Goal: Task Accomplishment & Management: Use online tool/utility

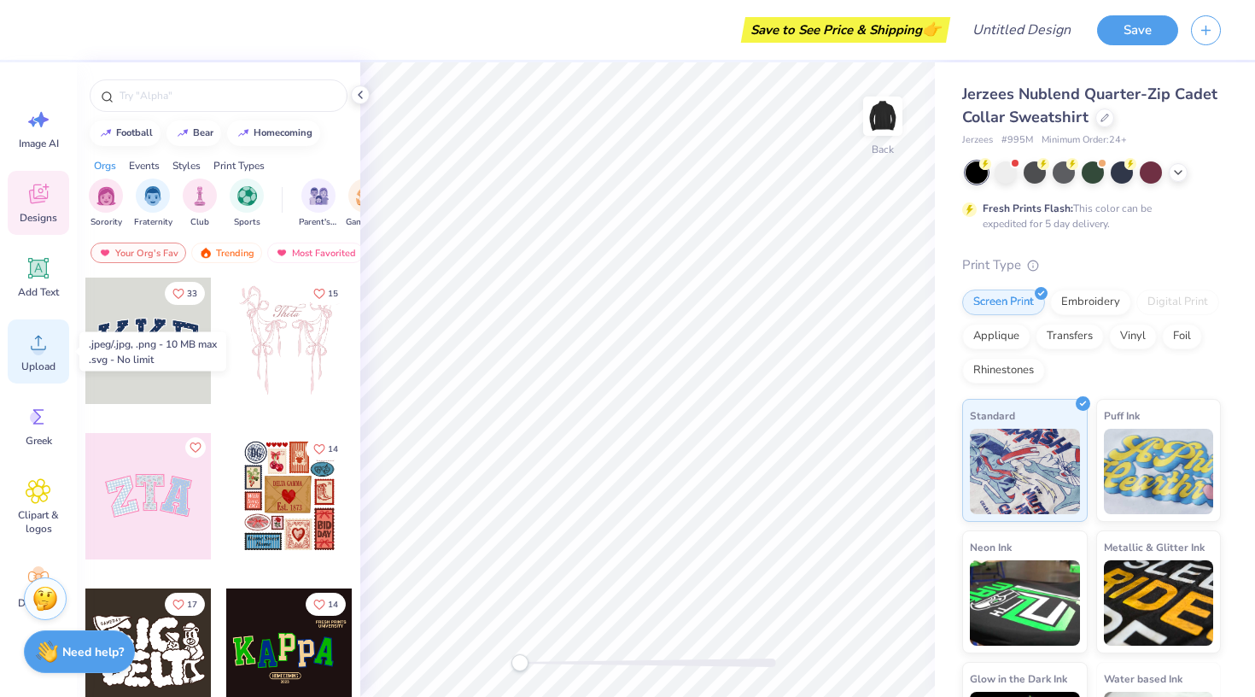
click at [42, 366] on span "Upload" at bounding box center [38, 367] width 34 height 14
click at [40, 355] on div "Upload" at bounding box center [38, 351] width 61 height 64
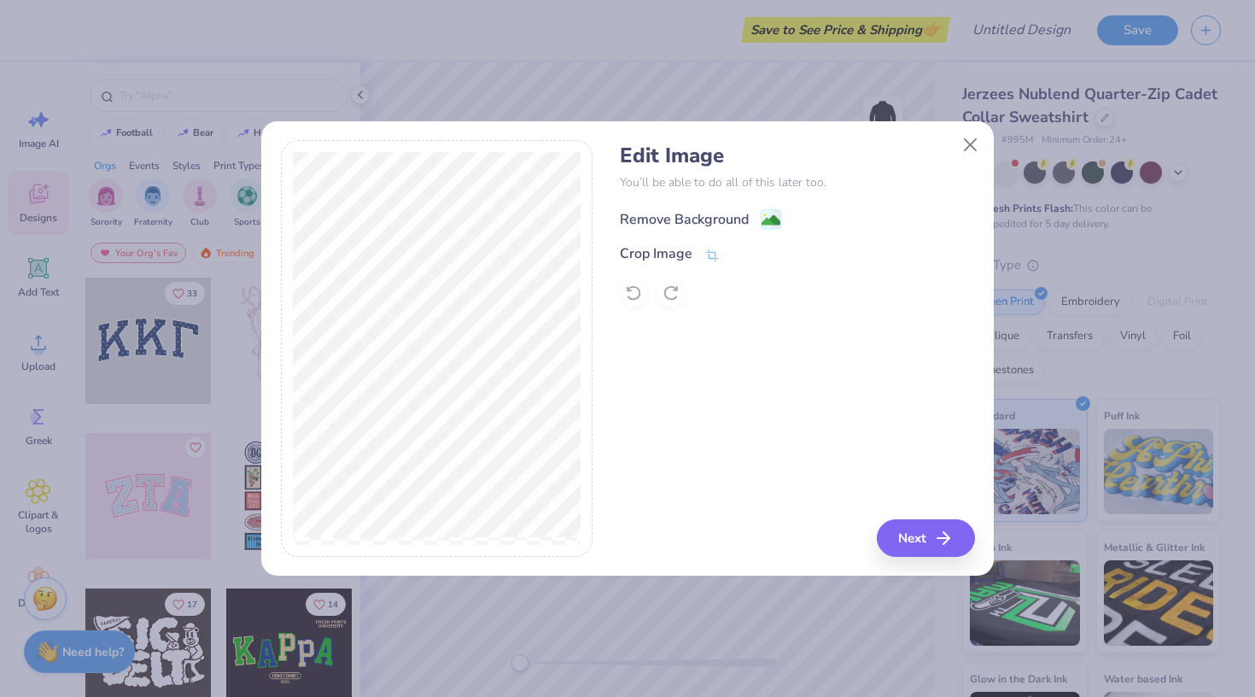
click at [767, 223] on image at bounding box center [771, 220] width 19 height 19
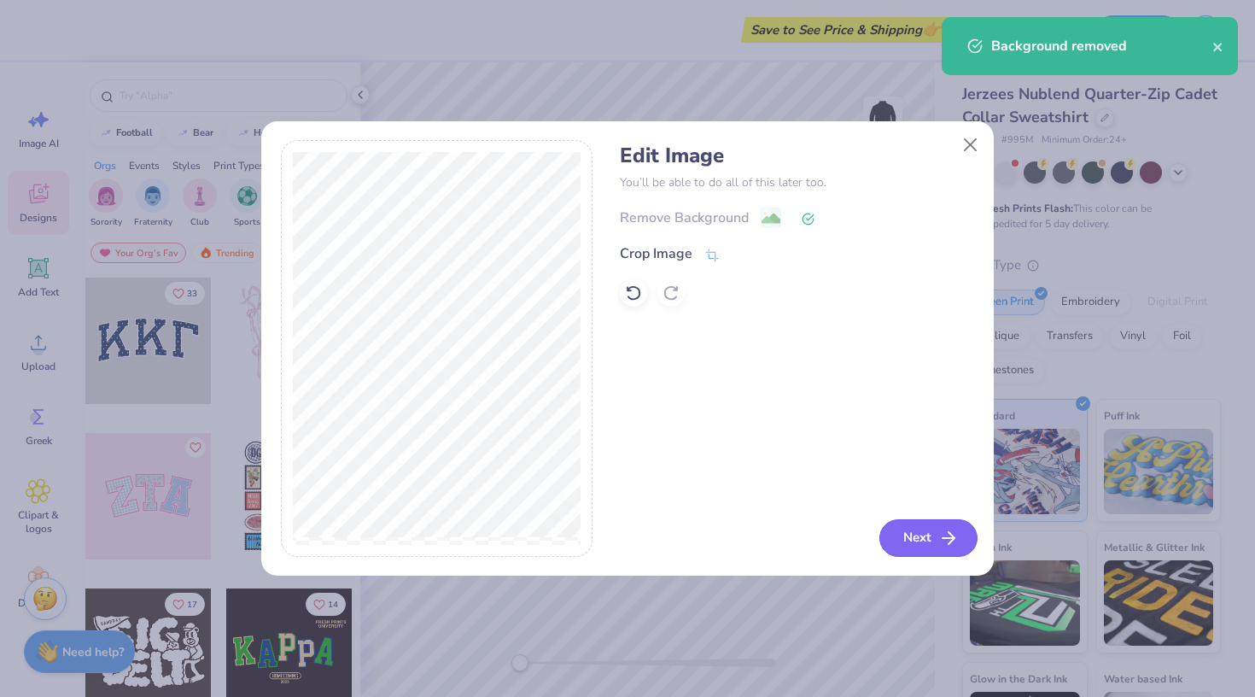
click at [905, 535] on button "Next" at bounding box center [929, 538] width 98 height 38
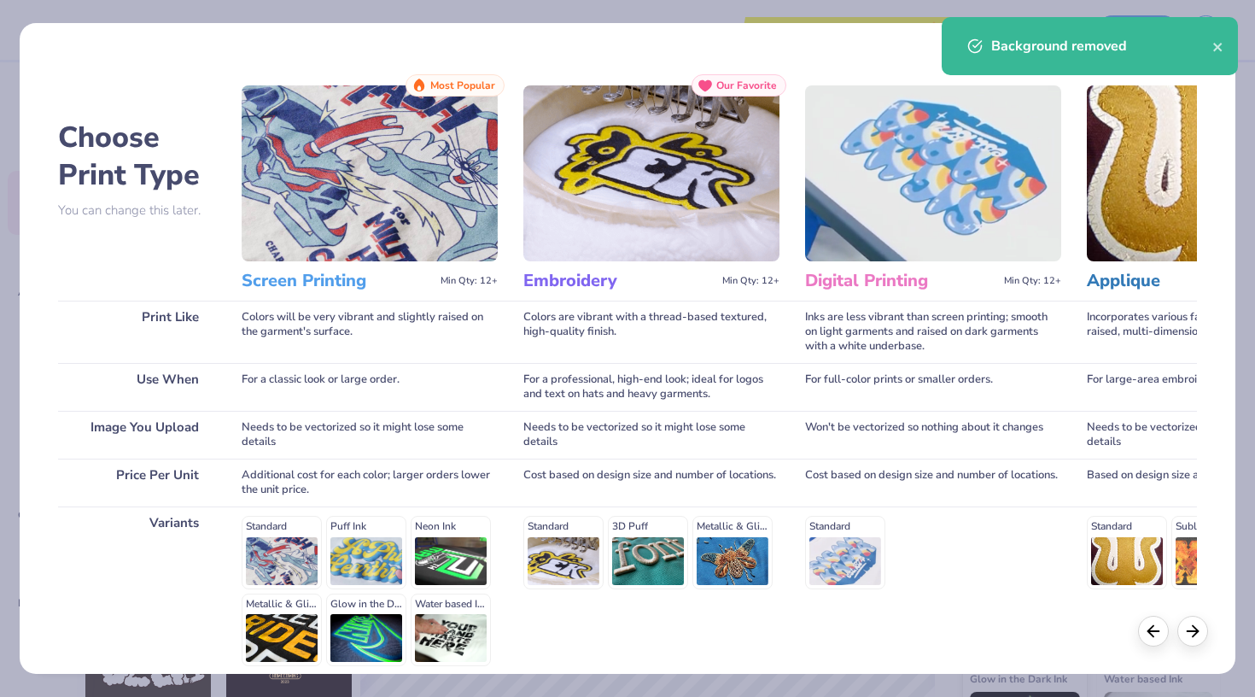
click at [1210, 47] on div "Background removed" at bounding box center [1102, 46] width 221 height 20
click at [1225, 48] on div "Background removed" at bounding box center [1090, 46] width 296 height 58
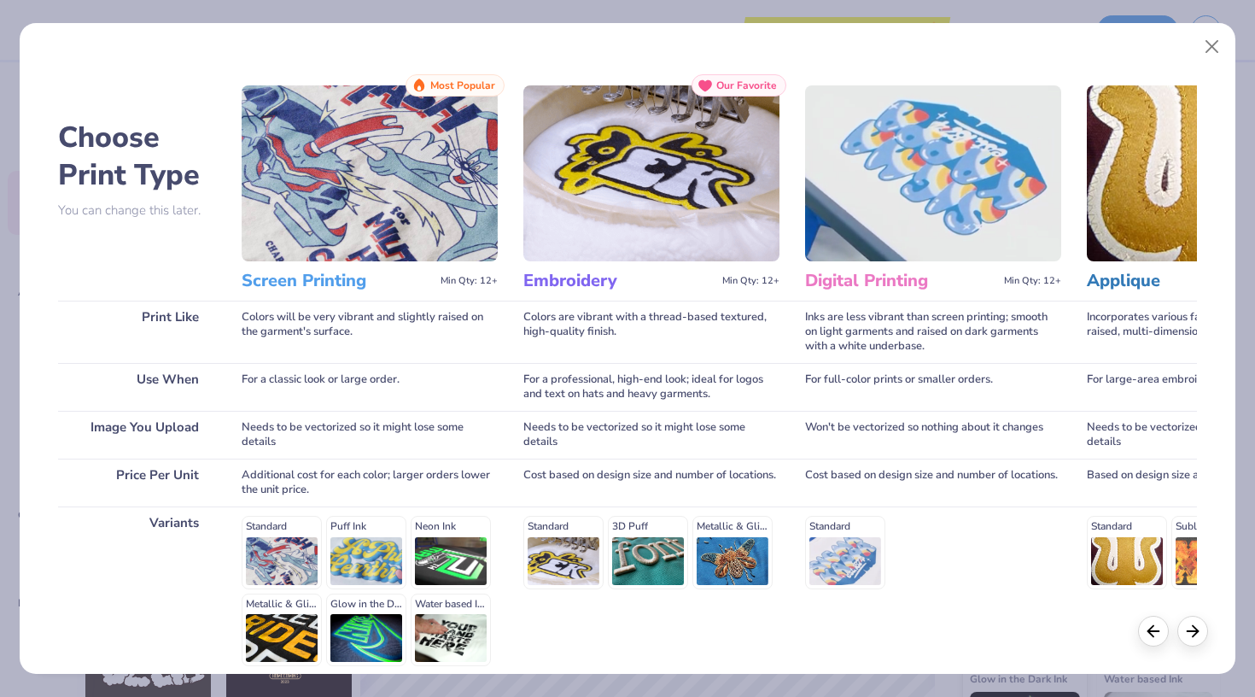
click at [730, 208] on img at bounding box center [652, 173] width 256 height 176
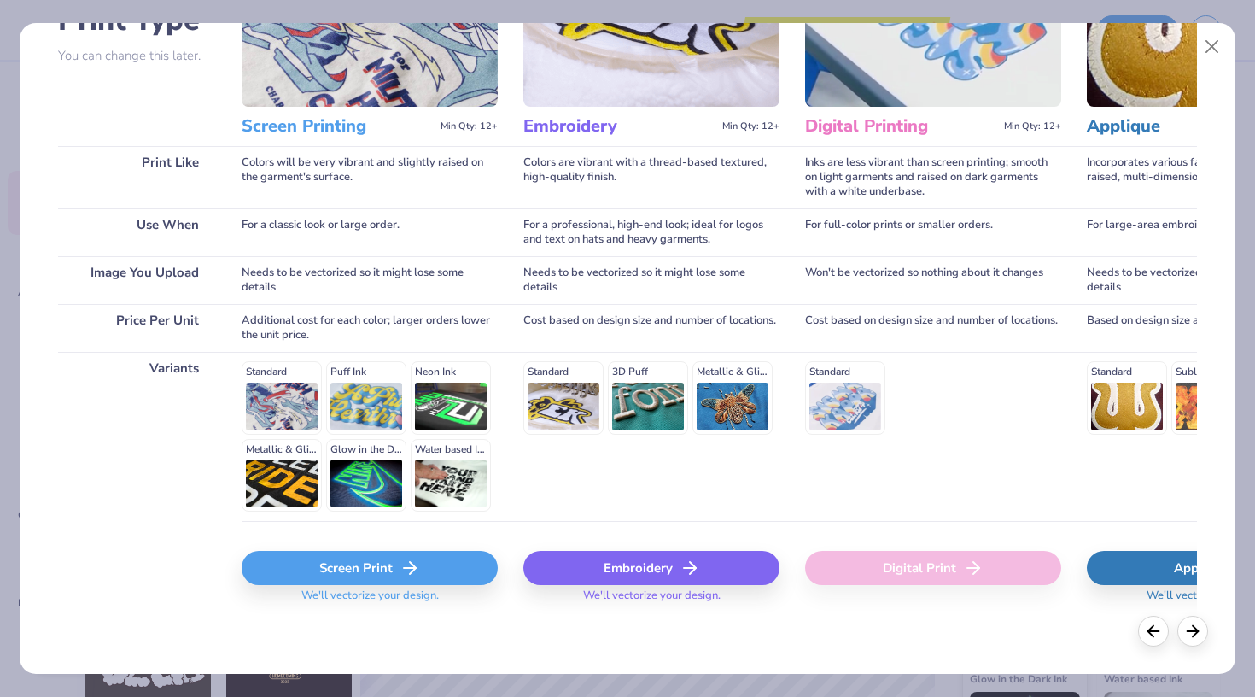
click at [639, 559] on div "Embroidery" at bounding box center [652, 568] width 256 height 34
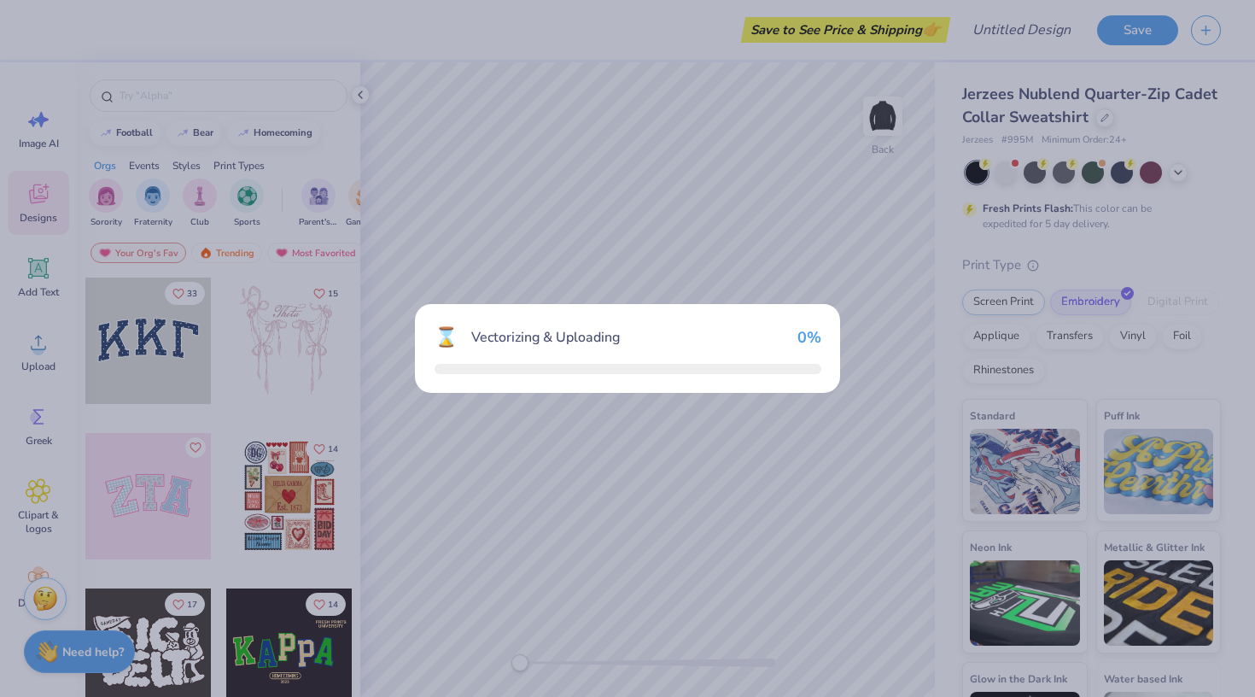
scroll to position [154, 0]
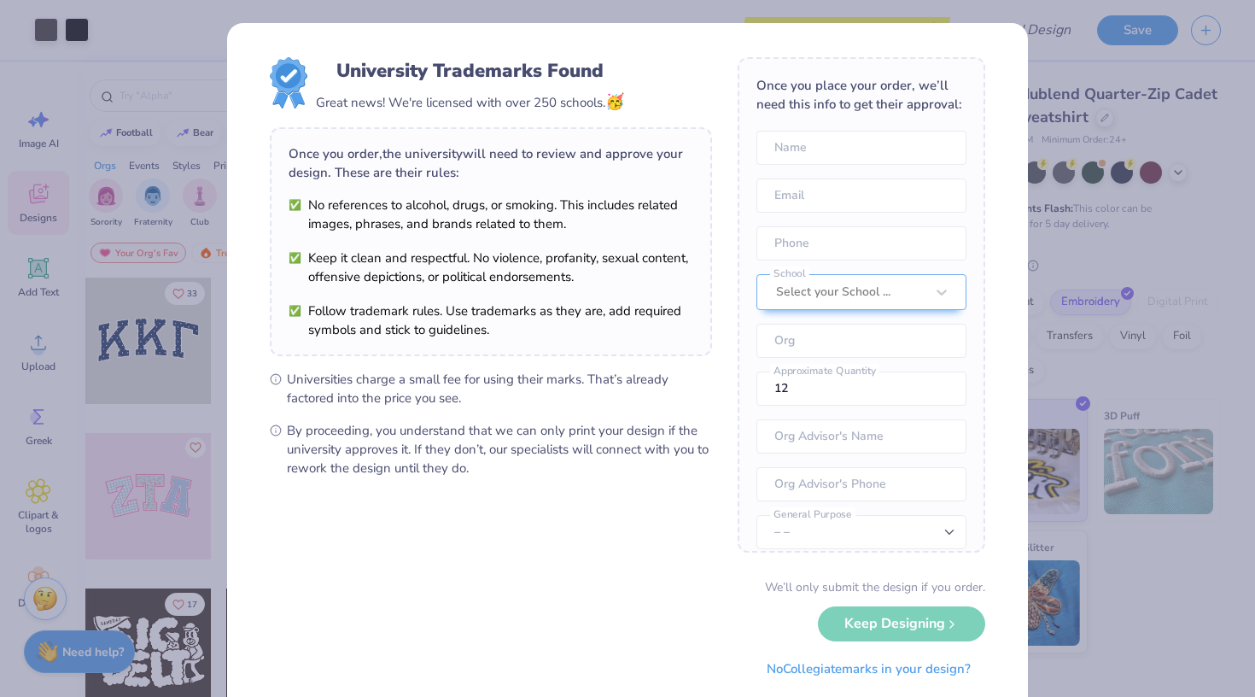
click at [1036, 79] on div "University Trademarks Found Great news! We're licensed with over 250 schools. 🥳…" at bounding box center [627, 348] width 1255 height 697
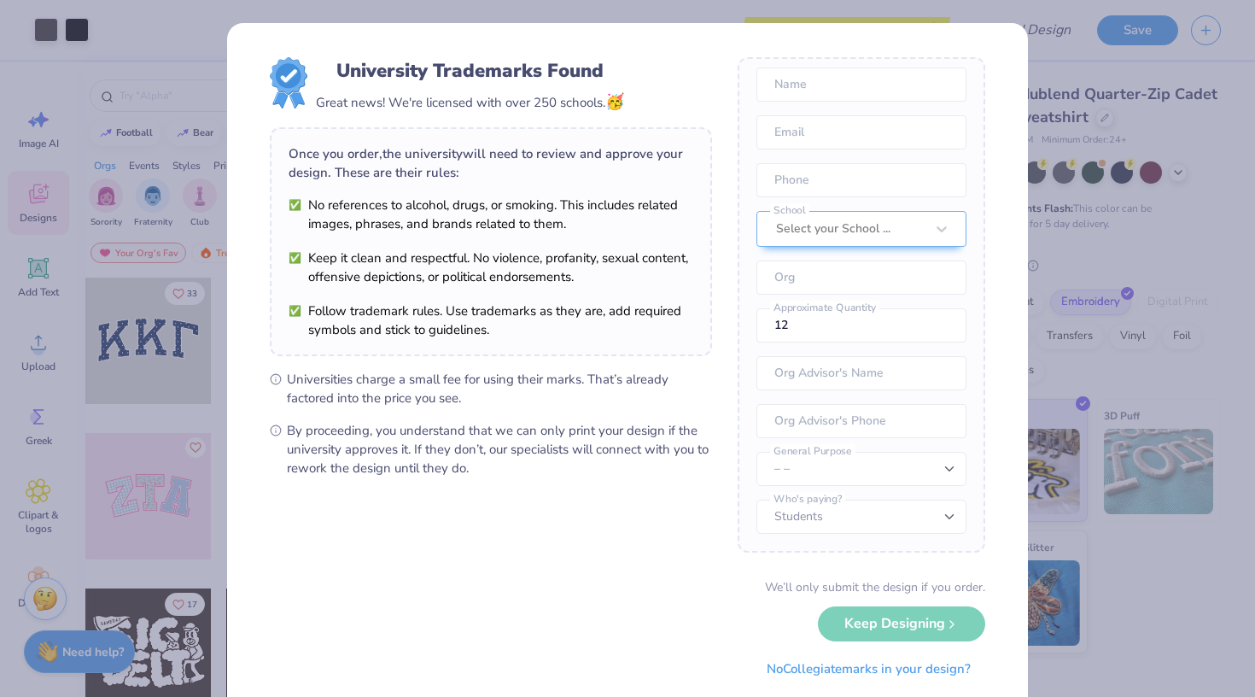
scroll to position [63, 0]
click at [812, 672] on button "No Collegiate marks in your design?" at bounding box center [868, 664] width 233 height 35
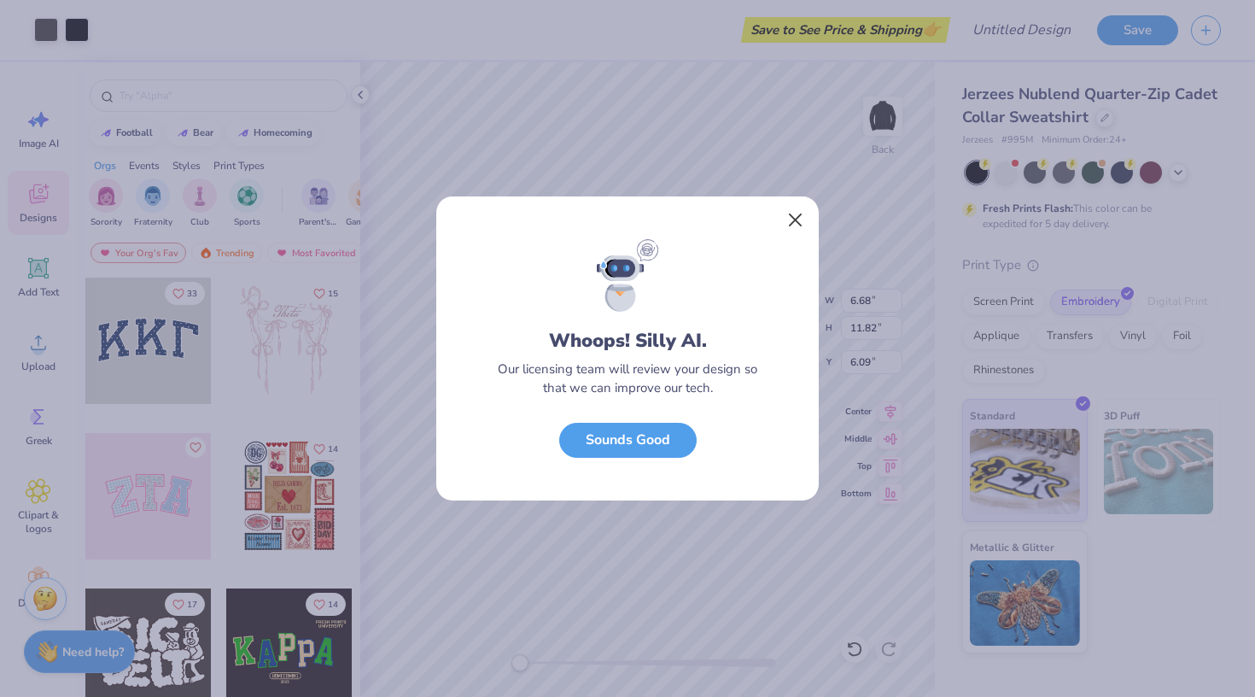
click at [795, 223] on button "Close" at bounding box center [796, 220] width 32 height 32
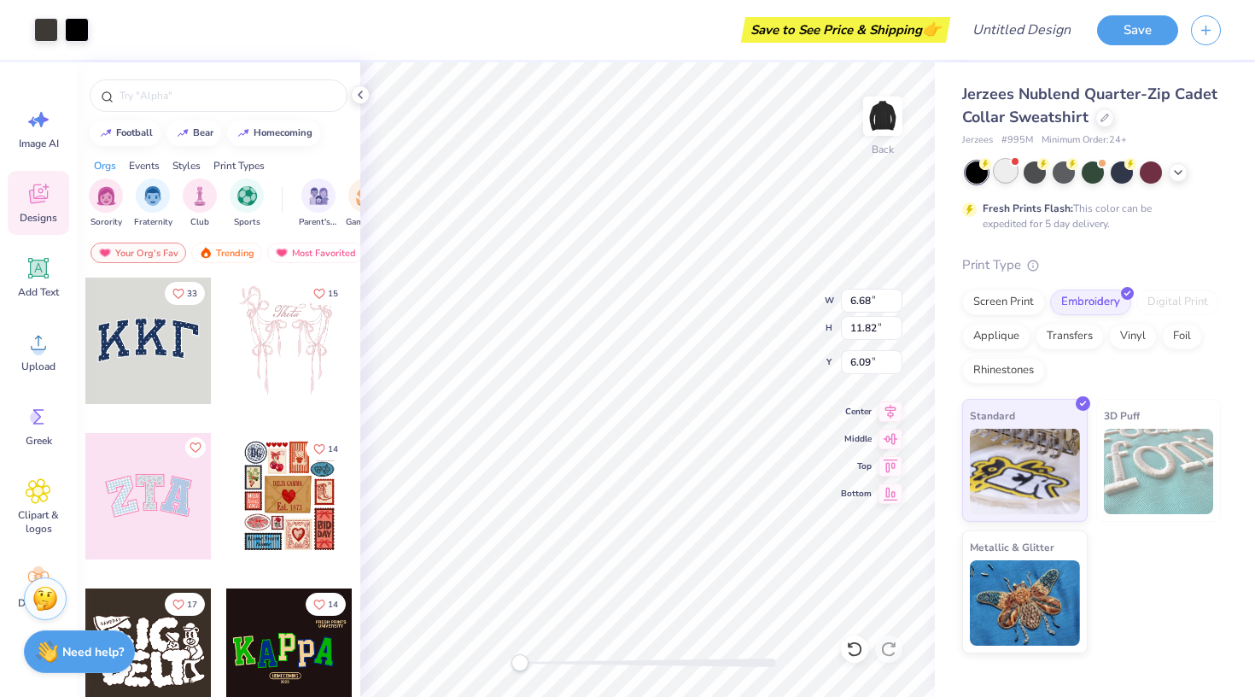
click at [1003, 170] on div at bounding box center [1006, 171] width 22 height 22
type input "2.91"
type input "5.14"
type input "4.01"
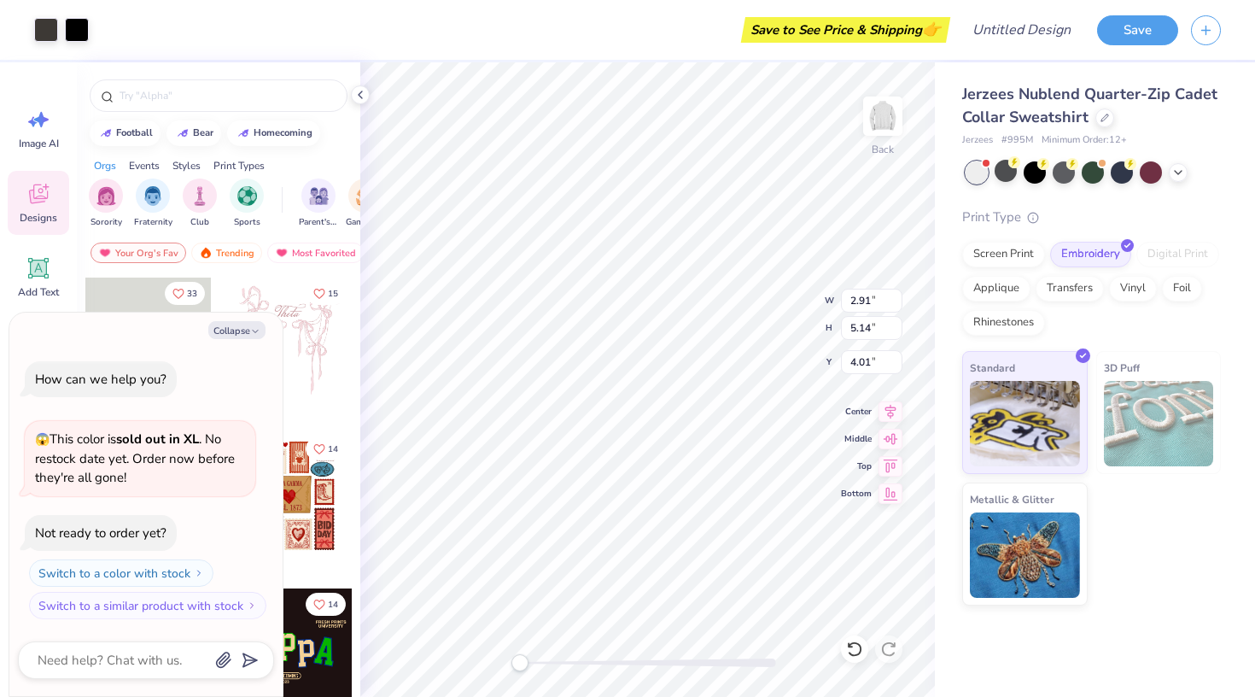
scroll to position [90, 0]
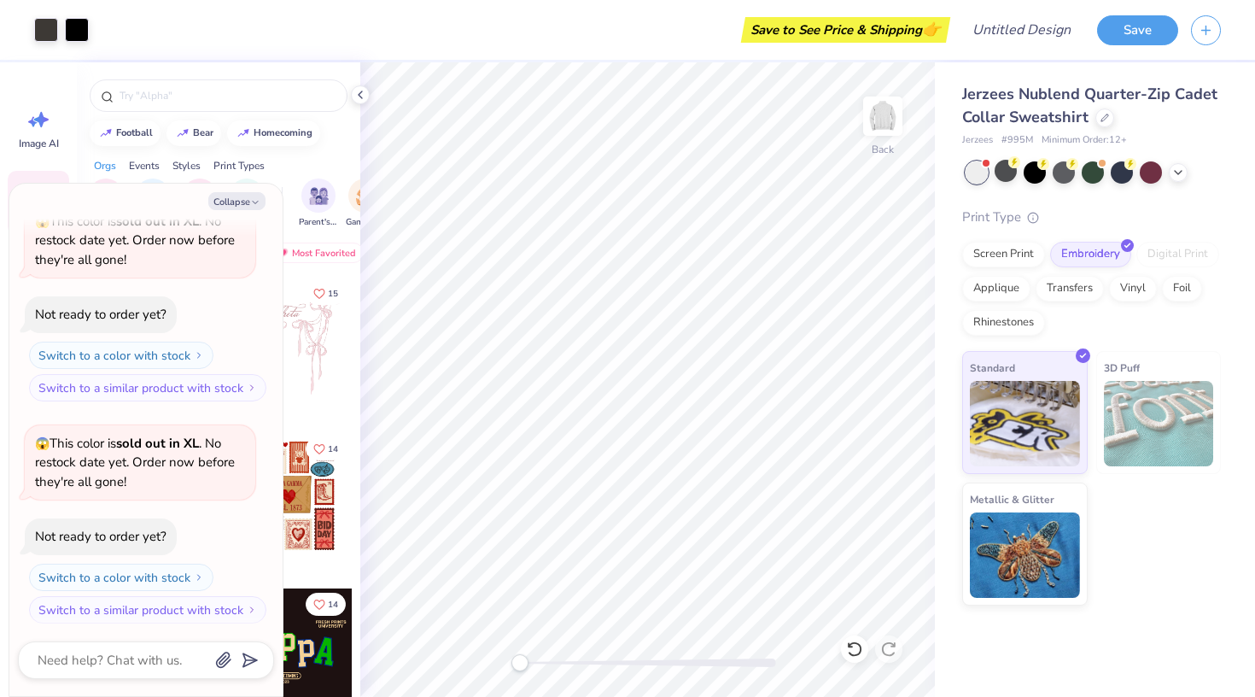
click at [1050, 170] on div at bounding box center [1093, 172] width 255 height 22
click at [1173, 170] on icon at bounding box center [1179, 171] width 14 height 14
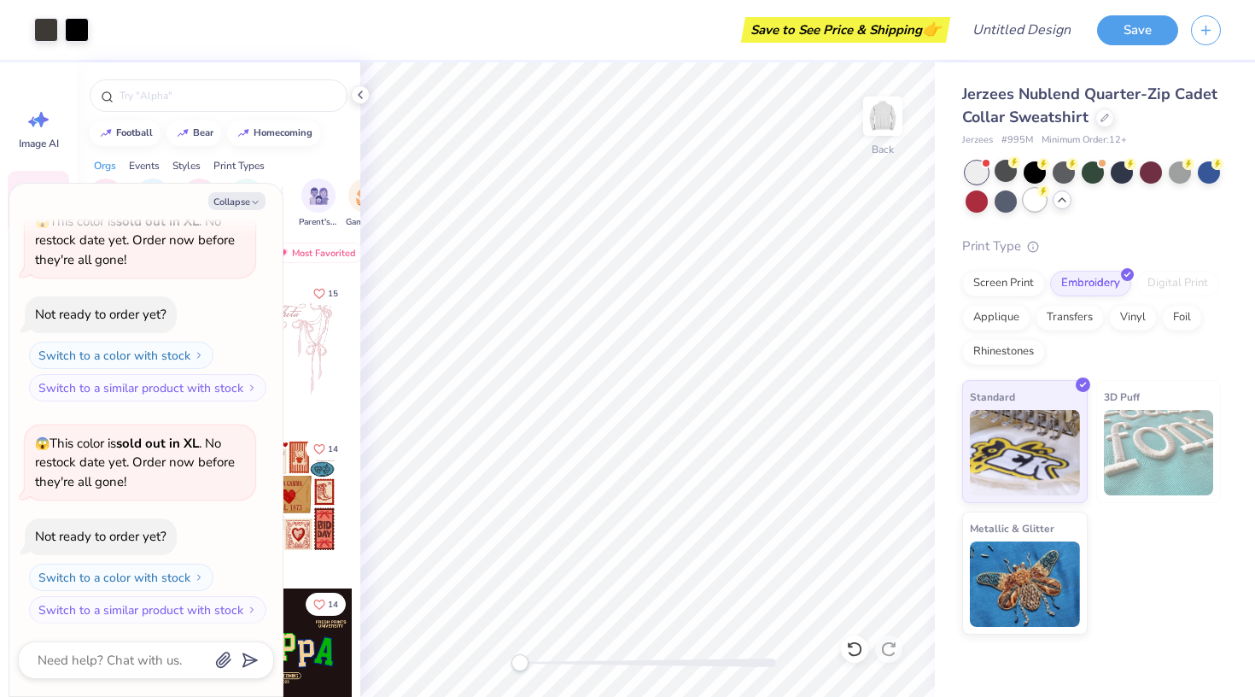
click at [1028, 202] on div at bounding box center [1035, 200] width 22 height 22
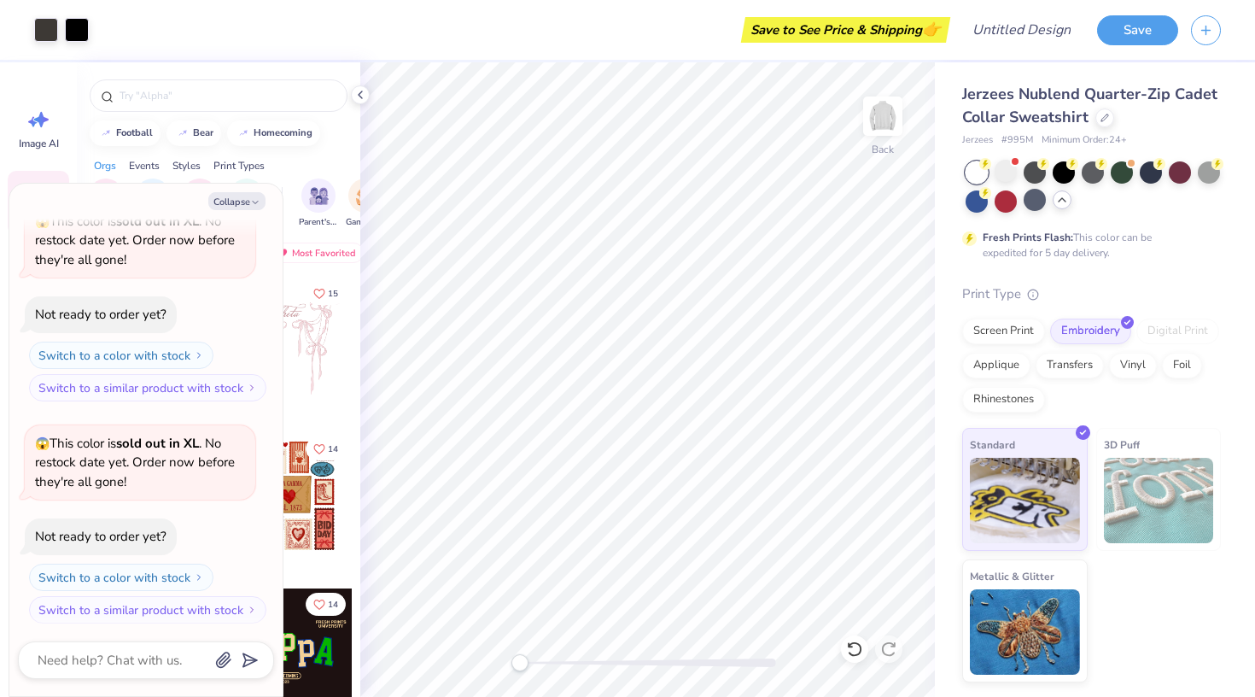
click at [984, 172] on div at bounding box center [977, 172] width 22 height 22
click at [1075, 172] on div at bounding box center [1064, 171] width 22 height 22
click at [1009, 169] on div at bounding box center [1006, 171] width 22 height 22
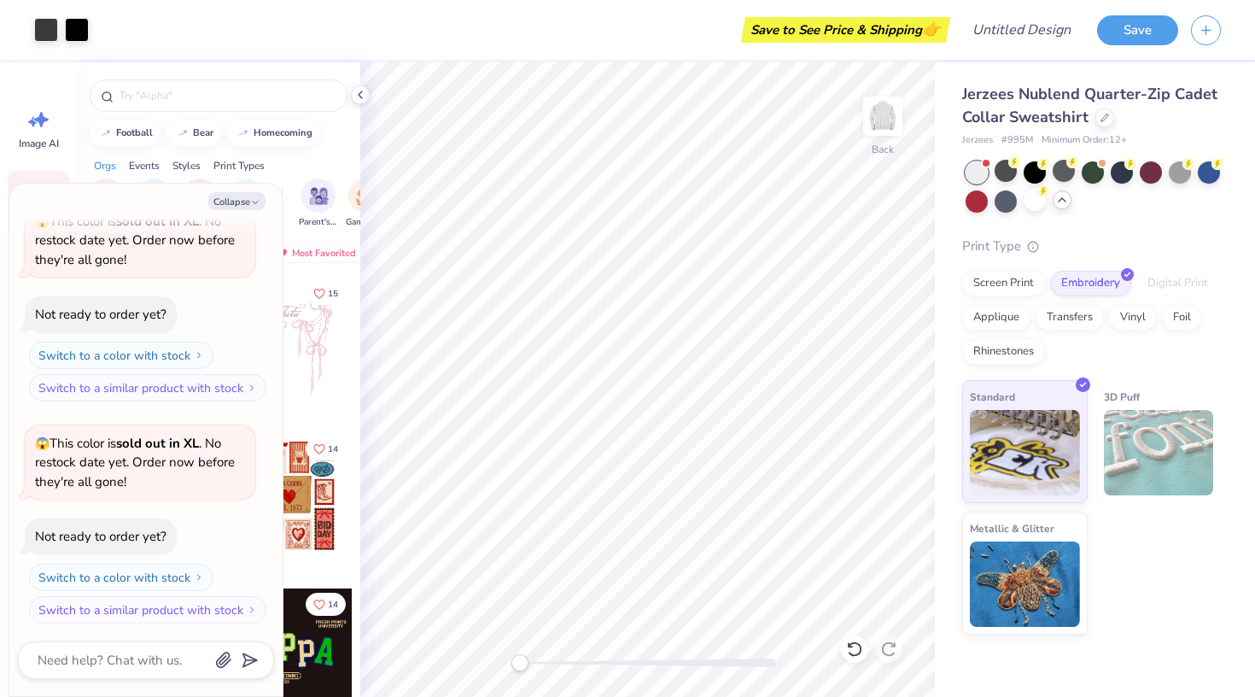
scroll to position [310, 0]
click at [877, 126] on img at bounding box center [883, 116] width 68 height 68
click at [877, 126] on img at bounding box center [883, 116] width 34 height 34
click at [1034, 204] on div at bounding box center [1035, 200] width 22 height 22
type textarea "x"
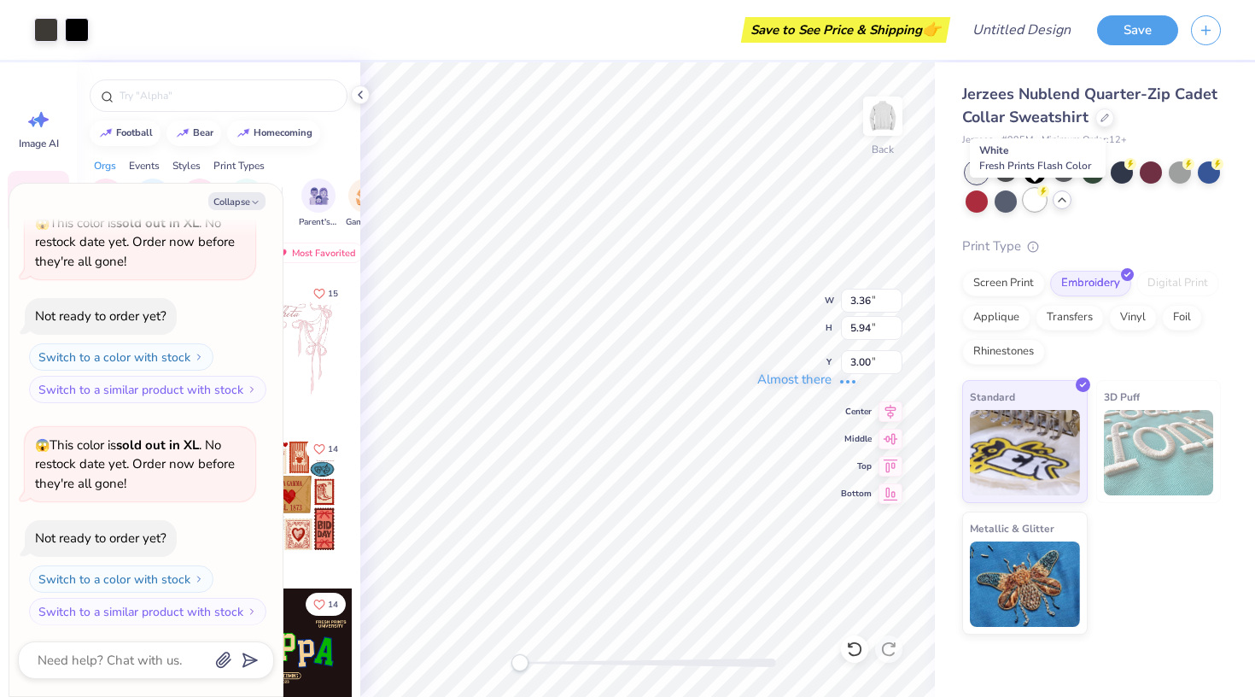
type input "3.01"
type input "5.32"
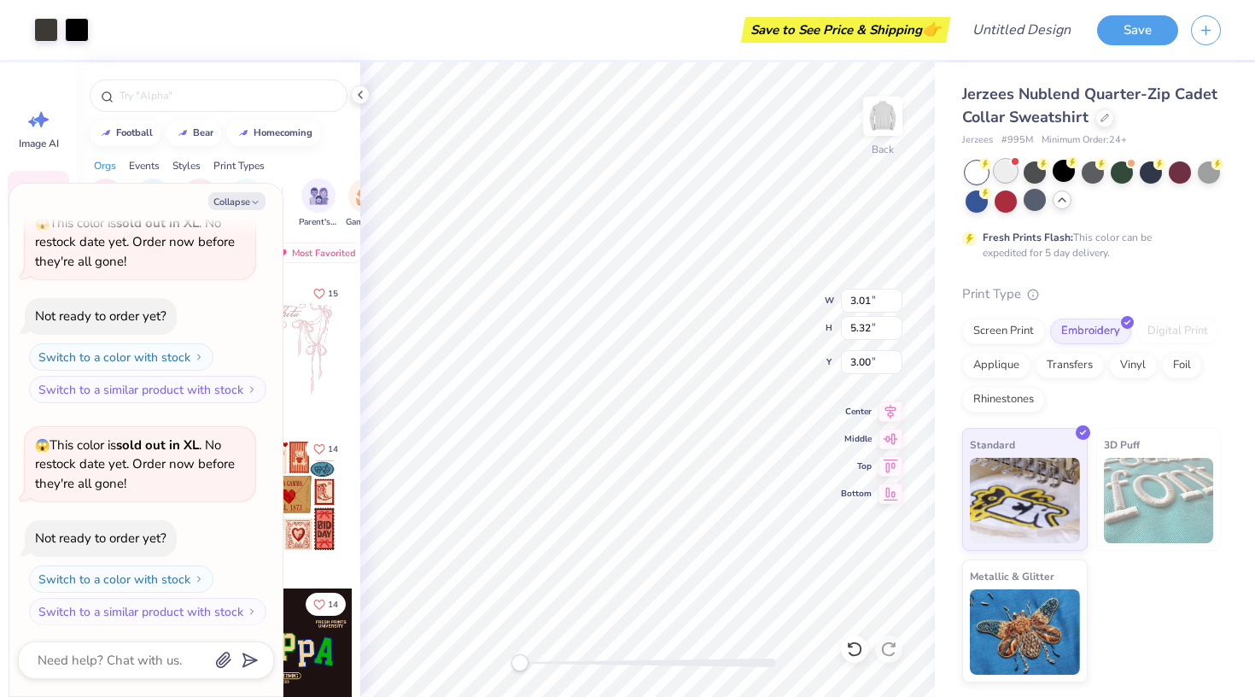
click at [1005, 167] on div at bounding box center [1006, 171] width 22 height 22
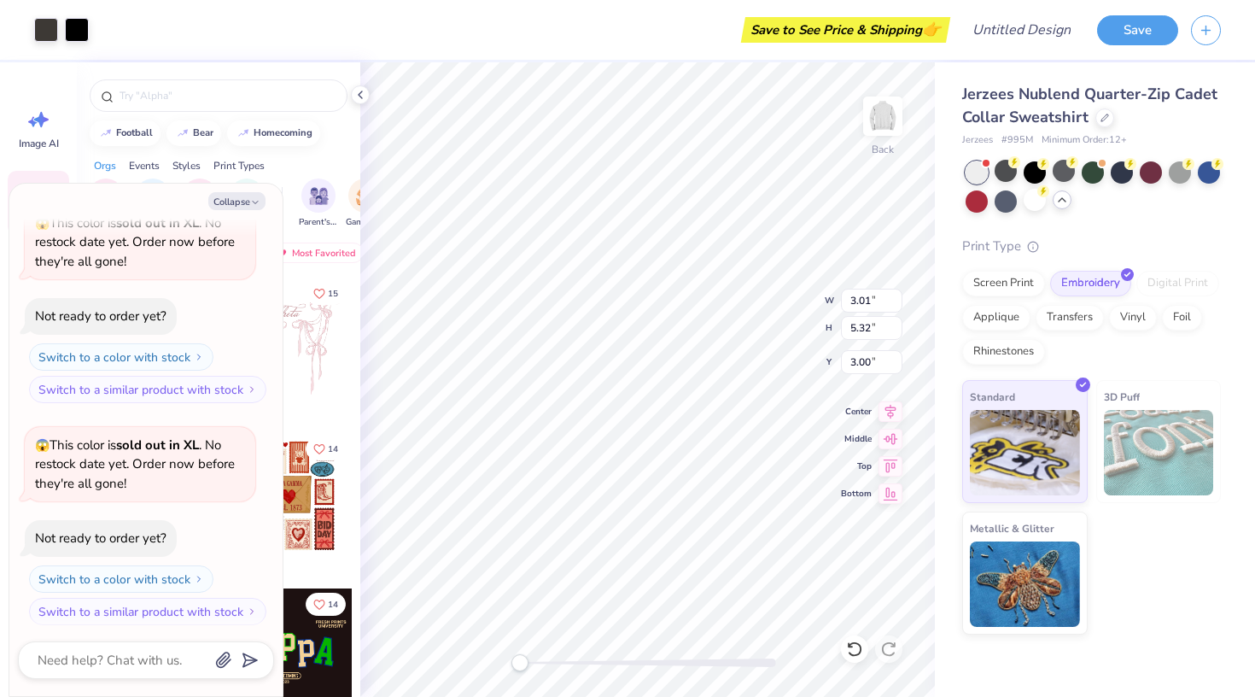
scroll to position [530, 0]
click at [1030, 193] on div at bounding box center [1035, 200] width 22 height 22
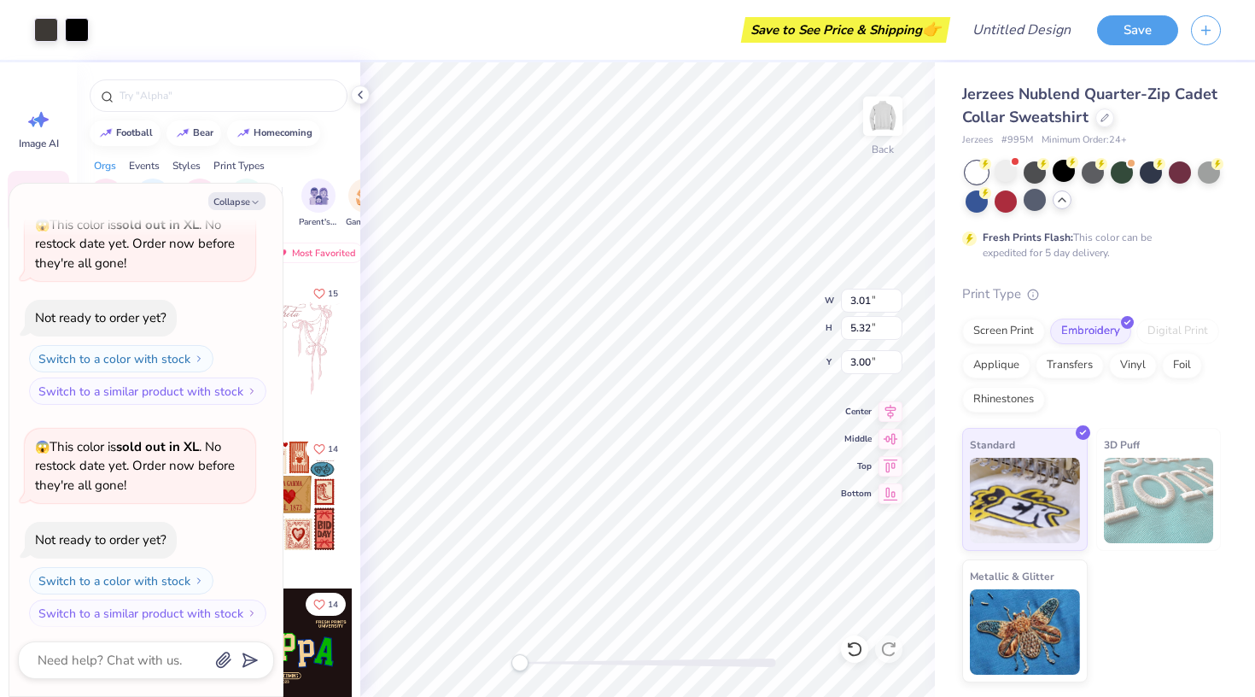
click at [981, 162] on circle at bounding box center [986, 164] width 12 height 12
click at [1003, 168] on div at bounding box center [1006, 171] width 22 height 22
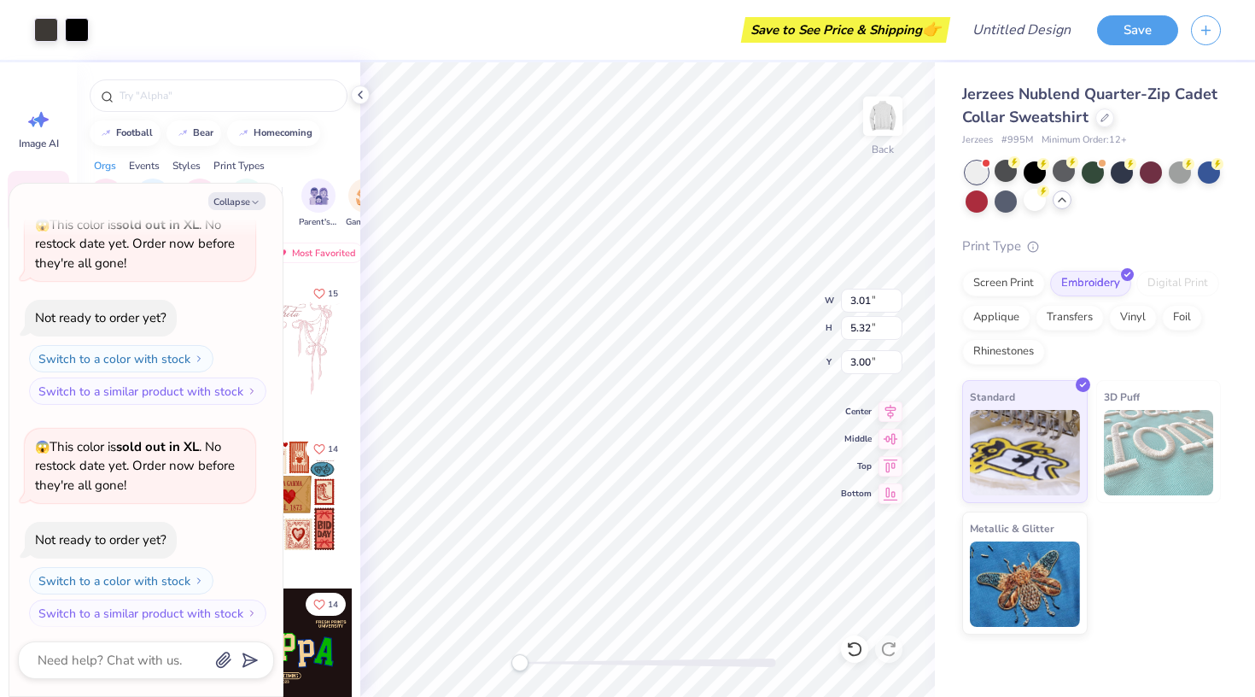
type textarea "x"
click at [1033, 24] on input "Design Title" at bounding box center [1043, 30] width 84 height 34
type input "F"
type textarea "x"
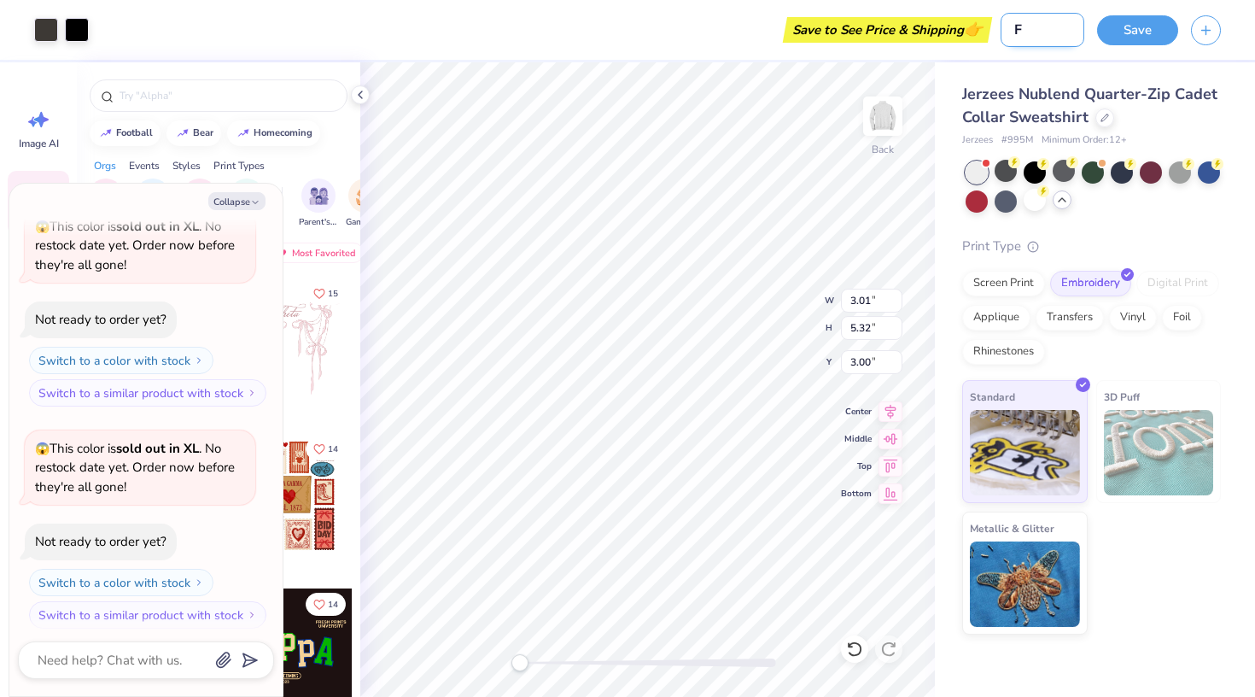
type input "FA"
type textarea "x"
type input "FAM"
type textarea "x"
type input "FAME"
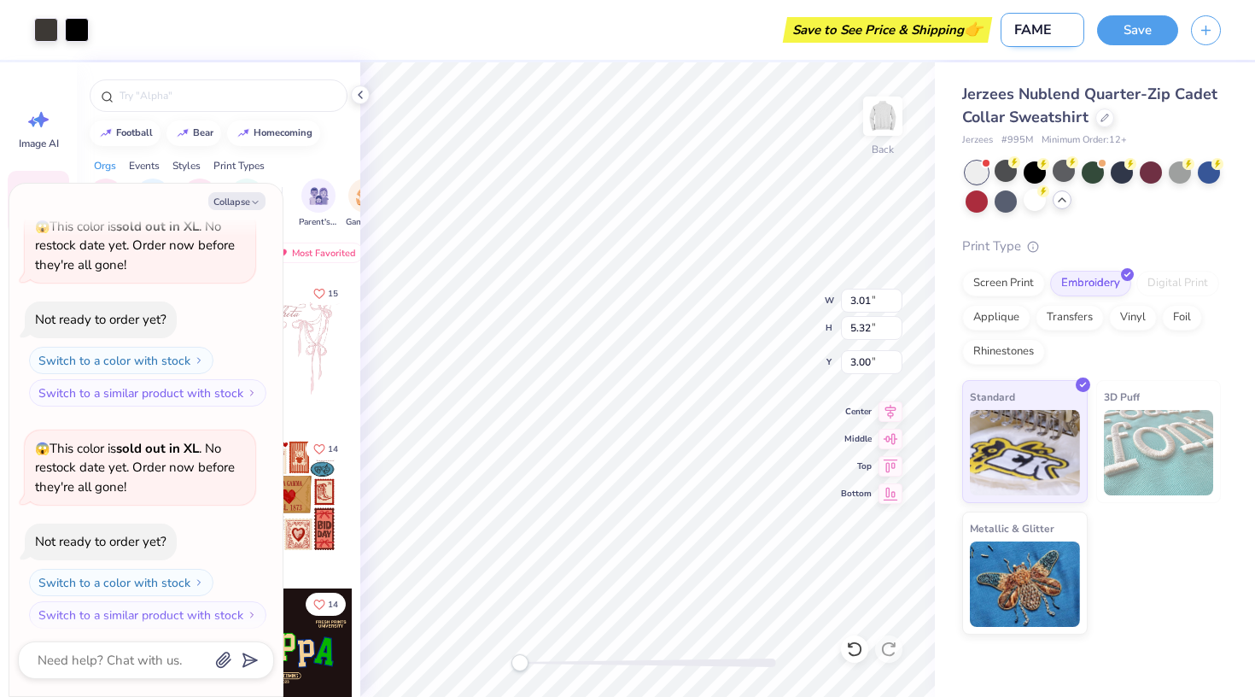
type textarea "x"
type input "FAME"
type textarea "x"
type input "FAME M"
type textarea "x"
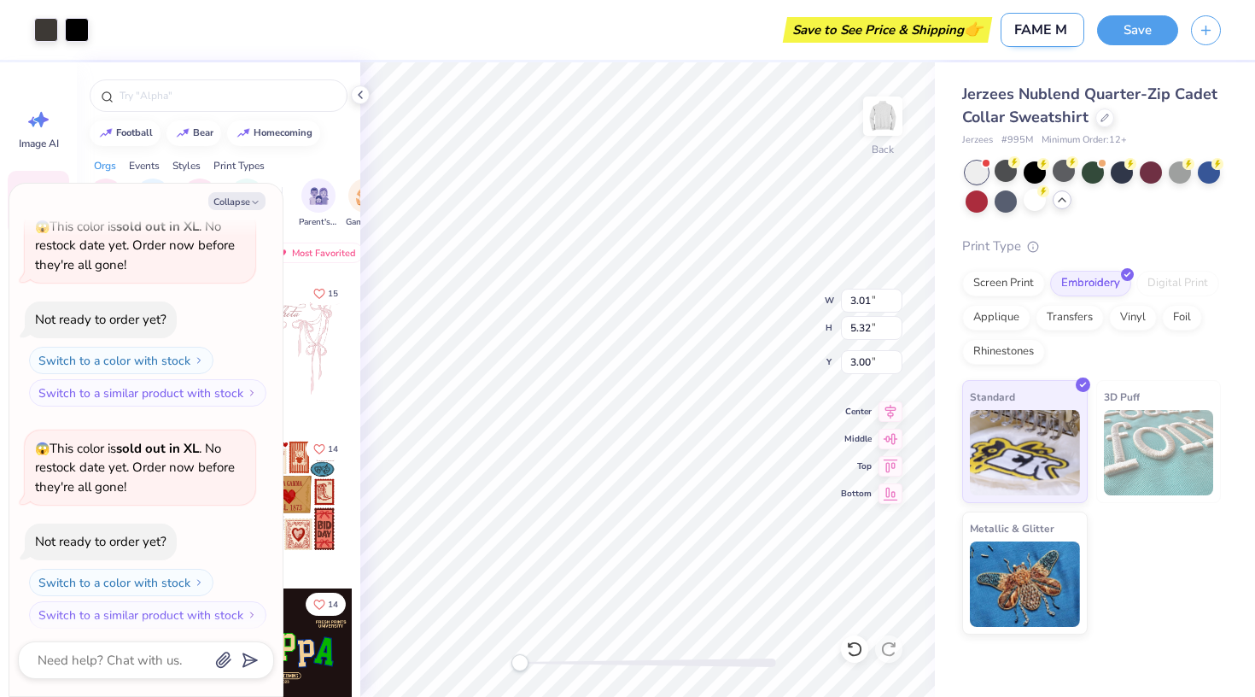
type input "FAME Mc"
type textarea "x"
type input "FAME Mck"
type textarea "x"
type input "FAME Mc"
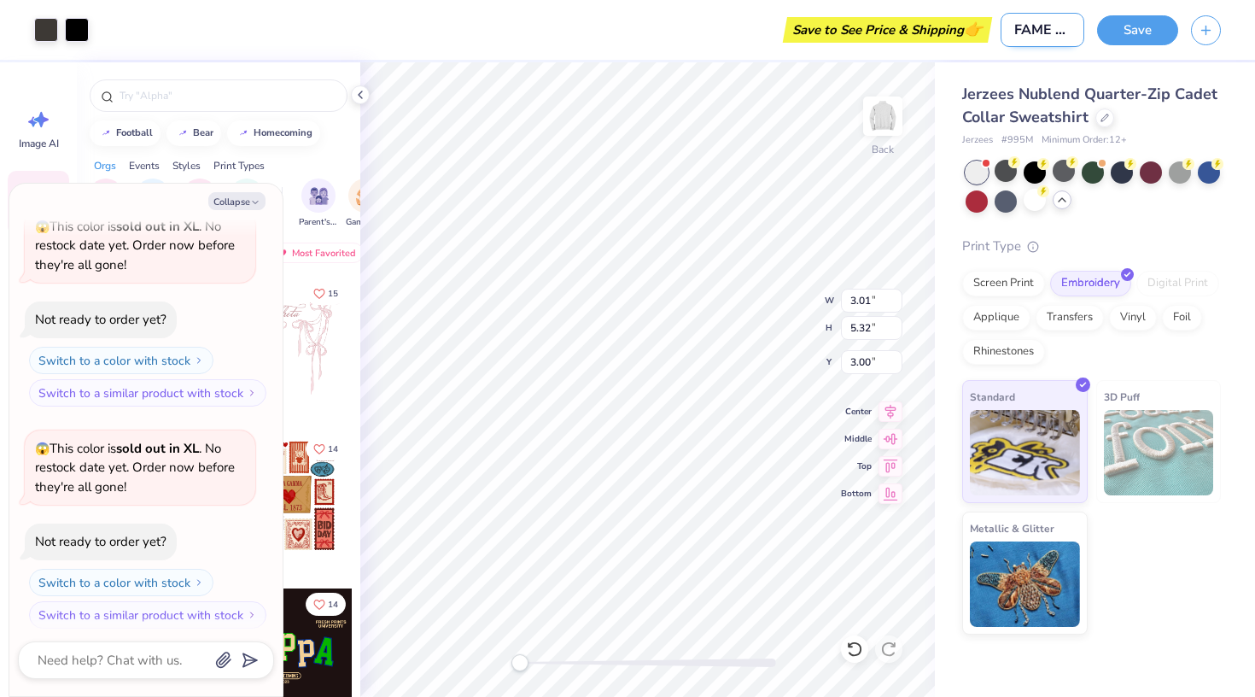
type textarea "x"
type input "FAME M"
type textarea "x"
type input "FAME Mk"
type textarea "x"
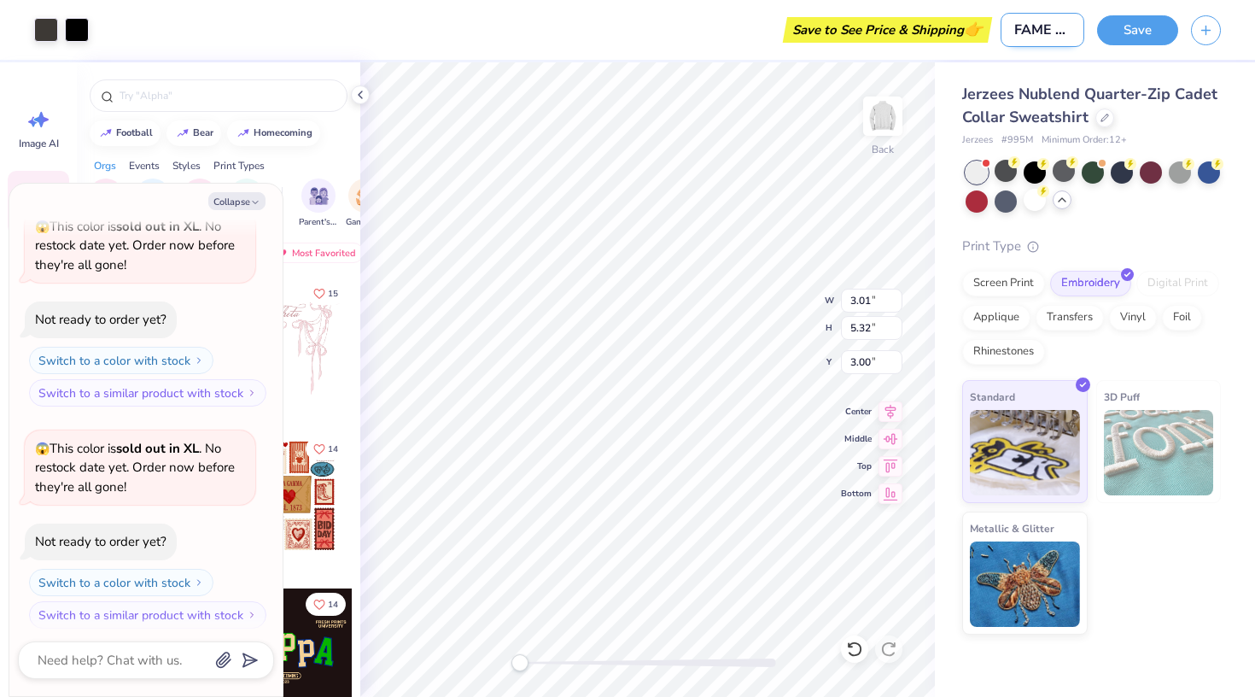
type input "FAME Mkc"
type textarea "x"
type input "FAME Mkc"
type textarea "x"
type input "FAME Mkc"
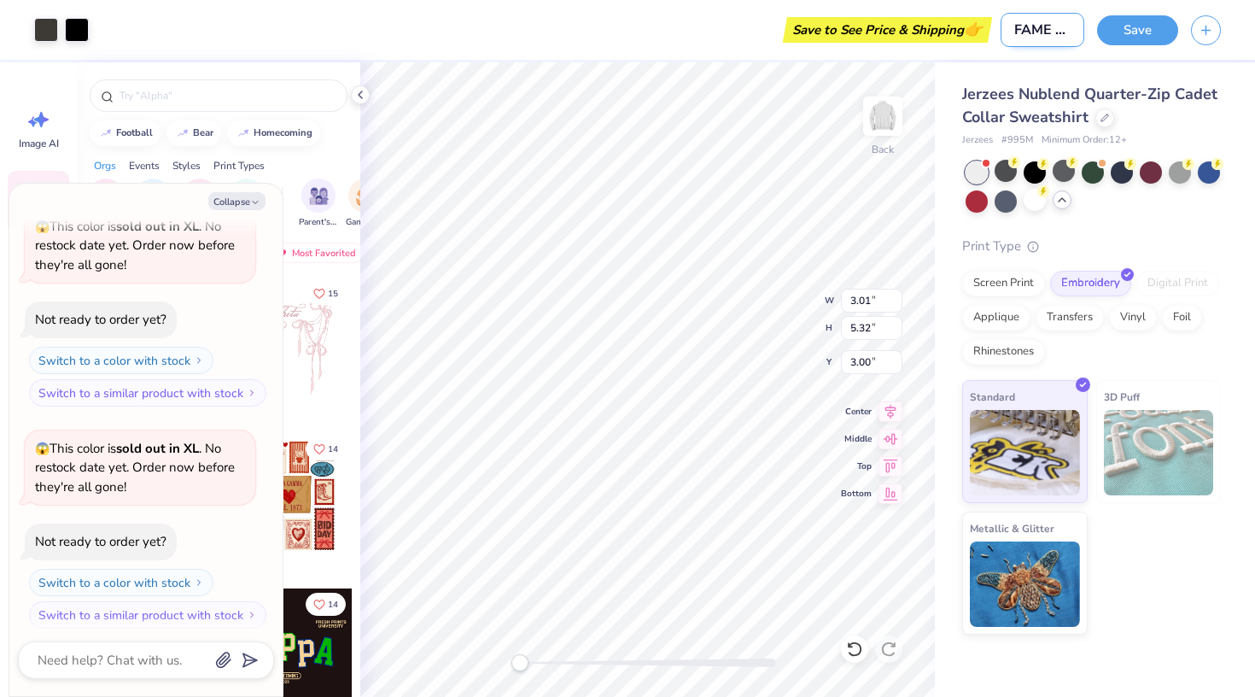
type textarea "x"
type input "FAME Mk"
type textarea "x"
type input "FAME M"
type textarea "x"
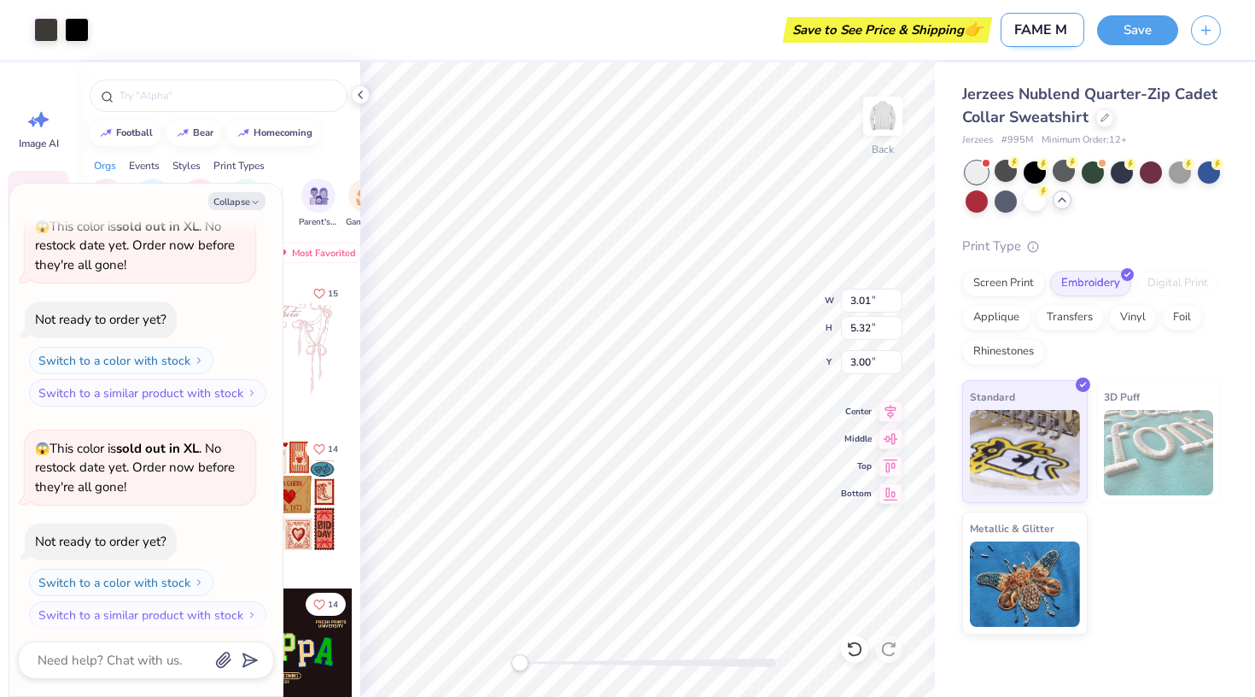
type input "FAME Mo"
type textarea "x"
type input "FAME Moc"
type textarea "x"
type input "FAME Mock"
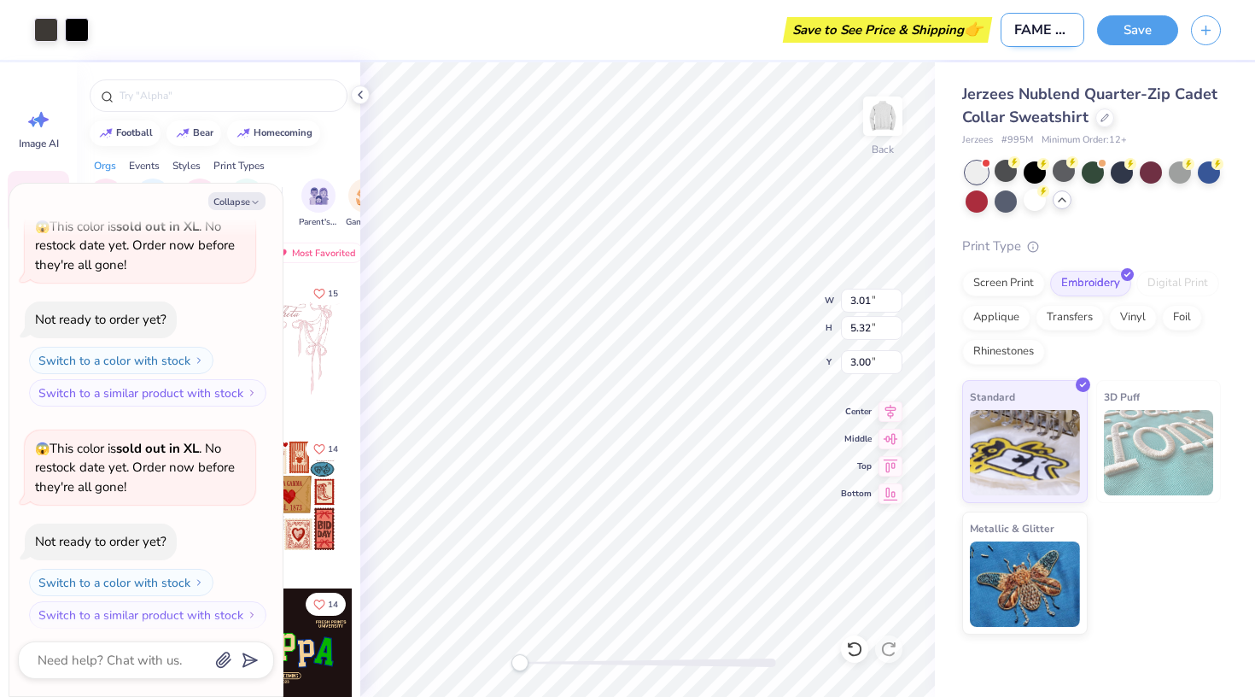
type textarea "x"
type input "FAME Mock"
type textarea "x"
type input "FAME Mock"
type textarea "x"
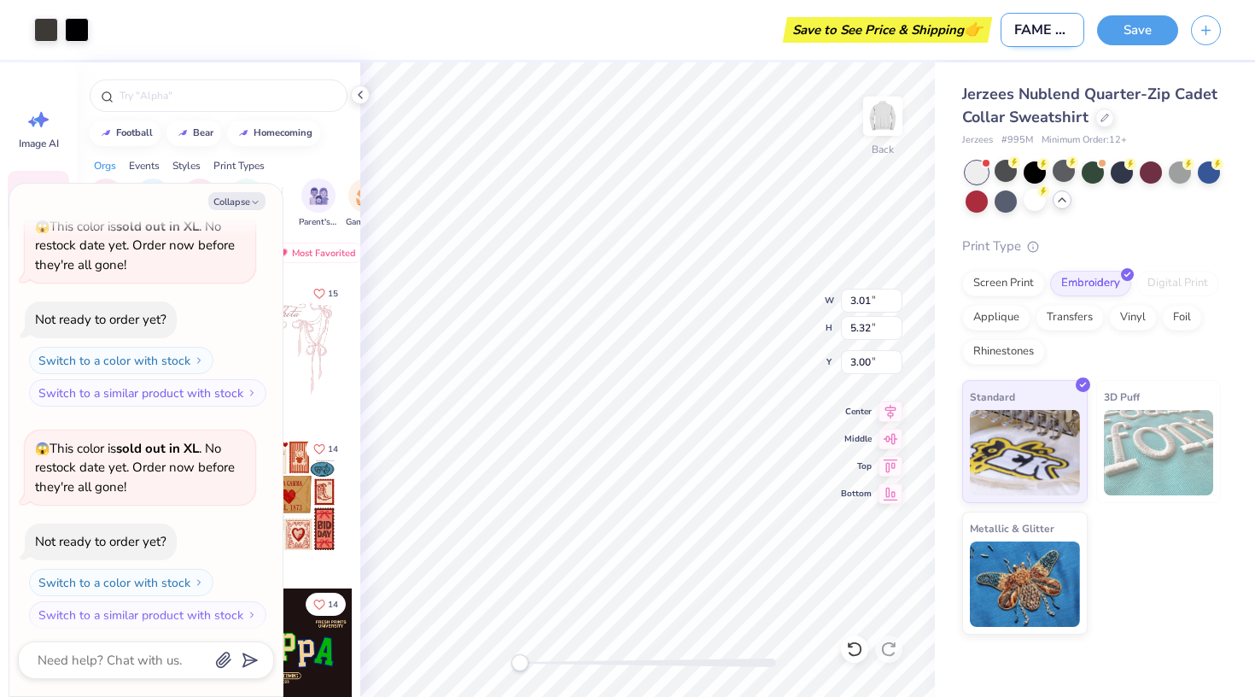
type input "FAME Mock"
type textarea "x"
type input "FAME Mock U"
type textarea "x"
type input "FAME Mock Up"
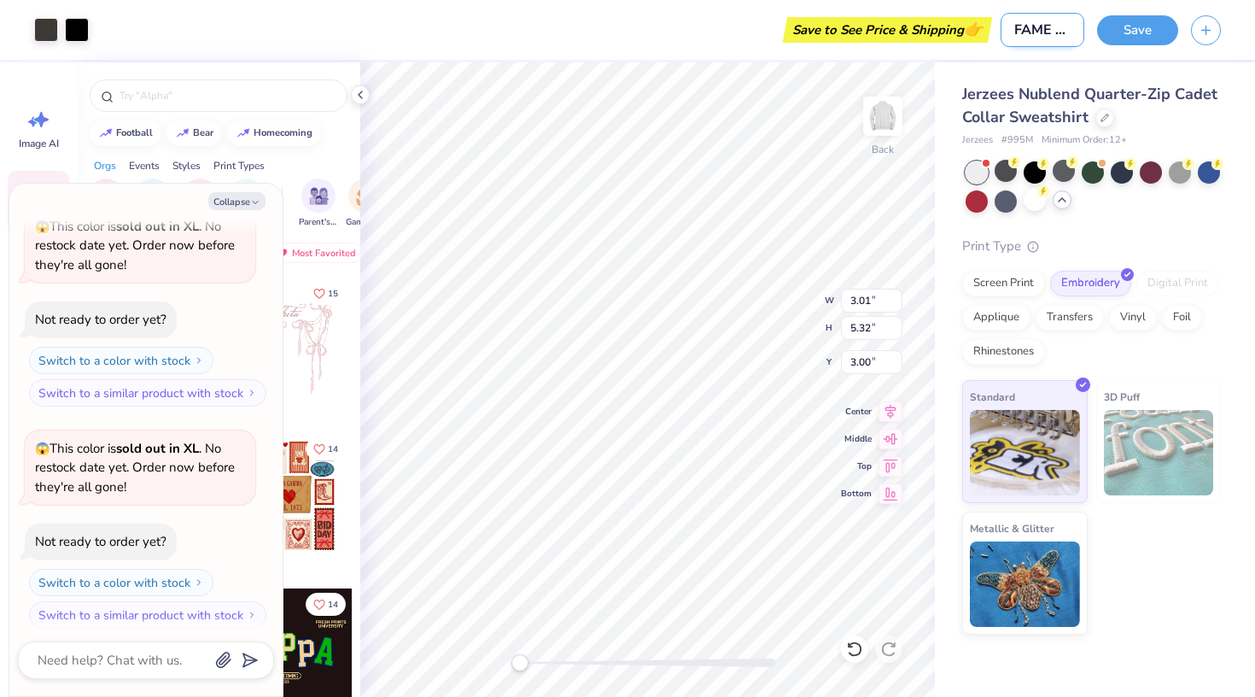
type textarea "x"
type input "FAME Mock Up"
type textarea "x"
type input "FAME Mock Up #"
type textarea "x"
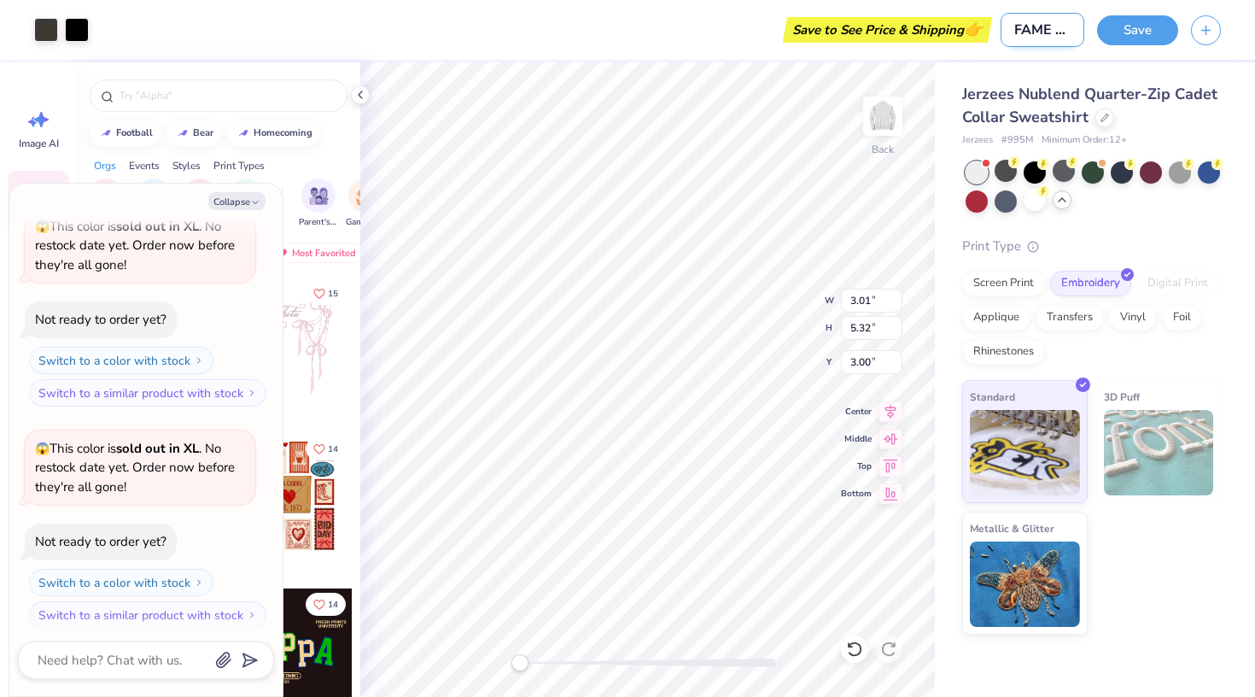
type input "FAME Mock Up #1"
type textarea "x"
type input "FAME Mock Up #1"
click at [1150, 26] on button "Save" at bounding box center [1137, 28] width 81 height 30
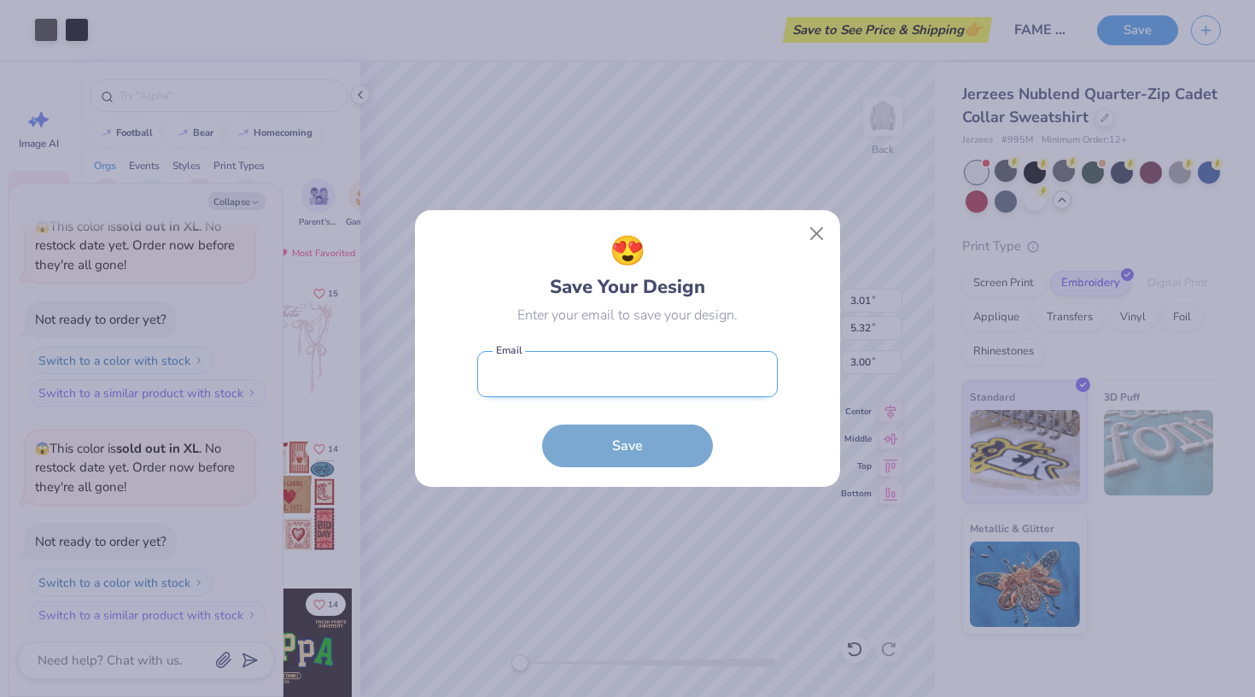
click at [733, 373] on input "email" at bounding box center [627, 374] width 301 height 47
type input "fromq2uuu@gmail.com"
click at [628, 446] on button "Save" at bounding box center [627, 445] width 171 height 43
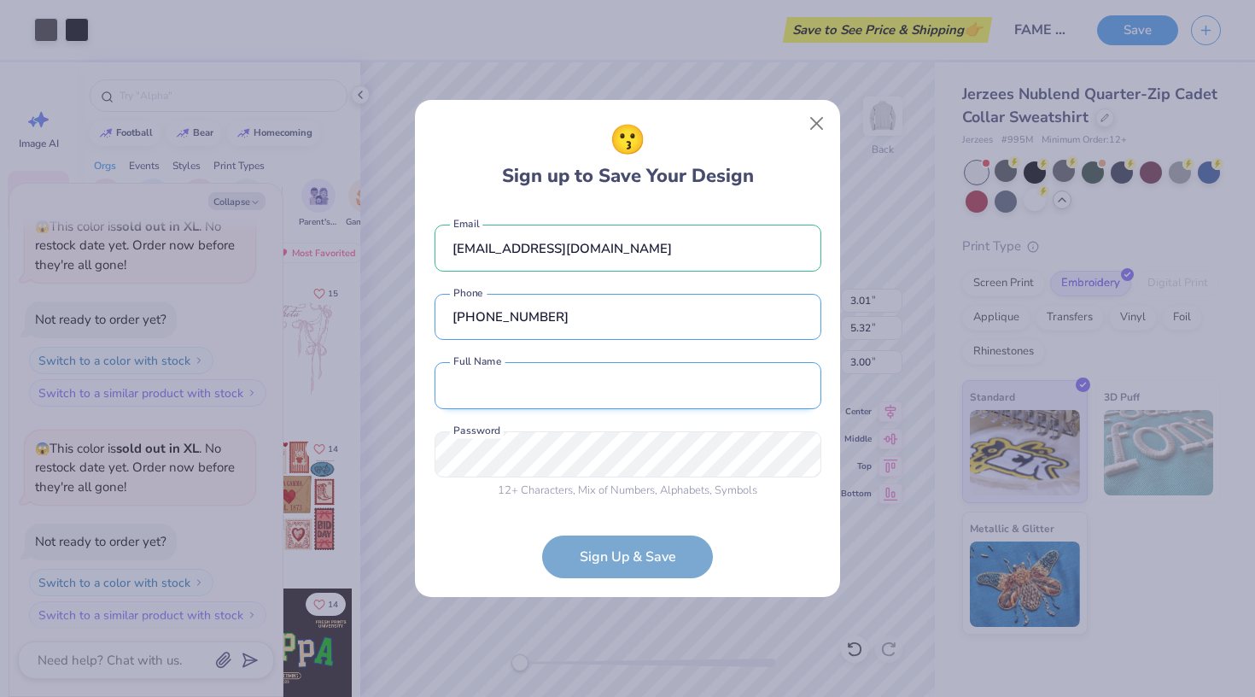
type input "(408) 332-4049"
type input "Quinlyn Phan"
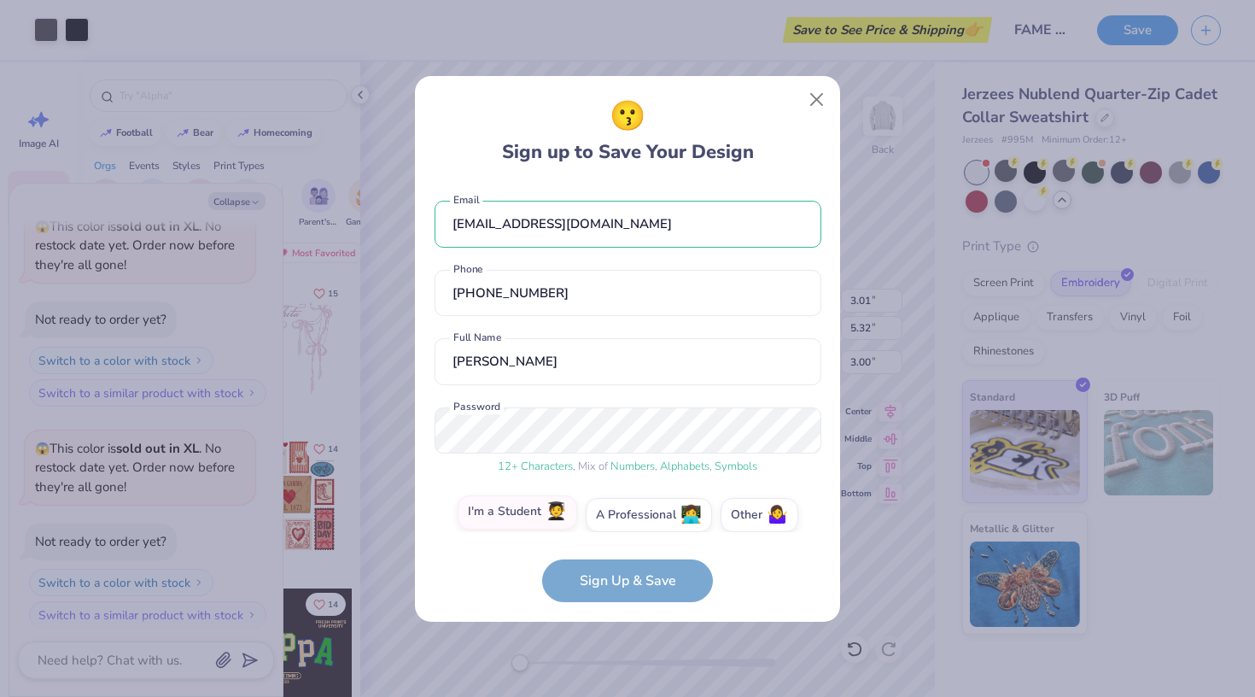
scroll to position [16, 0]
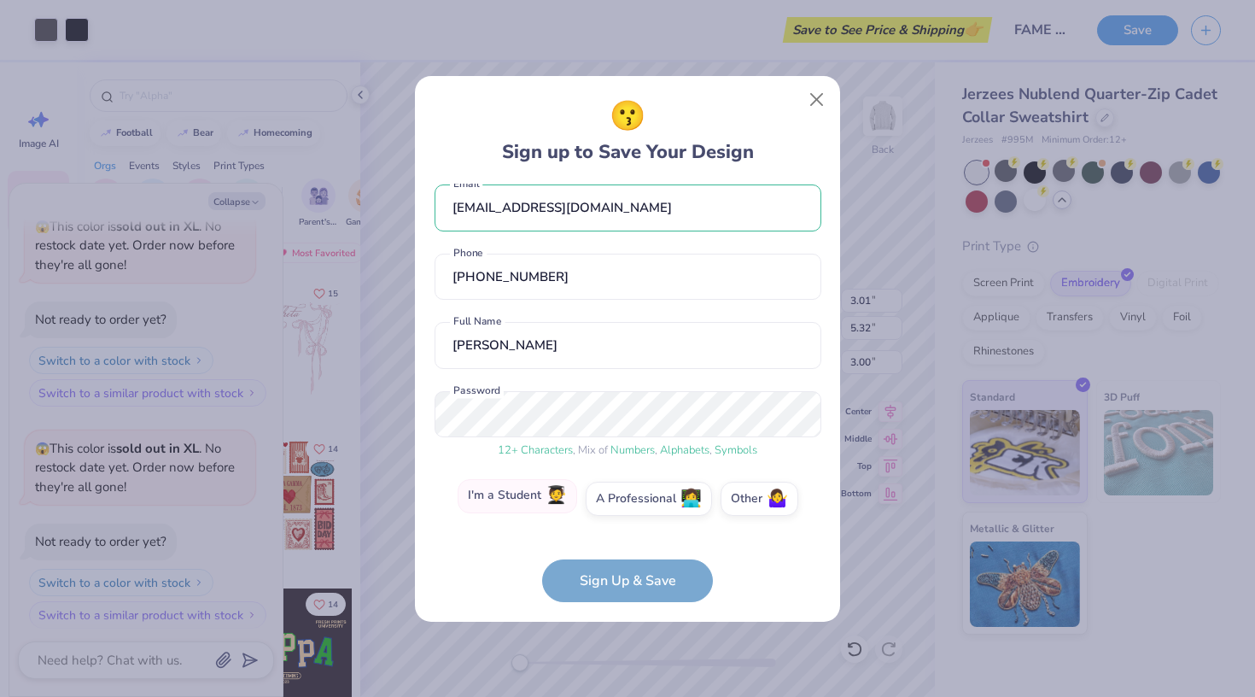
click at [539, 500] on label "I'm a Student 🧑‍🎓" at bounding box center [518, 496] width 120 height 34
click at [623, 513] on input "I'm a Student 🧑‍🎓" at bounding box center [628, 518] width 11 height 11
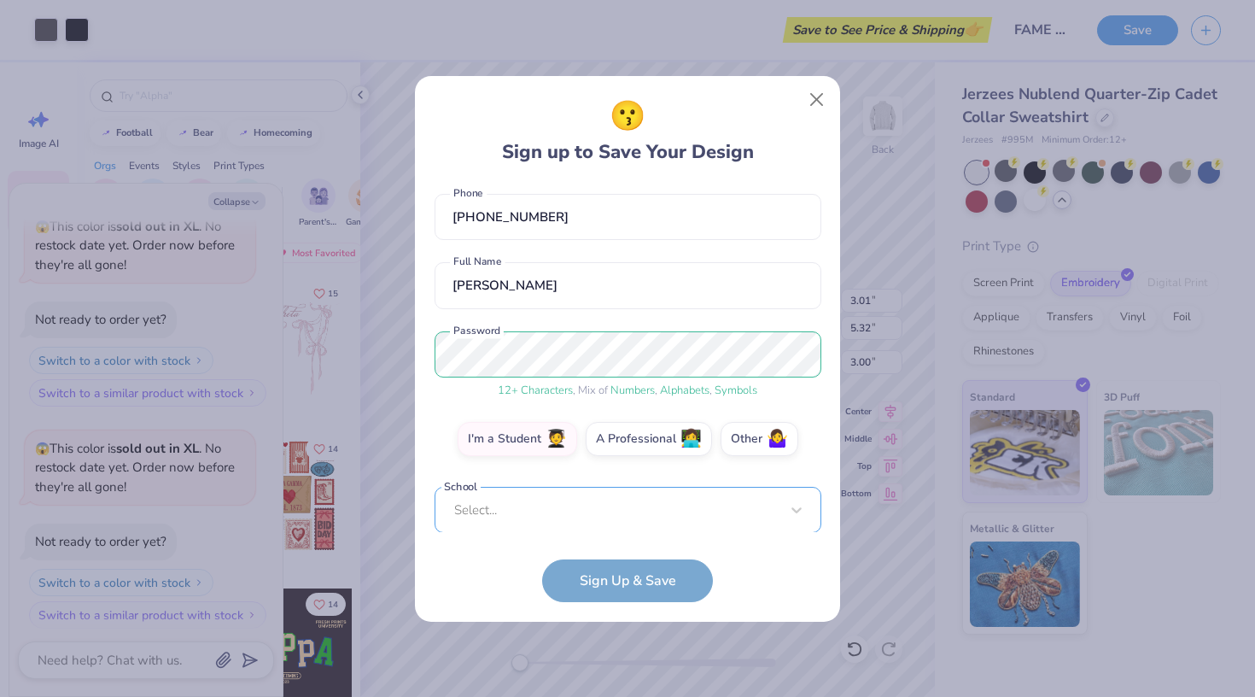
click at [605, 524] on div "fromq2uuu@gmail.com Email (408) 332-4049 Phone Quinlyn Phan Full Name 12 + Char…" at bounding box center [628, 358] width 387 height 348
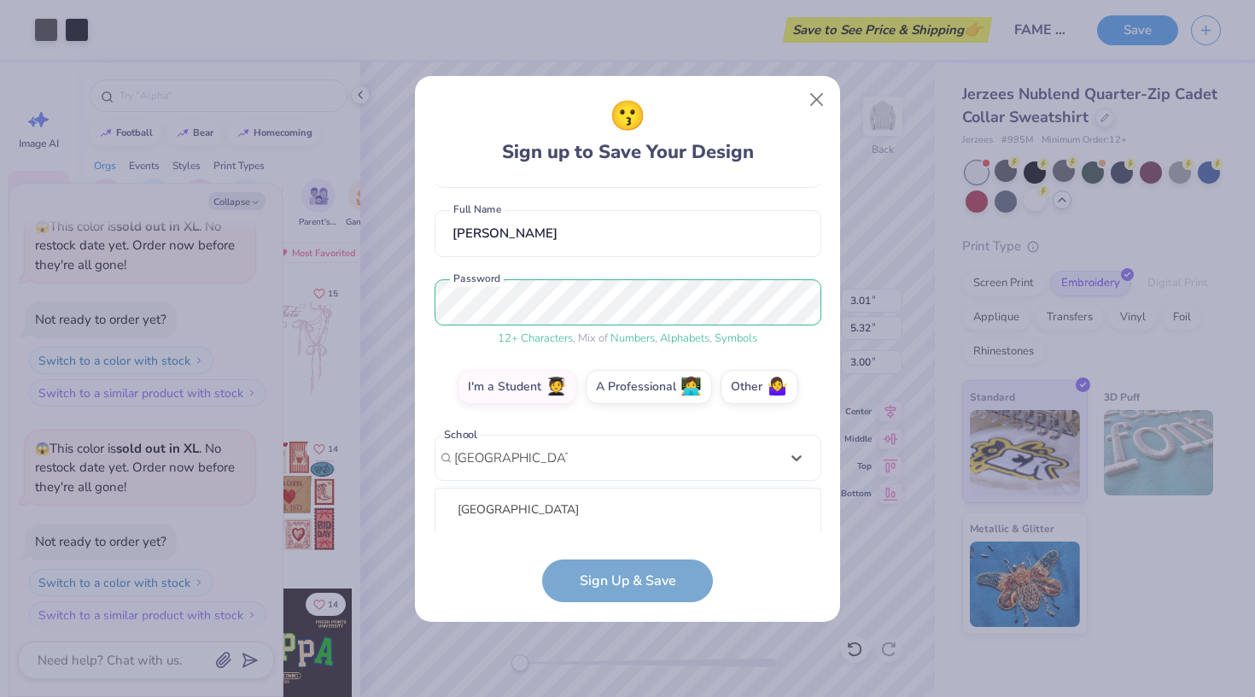
scroll to position [342, 0]
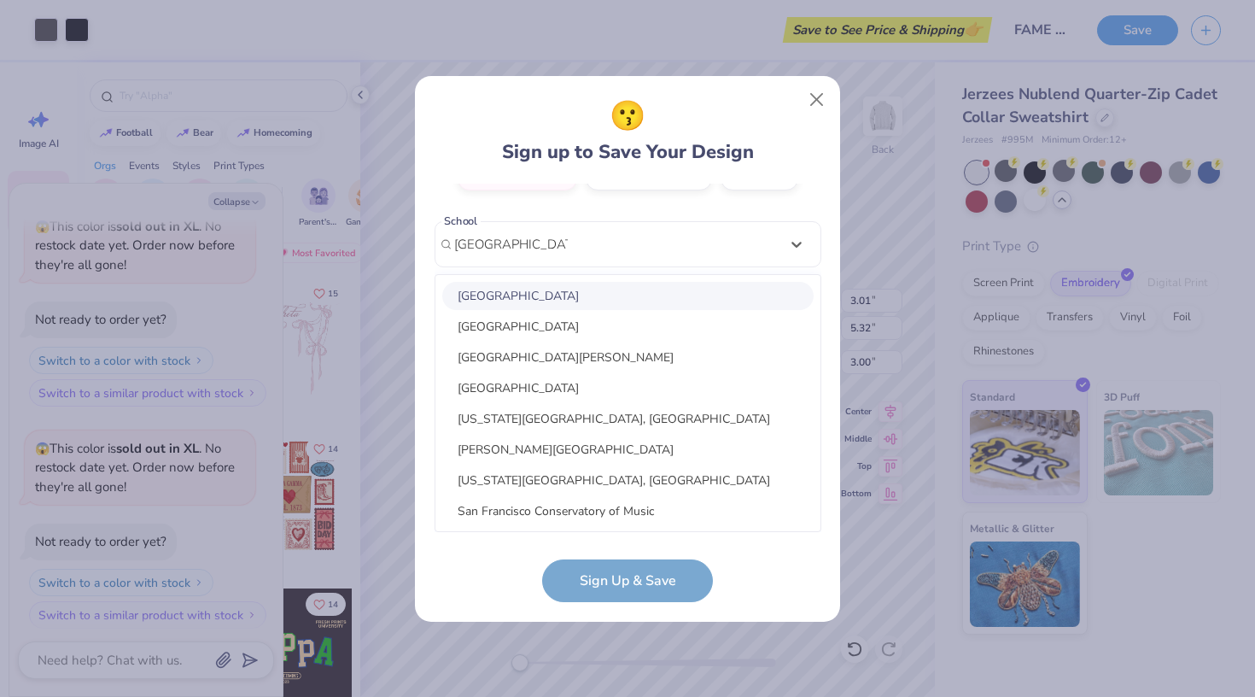
click at [596, 296] on div "San Francisco State University" at bounding box center [627, 296] width 371 height 28
type input "San Francisco State"
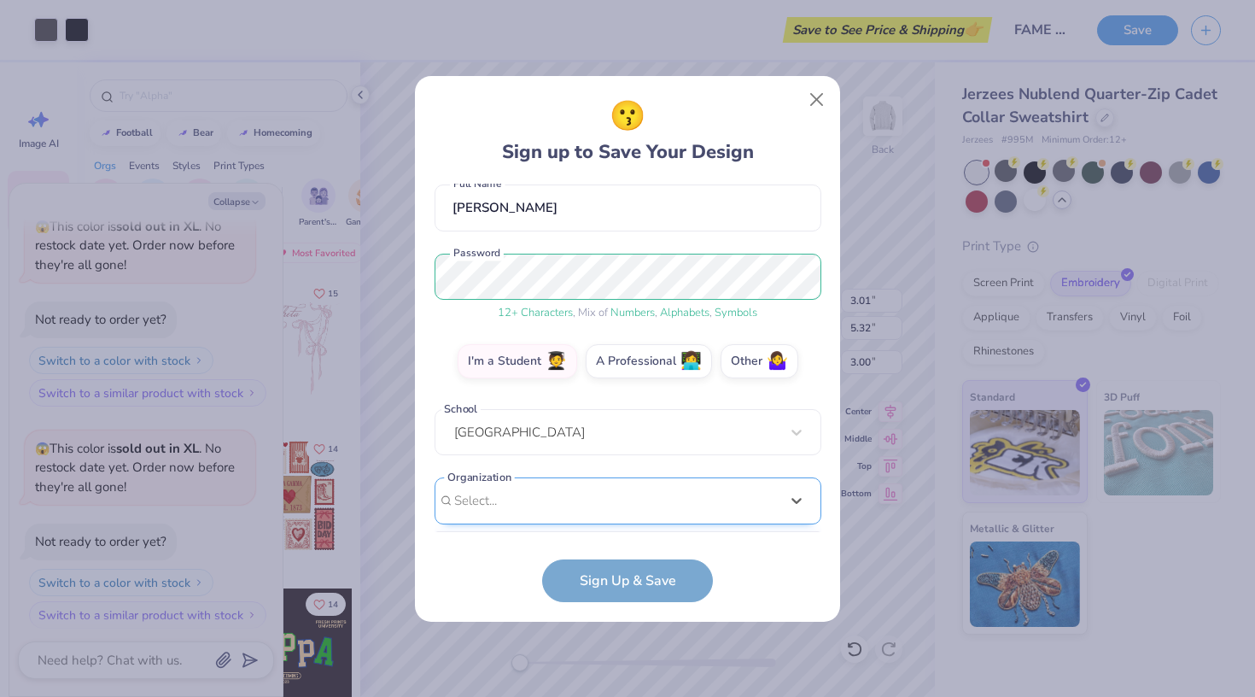
click at [579, 513] on div "option focused, 1 of 15. 15 results available. Use Up and Down to choose option…" at bounding box center [628, 633] width 387 height 312
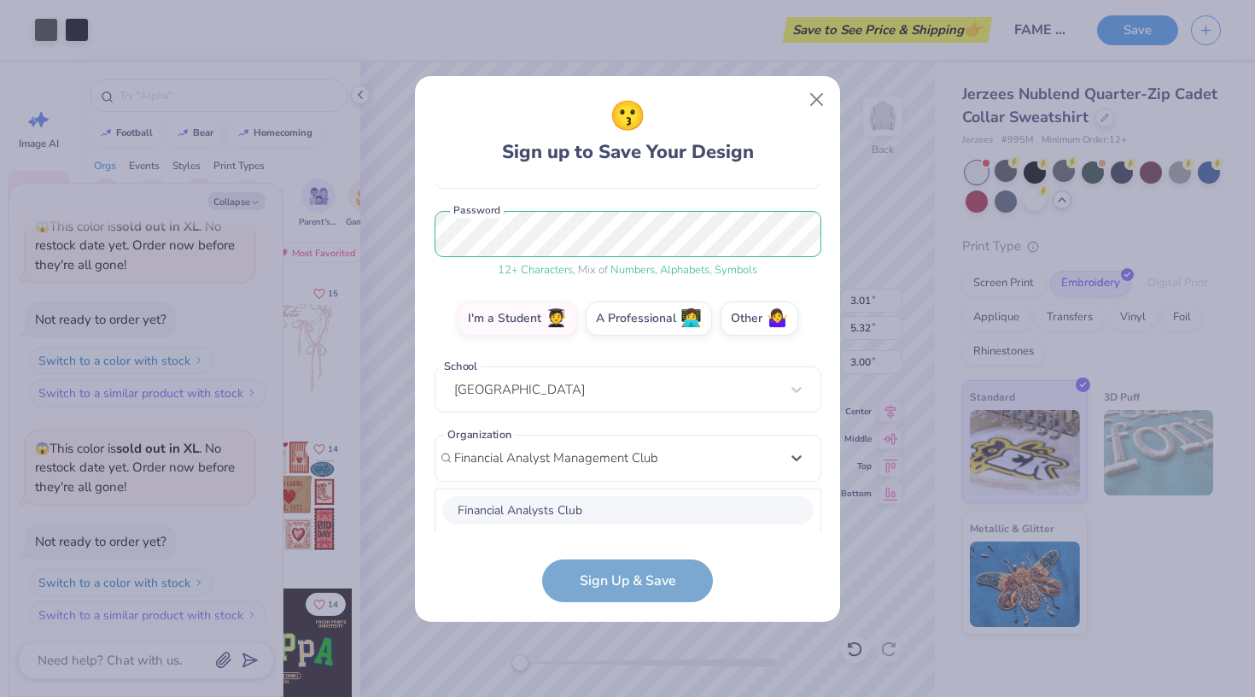
scroll to position [410, 0]
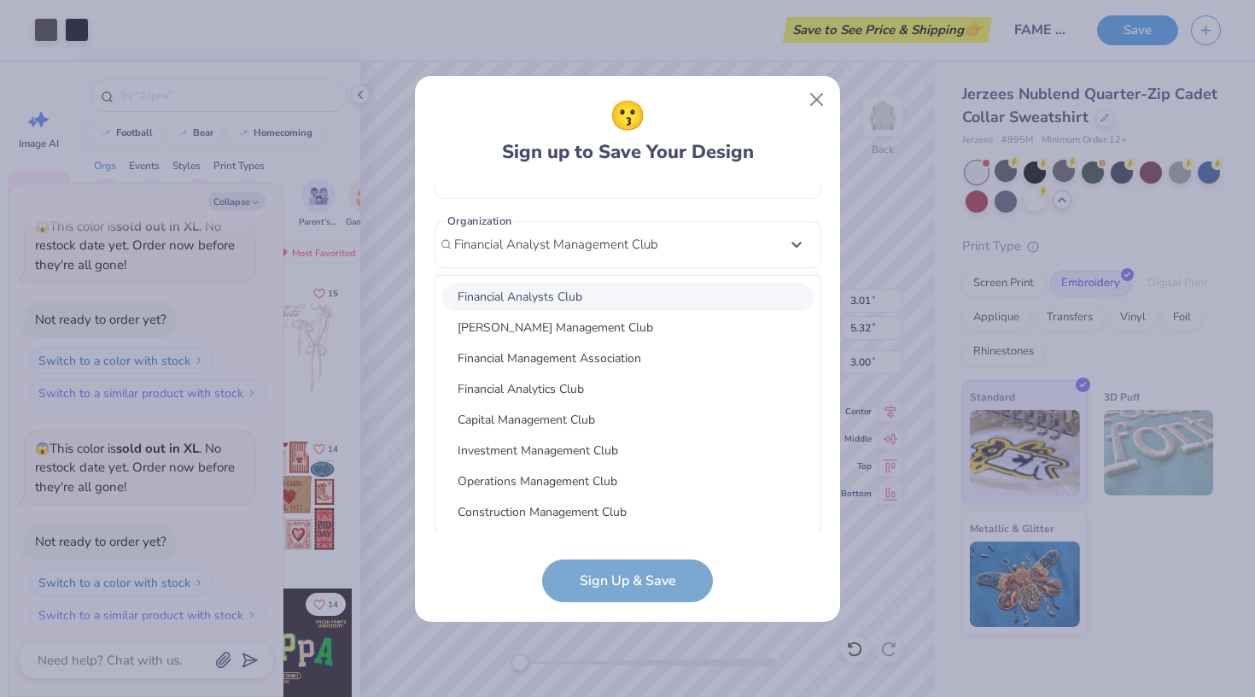
type input "Financial Analyst Management Club"
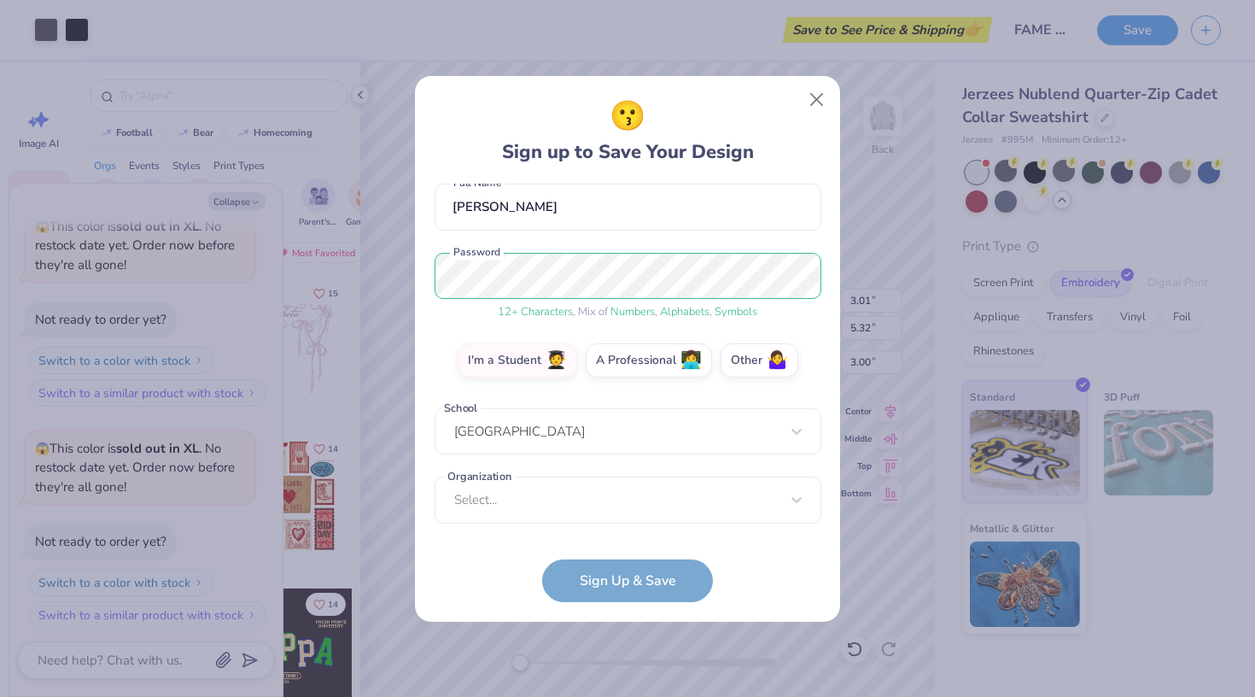
click at [712, 209] on div "fromq2uuu@gmail.com Email (408) 332-4049 Phone Quinlyn Phan Full Name 12 + Char…" at bounding box center [628, 358] width 387 height 348
click at [610, 496] on div "Select..." at bounding box center [628, 500] width 387 height 47
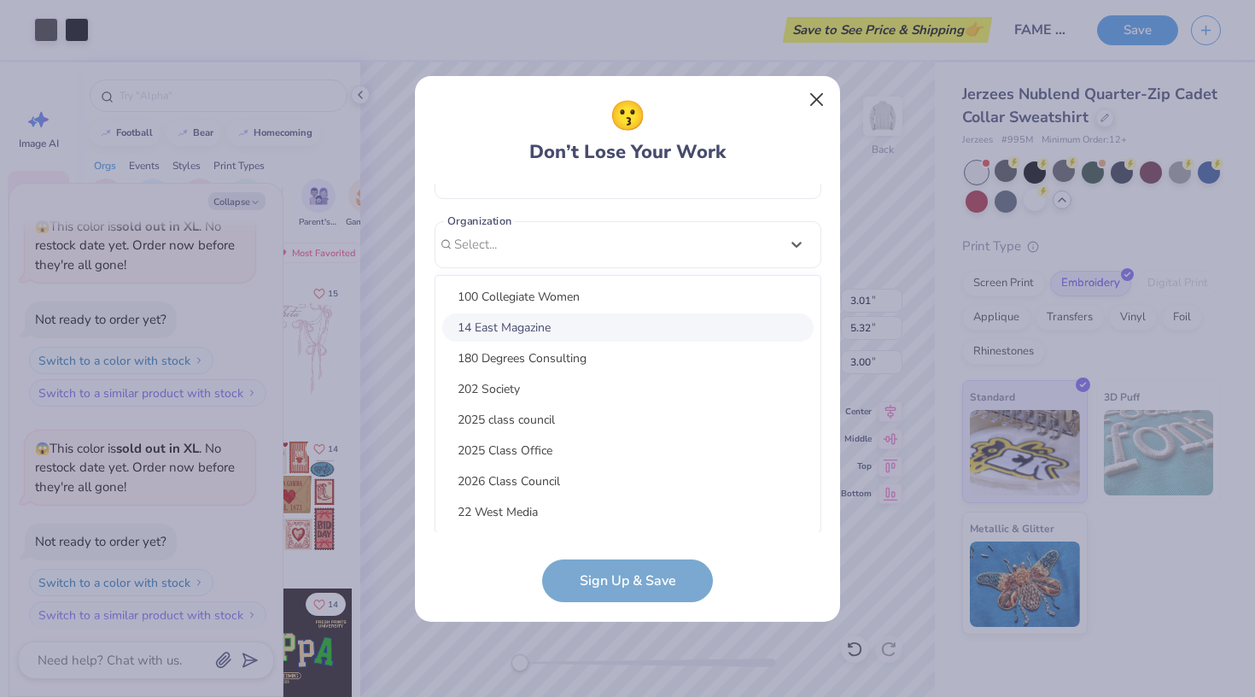
click at [816, 114] on button "Close" at bounding box center [817, 99] width 32 height 32
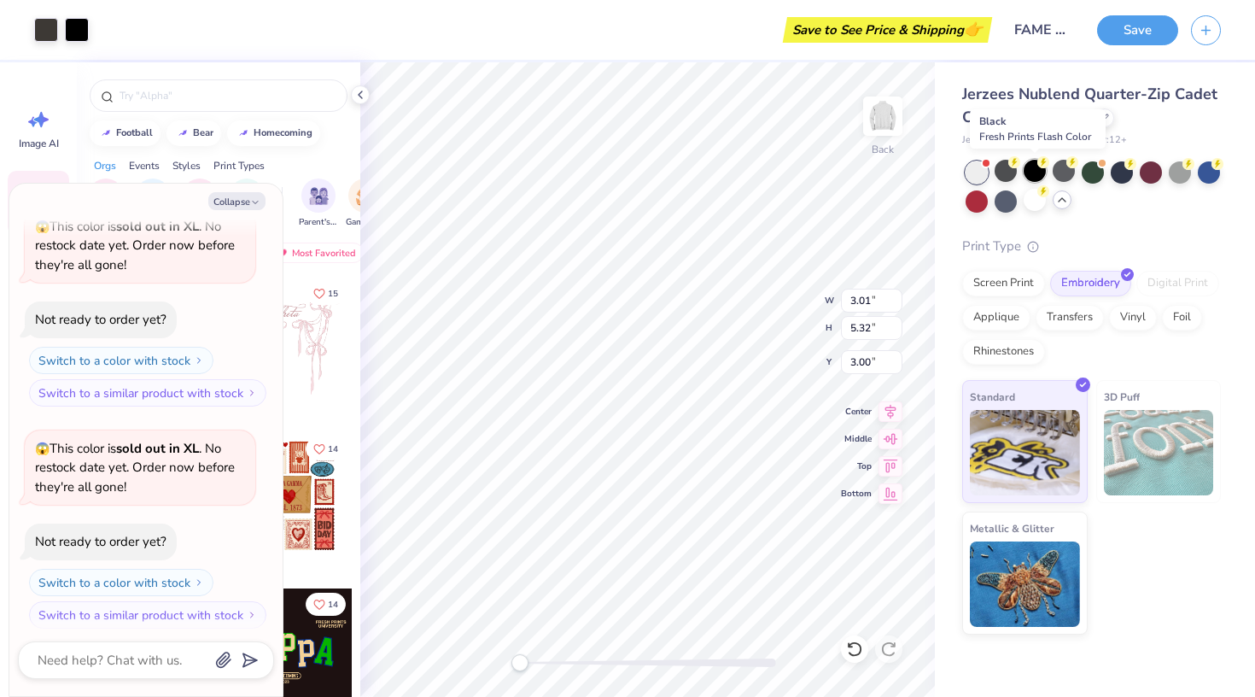
click at [1034, 169] on div at bounding box center [1035, 171] width 22 height 22
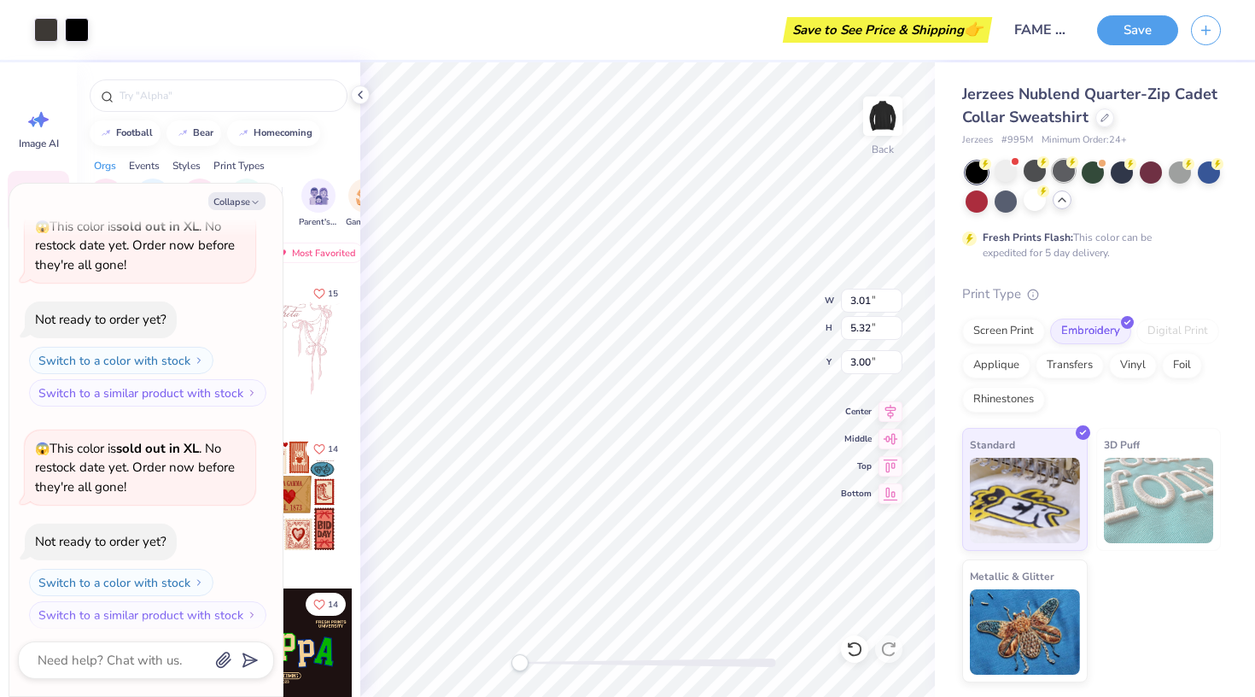
click at [1061, 173] on div at bounding box center [1064, 171] width 22 height 22
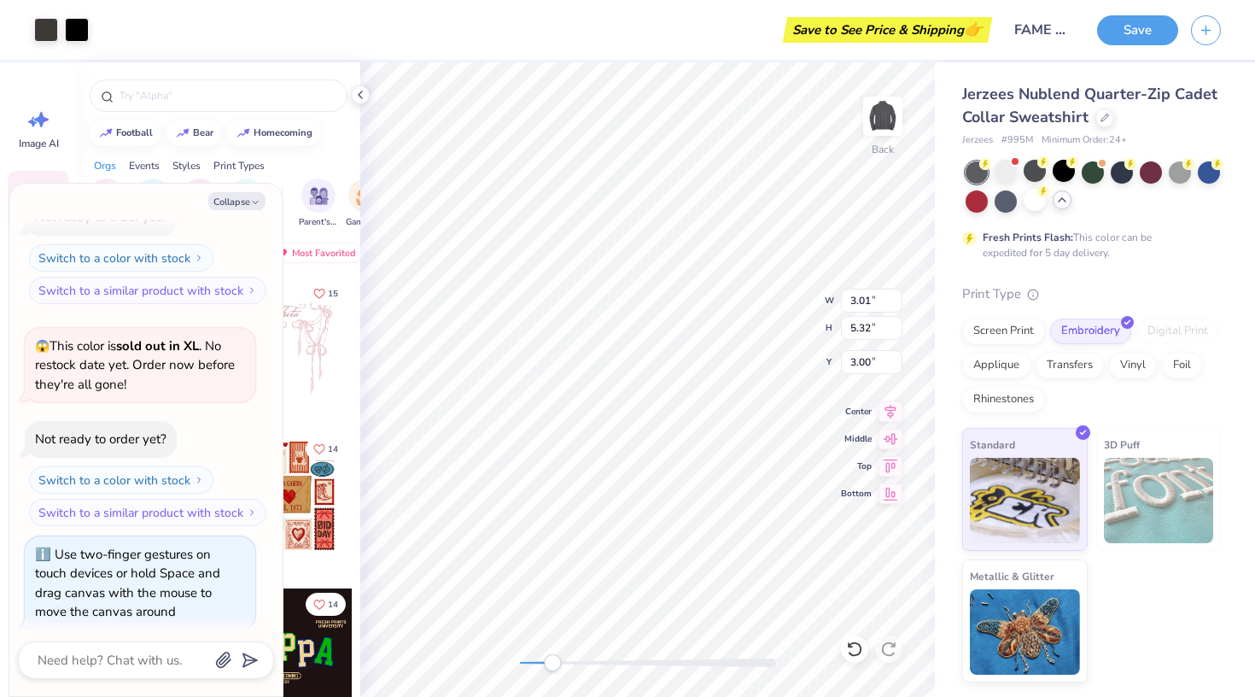
drag, startPoint x: 524, startPoint y: 664, endPoint x: 542, endPoint y: 655, distance: 21.0
click at [544, 655] on div "Accessibility label" at bounding box center [552, 662] width 17 height 17
click at [1005, 324] on div "Screen Print" at bounding box center [1003, 329] width 83 height 26
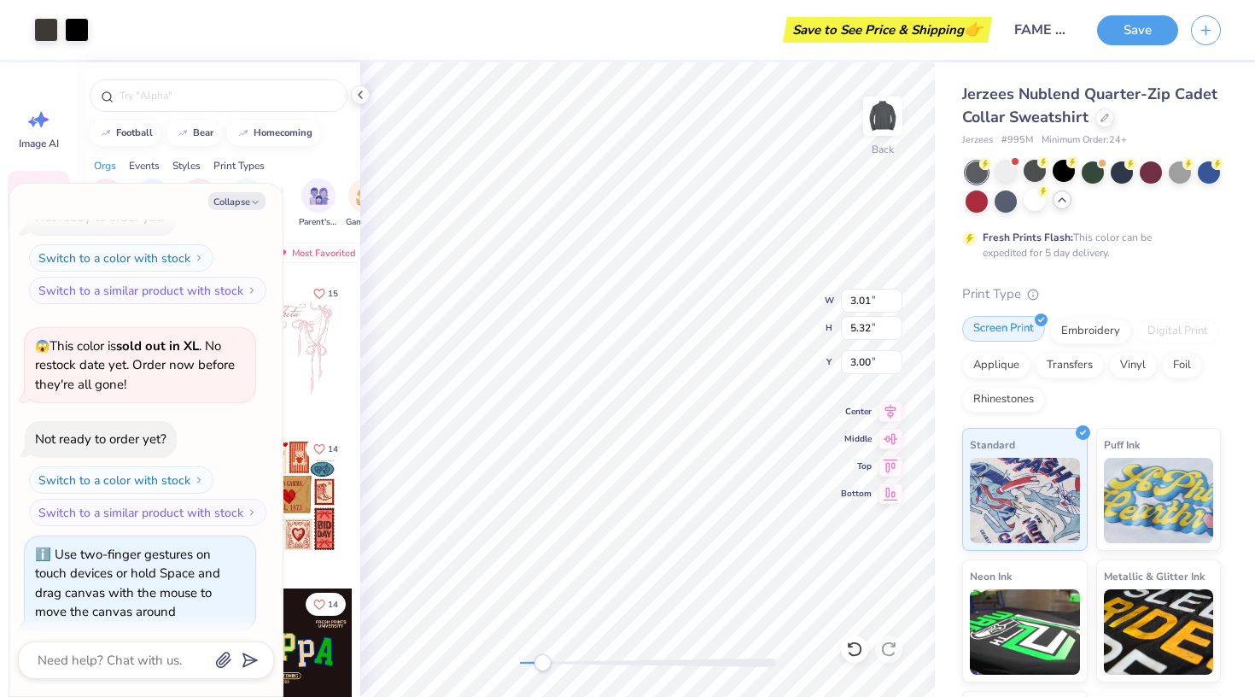
type textarea "x"
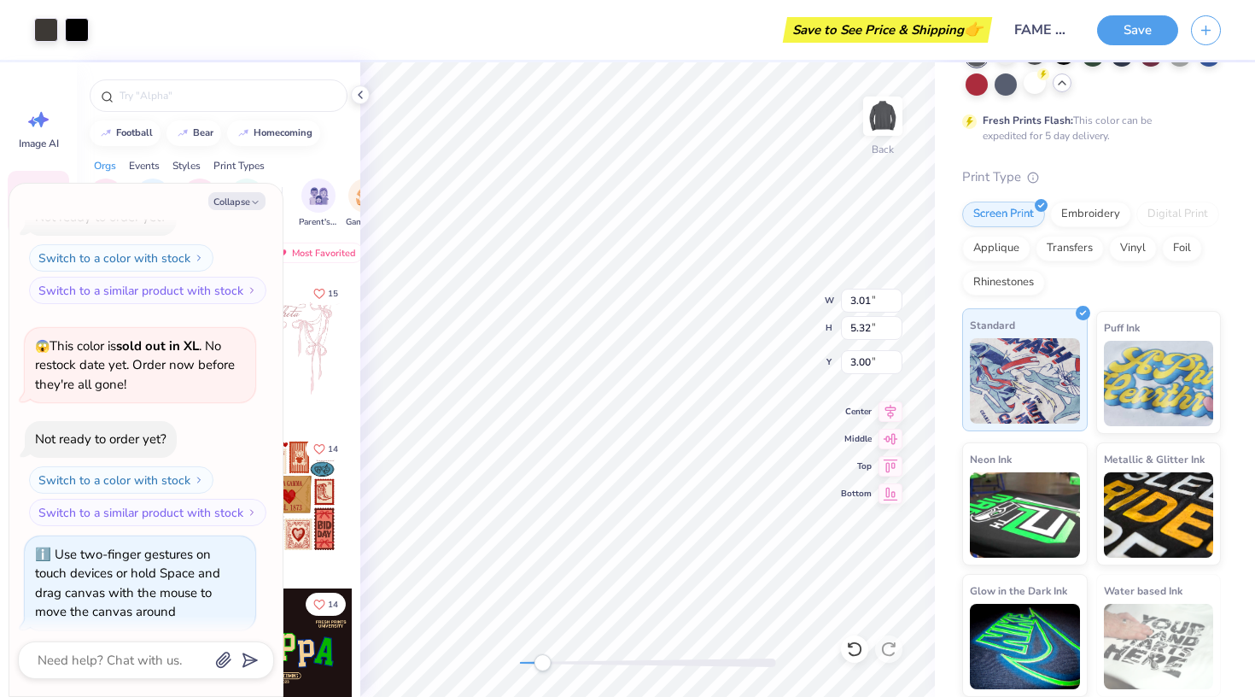
scroll to position [116, 0]
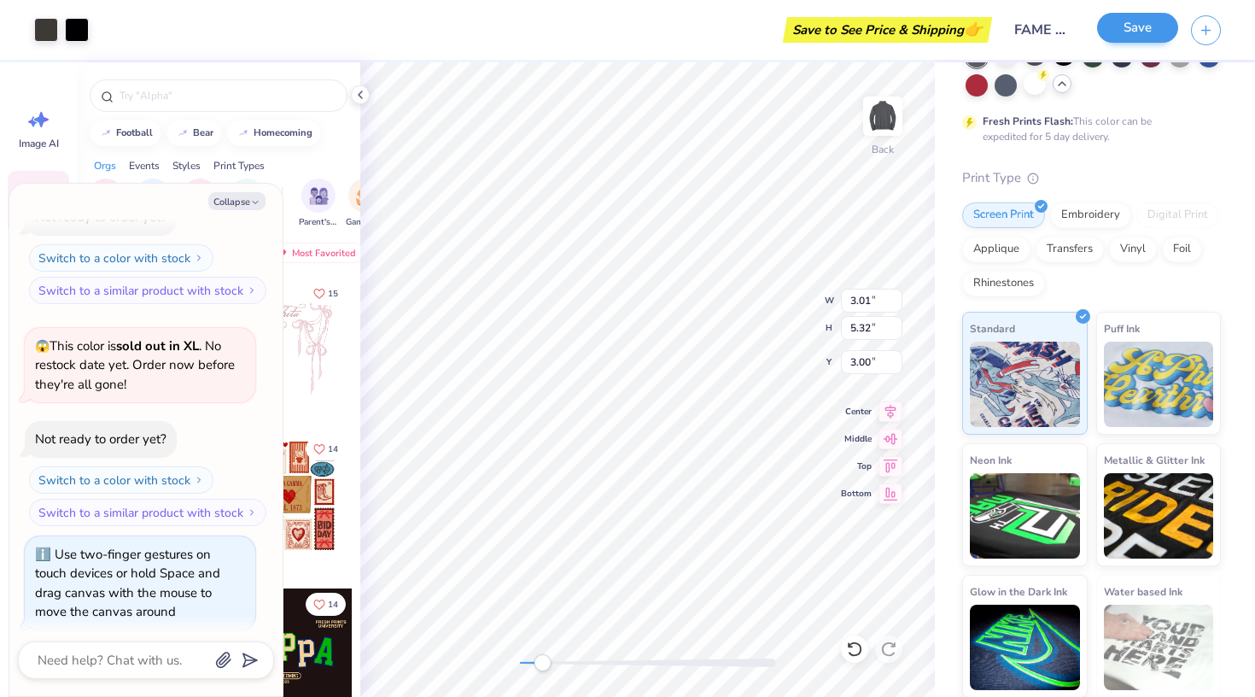
click at [1111, 17] on button "Save" at bounding box center [1137, 28] width 81 height 30
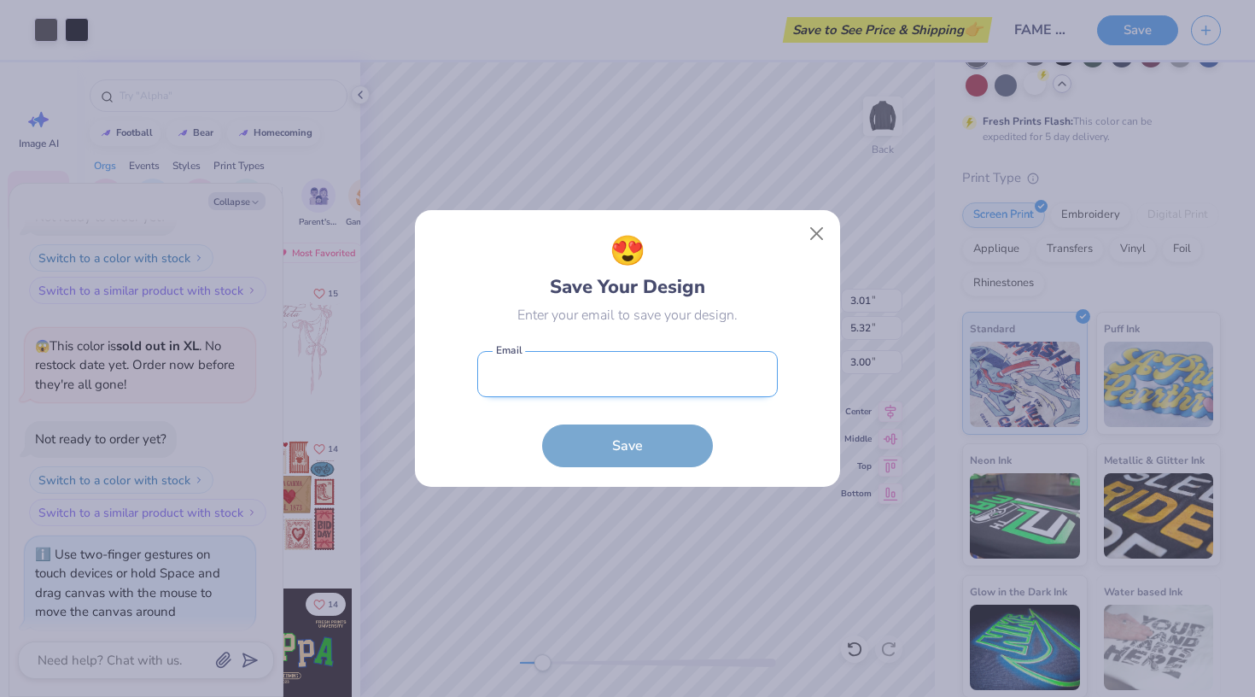
click at [664, 370] on input "email" at bounding box center [627, 374] width 301 height 47
type input "fromq2uuu@gmail.com"
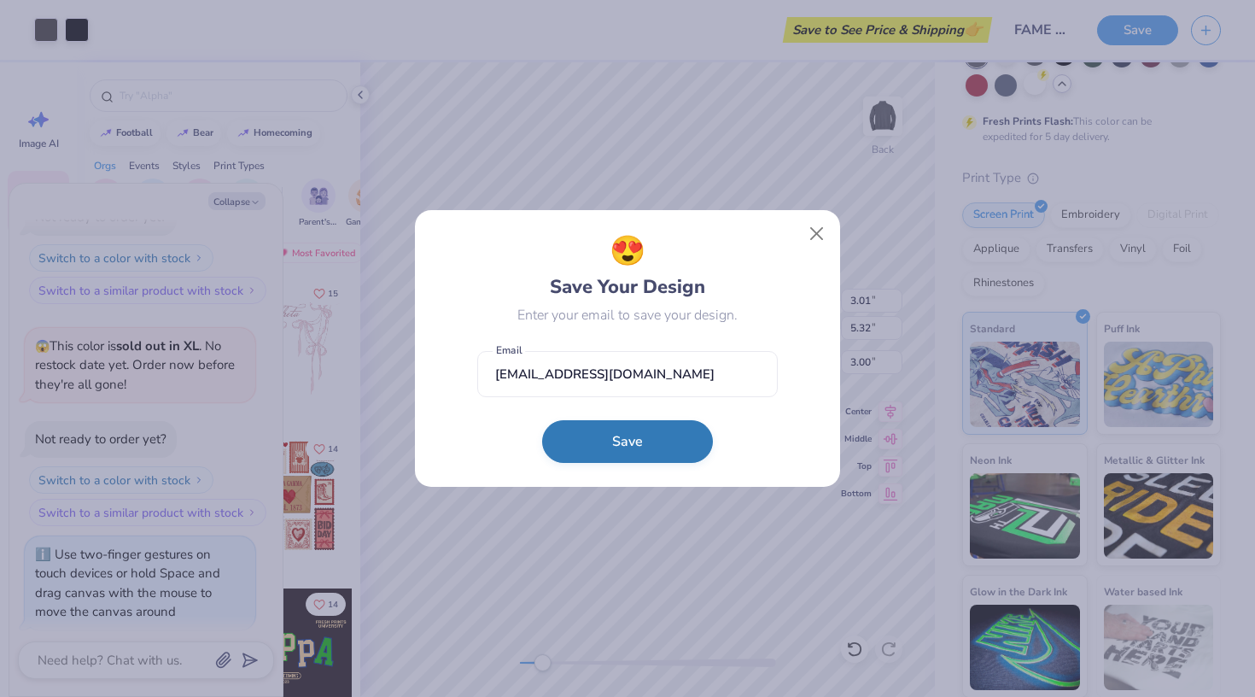
click at [646, 449] on button "Save" at bounding box center [627, 441] width 171 height 43
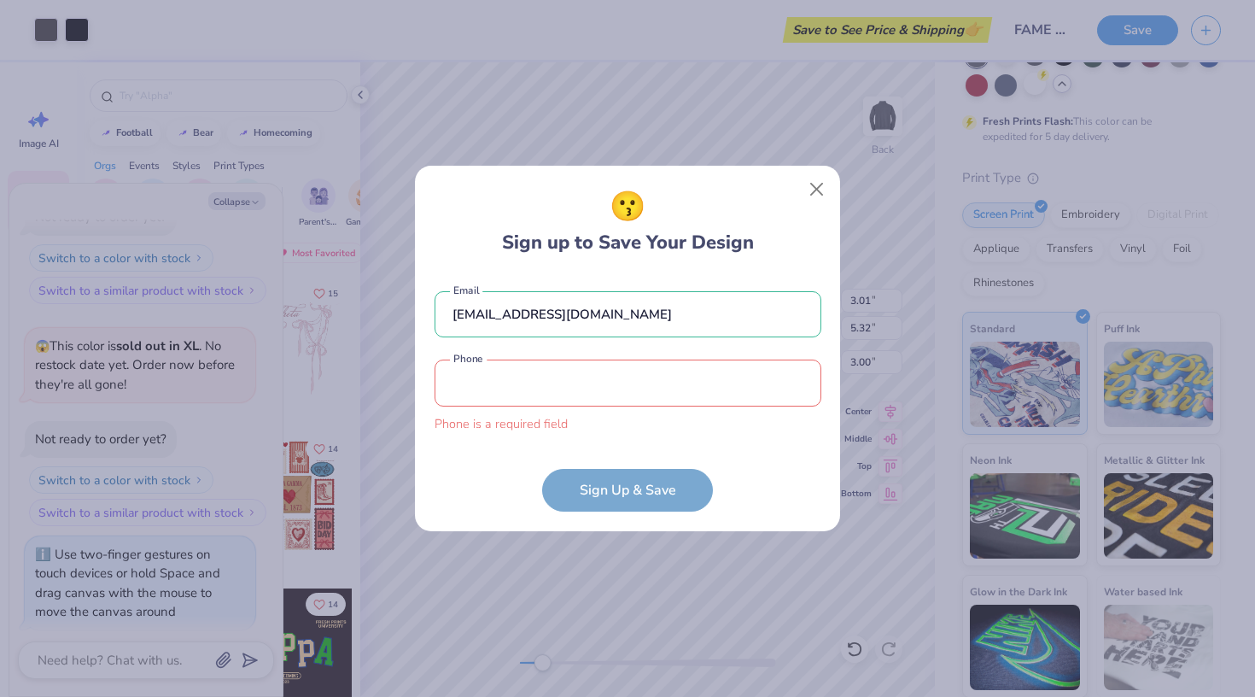
click at [834, 209] on div "😗 Sign up to Save Your Design fromq2uuu@gmail.com Email Phone is a required fie…" at bounding box center [627, 349] width 425 height 366
click at [816, 202] on button "Close" at bounding box center [817, 189] width 32 height 32
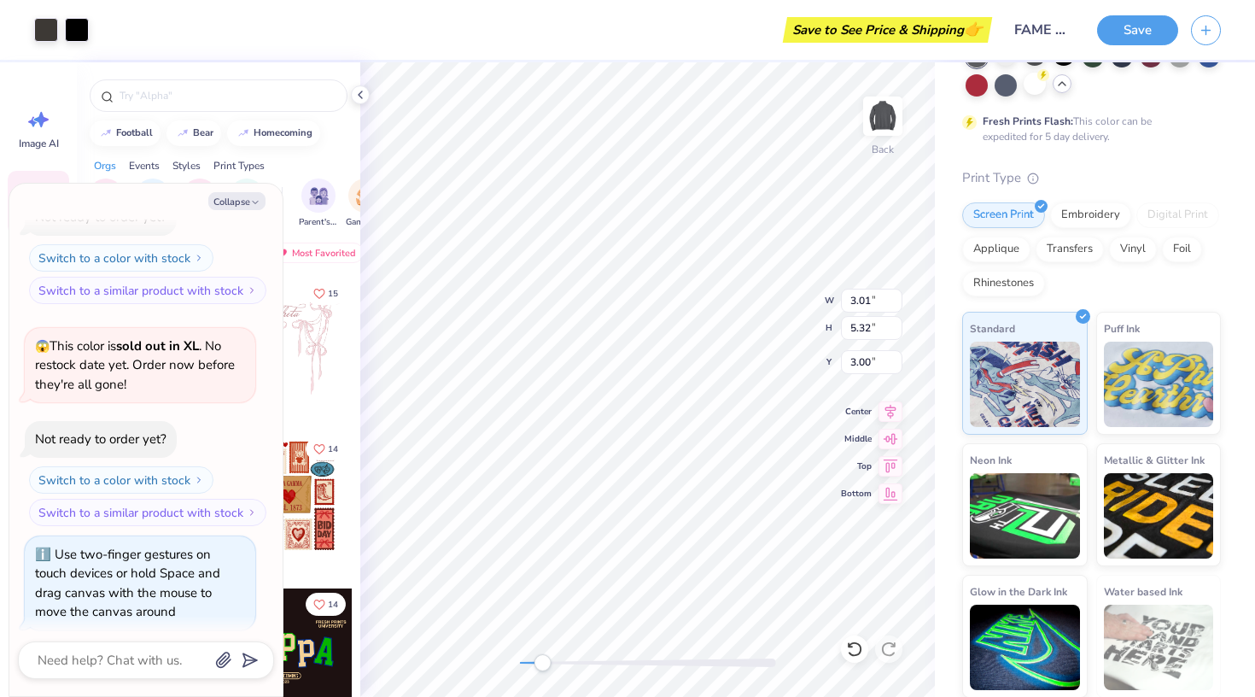
click at [496, 4] on div "Save to See Price & Shipping 👉" at bounding box center [545, 30] width 886 height 60
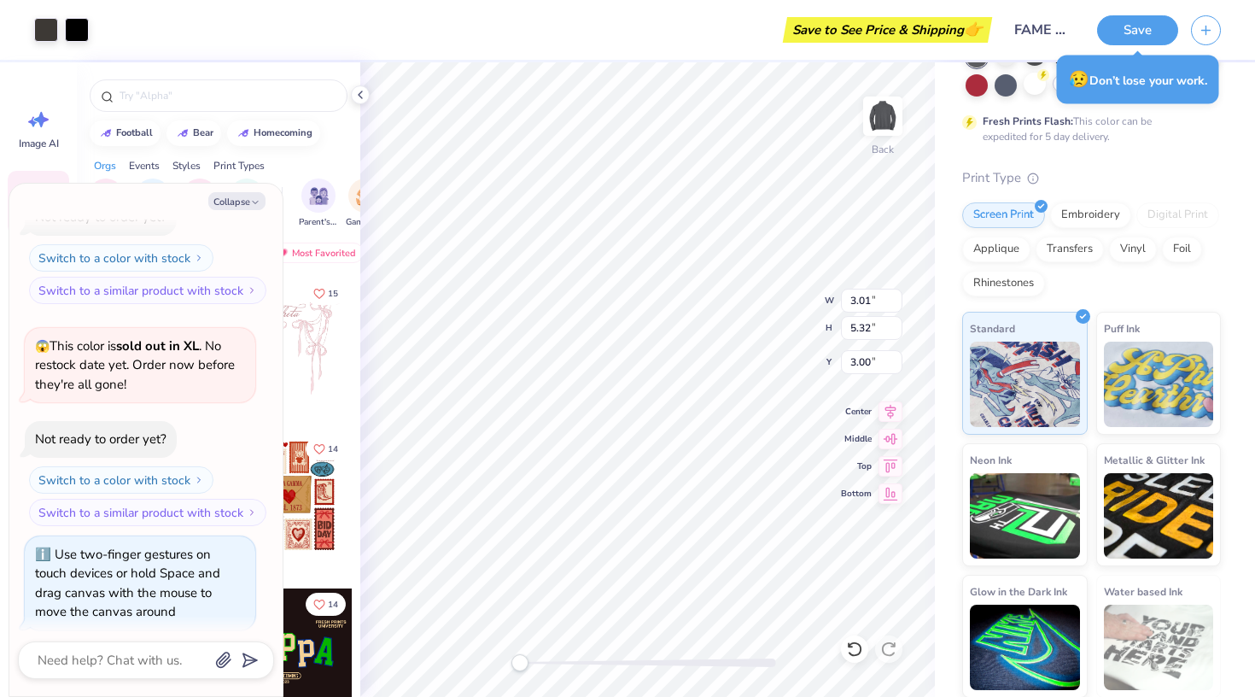
click at [510, 657] on div "Back W 3.01 3.01 " H 5.32 5.32 " Y 3.00 3.00 " Center Middle Top Bottom" at bounding box center [647, 379] width 575 height 635
type textarea "x"
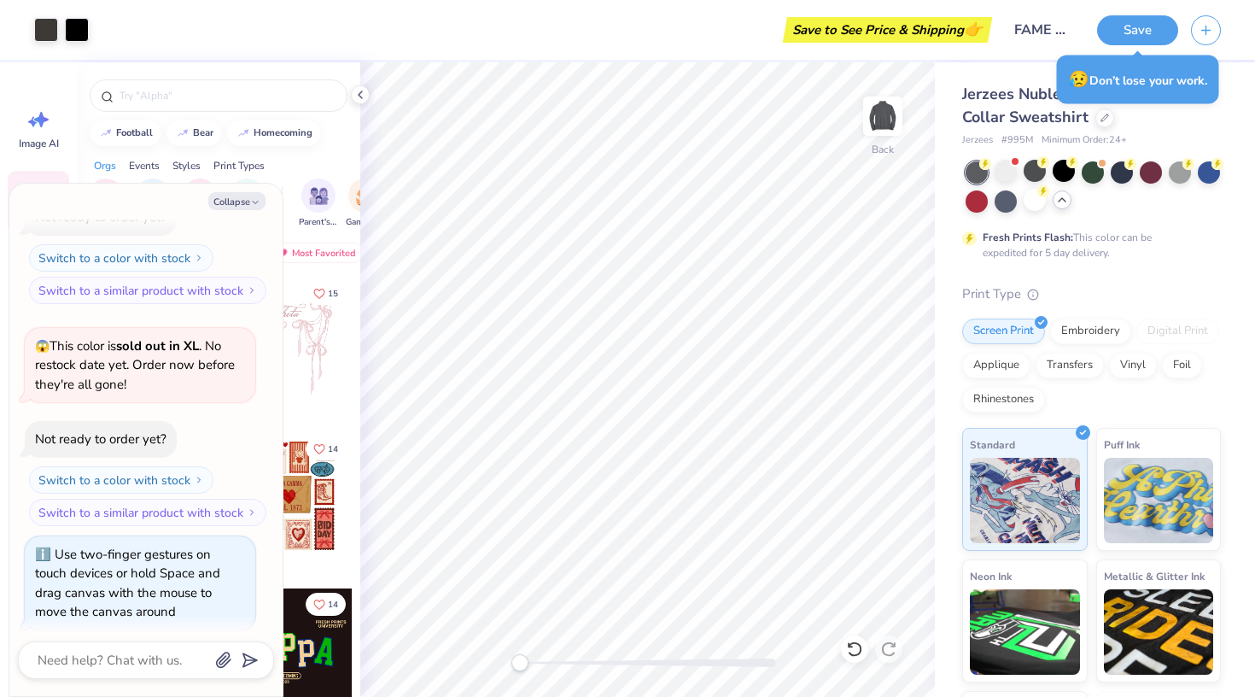
scroll to position [0, 0]
click at [1186, 31] on div "Save" at bounding box center [1176, 30] width 158 height 60
click at [1197, 31] on button "button" at bounding box center [1206, 28] width 30 height 30
click at [1160, 24] on button "Save" at bounding box center [1137, 28] width 81 height 30
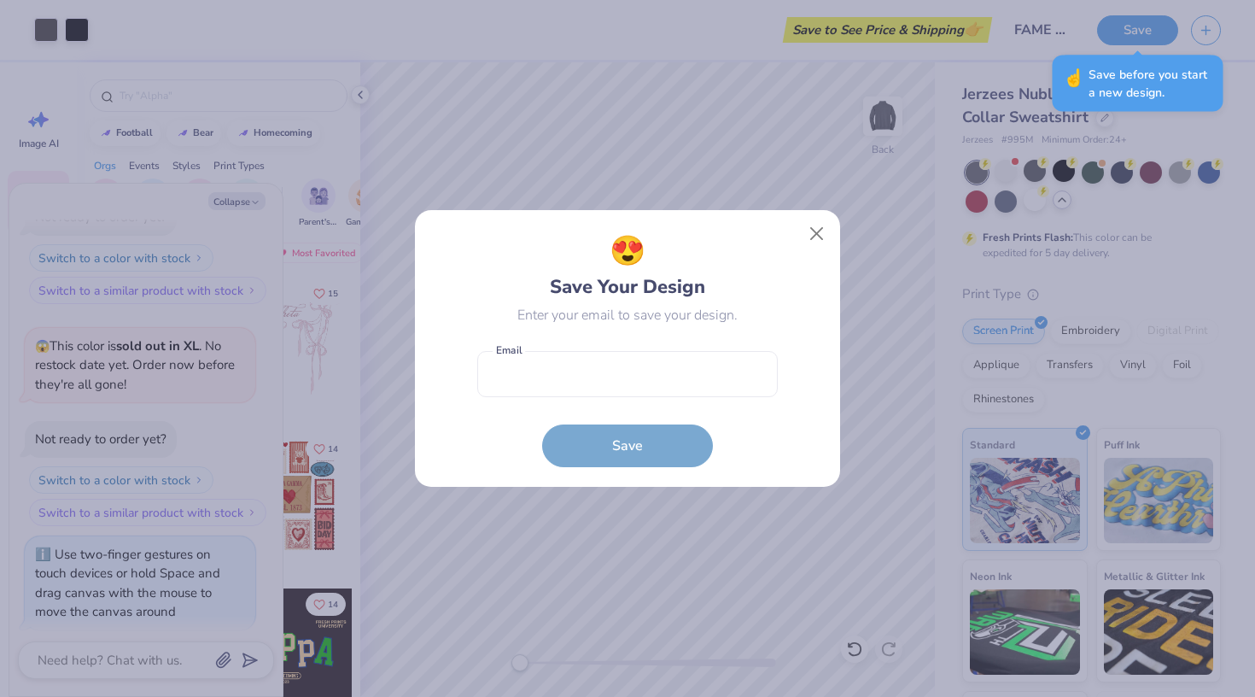
click at [711, 348] on form "Email is a required field Email Save" at bounding box center [627, 405] width 301 height 126
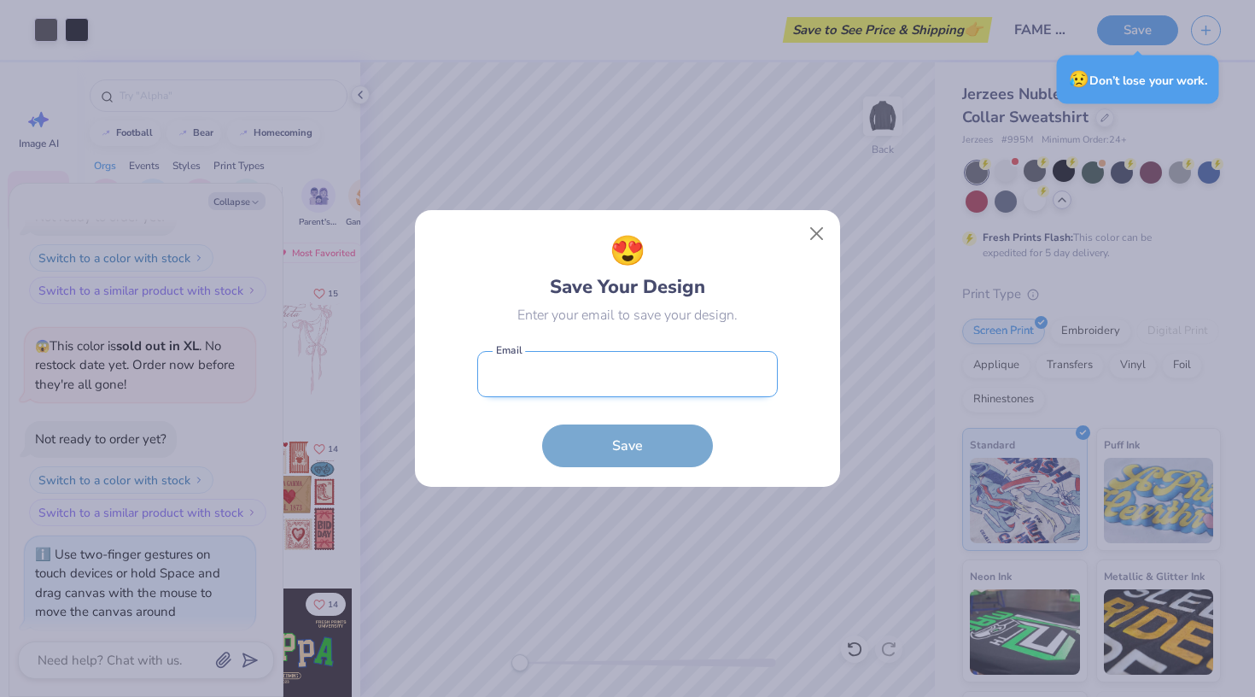
click at [699, 375] on input "email" at bounding box center [627, 374] width 301 height 47
type input "fromq2uuu@gmail.com"
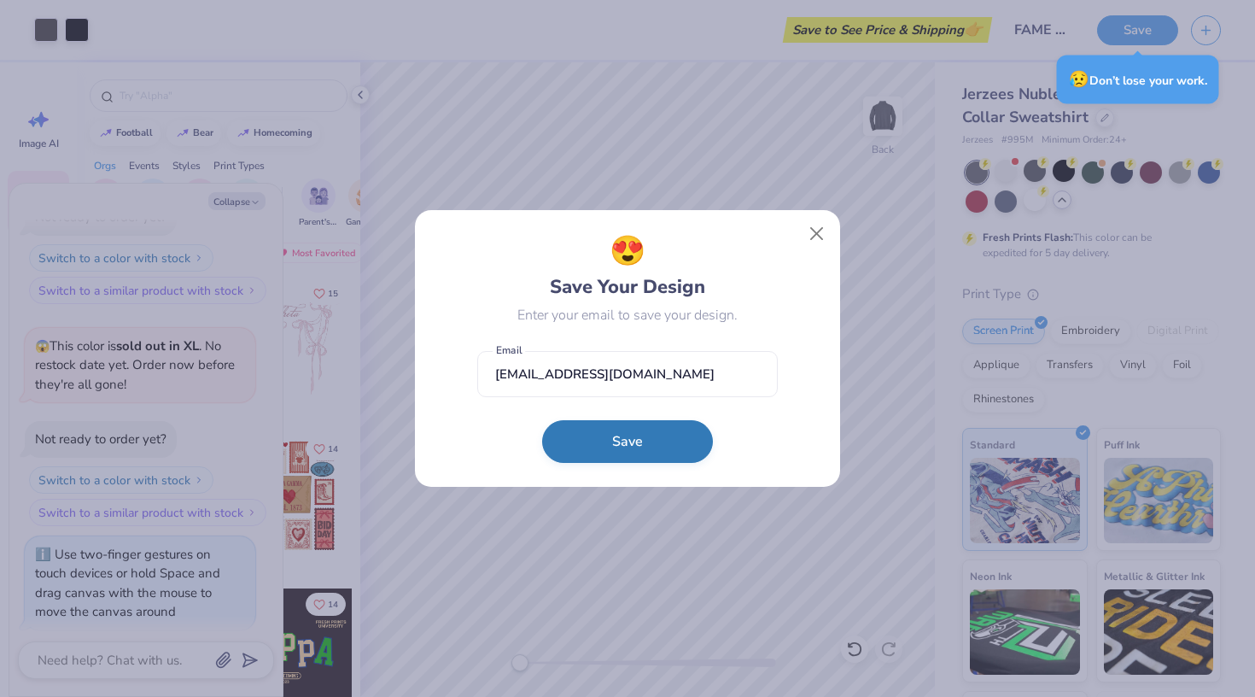
click at [618, 428] on button "Save" at bounding box center [627, 441] width 171 height 43
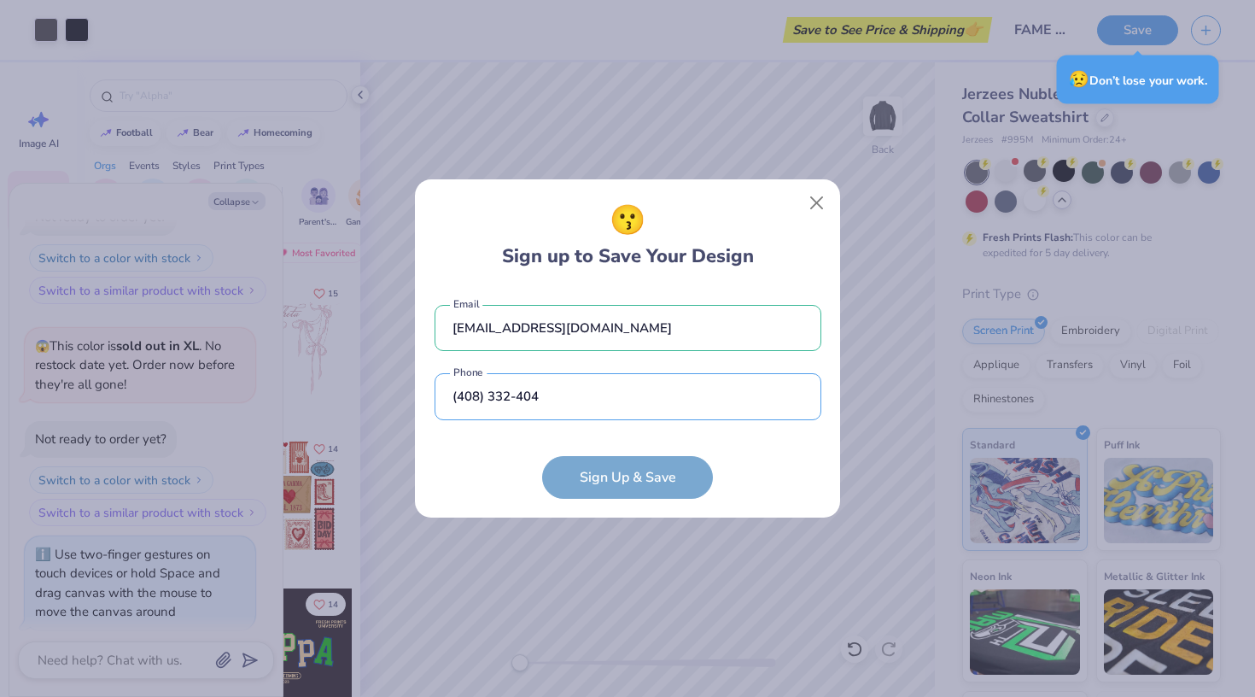
type input "(408) 332-4049"
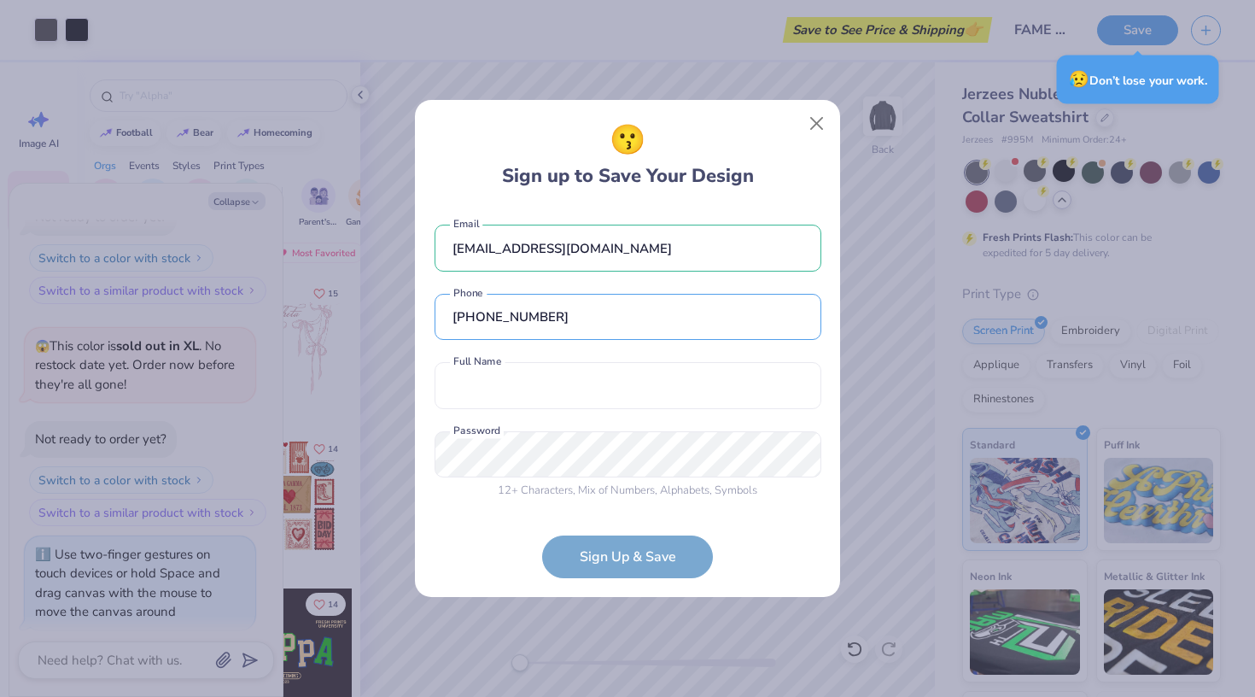
type textarea "x"
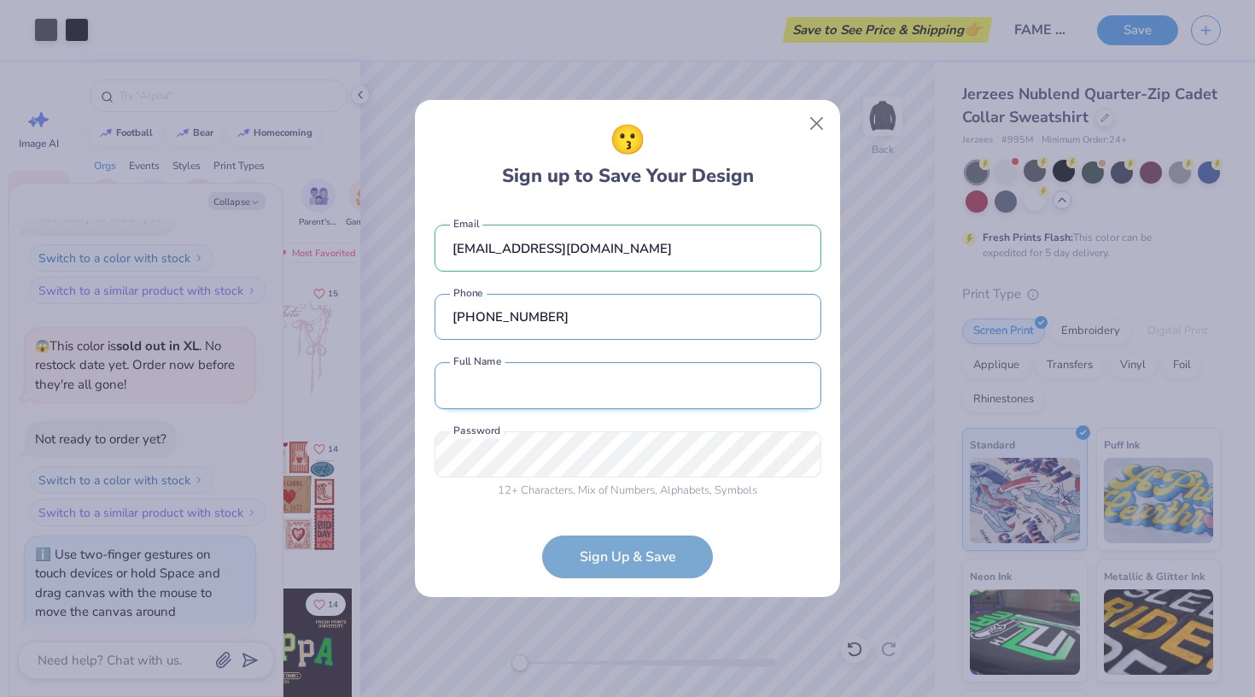
type input "(408) 332-4049"
type input "Quinlyn Phan"
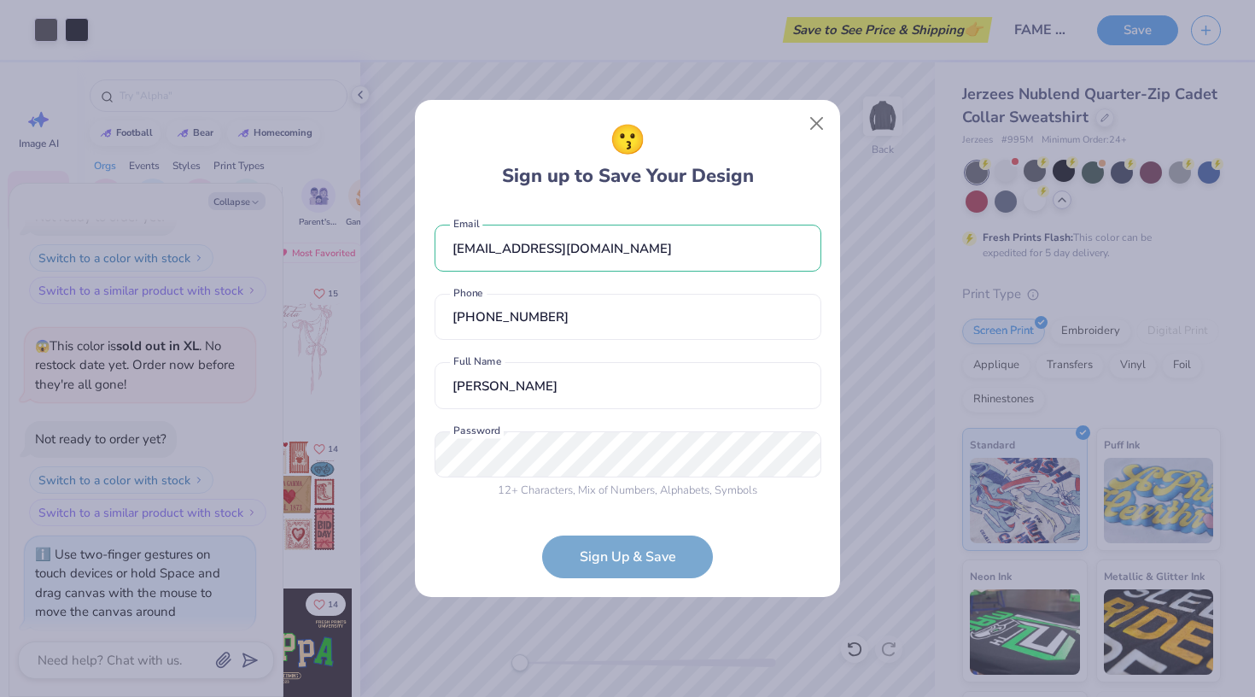
scroll to position [16, 0]
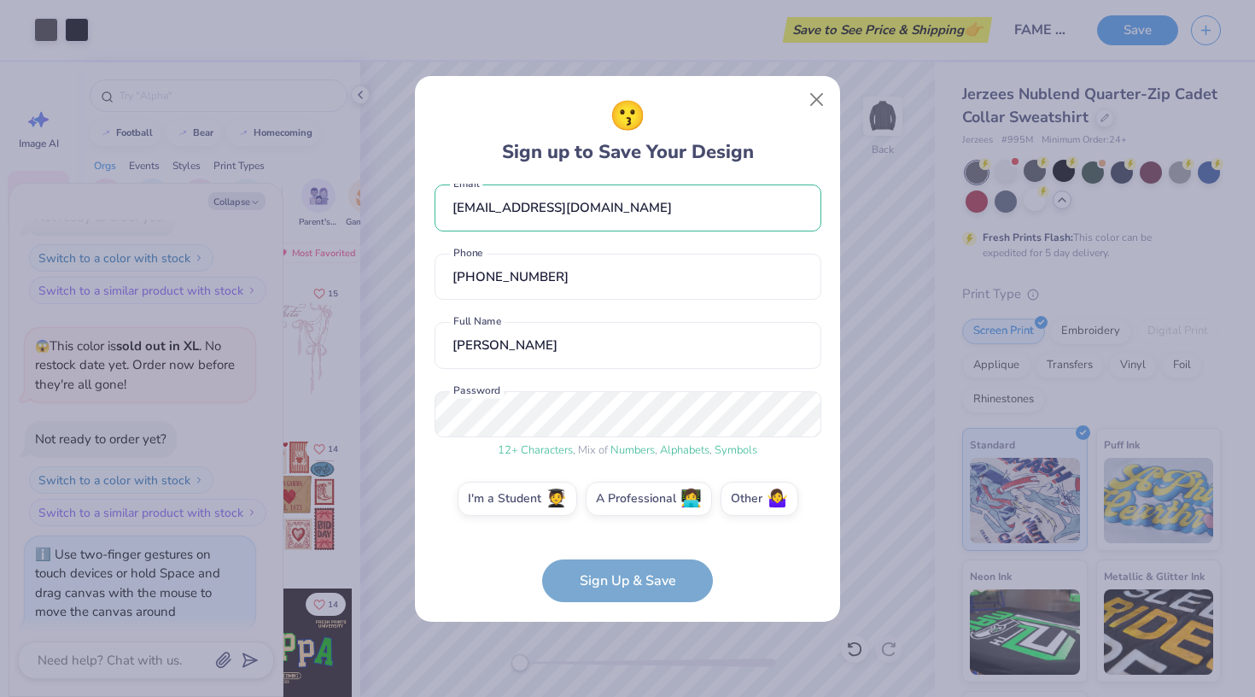
click at [667, 455] on span "Alphabets" at bounding box center [685, 449] width 50 height 15
click at [564, 501] on span "🧑‍🎓" at bounding box center [556, 496] width 21 height 20
click at [623, 513] on input "I'm a Student 🧑‍🎓" at bounding box center [628, 518] width 11 height 11
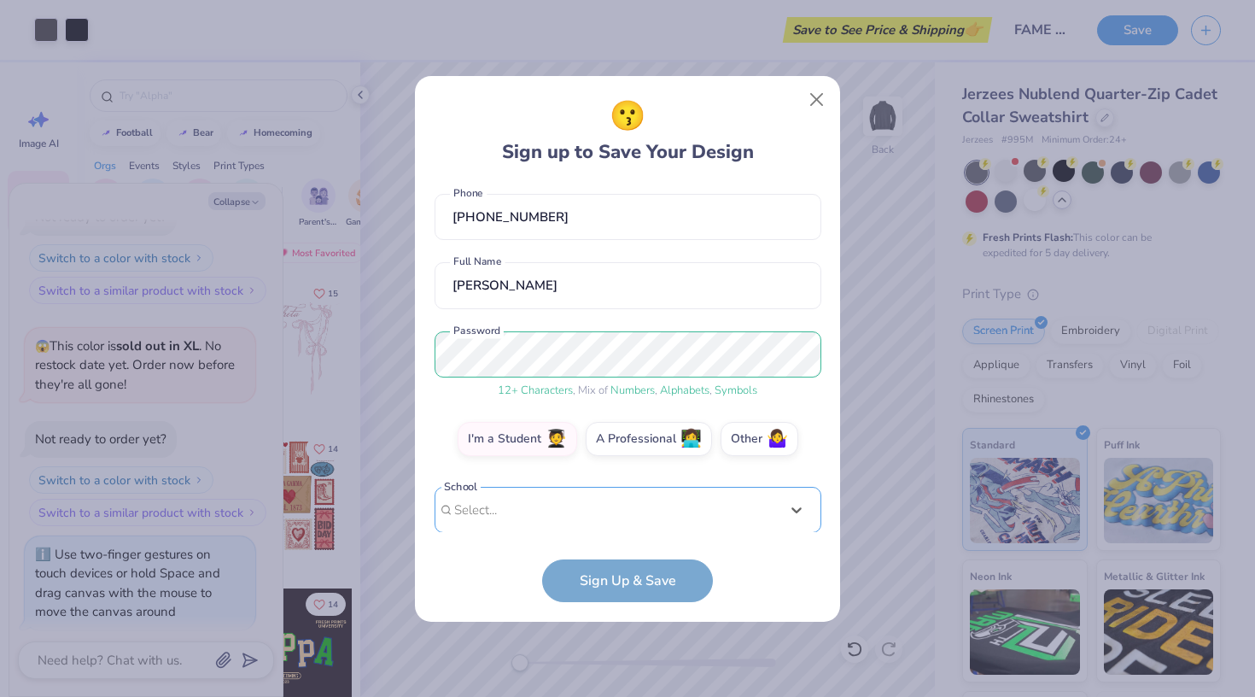
click at [558, 516] on div "option focused, 1 of 15. 15 results available. Use Up and Down to choose option…" at bounding box center [628, 643] width 387 height 312
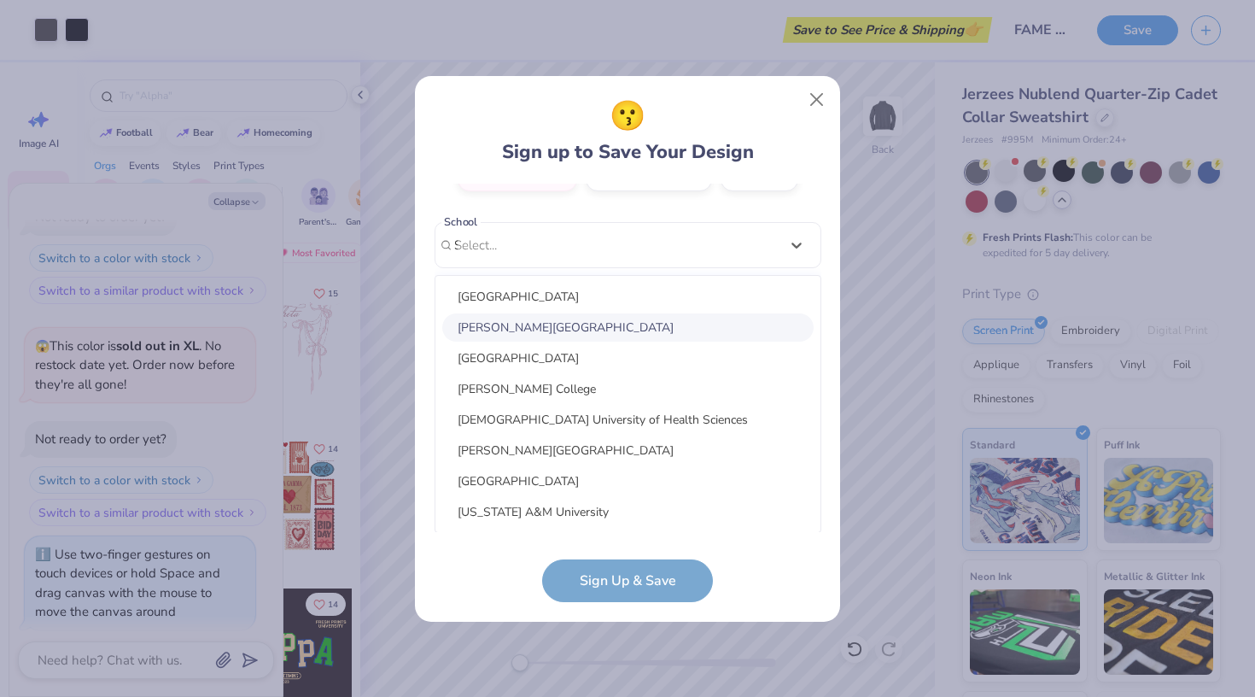
scroll to position [143, 0]
click at [570, 320] on div "San Francisco State University" at bounding box center [627, 327] width 371 height 28
type input "San Francisco"
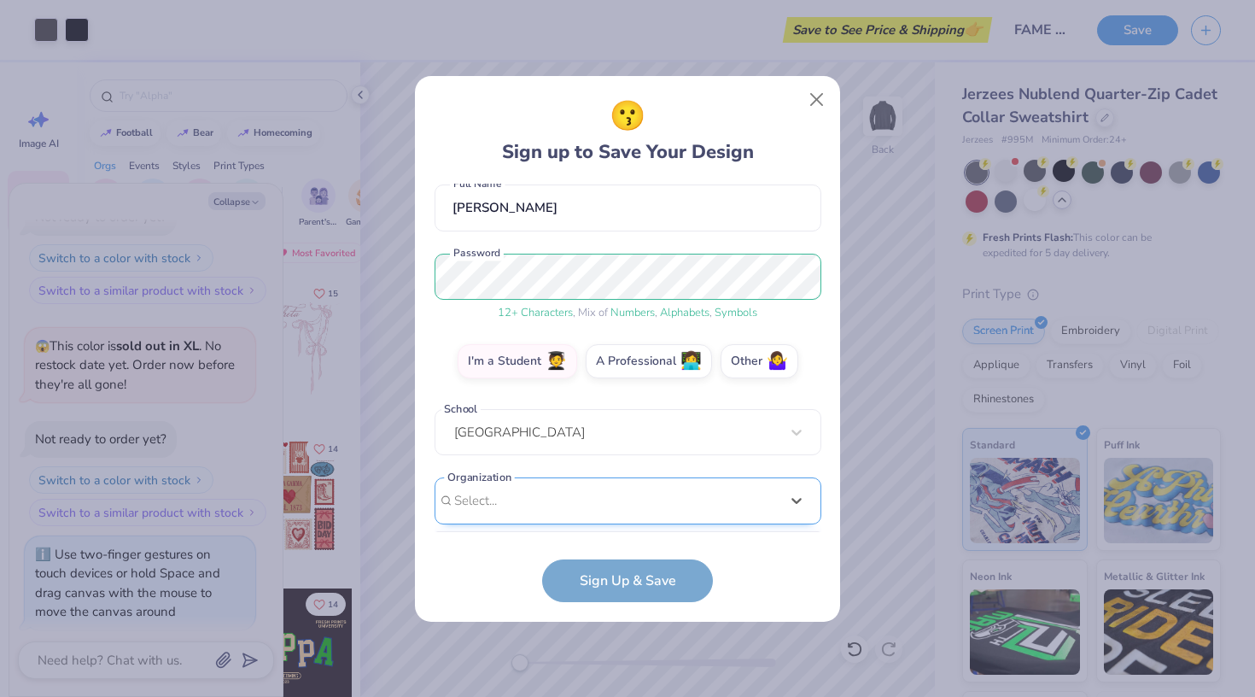
click at [540, 496] on div "option focused, 8 of 15. 15 results available. Use Up and Down to choose option…" at bounding box center [628, 633] width 387 height 312
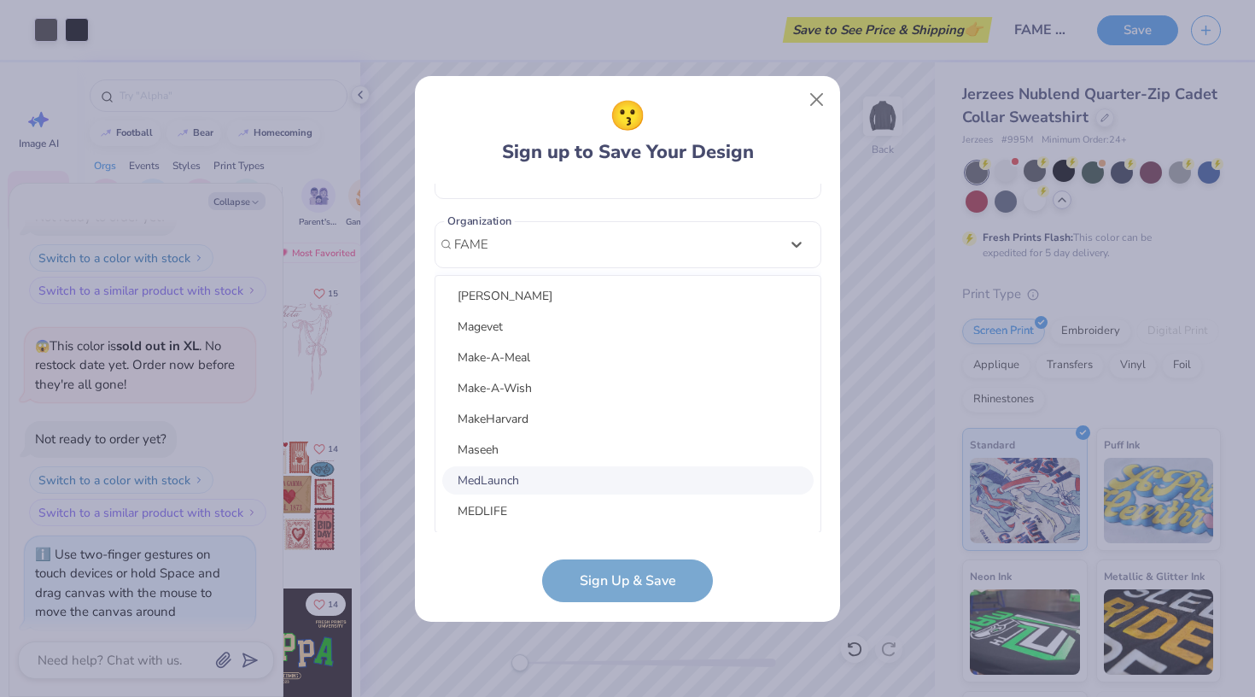
scroll to position [410, 0]
type input "FAME"
click at [775, 538] on form "fromq2uuu@gmail.com Email (408) 332-4049 Phone Quinlyn Phan Full Name 12 + Char…" at bounding box center [628, 393] width 387 height 418
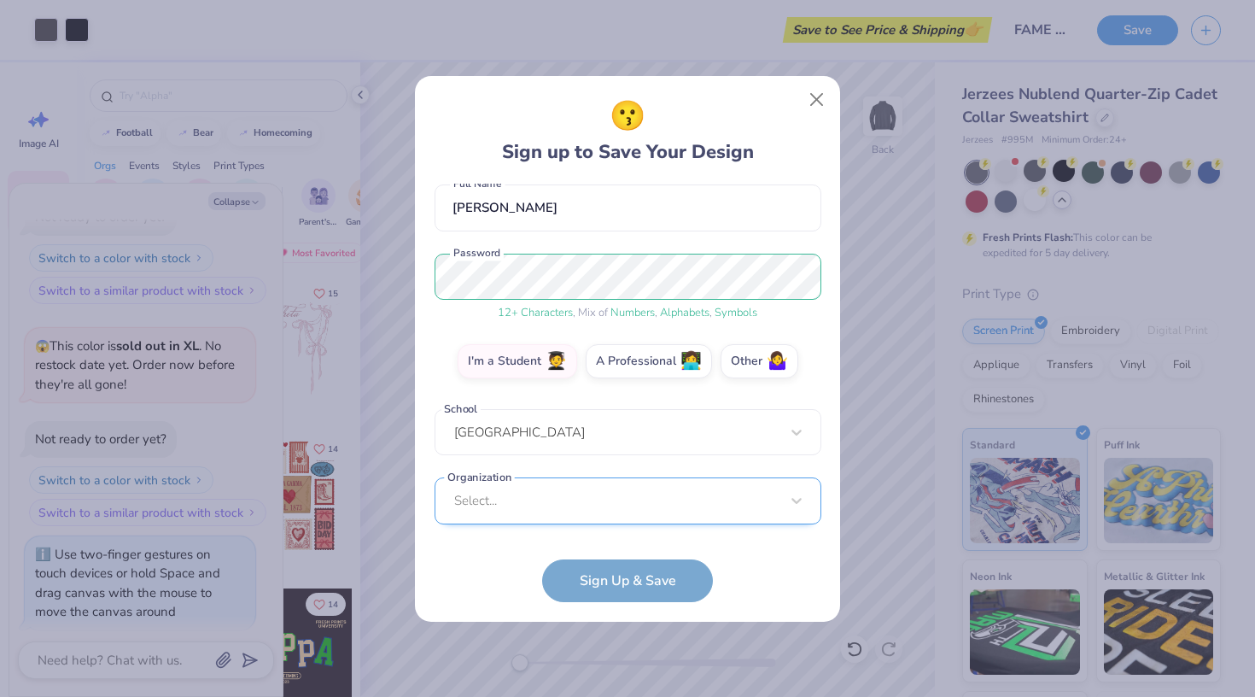
click at [604, 500] on div "Select..." at bounding box center [628, 500] width 387 height 47
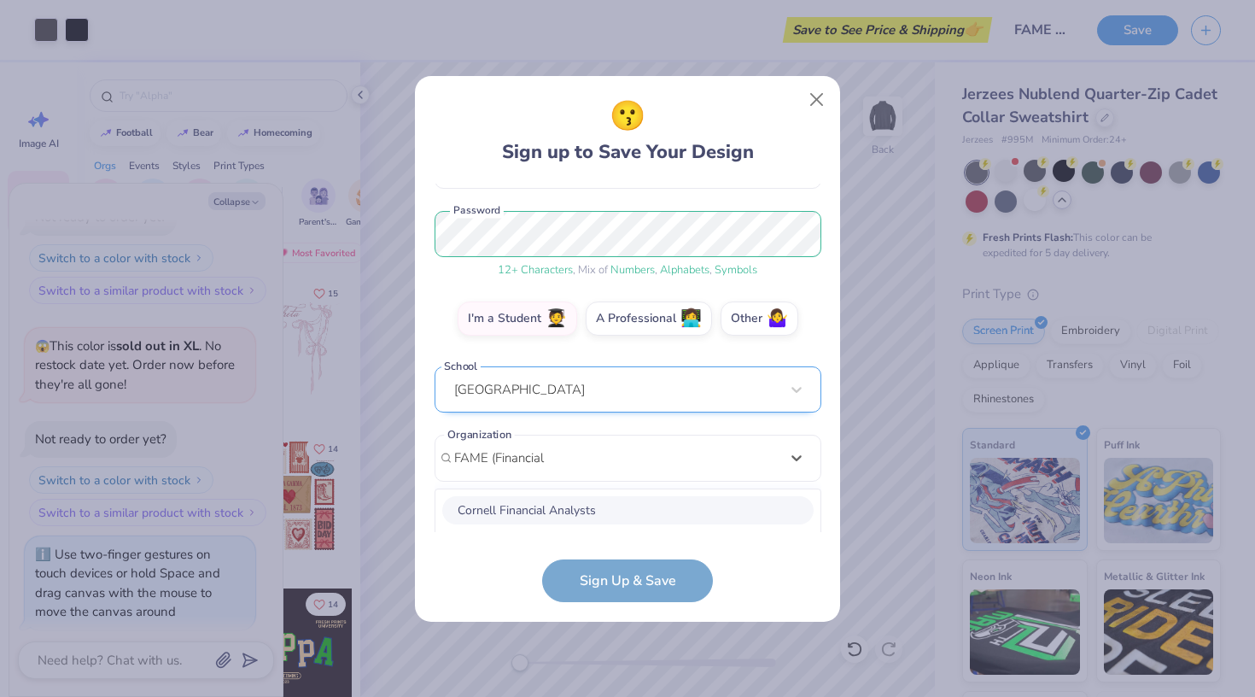
scroll to position [410, 0]
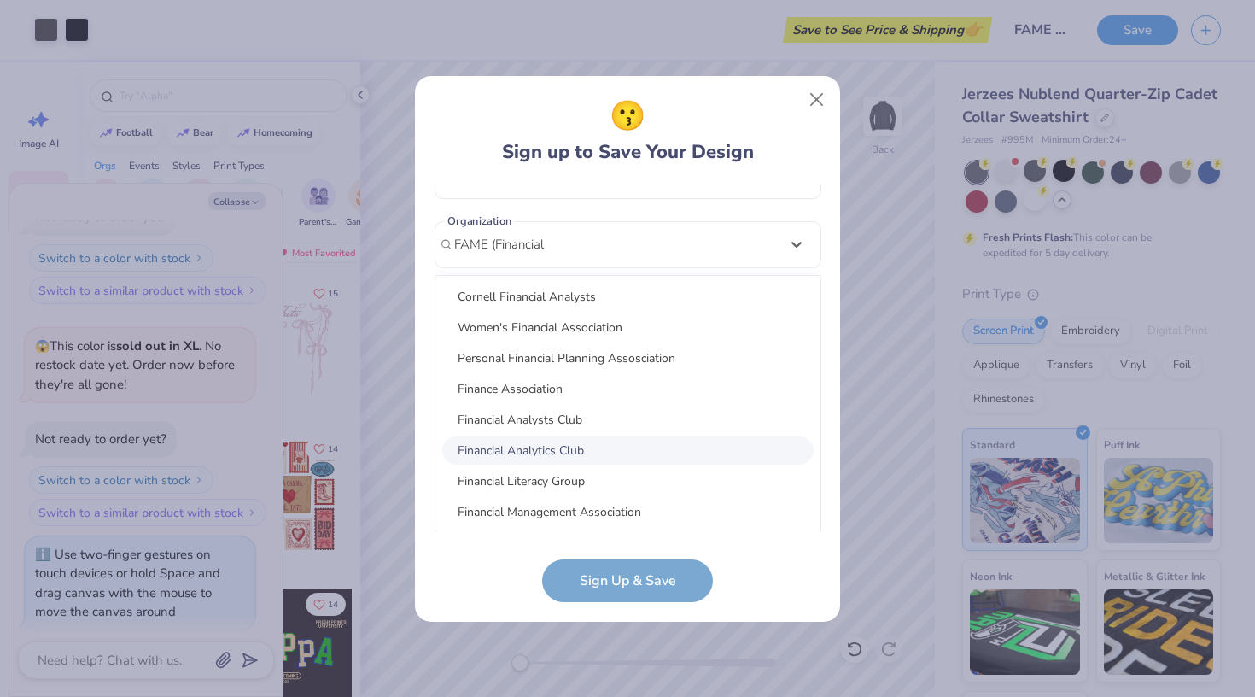
click at [589, 444] on div "Financial Analytics Club" at bounding box center [627, 450] width 371 height 28
type input "FAME (Financial"
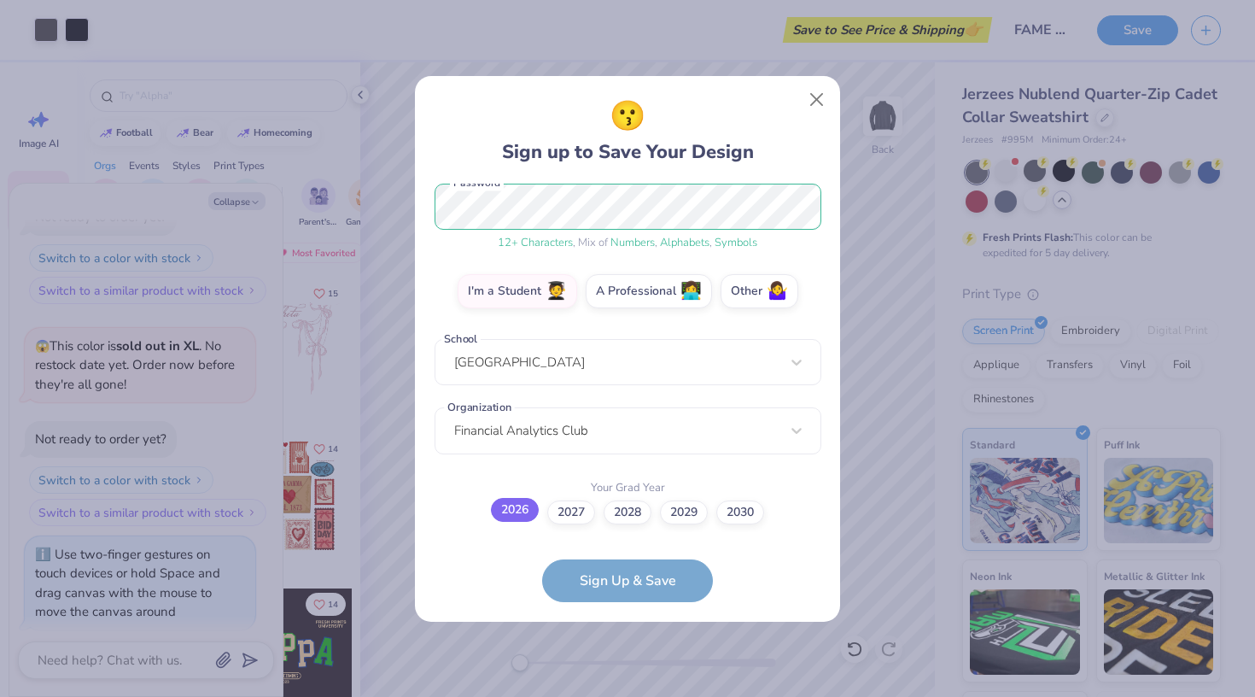
click at [524, 506] on label "2026" at bounding box center [515, 510] width 48 height 24
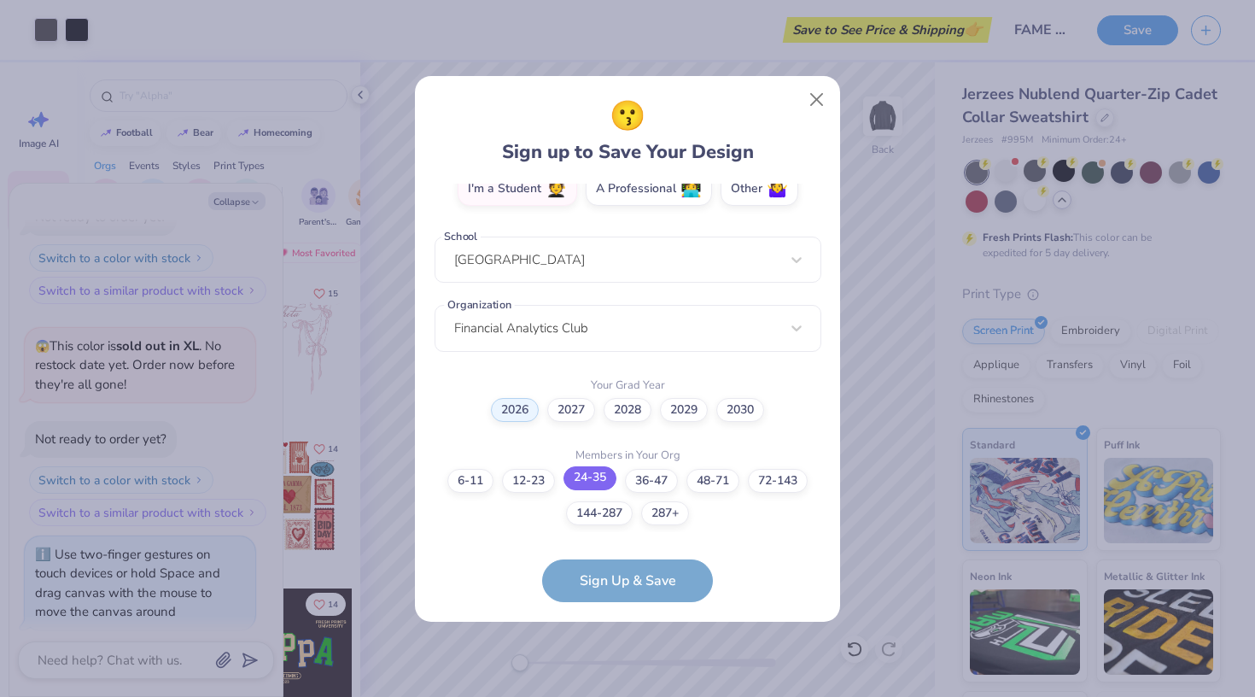
click at [584, 477] on label "24-35" at bounding box center [590, 478] width 53 height 24
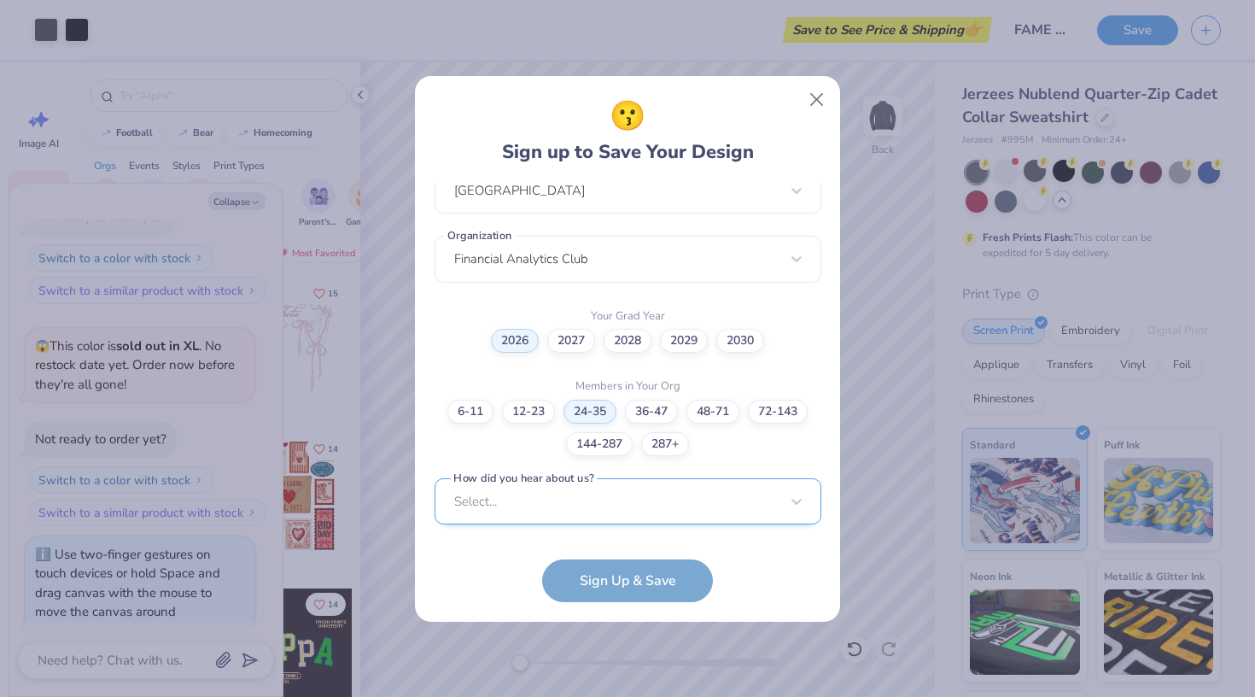
click at [586, 514] on div "Select..." at bounding box center [628, 501] width 387 height 47
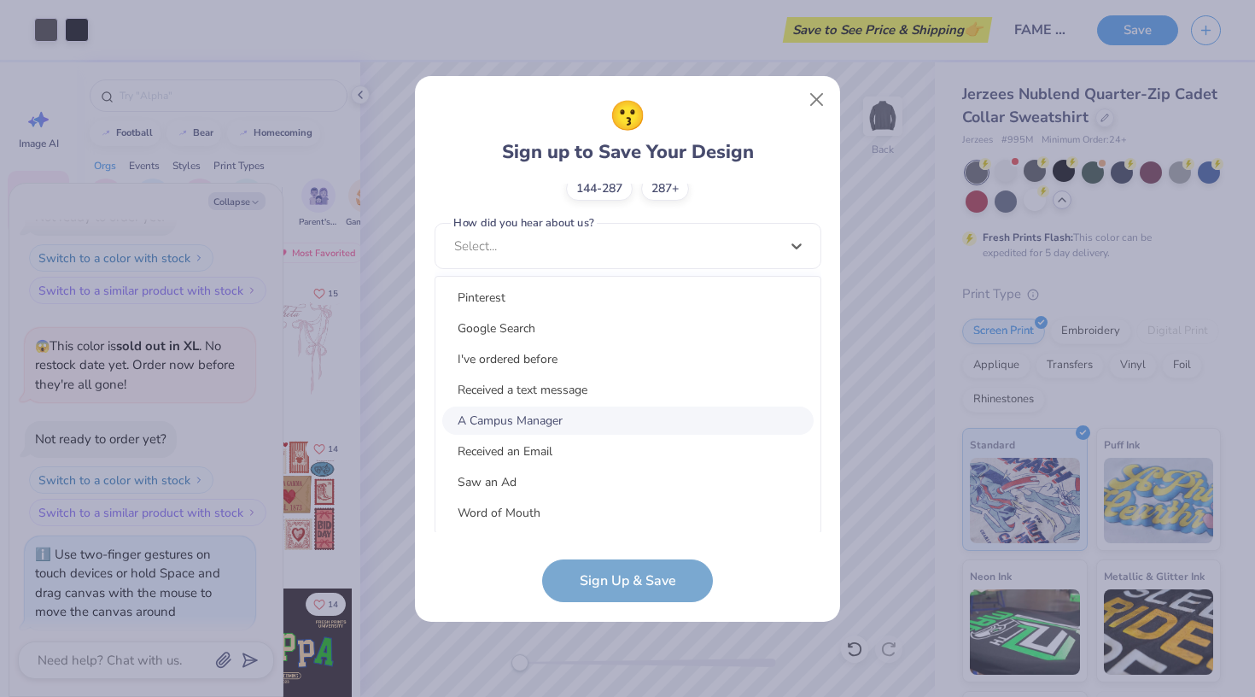
click at [610, 412] on div "A Campus Manager" at bounding box center [627, 421] width 371 height 28
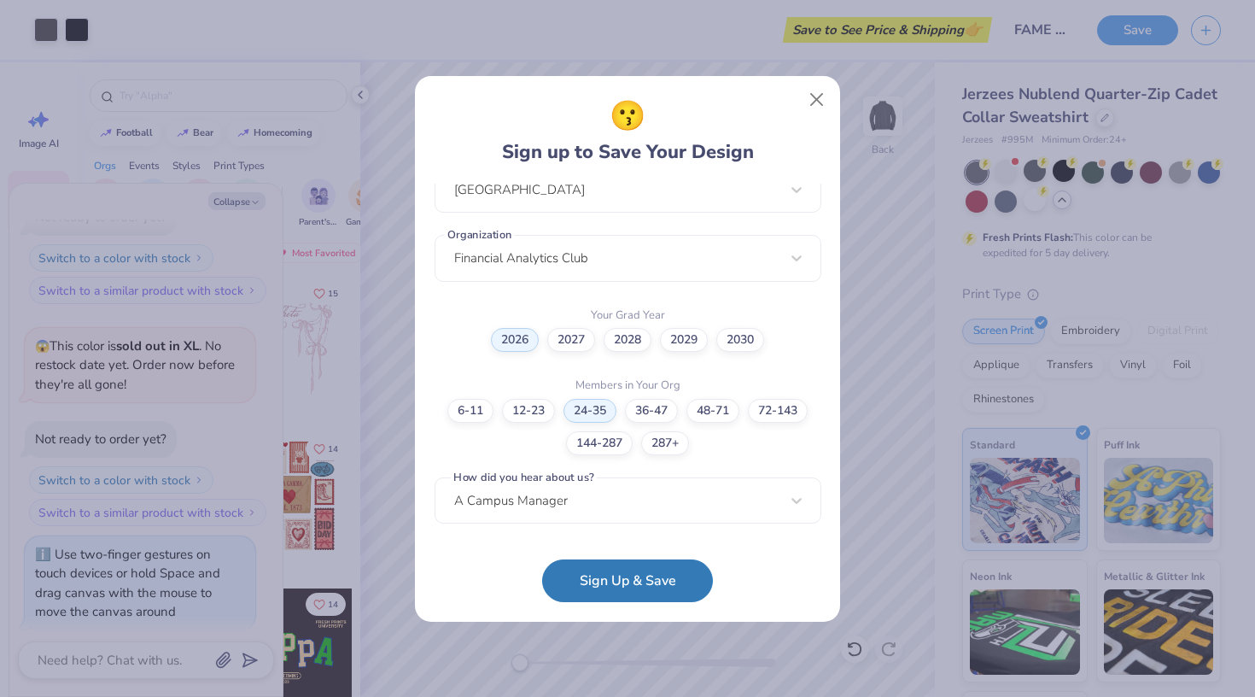
scroll to position [395, 0]
click at [595, 585] on button "Sign Up & Save" at bounding box center [627, 576] width 171 height 43
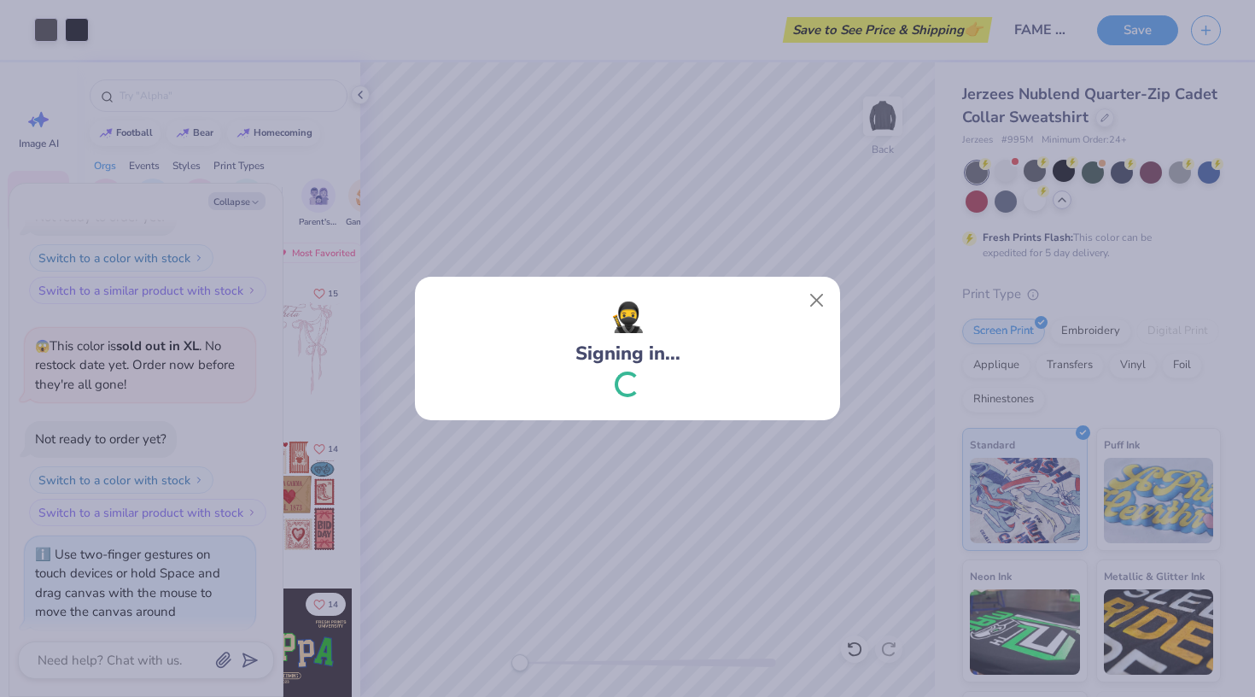
scroll to position [956, 0]
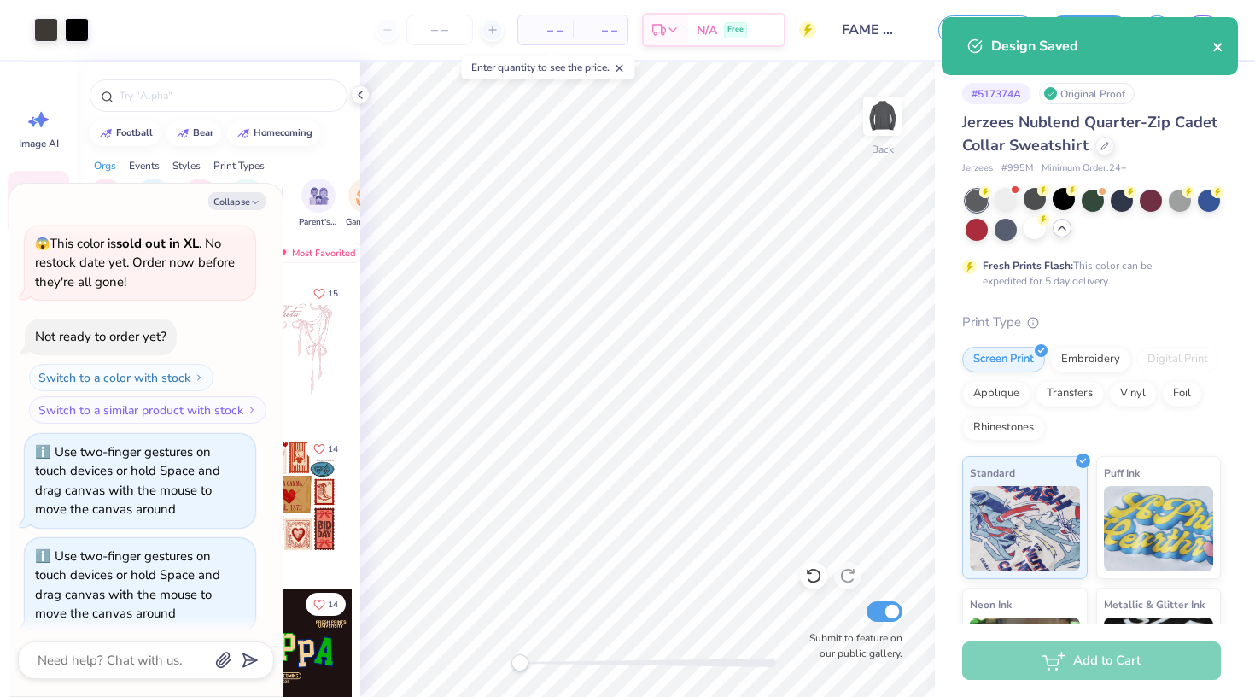
click at [1214, 48] on icon "close" at bounding box center [1219, 47] width 12 height 14
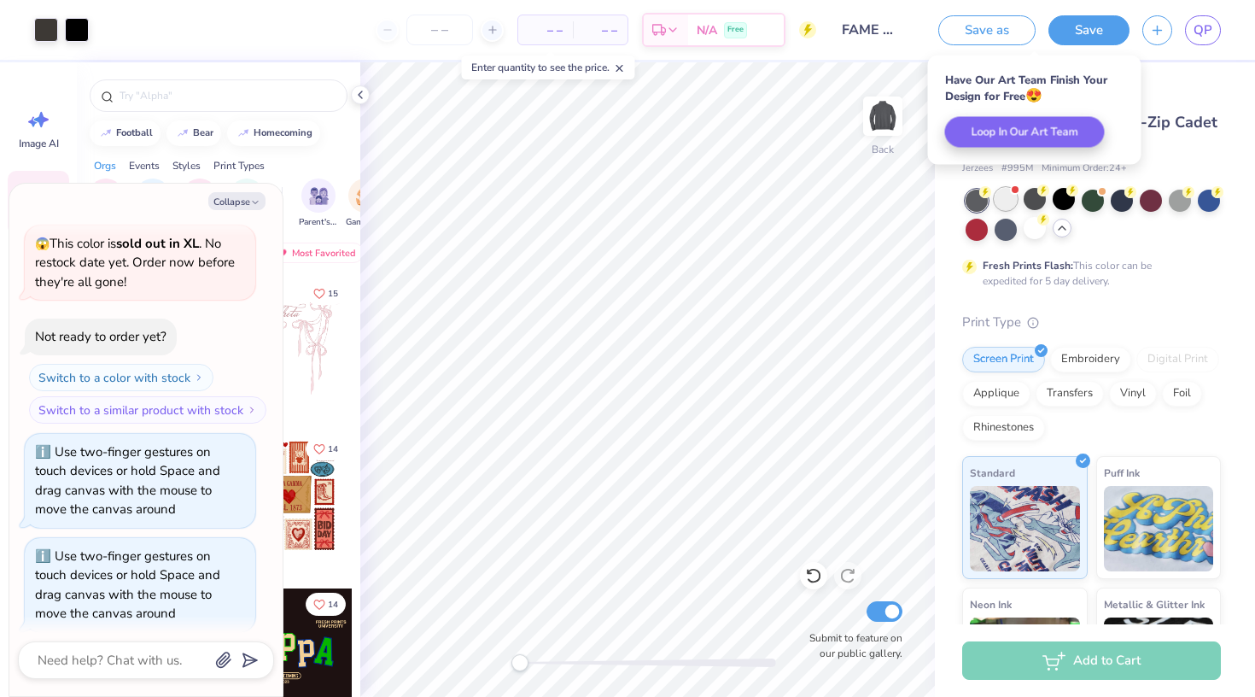
click at [1009, 202] on div at bounding box center [1006, 199] width 22 height 22
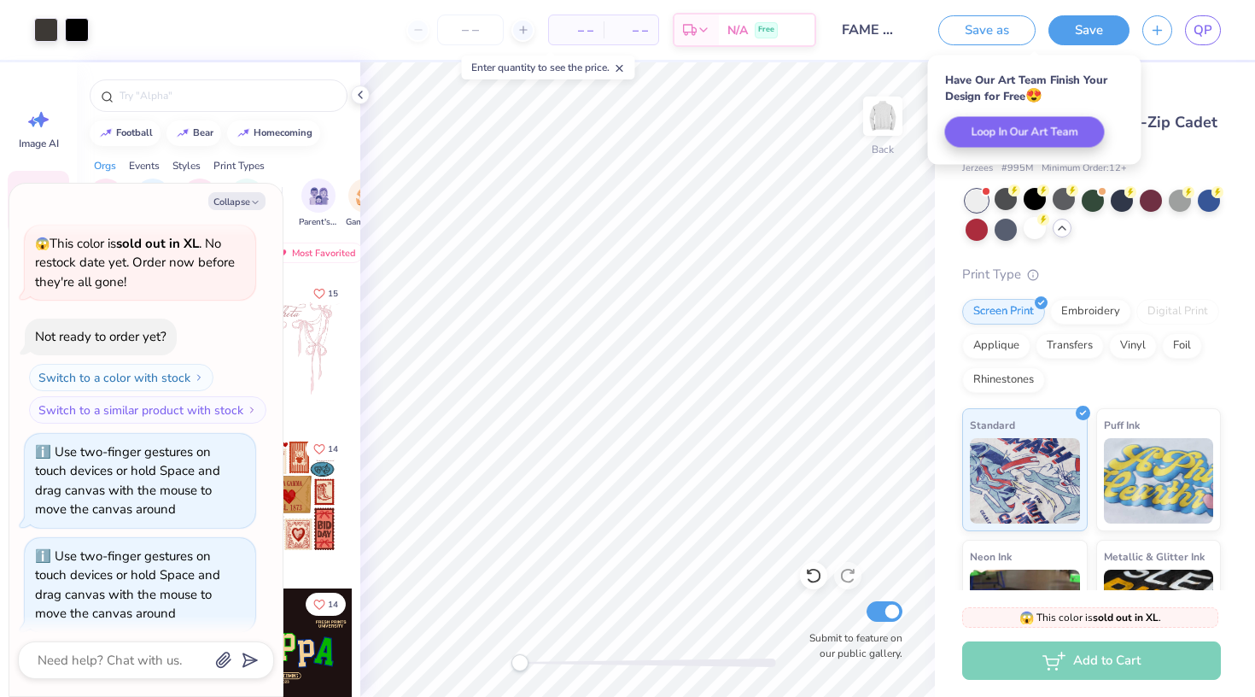
scroll to position [1176, 0]
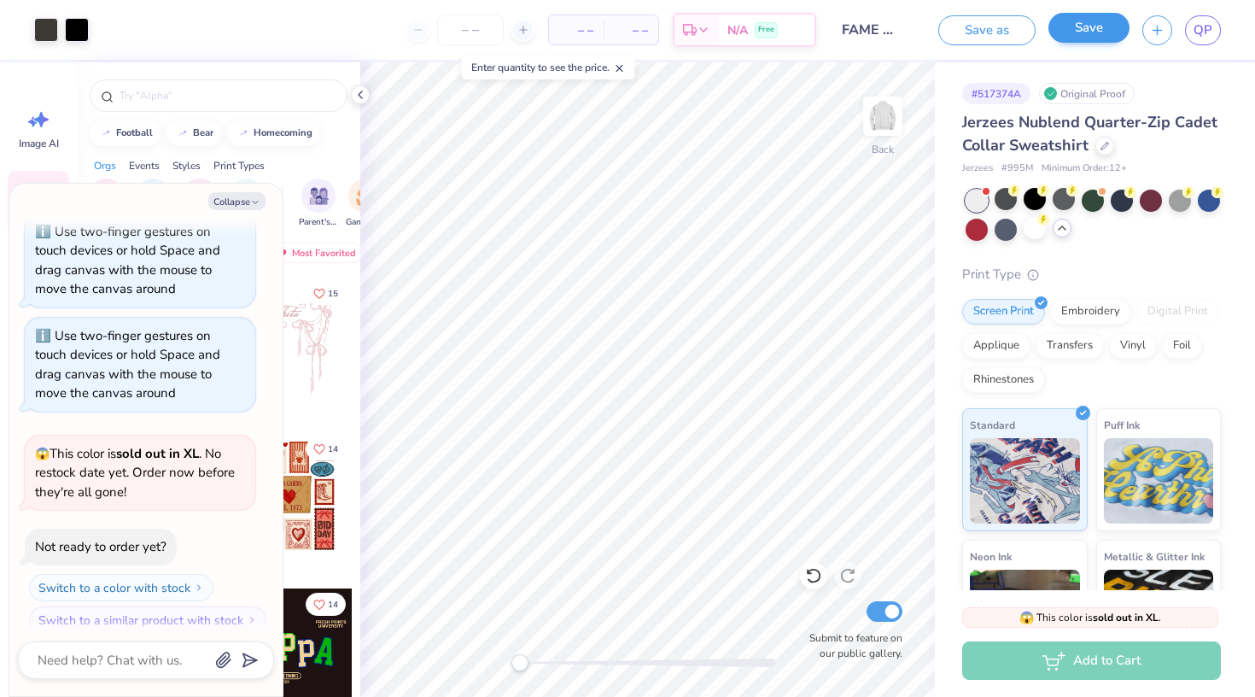
click at [1082, 32] on button "Save" at bounding box center [1089, 28] width 81 height 30
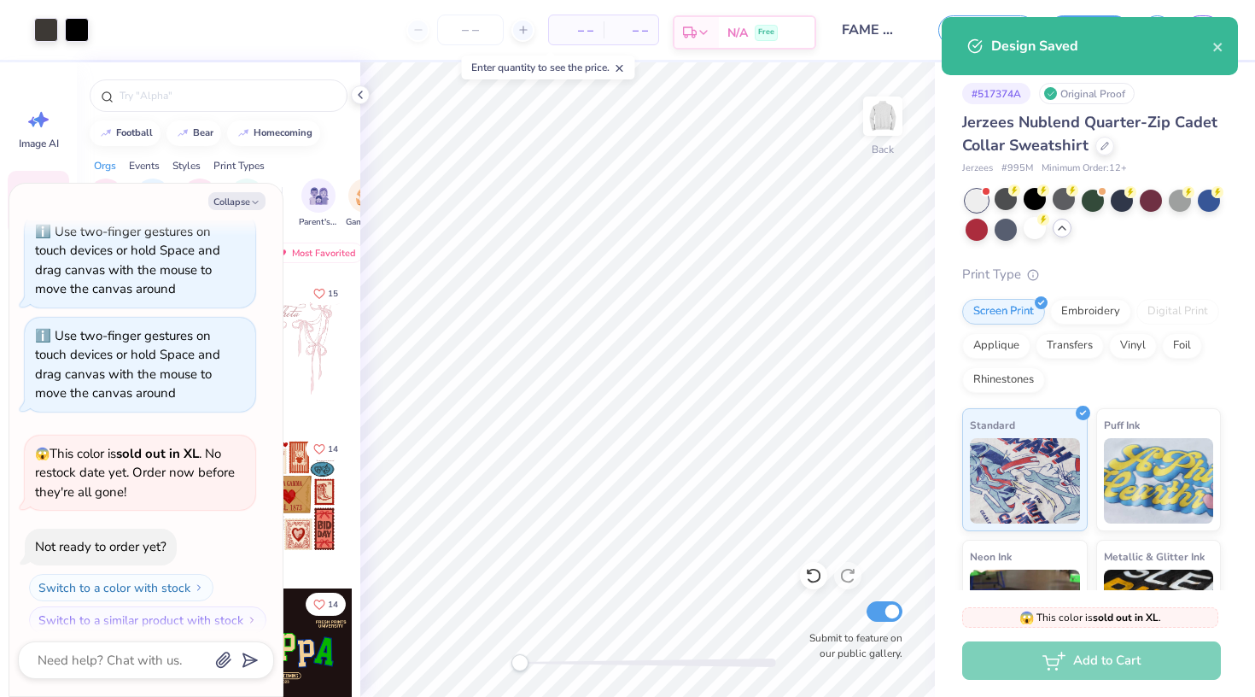
type textarea "x"
click at [722, 19] on div "N/A Free" at bounding box center [767, 32] width 96 height 31
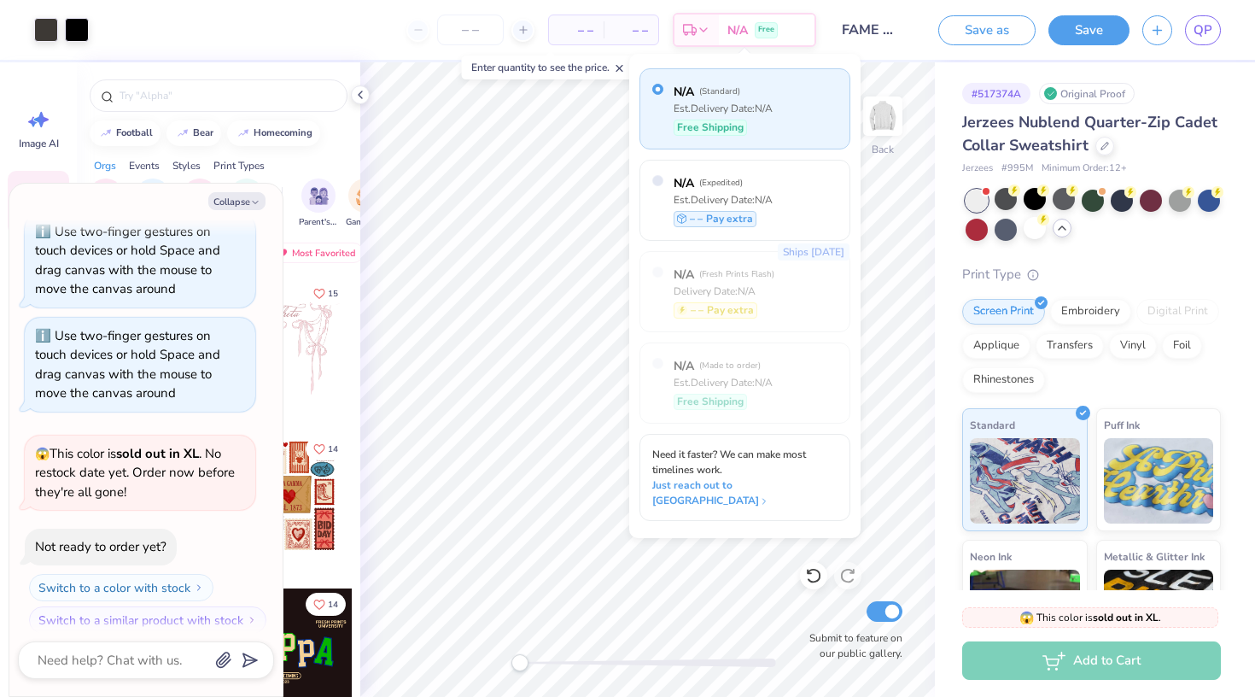
click at [636, 32] on span "– –" at bounding box center [631, 30] width 34 height 18
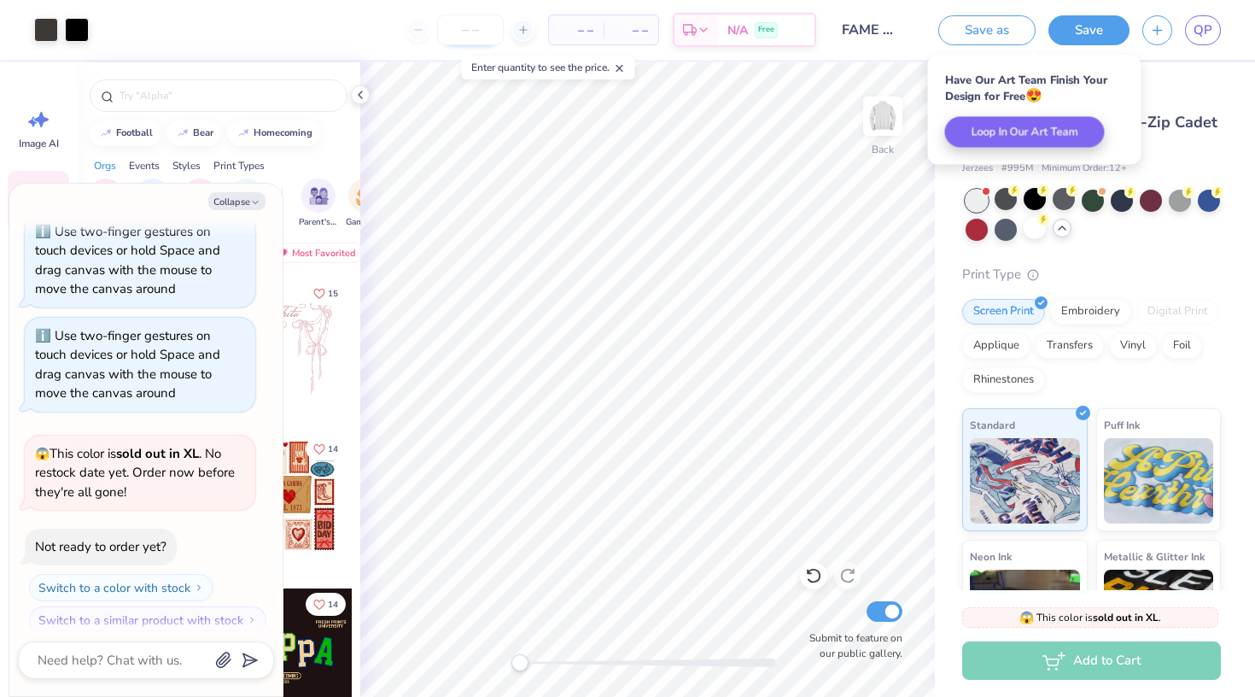
click at [488, 32] on input "number" at bounding box center [470, 30] width 67 height 31
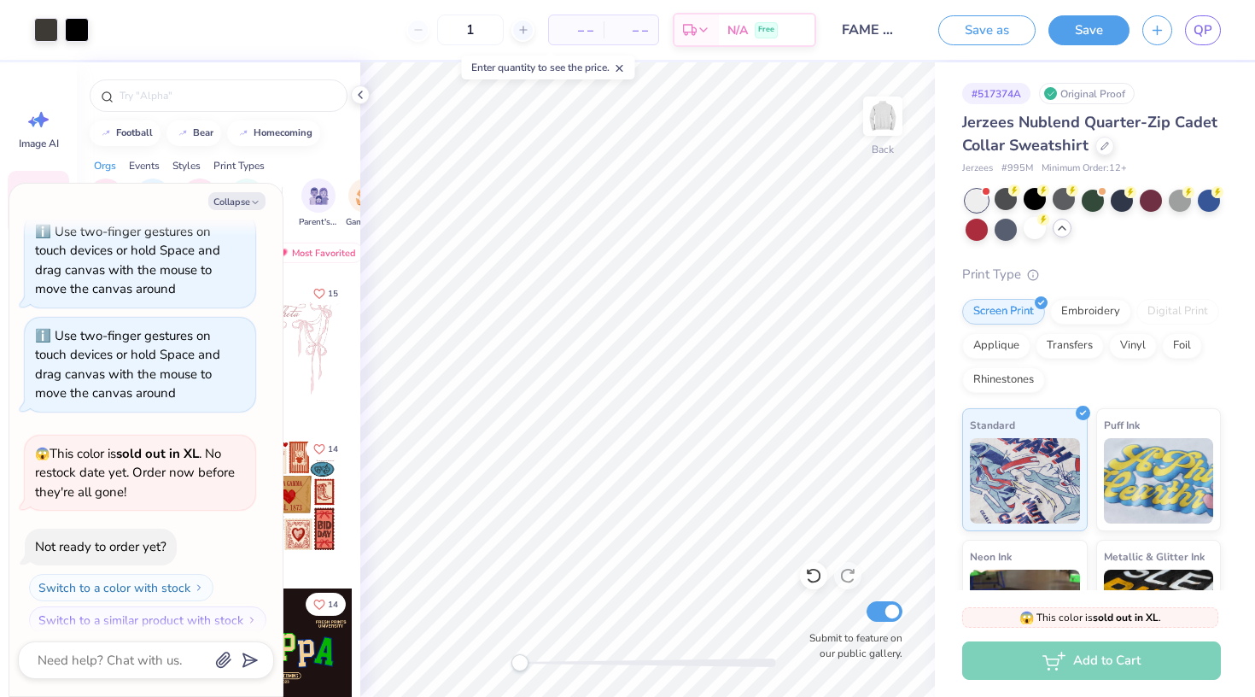
type input "15"
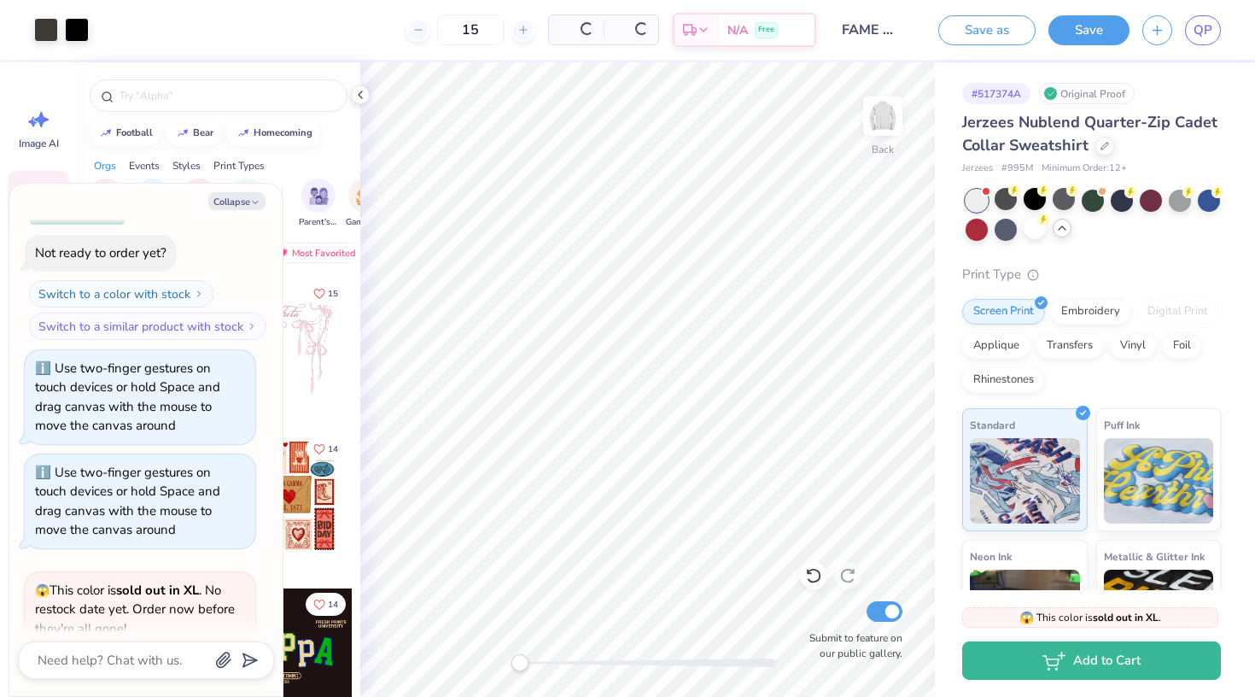
type textarea "x"
type input "15"
click at [541, 30] on span "$42.52" at bounding box center [522, 30] width 37 height 18
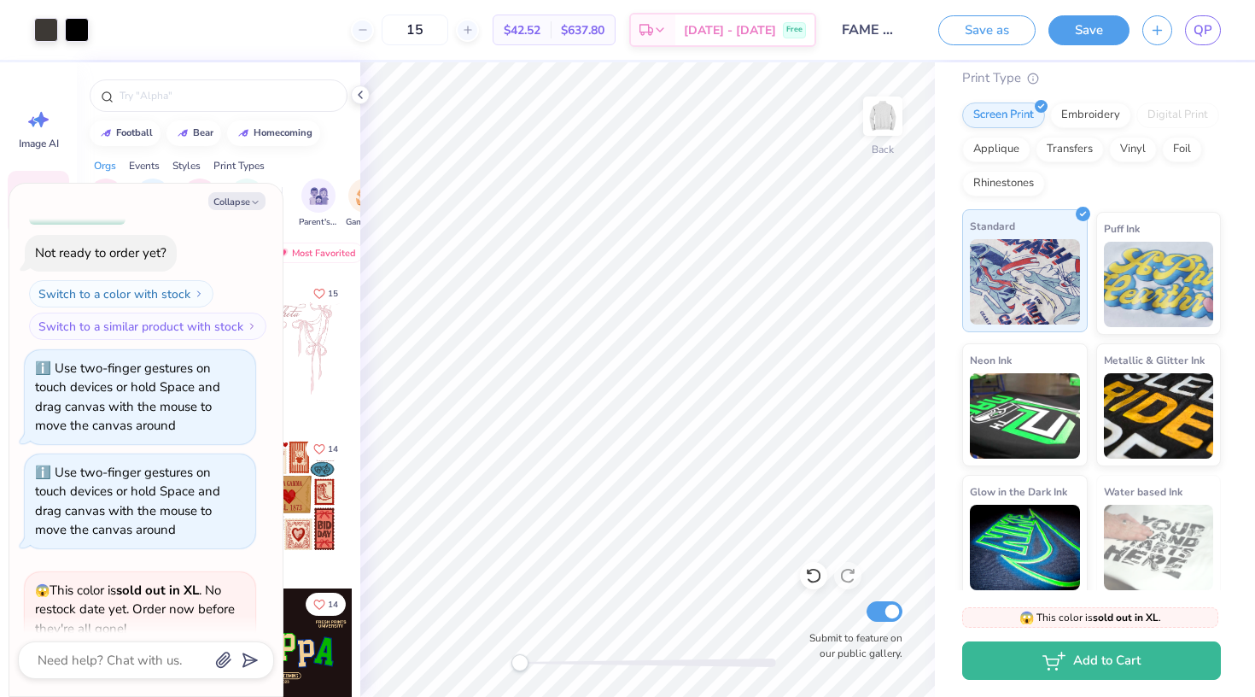
scroll to position [197, 0]
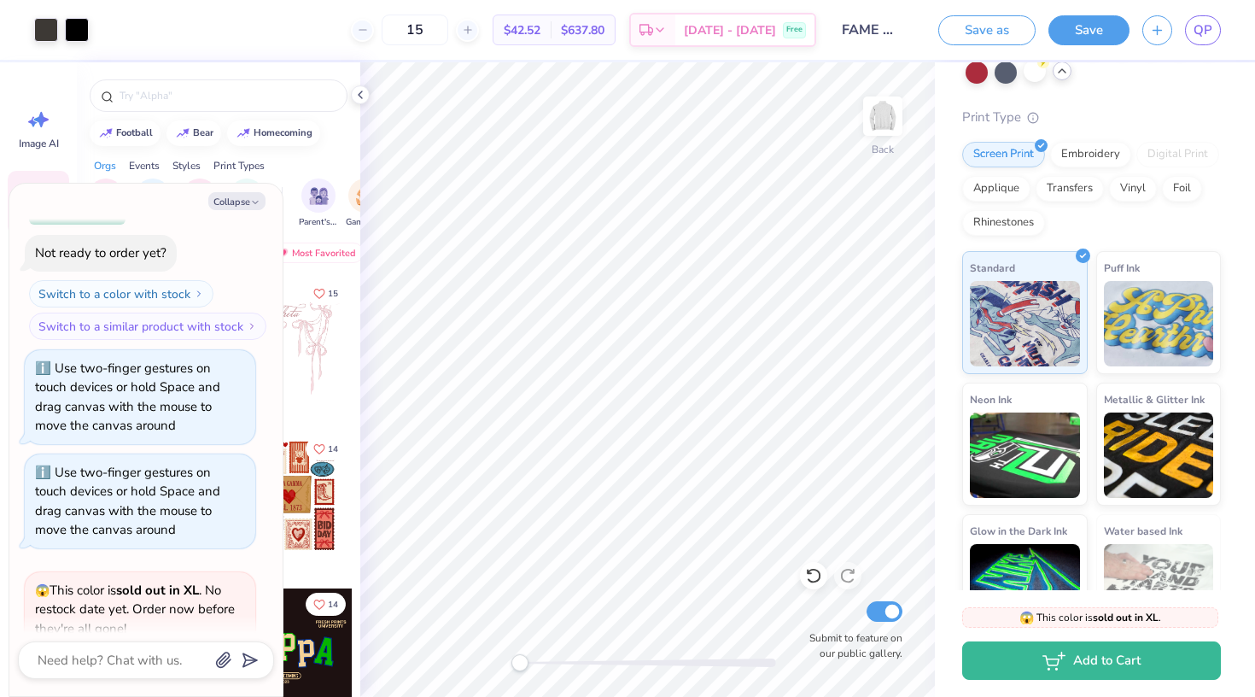
click at [1073, 169] on div "Screen Print Embroidery Digital Print Applique Transfers Vinyl Foil Rhinestones" at bounding box center [1091, 189] width 259 height 94
click at [1073, 160] on div "Embroidery" at bounding box center [1090, 152] width 81 height 26
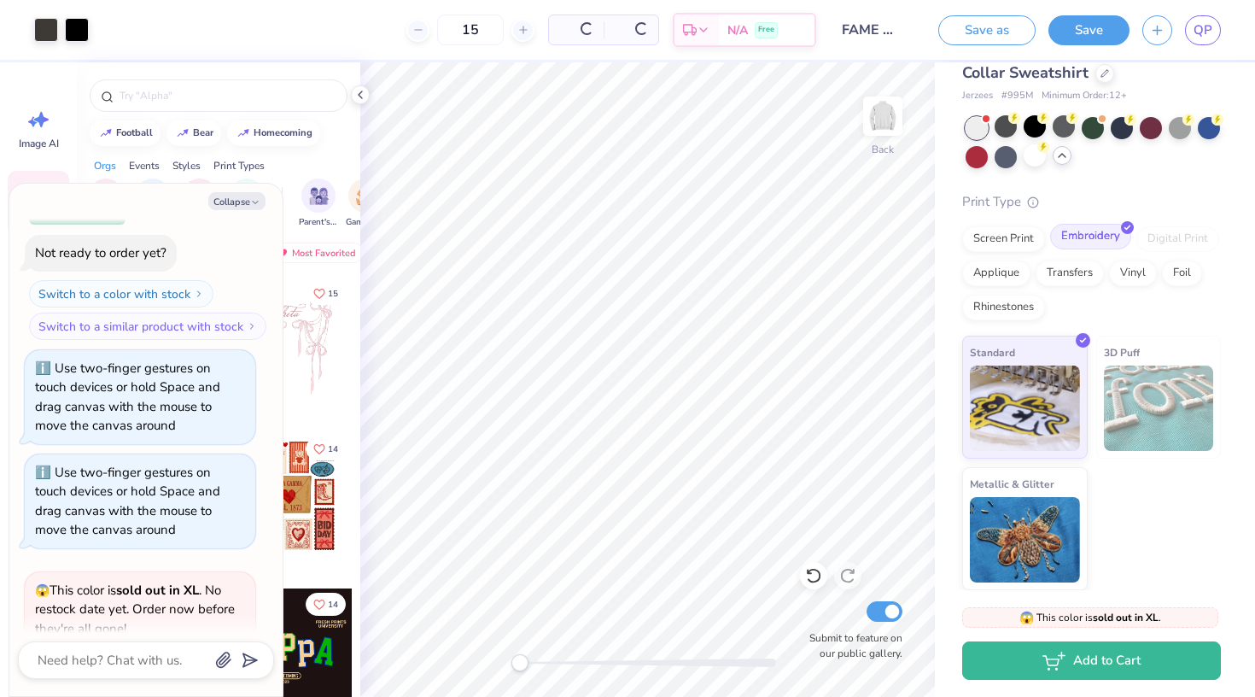
scroll to position [72, 0]
click at [1037, 407] on img at bounding box center [1025, 406] width 110 height 85
click at [1062, 25] on button "Save" at bounding box center [1089, 28] width 81 height 30
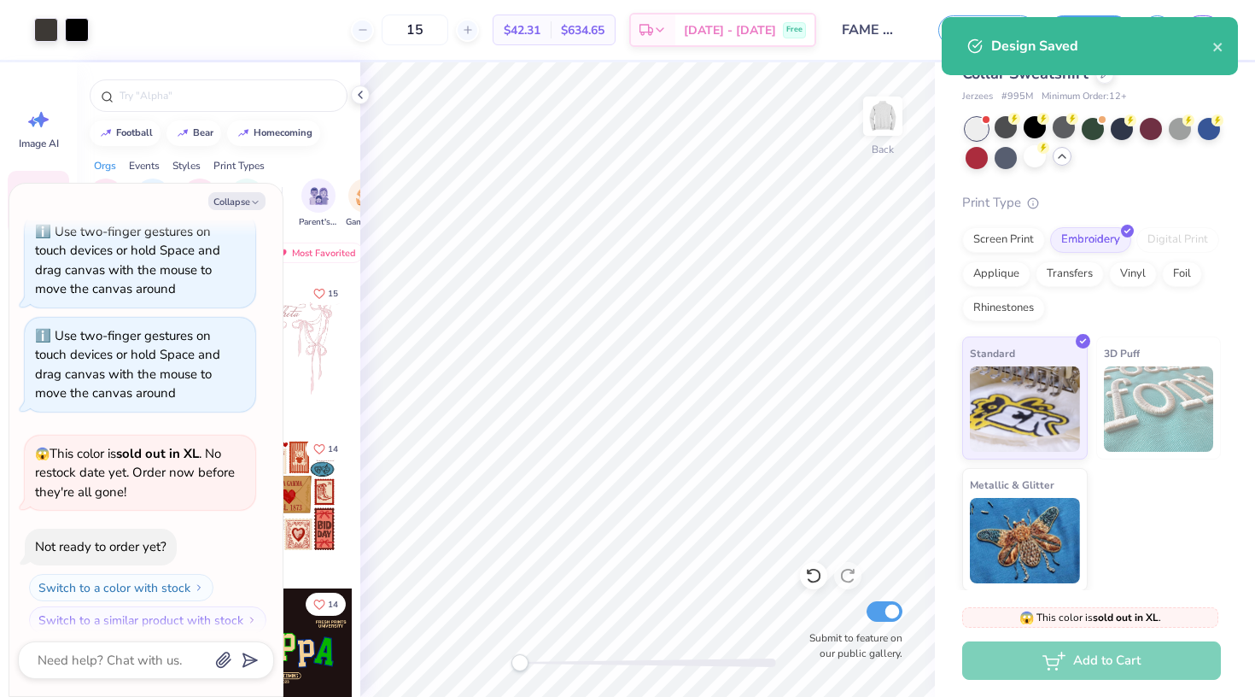
click at [524, 34] on div "$42.31 Per Item" at bounding box center [522, 29] width 57 height 29
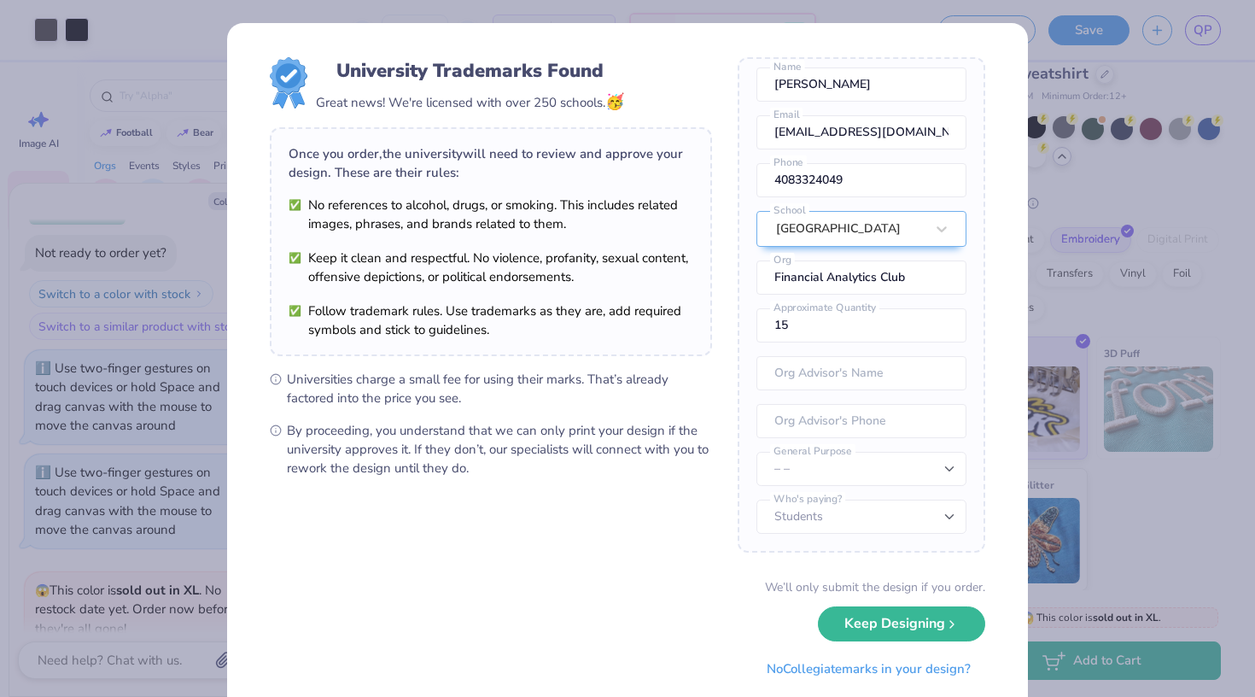
scroll to position [75, 0]
click at [876, 623] on button "Keep Designing" at bounding box center [901, 619] width 167 height 35
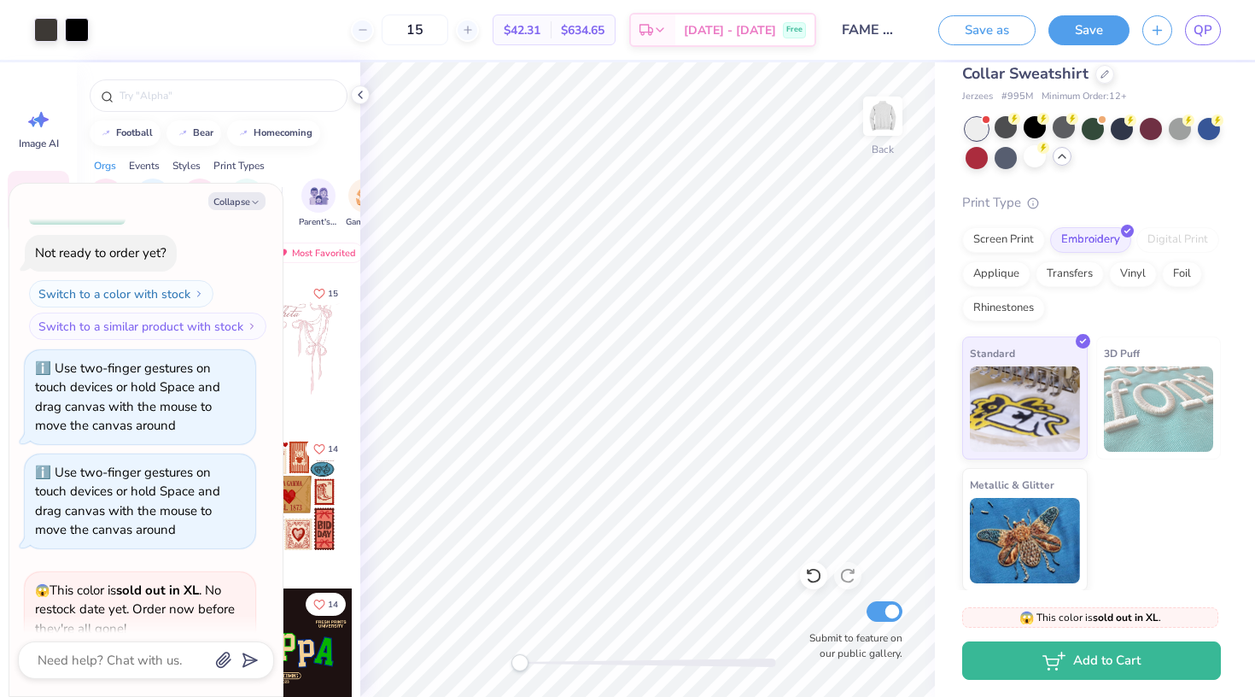
click at [343, 78] on div at bounding box center [219, 91] width 284 height 58
click at [359, 85] on div at bounding box center [219, 91] width 284 height 58
click at [361, 89] on icon at bounding box center [361, 95] width 14 height 14
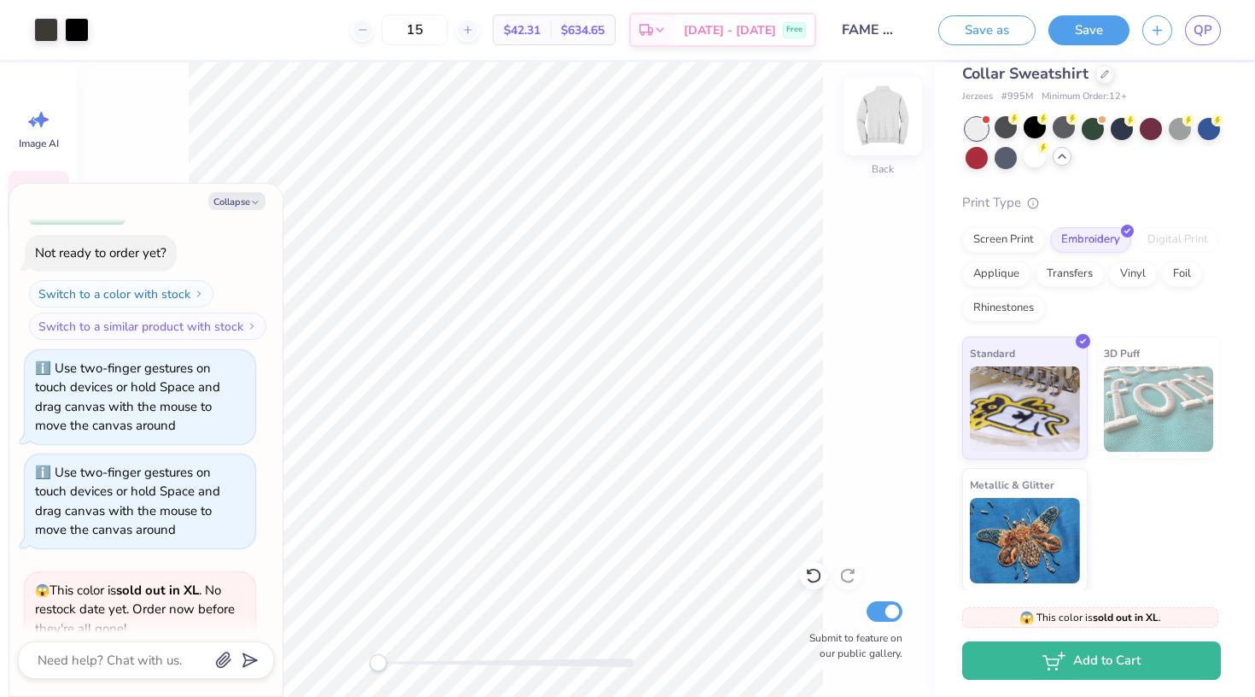
click at [884, 117] on img at bounding box center [883, 116] width 68 height 68
click at [229, 202] on button "Collapse" at bounding box center [236, 201] width 57 height 18
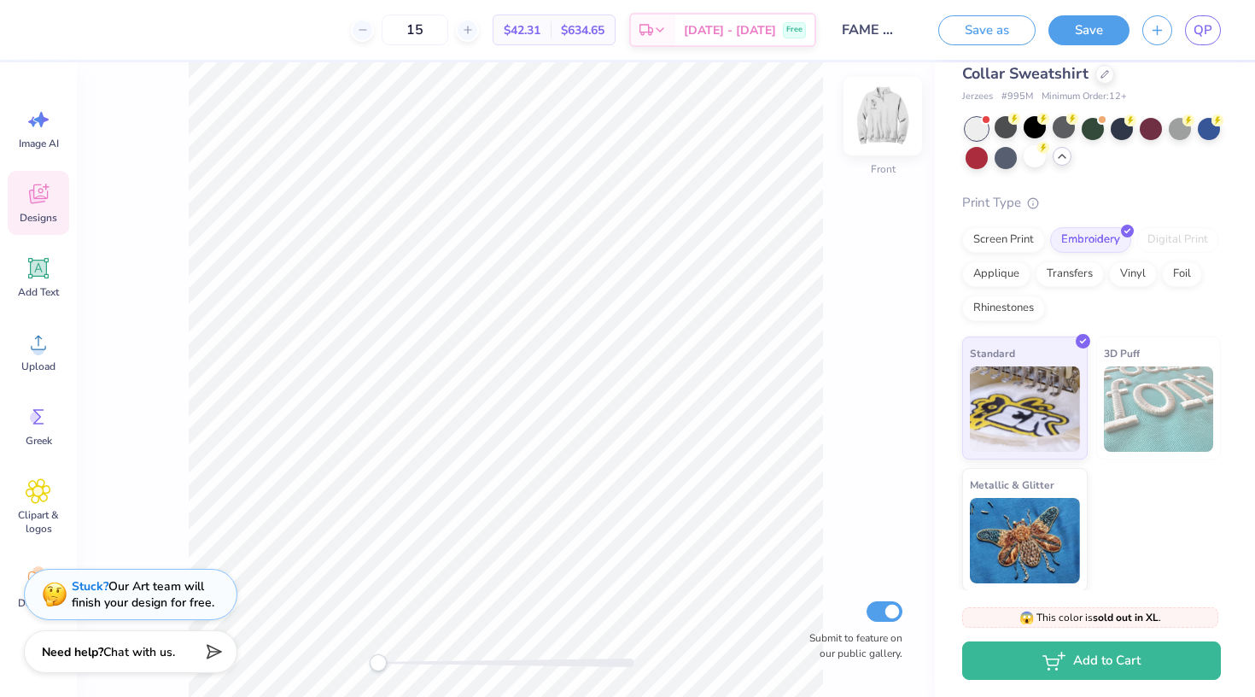
click at [881, 119] on img at bounding box center [883, 116] width 68 height 68
click at [42, 15] on div "Art colors" at bounding box center [44, 30] width 89 height 60
click at [46, 33] on div at bounding box center [46, 28] width 24 height 24
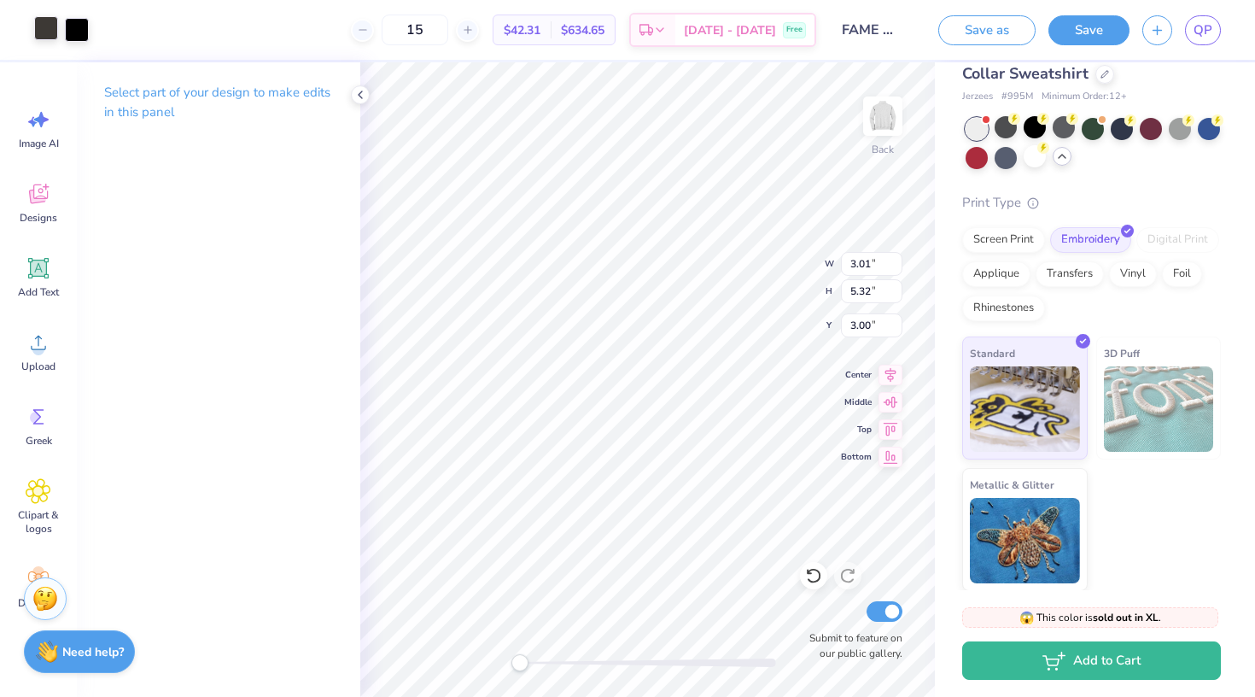
click at [57, 24] on div at bounding box center [46, 28] width 24 height 24
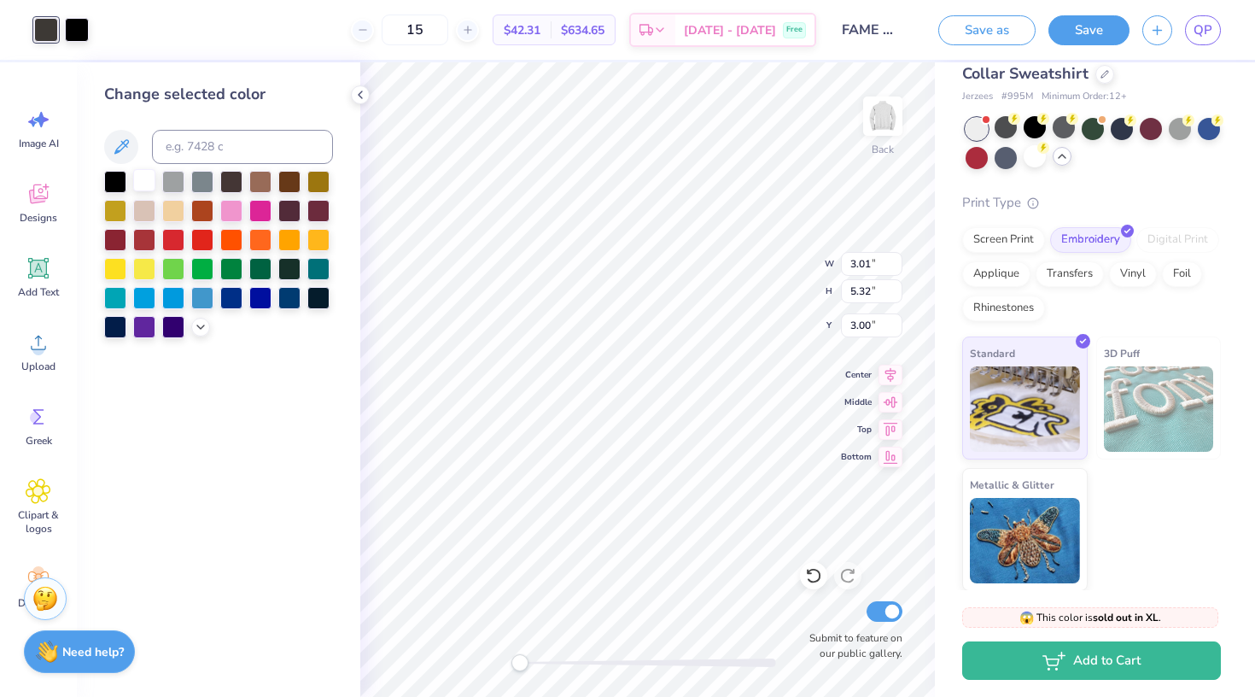
click at [143, 178] on div at bounding box center [144, 180] width 22 height 22
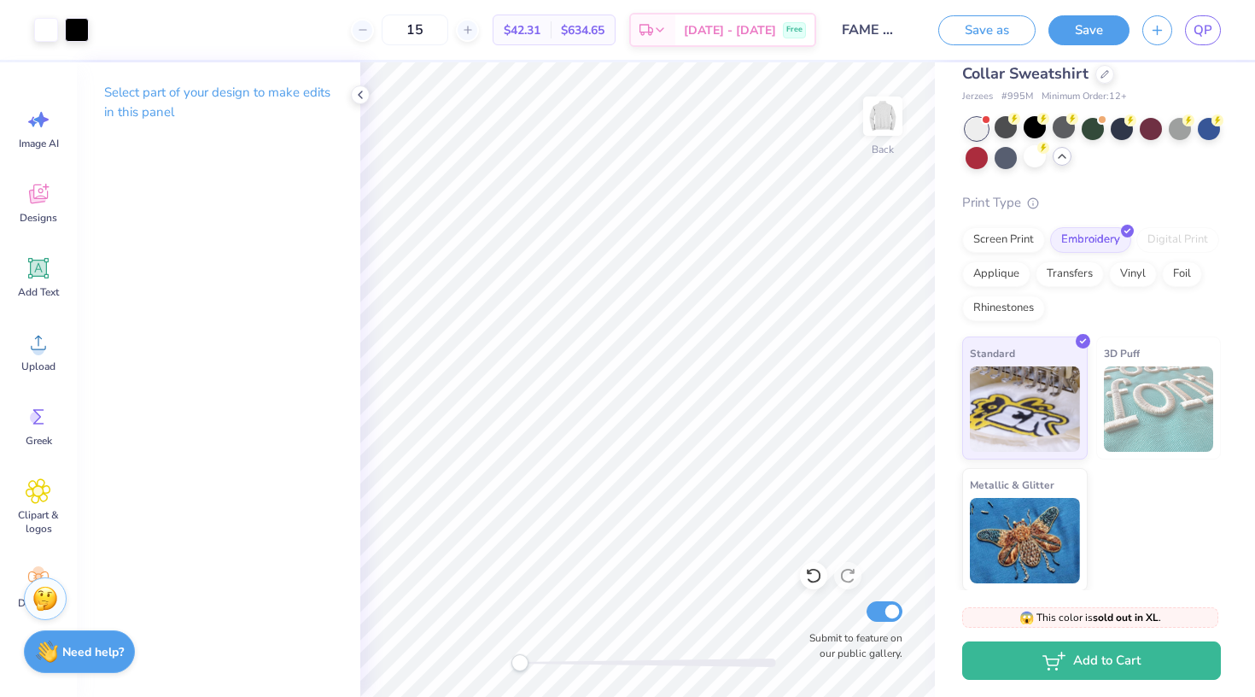
click at [1021, 125] on div at bounding box center [1093, 143] width 255 height 51
click at [1005, 126] on div at bounding box center [1006, 127] width 22 height 22
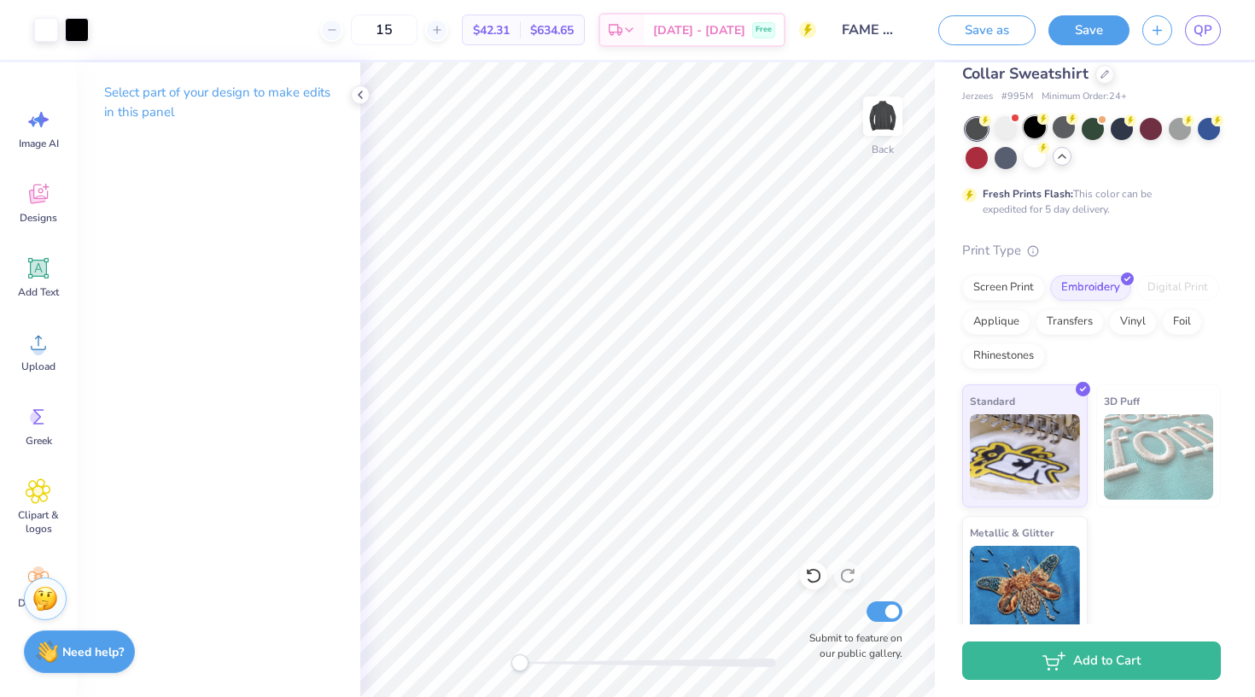
click at [1031, 126] on div at bounding box center [1035, 127] width 22 height 22
click at [999, 124] on div at bounding box center [1006, 127] width 22 height 22
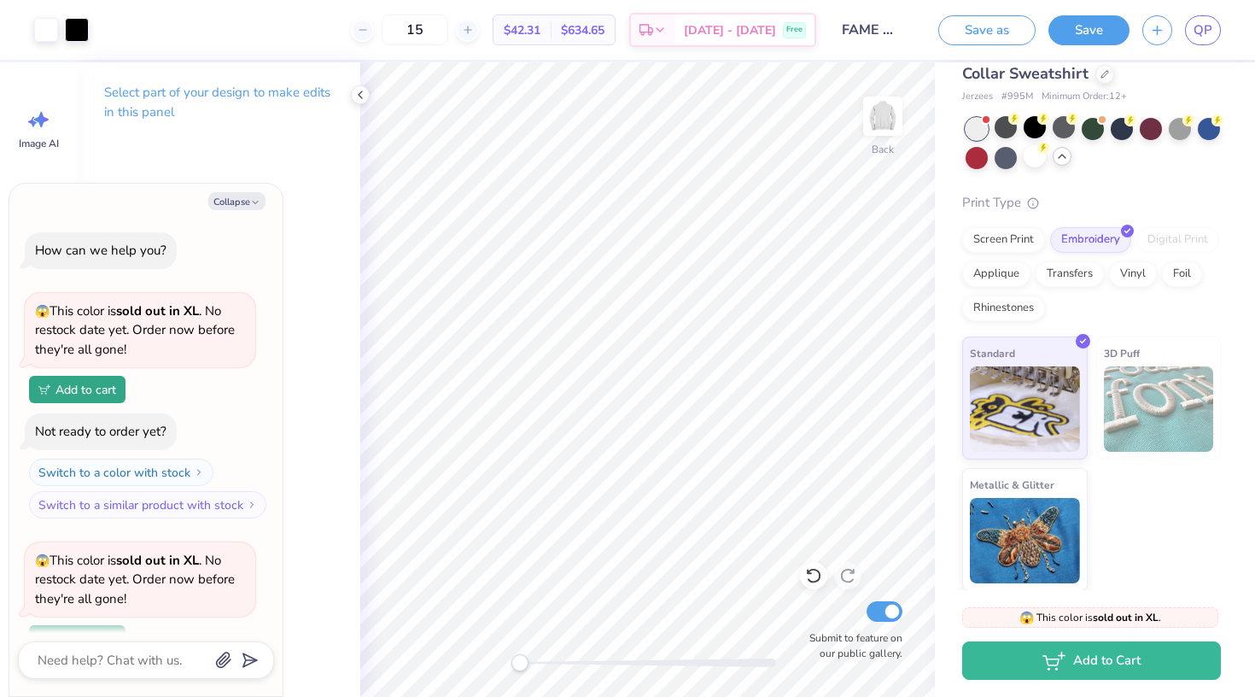
scroll to position [1588, 0]
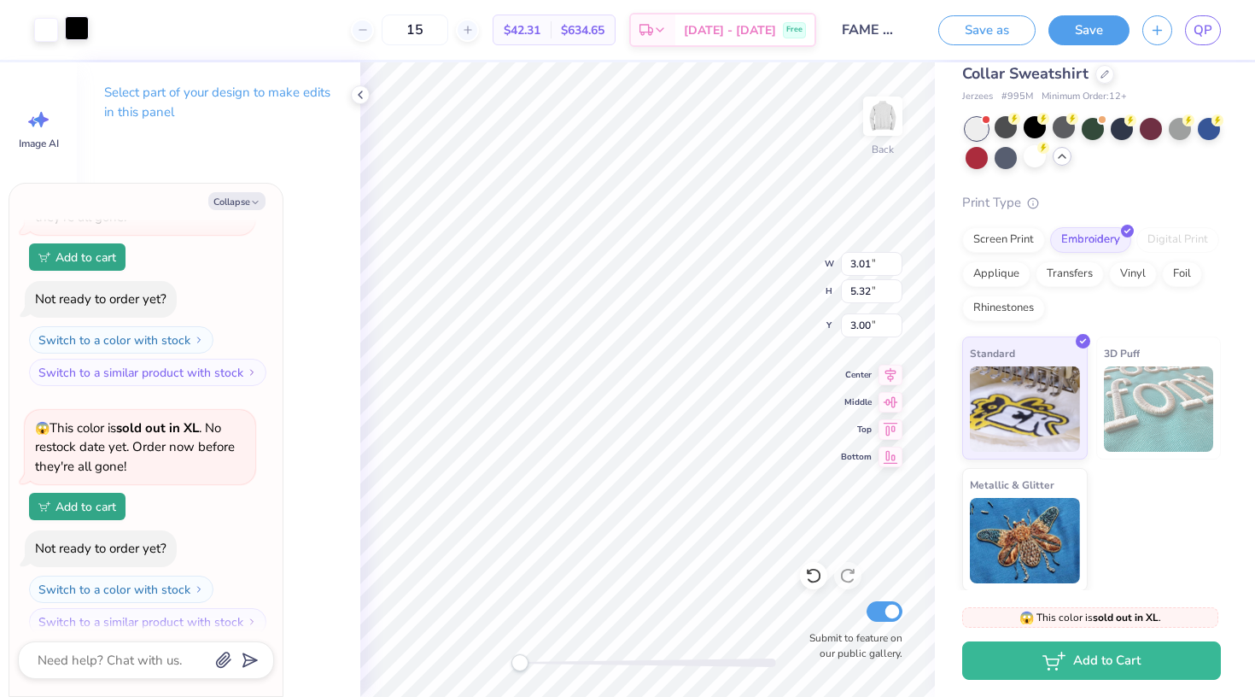
click at [87, 20] on div at bounding box center [77, 28] width 24 height 24
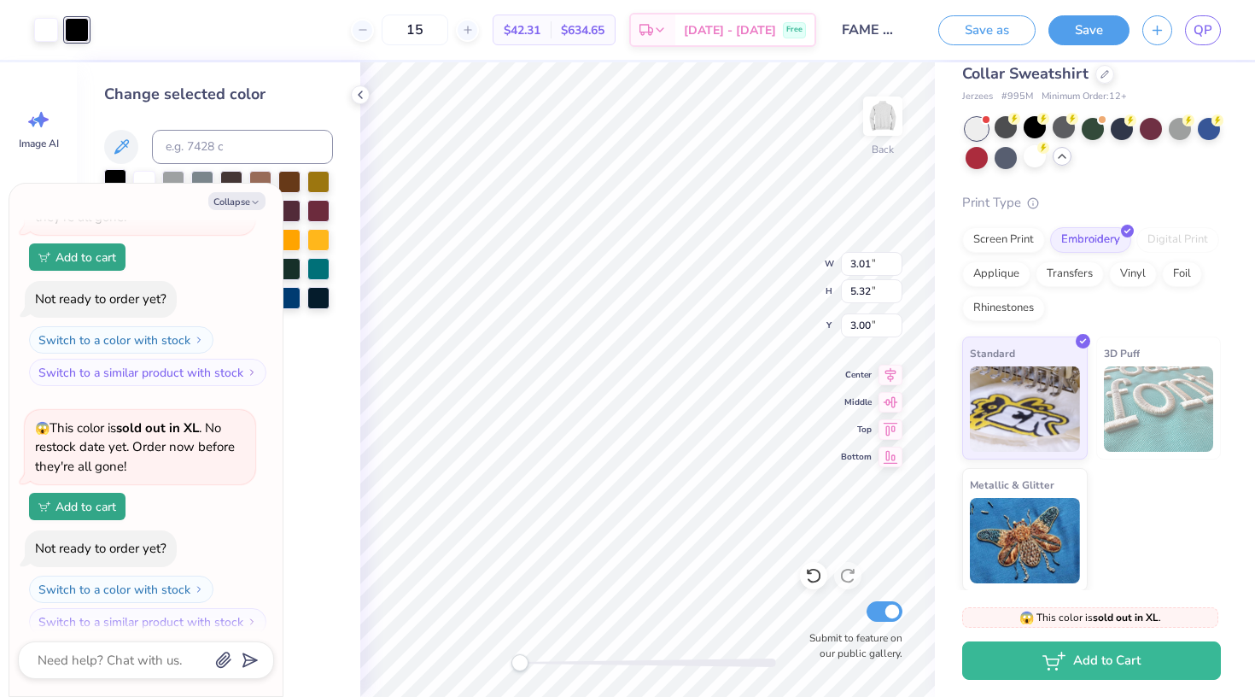
click at [118, 176] on div at bounding box center [115, 180] width 22 height 22
click at [264, 196] on button "Collapse" at bounding box center [236, 201] width 57 height 18
type textarea "x"
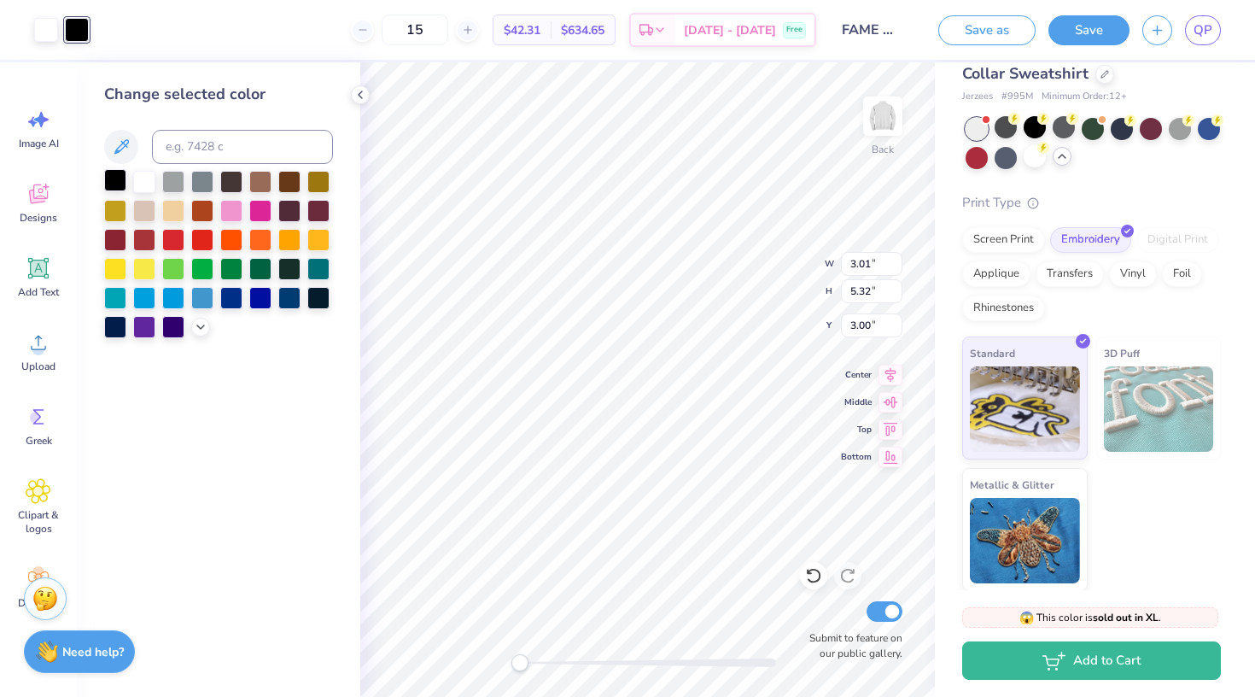
click at [122, 182] on div at bounding box center [115, 180] width 22 height 22
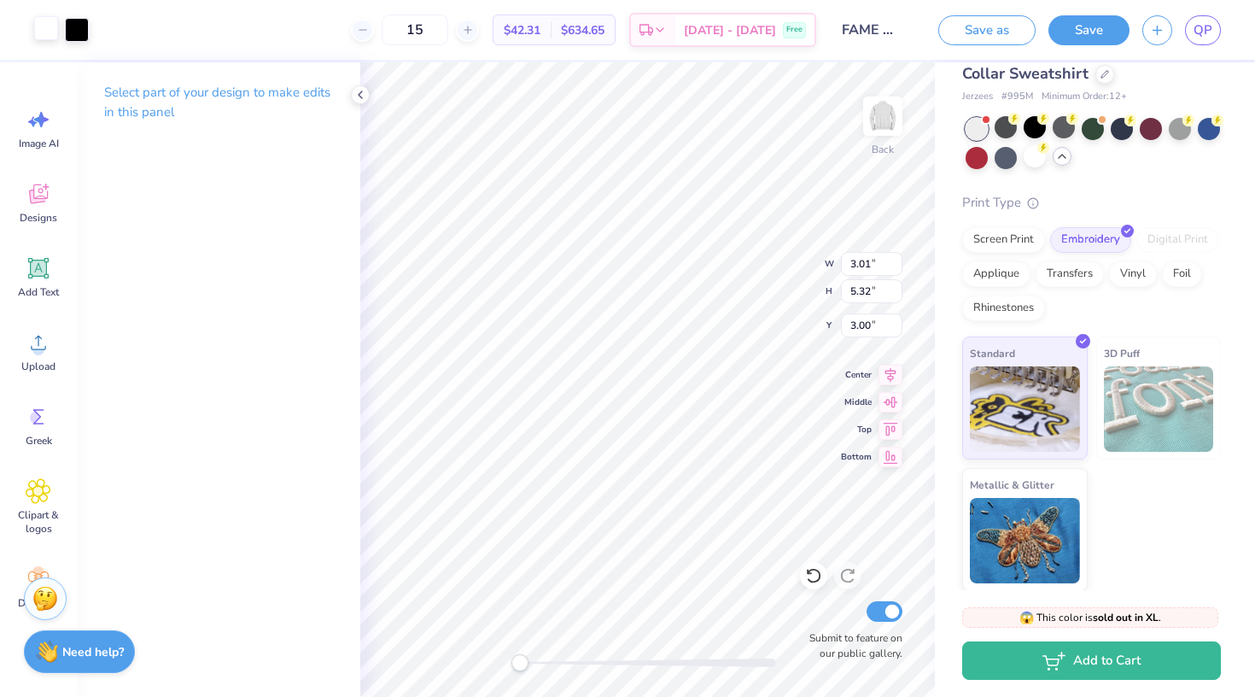
click at [49, 26] on div at bounding box center [46, 28] width 24 height 24
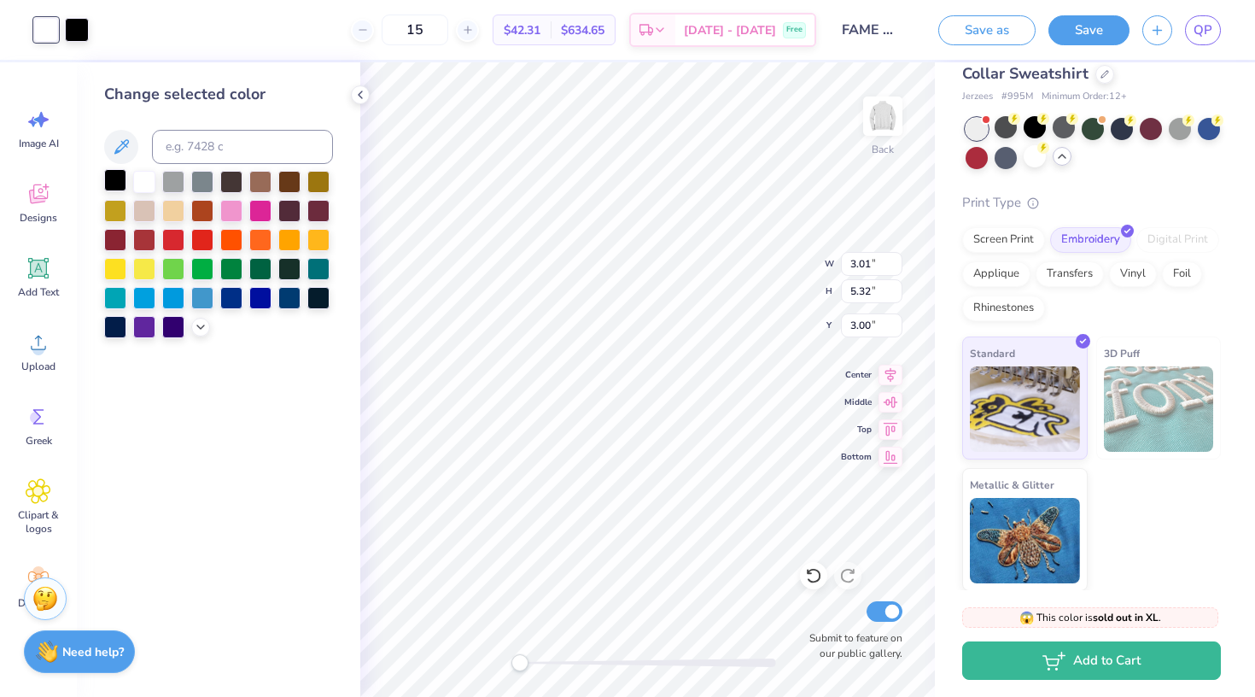
click at [120, 176] on div at bounding box center [115, 180] width 22 height 22
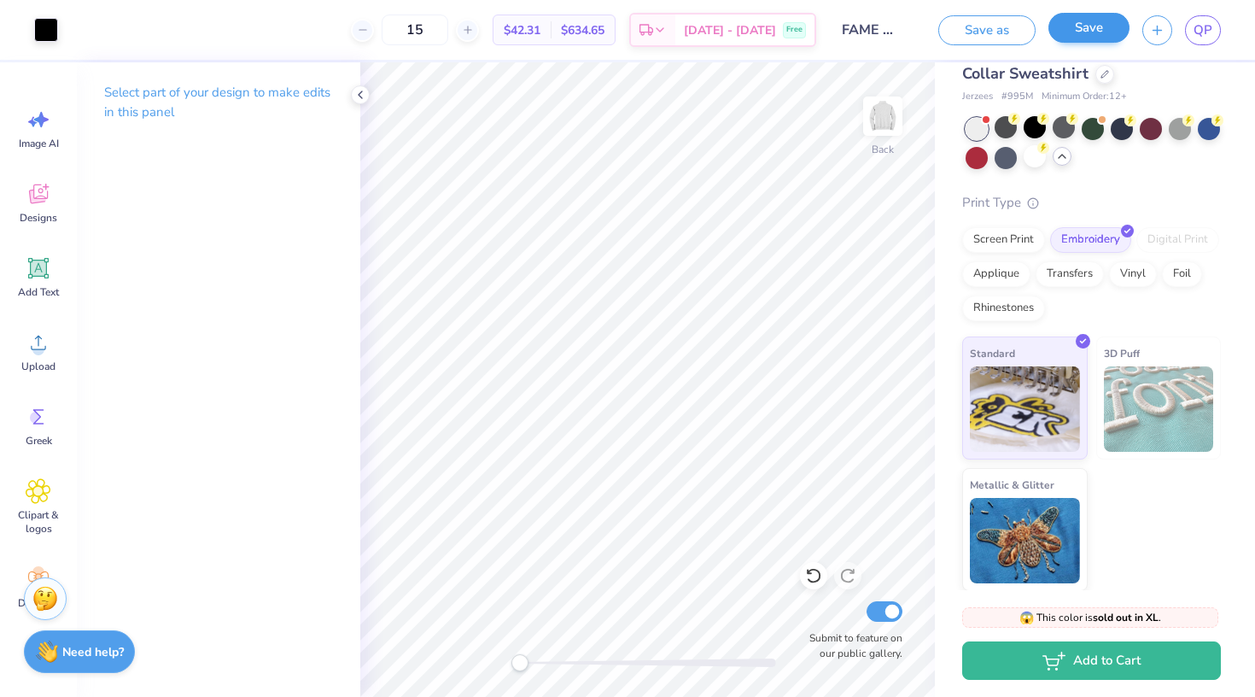
click at [1068, 34] on button "Save" at bounding box center [1089, 28] width 81 height 30
click at [1207, 34] on span "QP" at bounding box center [1203, 30] width 19 height 20
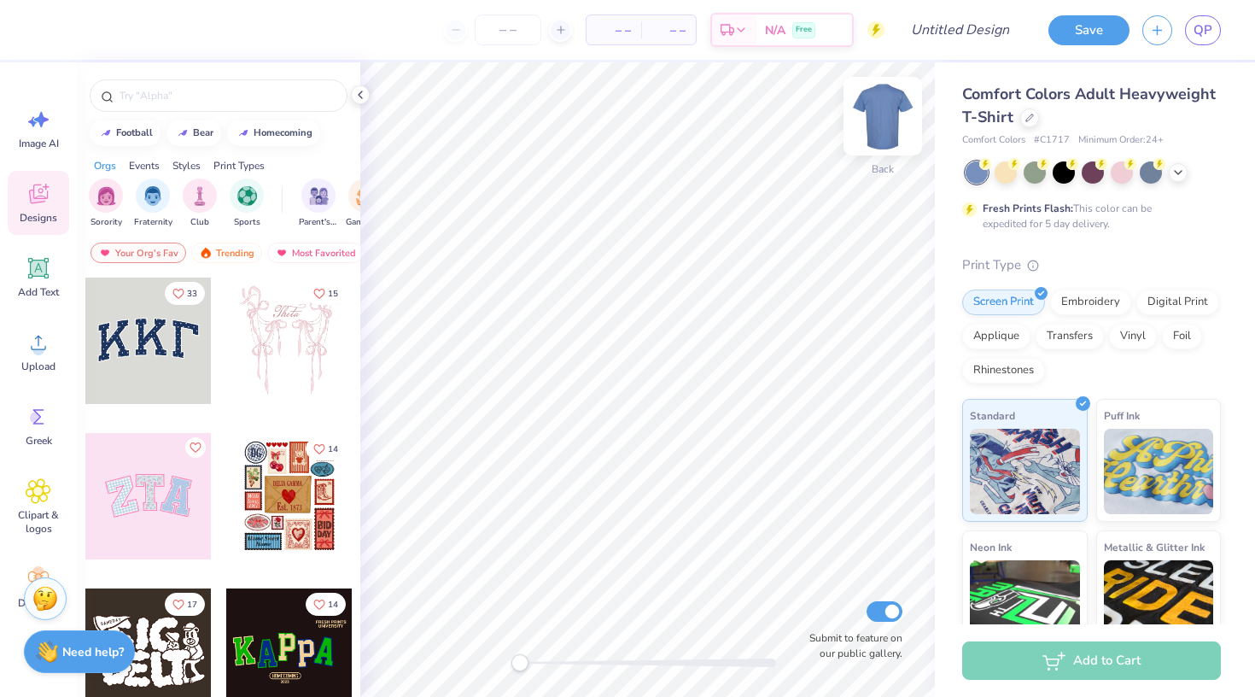
click at [866, 100] on img at bounding box center [883, 116] width 68 height 68
click at [866, 100] on img at bounding box center [883, 116] width 34 height 34
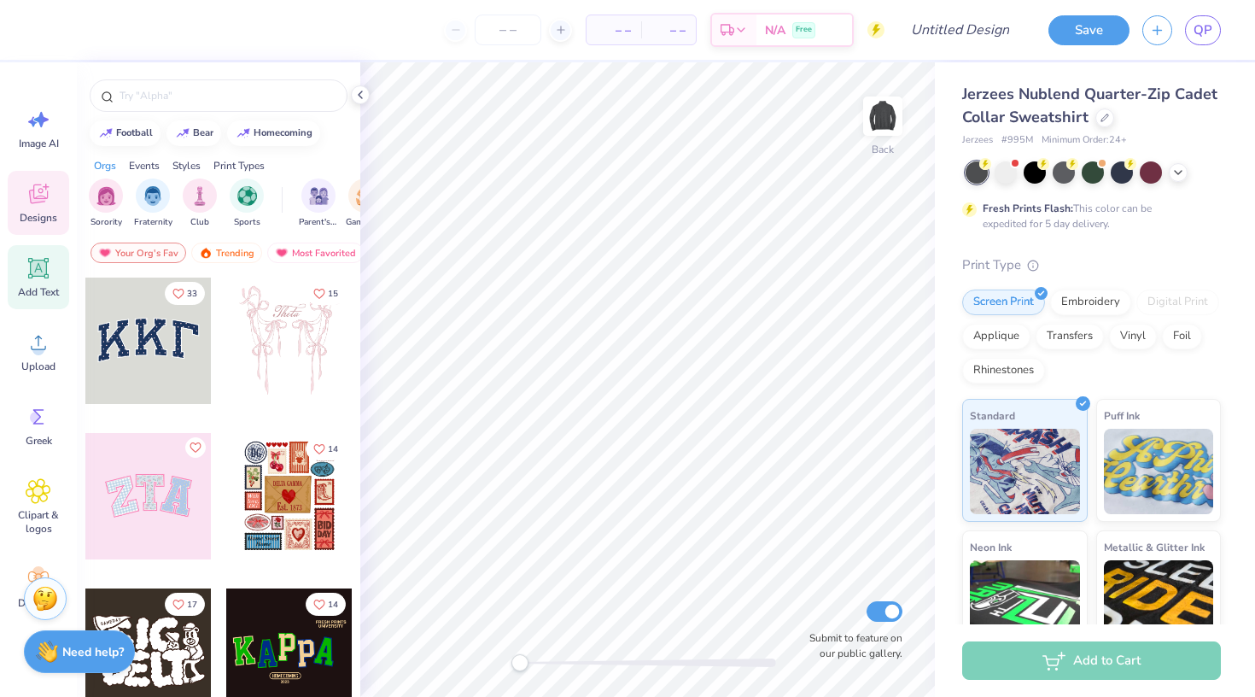
click at [49, 265] on icon at bounding box center [39, 268] width 26 height 26
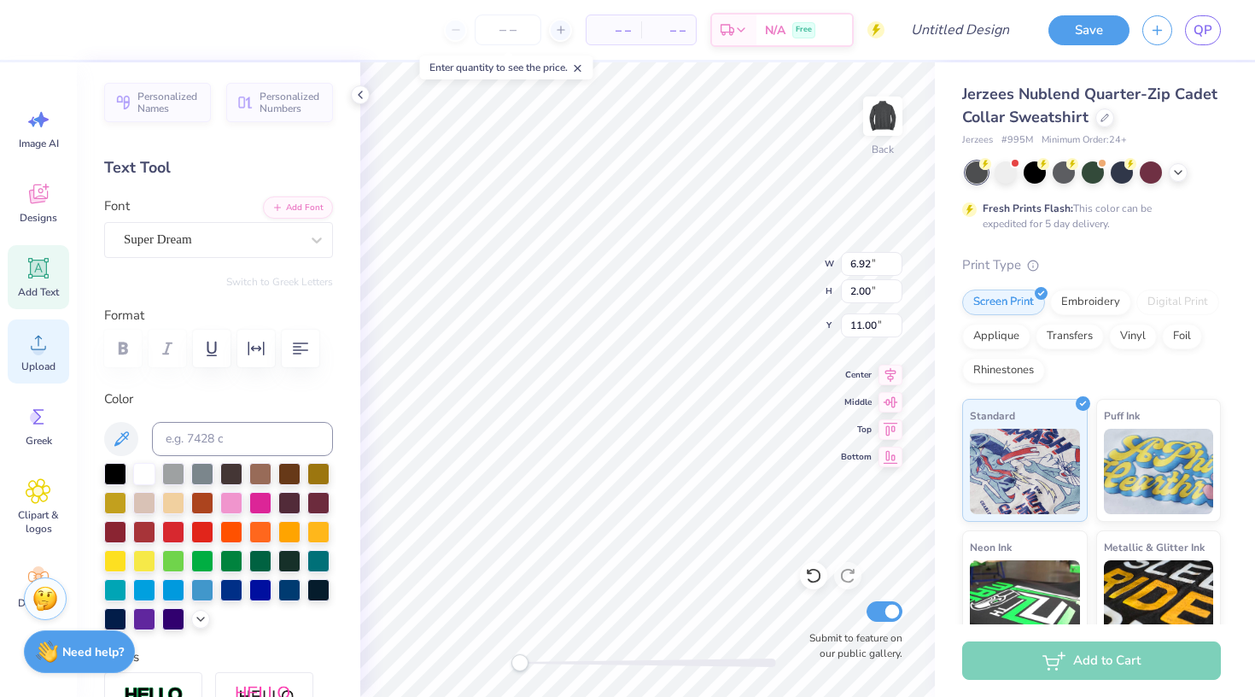
click at [49, 336] on icon at bounding box center [39, 343] width 26 height 26
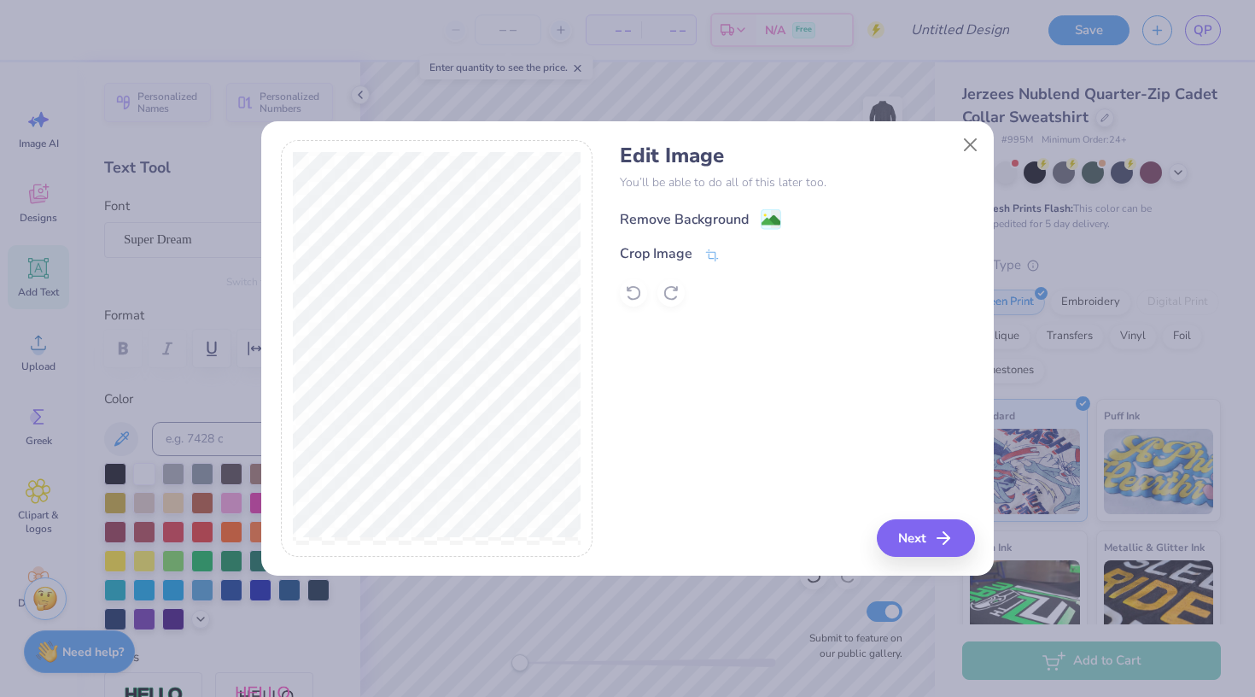
click at [717, 221] on div "Remove Background" at bounding box center [684, 219] width 129 height 20
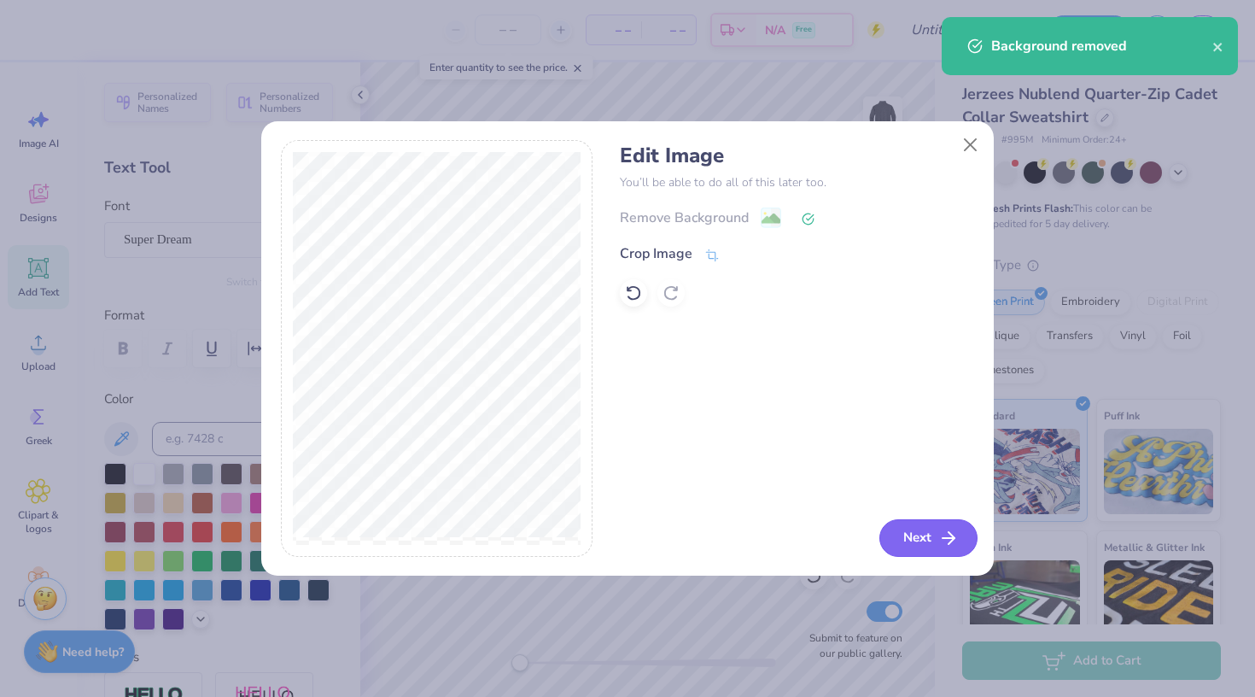
click at [922, 547] on button "Next" at bounding box center [929, 538] width 98 height 38
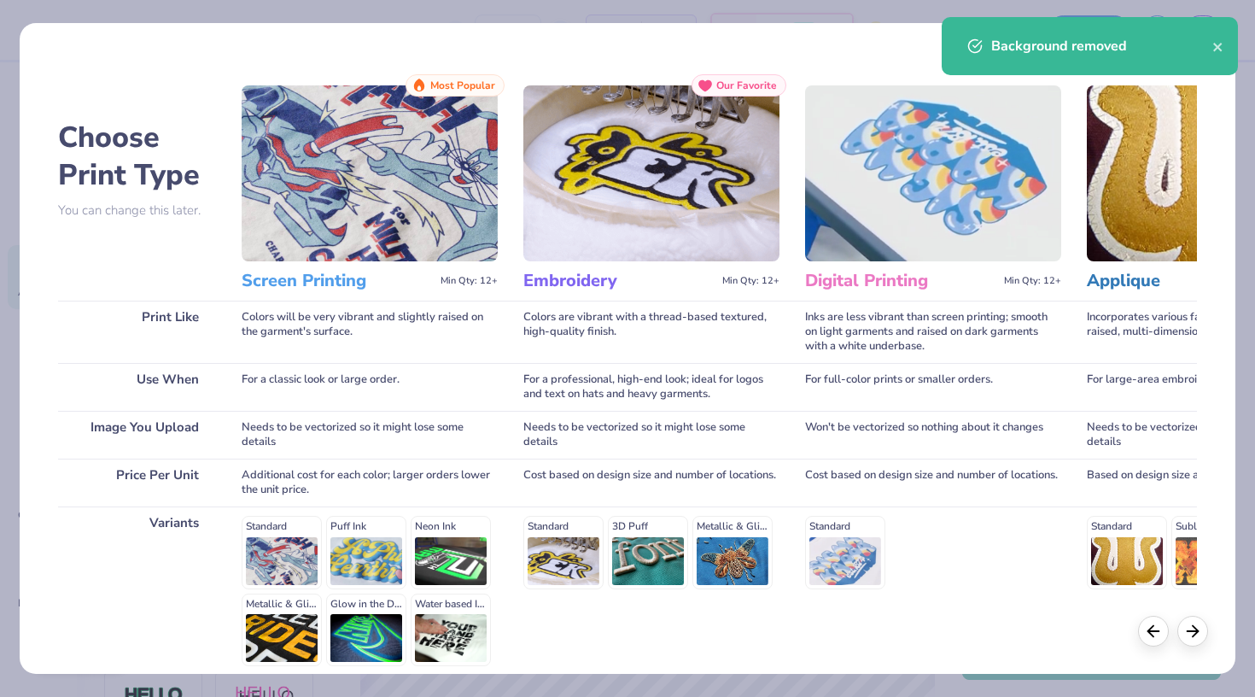
click at [649, 198] on img at bounding box center [652, 173] width 256 height 176
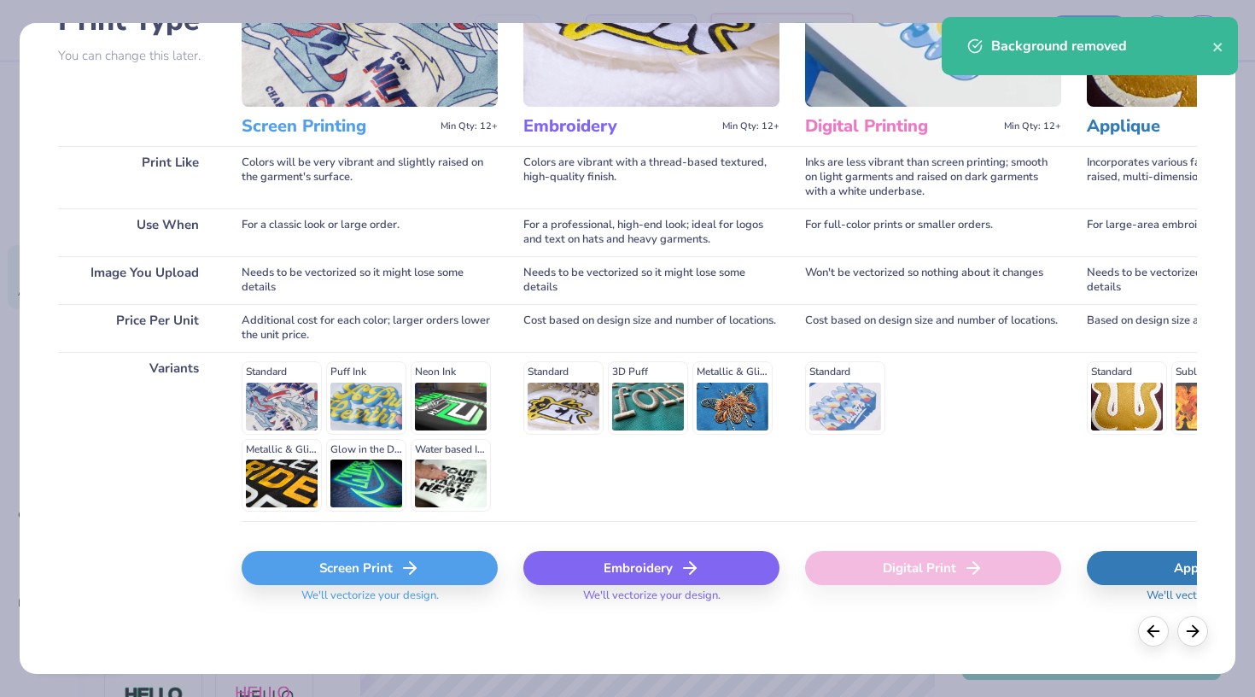
click at [604, 558] on div "Embroidery" at bounding box center [652, 568] width 256 height 34
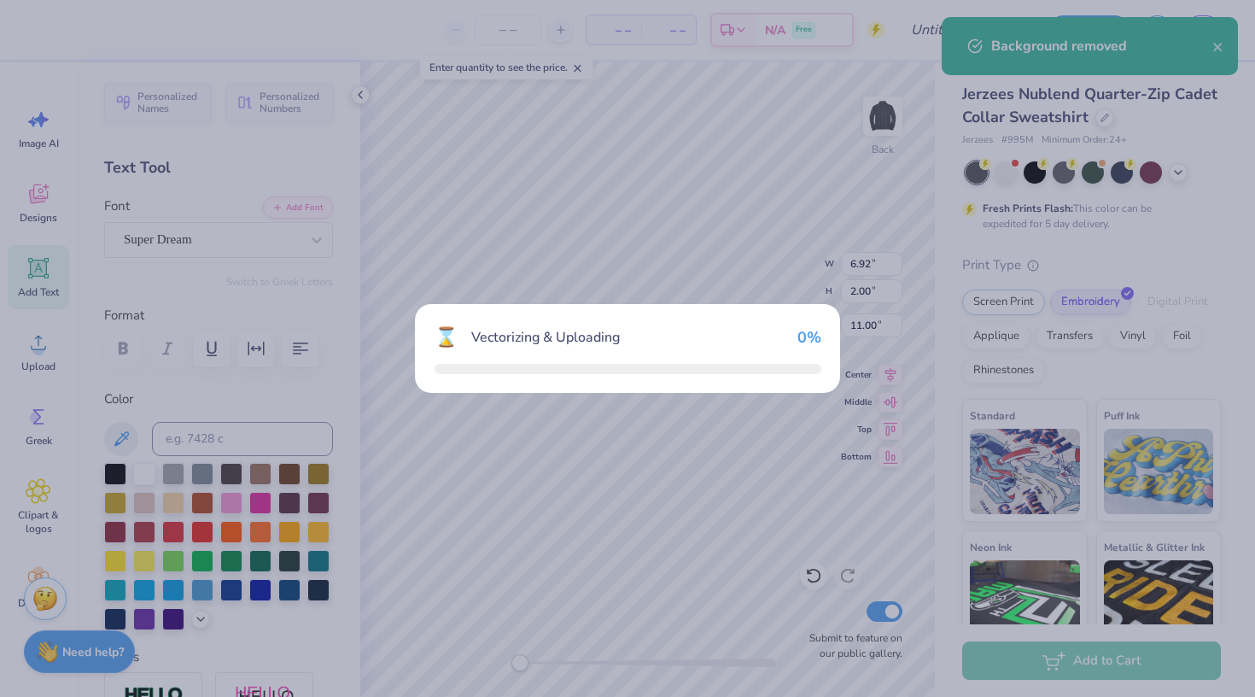
scroll to position [154, 0]
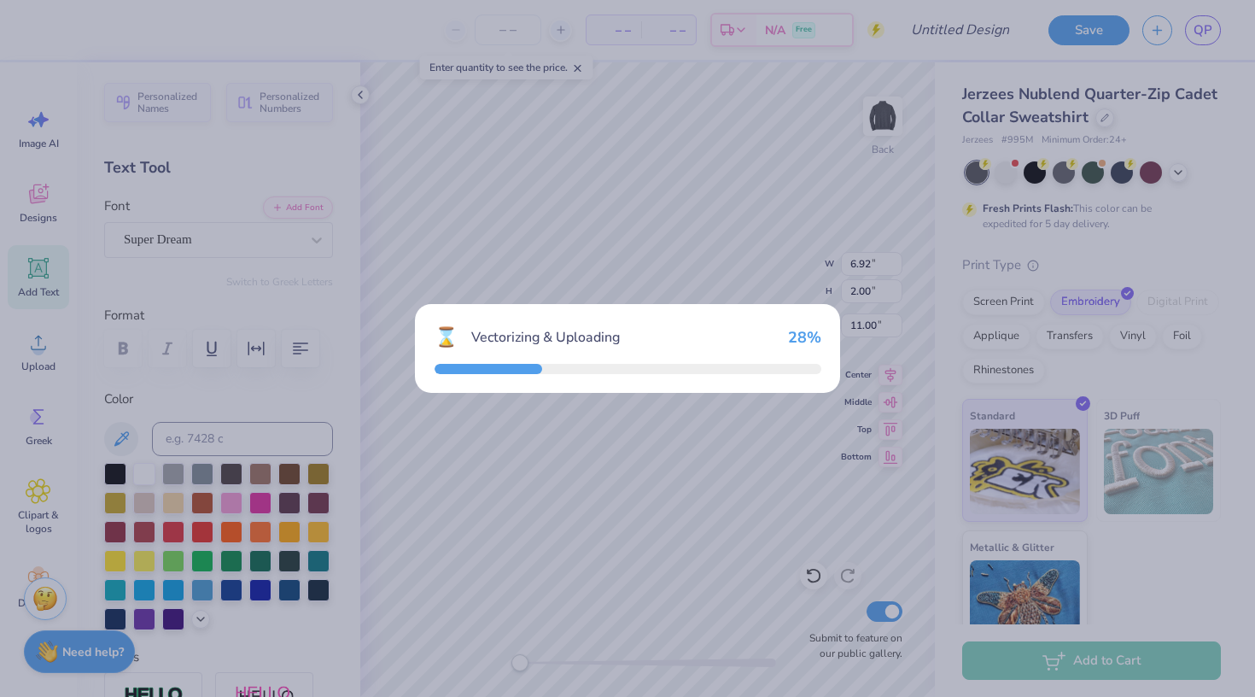
type input "6.68"
type input "11.82"
type input "6.09"
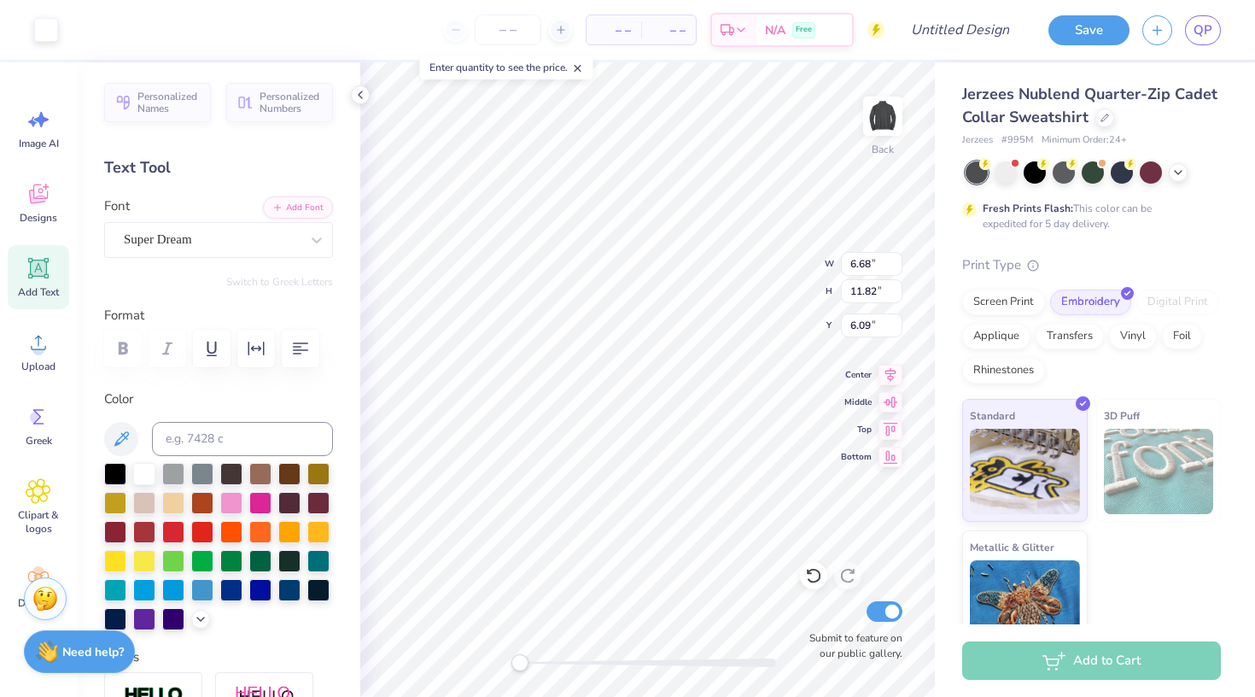
type input "6.92"
type input "2.00"
type input "11.00"
drag, startPoint x: 543, startPoint y: 657, endPoint x: 523, endPoint y: 658, distance: 20.5
click at [523, 658] on div at bounding box center [648, 662] width 256 height 17
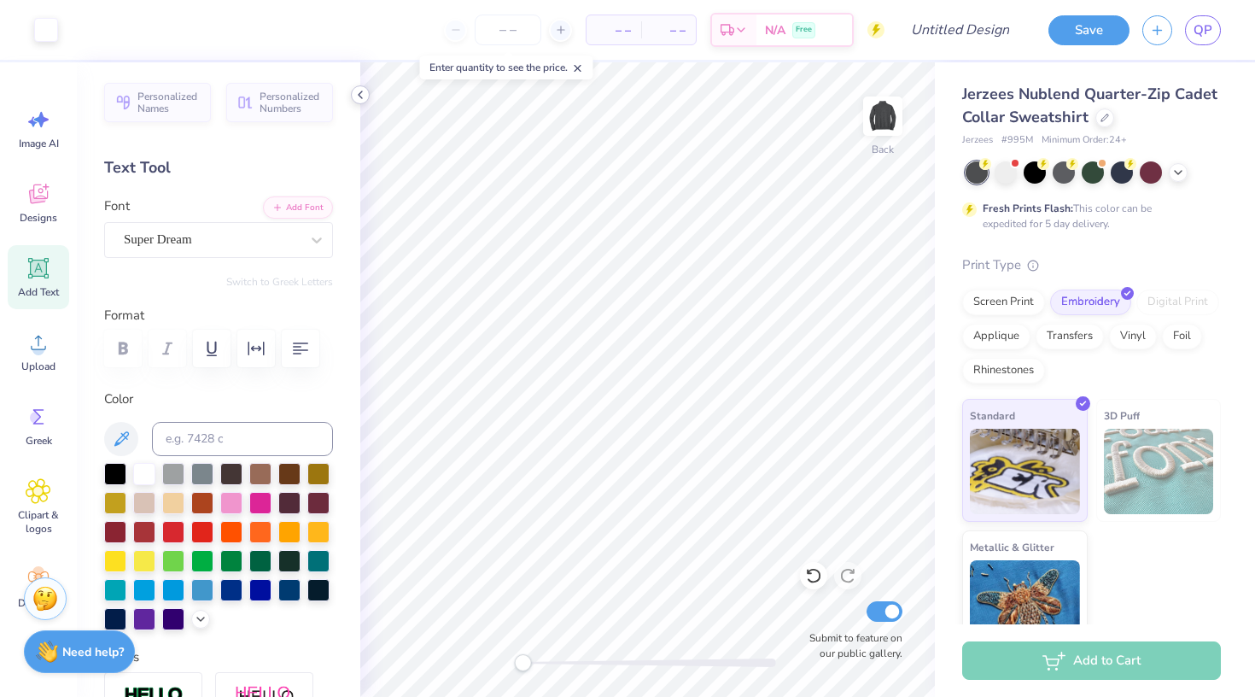
click at [366, 97] on icon at bounding box center [361, 95] width 14 height 14
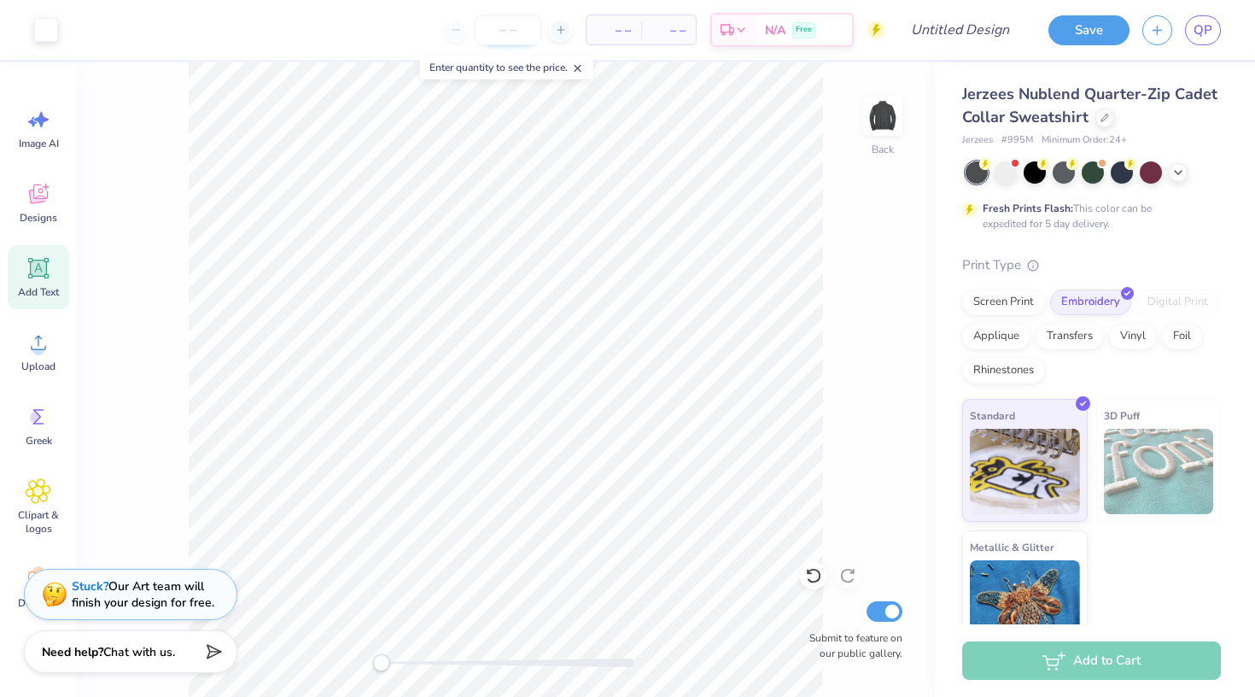
click at [504, 35] on input "number" at bounding box center [508, 30] width 67 height 31
type input "14"
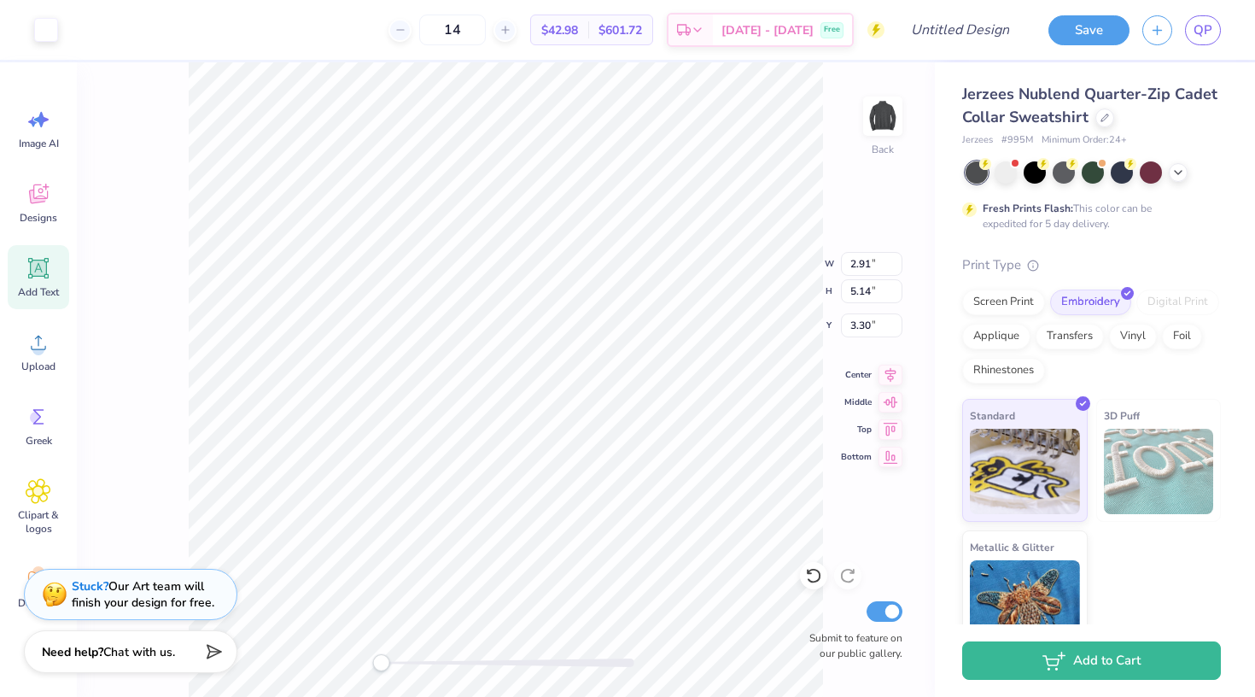
click at [831, 175] on div "Back W 2.91 2.91 " H 5.14 5.14 " Y 3.30 3.30 " Center Middle Top Bottom Submit …" at bounding box center [506, 379] width 858 height 635
drag, startPoint x: 398, startPoint y: 664, endPoint x: 424, endPoint y: 667, distance: 26.6
click at [424, 667] on div at bounding box center [506, 662] width 256 height 9
drag, startPoint x: 421, startPoint y: 664, endPoint x: 384, endPoint y: 664, distance: 36.7
click at [384, 664] on div "Accessibility label" at bounding box center [384, 662] width 17 height 17
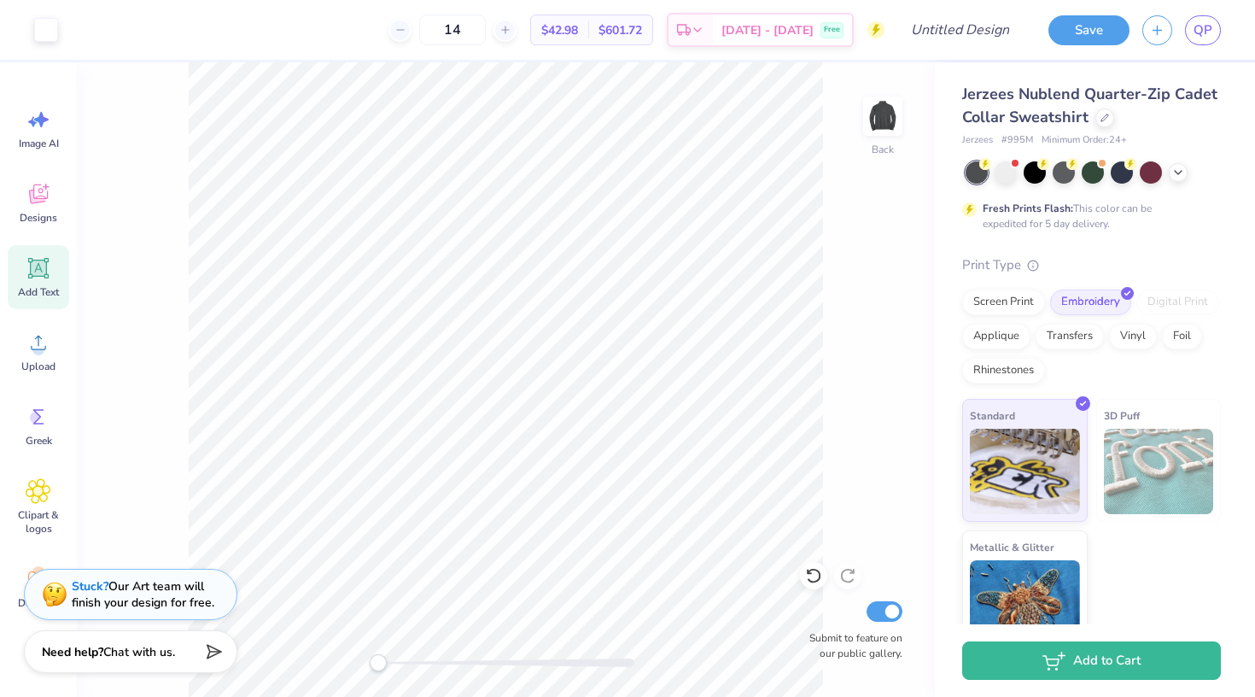
click at [357, 663] on div "Back Submit to feature on our public gallery." at bounding box center [506, 379] width 858 height 635
click at [1056, 173] on div at bounding box center [1064, 171] width 22 height 22
click at [1038, 172] on div at bounding box center [1035, 172] width 22 height 22
click at [1068, 170] on div at bounding box center [1064, 171] width 22 height 22
click at [1050, 169] on div at bounding box center [1093, 172] width 255 height 22
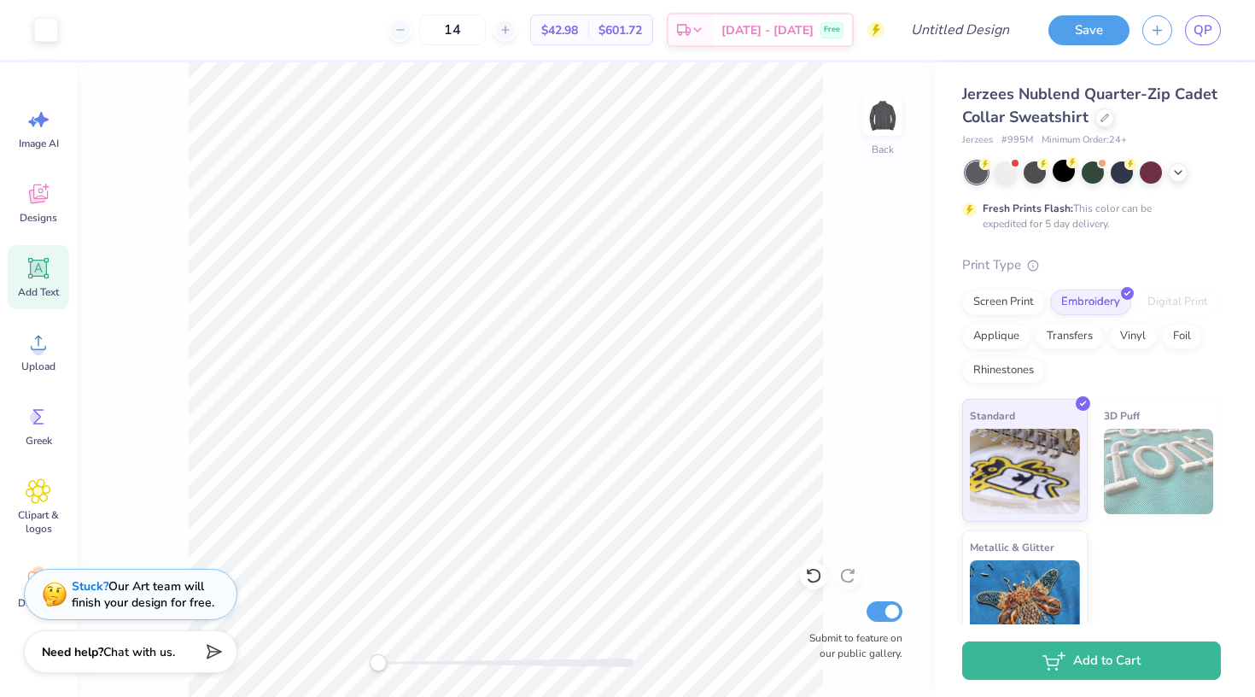
click at [1050, 169] on div at bounding box center [1093, 172] width 255 height 22
click at [1068, 172] on div at bounding box center [1064, 171] width 22 height 22
click at [1172, 168] on icon at bounding box center [1179, 171] width 14 height 14
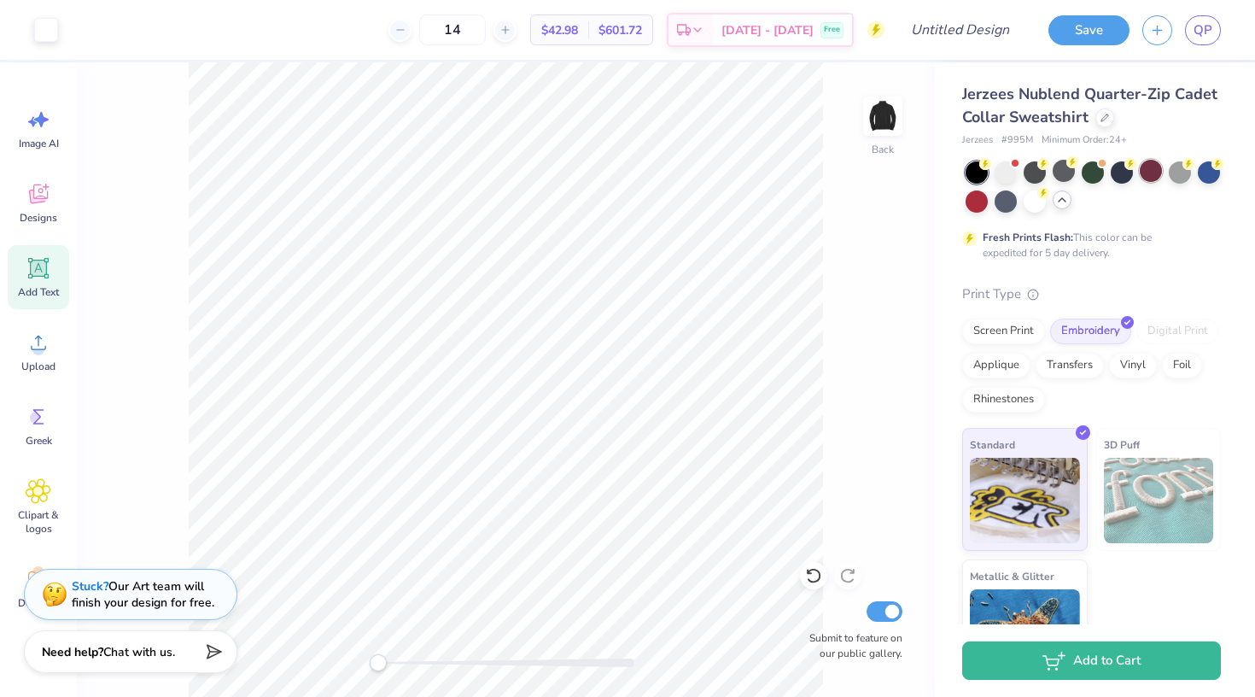
click at [1151, 170] on div at bounding box center [1151, 171] width 22 height 22
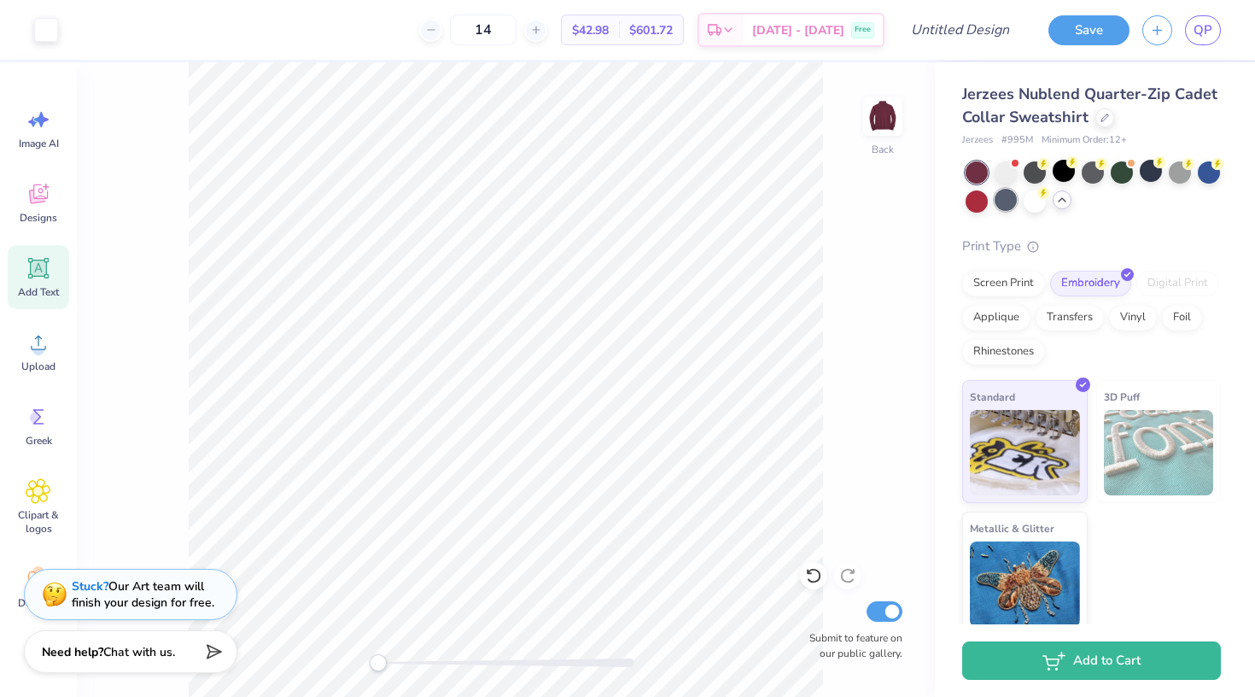
click at [1013, 197] on div at bounding box center [1006, 200] width 22 height 22
click at [985, 202] on div at bounding box center [977, 200] width 22 height 22
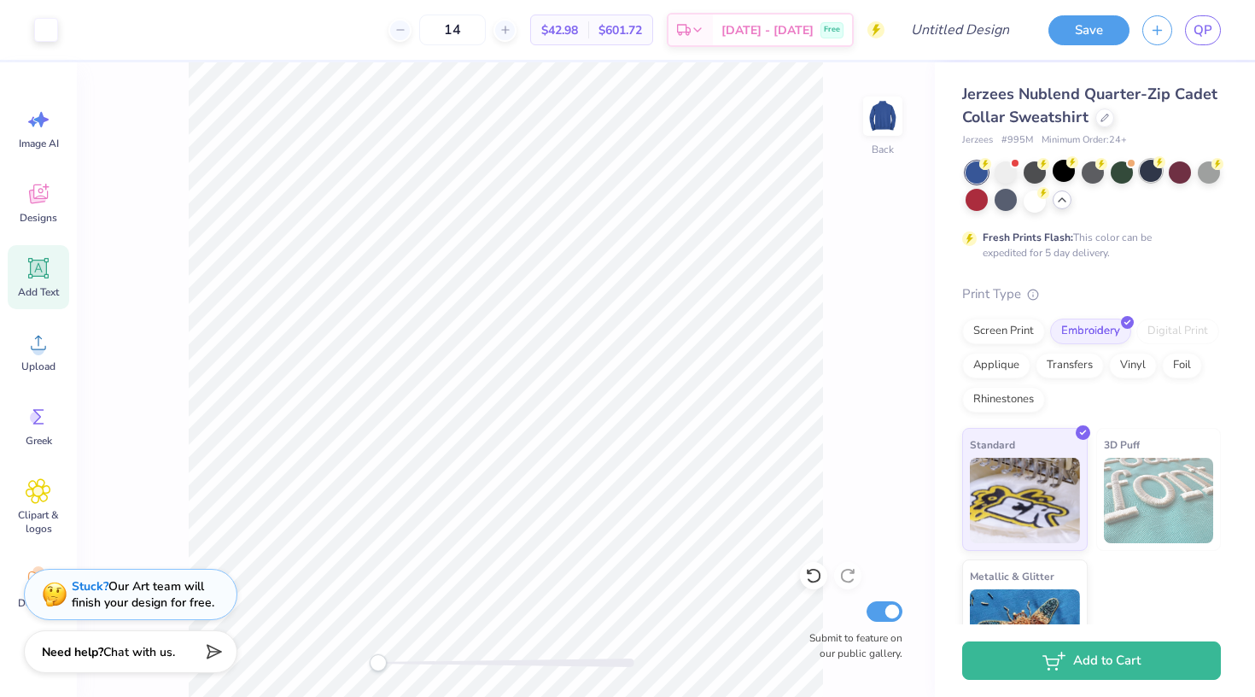
click at [1161, 167] on circle at bounding box center [1160, 162] width 12 height 12
click at [1057, 173] on div at bounding box center [1064, 171] width 22 height 22
click at [884, 119] on img at bounding box center [883, 116] width 68 height 68
click at [884, 119] on img at bounding box center [883, 116] width 34 height 34
click at [1070, 33] on button "Save" at bounding box center [1089, 28] width 81 height 30
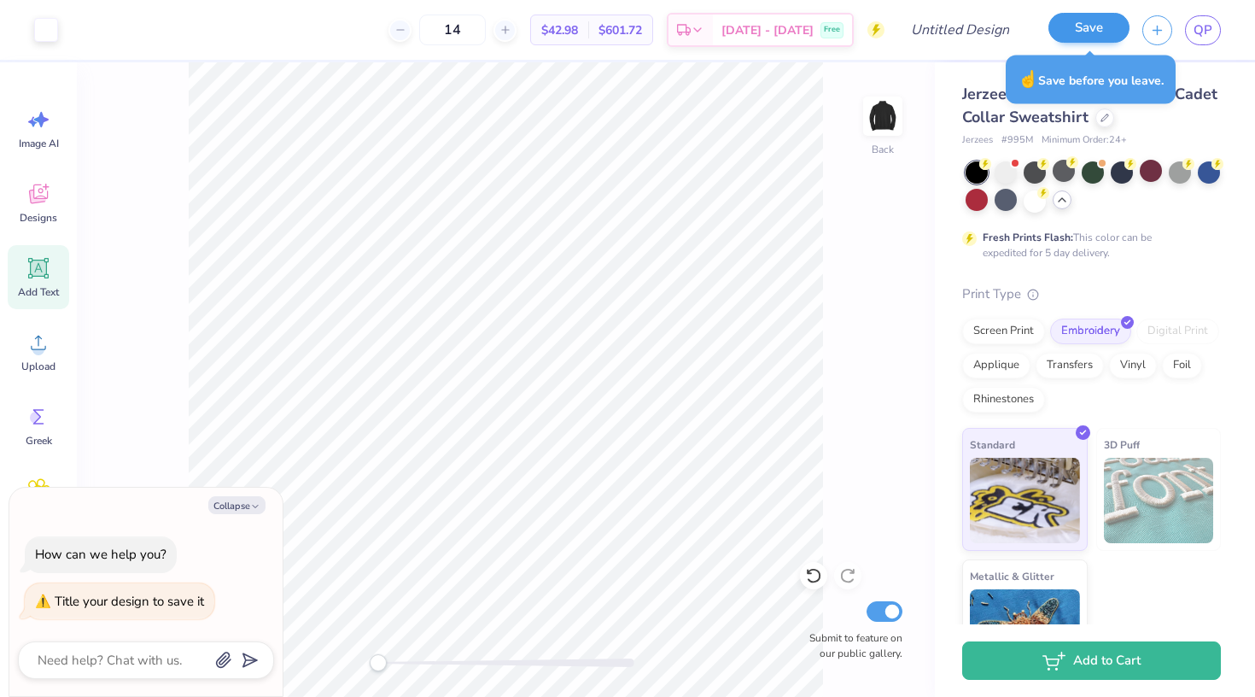
click at [1103, 27] on button "Save" at bounding box center [1089, 28] width 81 height 30
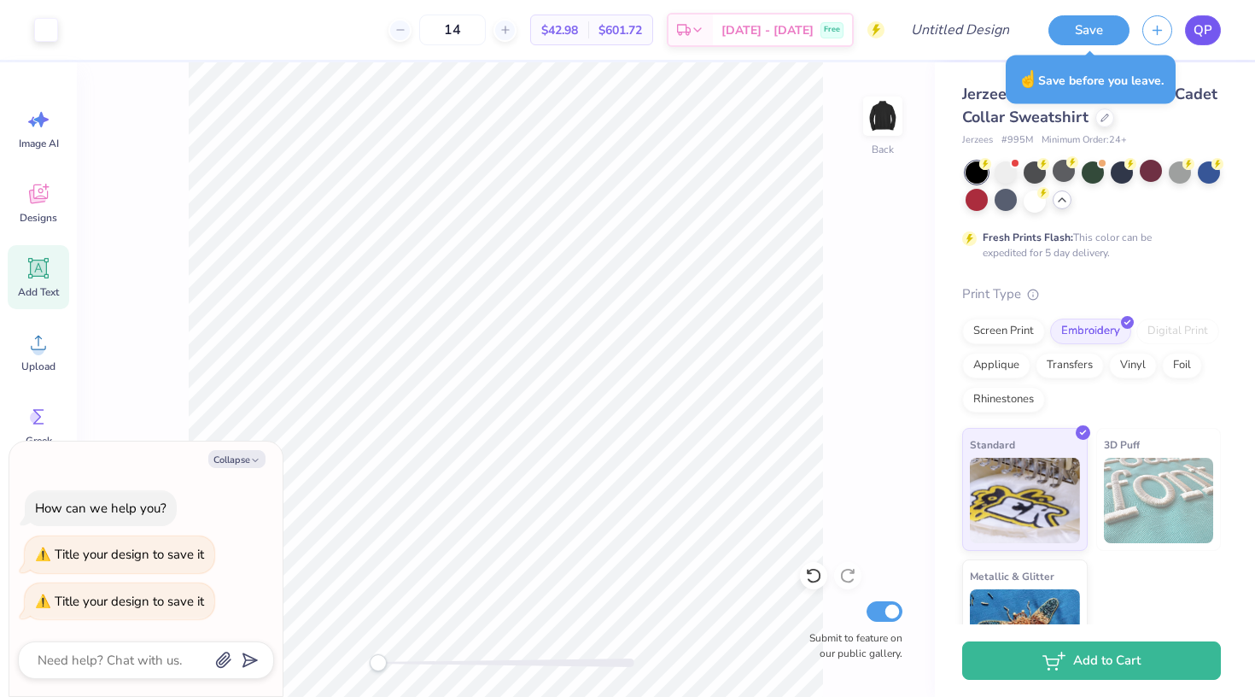
click at [1216, 27] on link "QP" at bounding box center [1203, 30] width 36 height 30
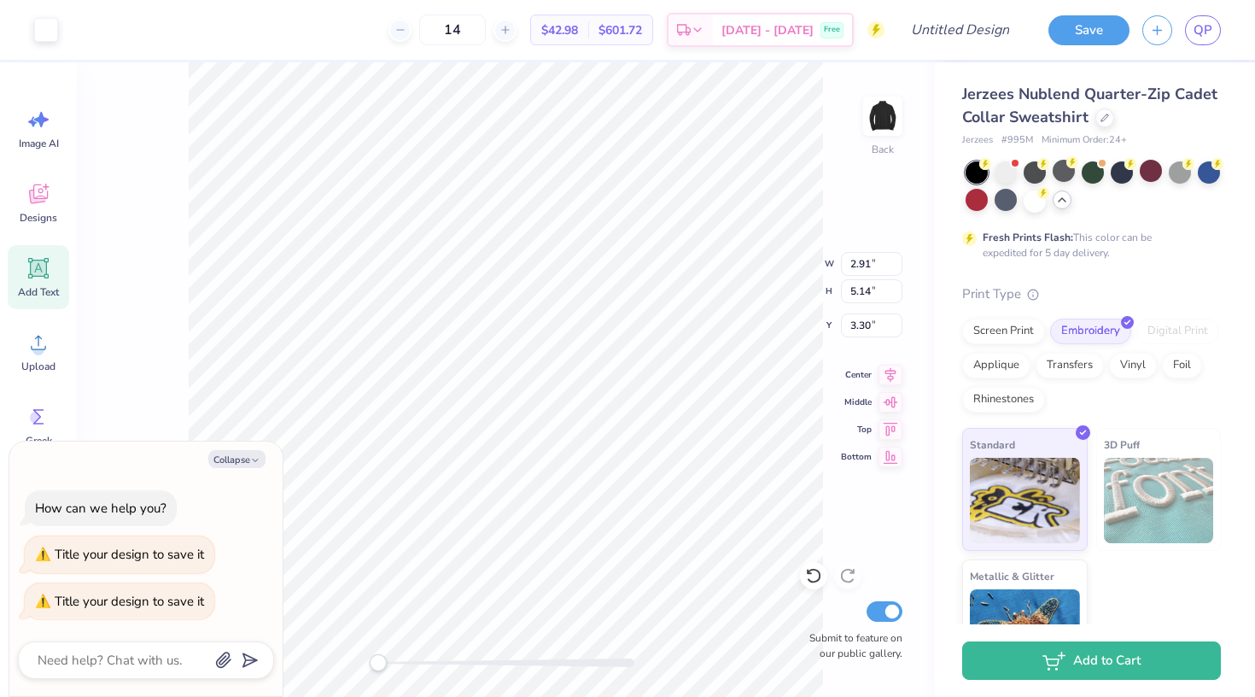
type textarea "x"
click at [978, 28] on input "Design Title" at bounding box center [981, 30] width 84 height 34
type input "F"
type textarea "x"
type input "FA"
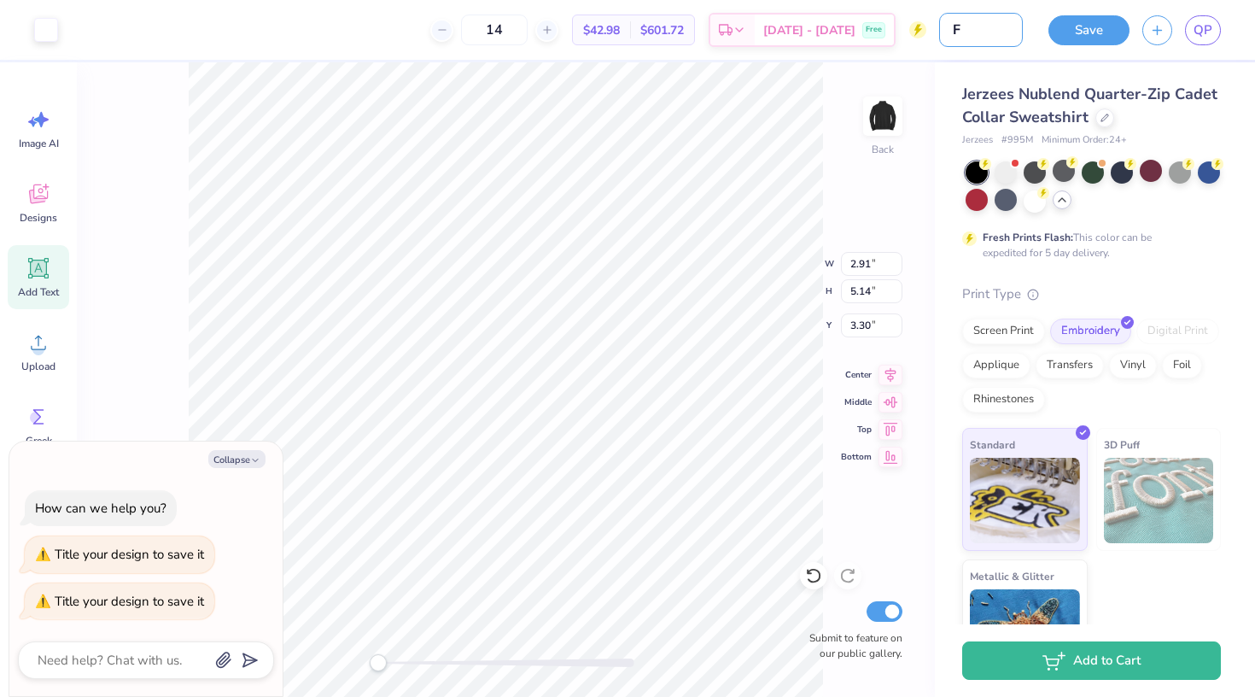
type textarea "x"
type input "FAM"
type textarea "x"
type input "FAME"
type textarea "x"
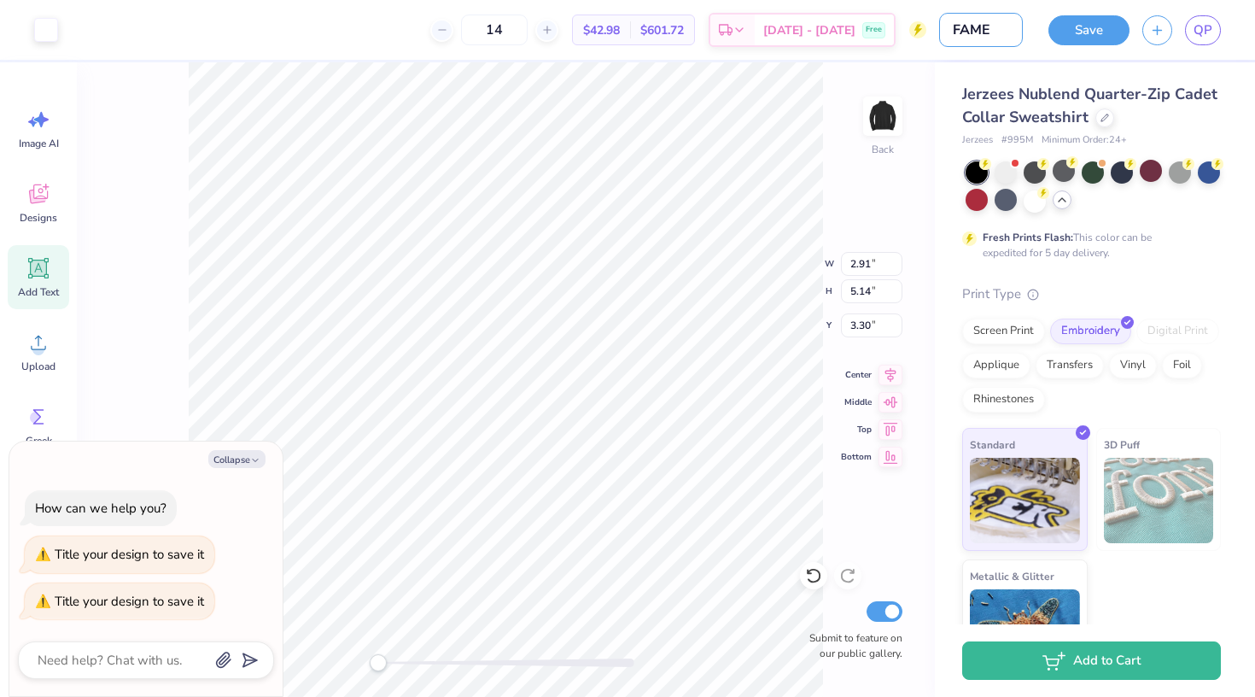
type input "FAME"
type textarea "x"
type input "FAME M"
type textarea "x"
type input "FAME Me"
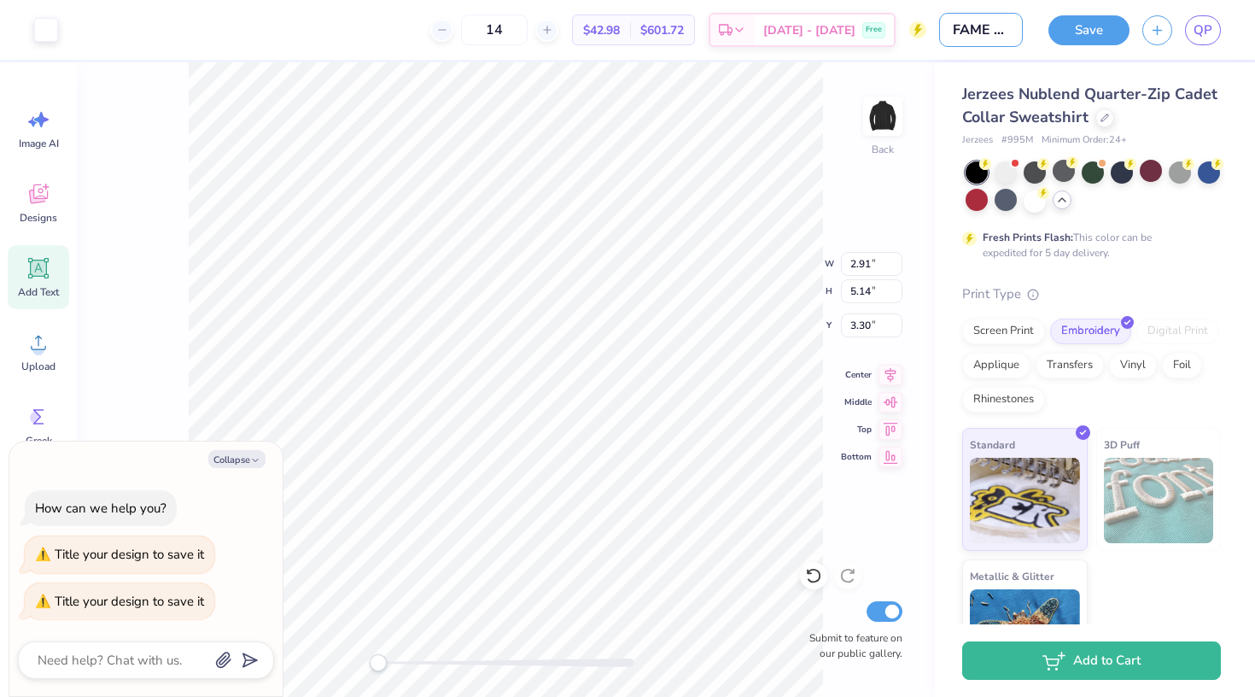
type textarea "x"
type input "FAME Mer"
type textarea "x"
type input "FAME Merc"
type textarea "x"
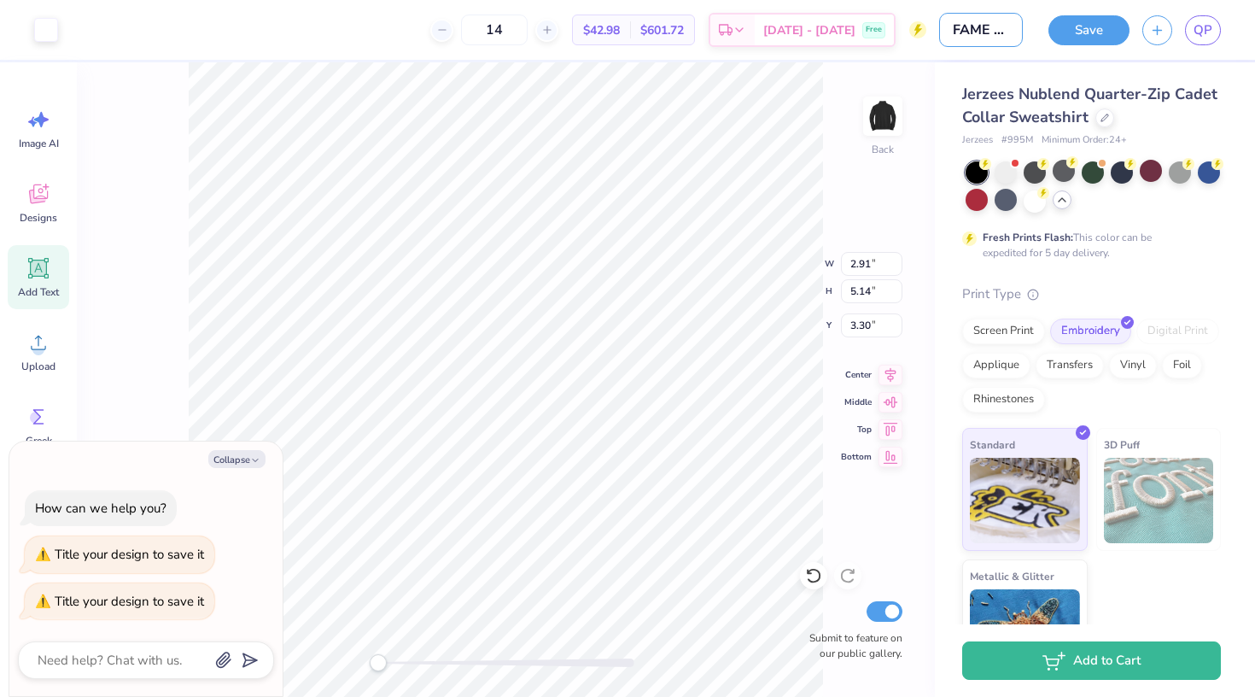
type input "FAME Merch"
type textarea "x"
type input "FAME Merch"
type textarea "x"
type input "FAME Merch 2"
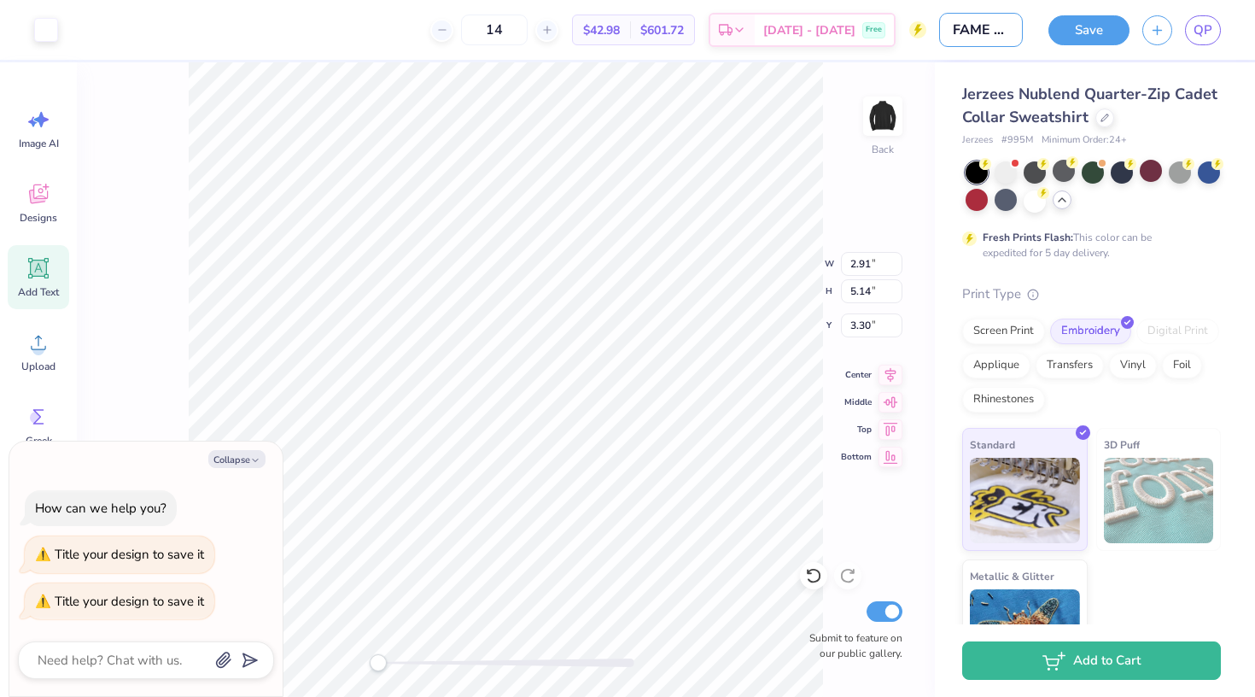
type textarea "x"
type input "FAME Merch 2"
click at [1091, 15] on button "Save" at bounding box center [1089, 28] width 81 height 30
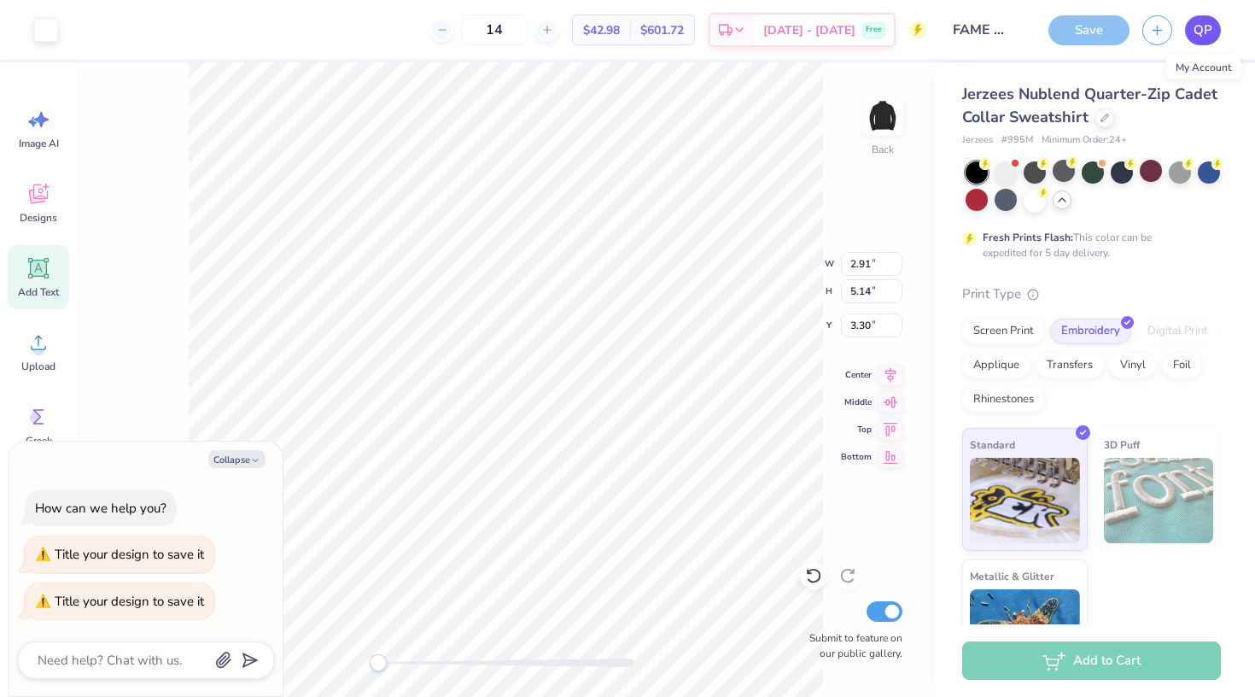
click at [1202, 31] on span "QP" at bounding box center [1203, 30] width 19 height 20
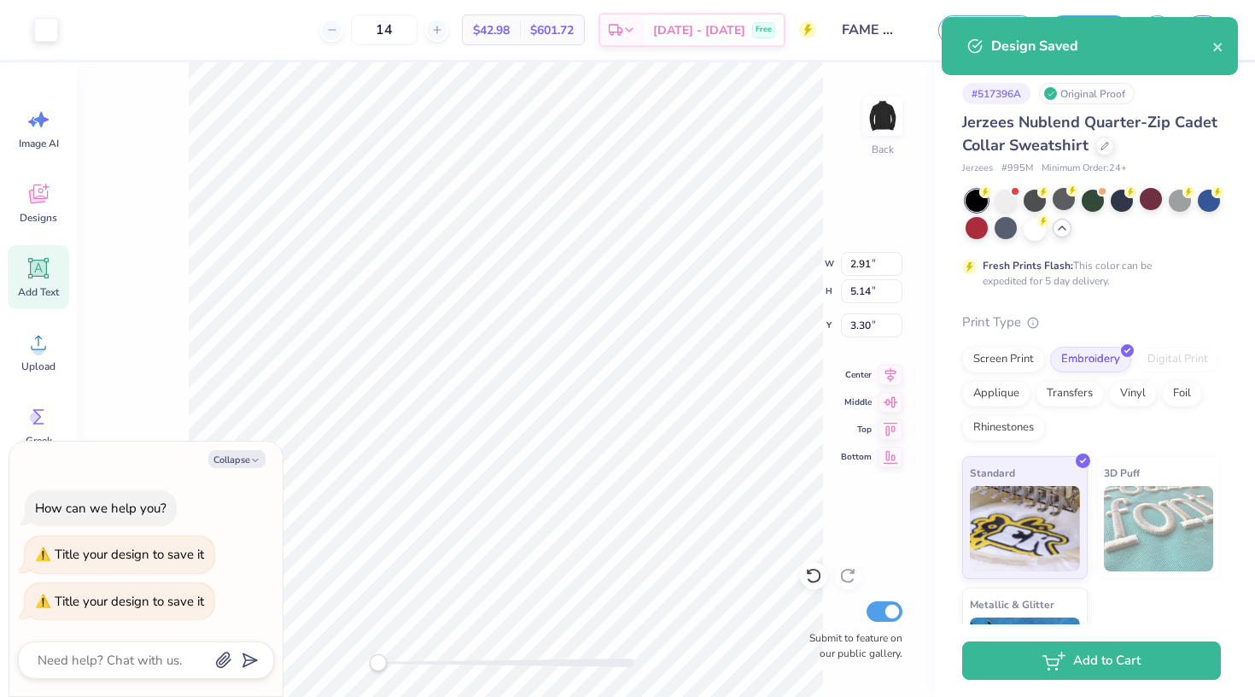
type textarea "x"
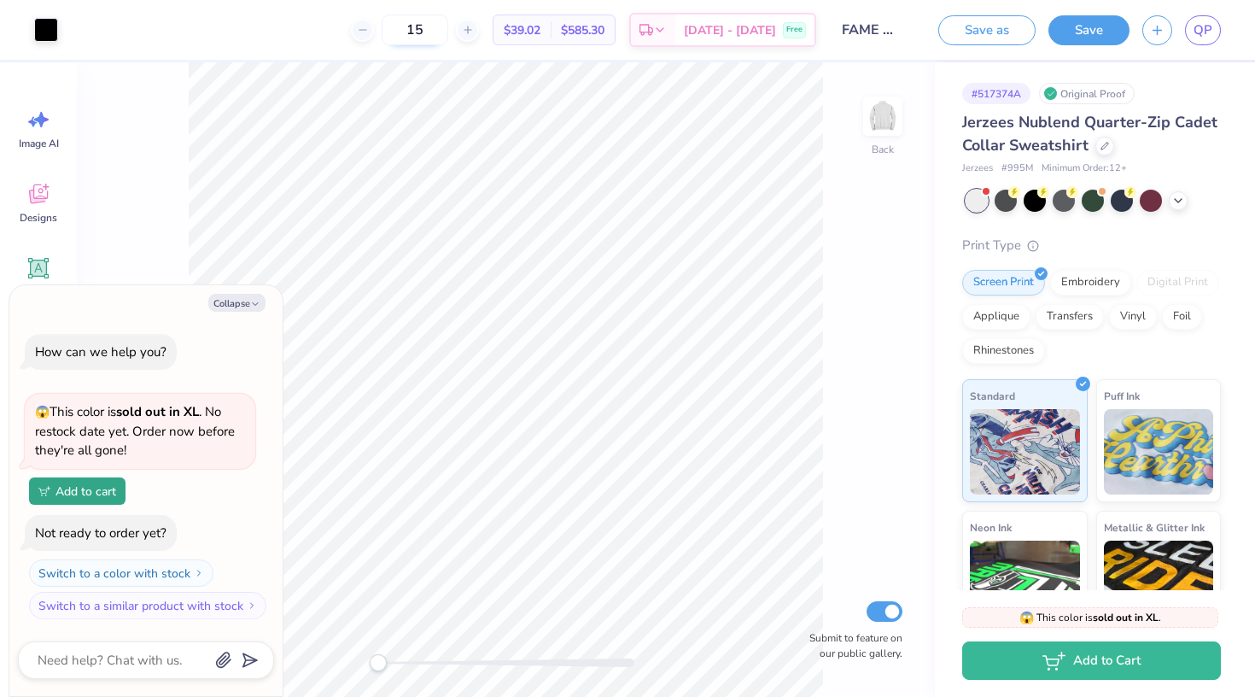
click at [442, 32] on input "15" at bounding box center [415, 30] width 67 height 31
type input "14"
type textarea "x"
type input "14"
click at [44, 26] on div at bounding box center [46, 28] width 24 height 24
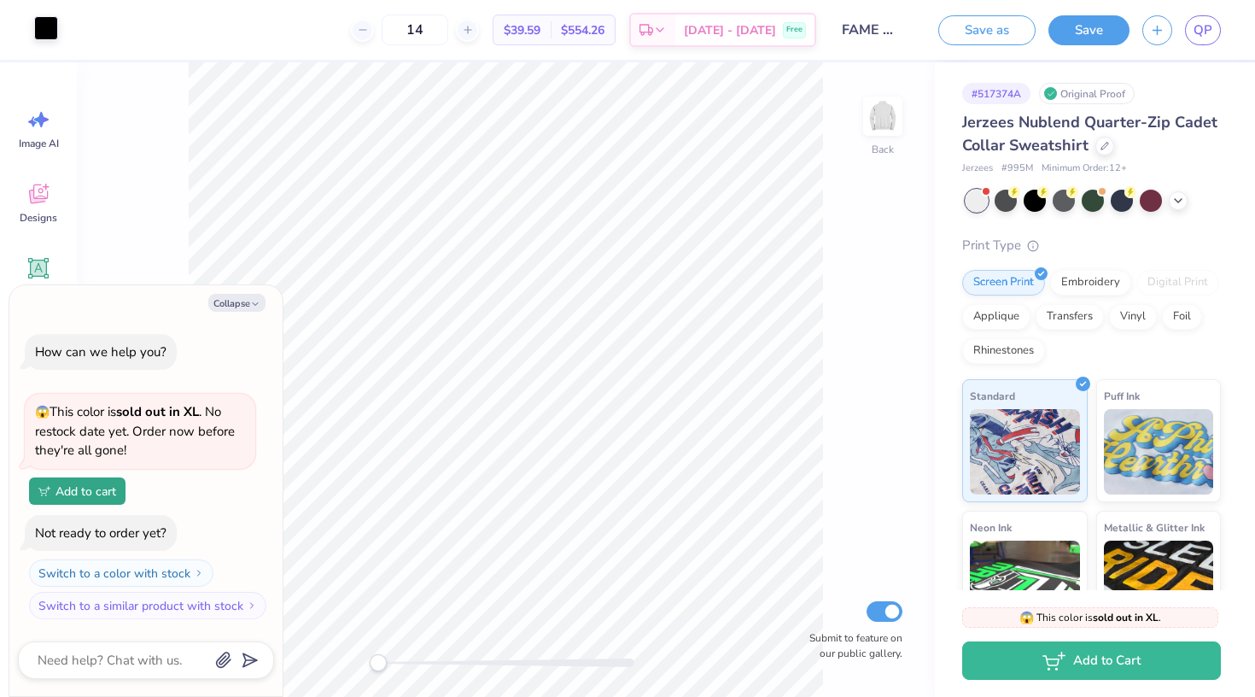
type textarea "x"
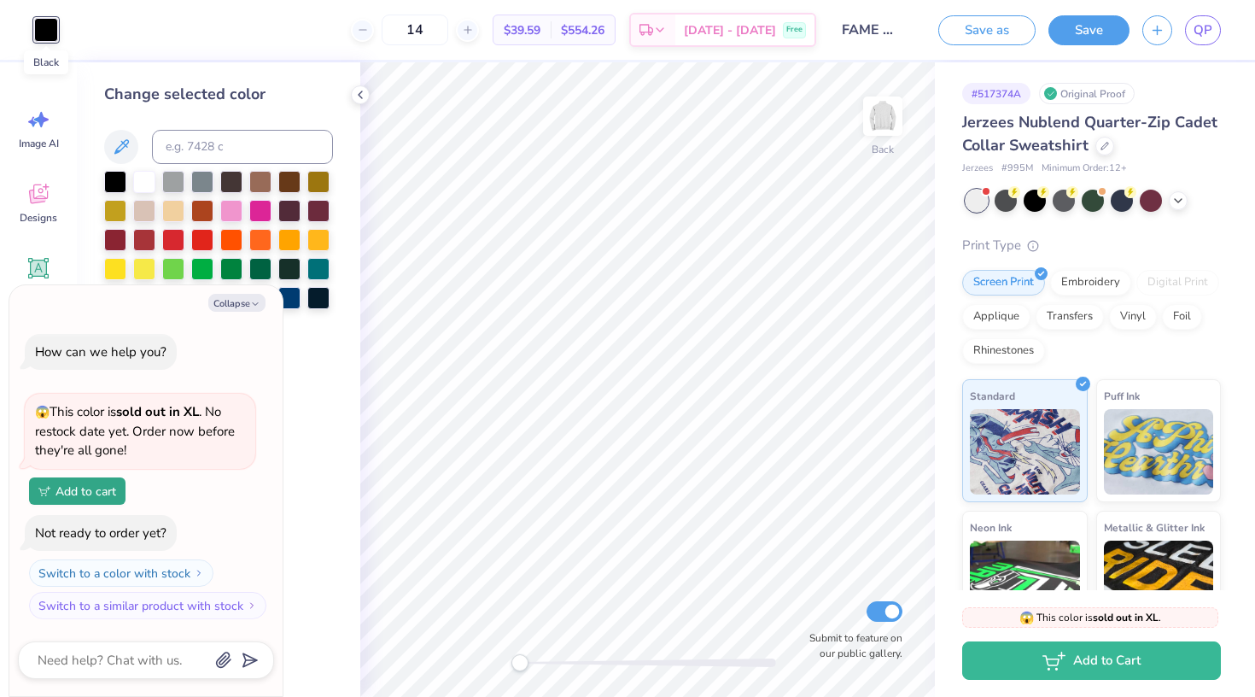
click at [44, 26] on div at bounding box center [46, 30] width 24 height 24
click at [1205, 34] on span "QP" at bounding box center [1203, 30] width 19 height 20
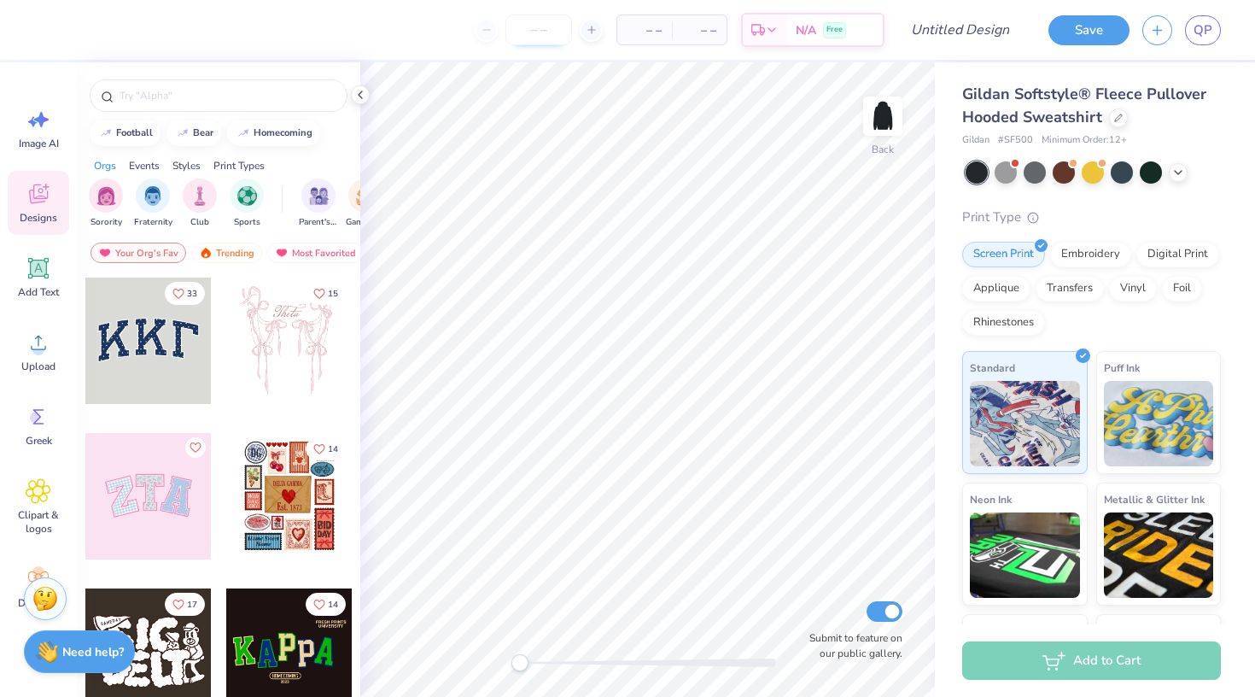
click at [541, 26] on input "number" at bounding box center [539, 30] width 67 height 31
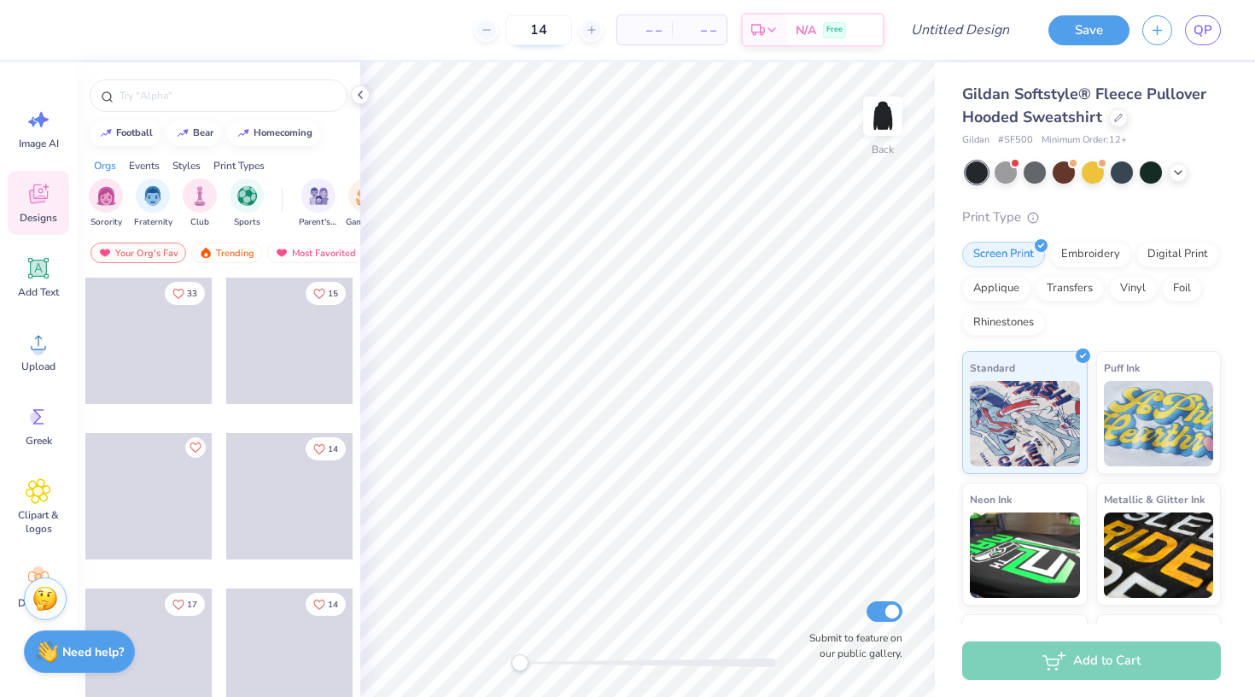
type input "14"
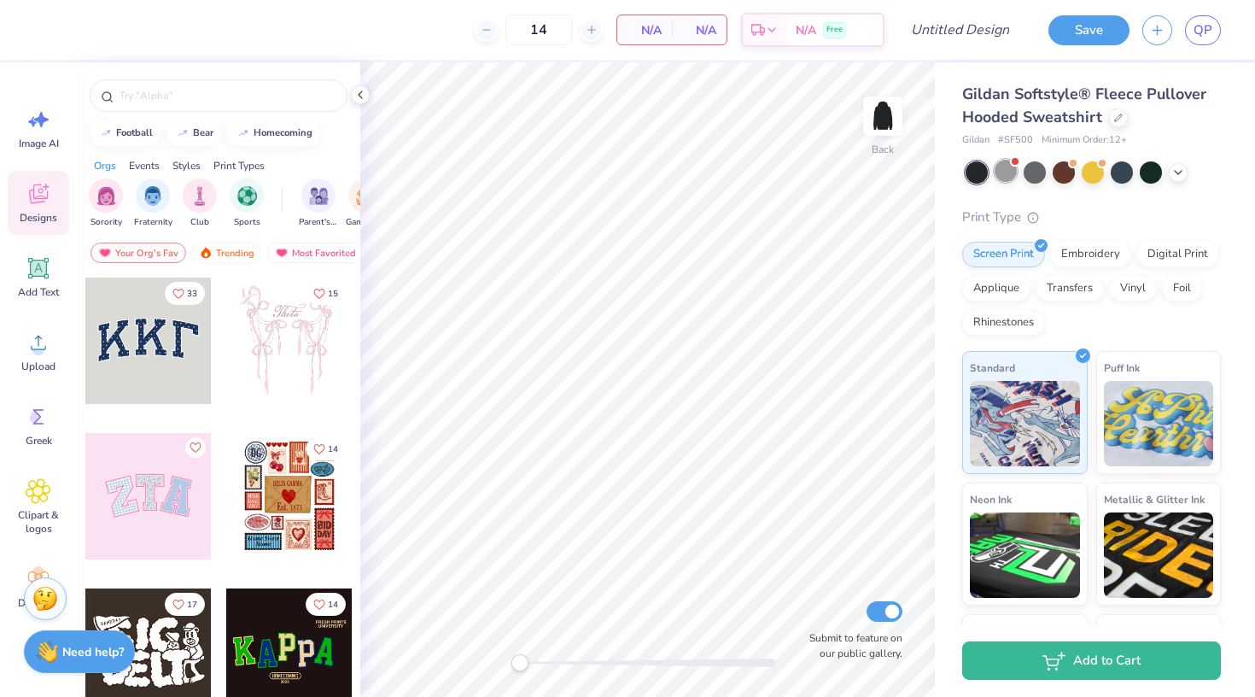
click at [1005, 170] on div at bounding box center [1006, 171] width 22 height 22
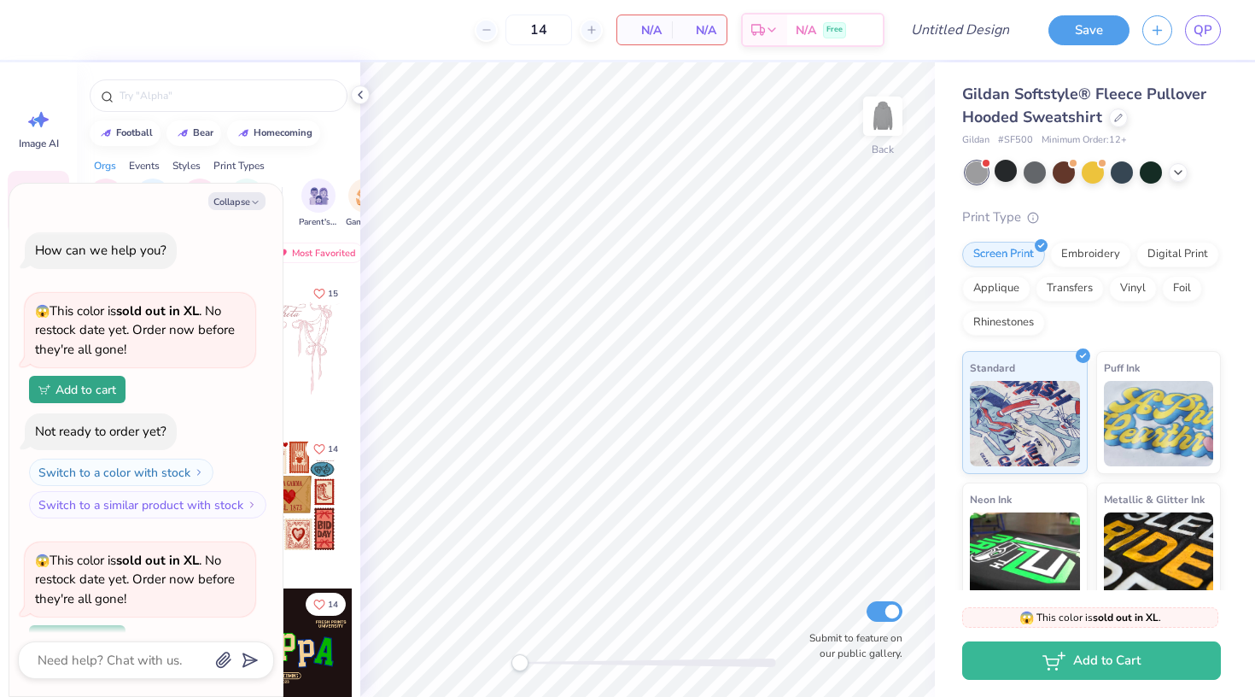
scroll to position [144, 0]
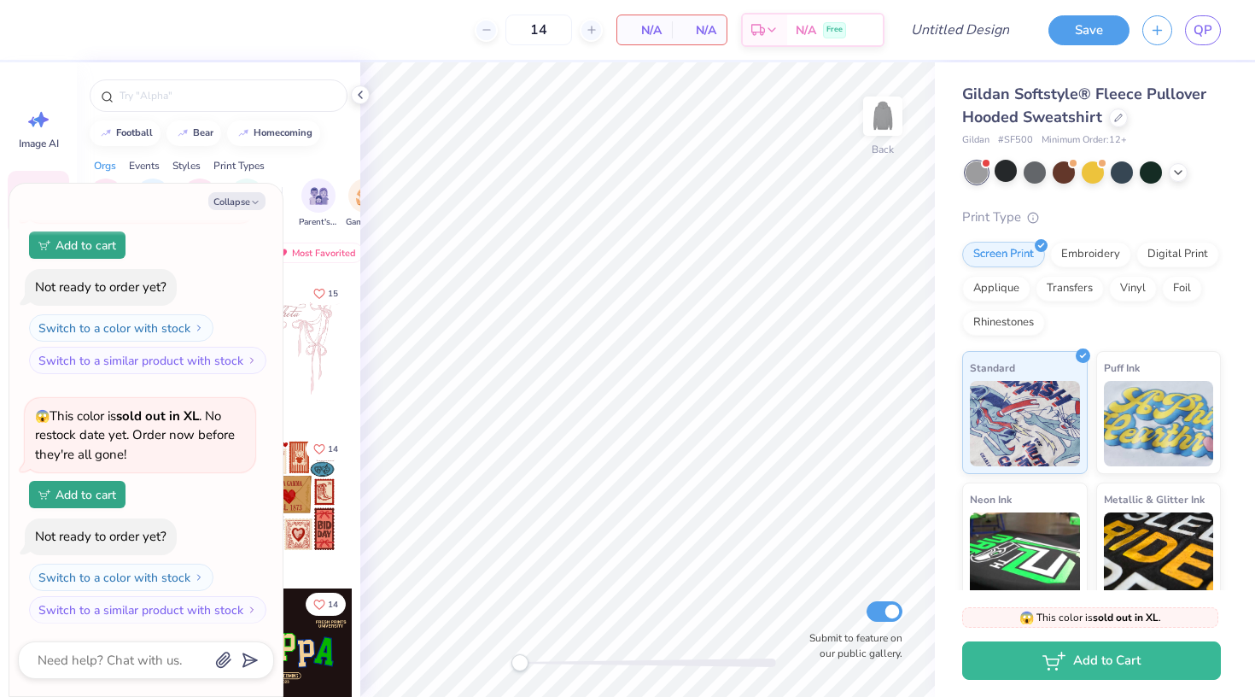
type textarea "x"
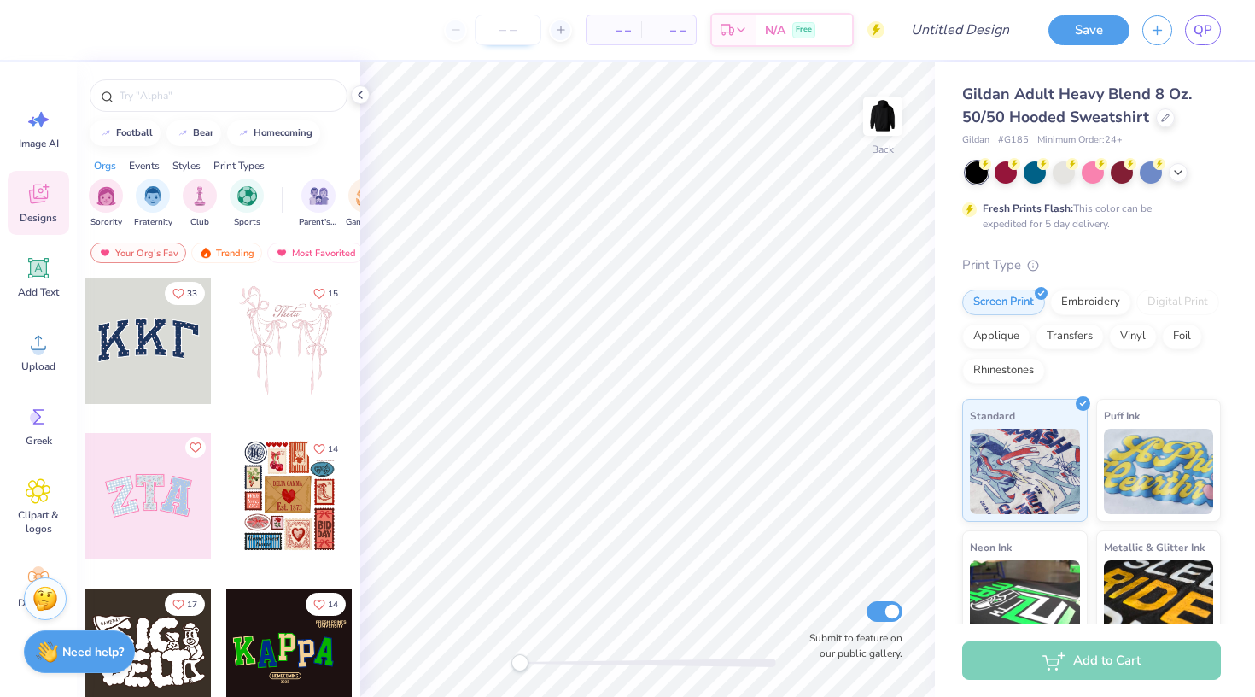
click at [513, 26] on input "number" at bounding box center [508, 30] width 67 height 31
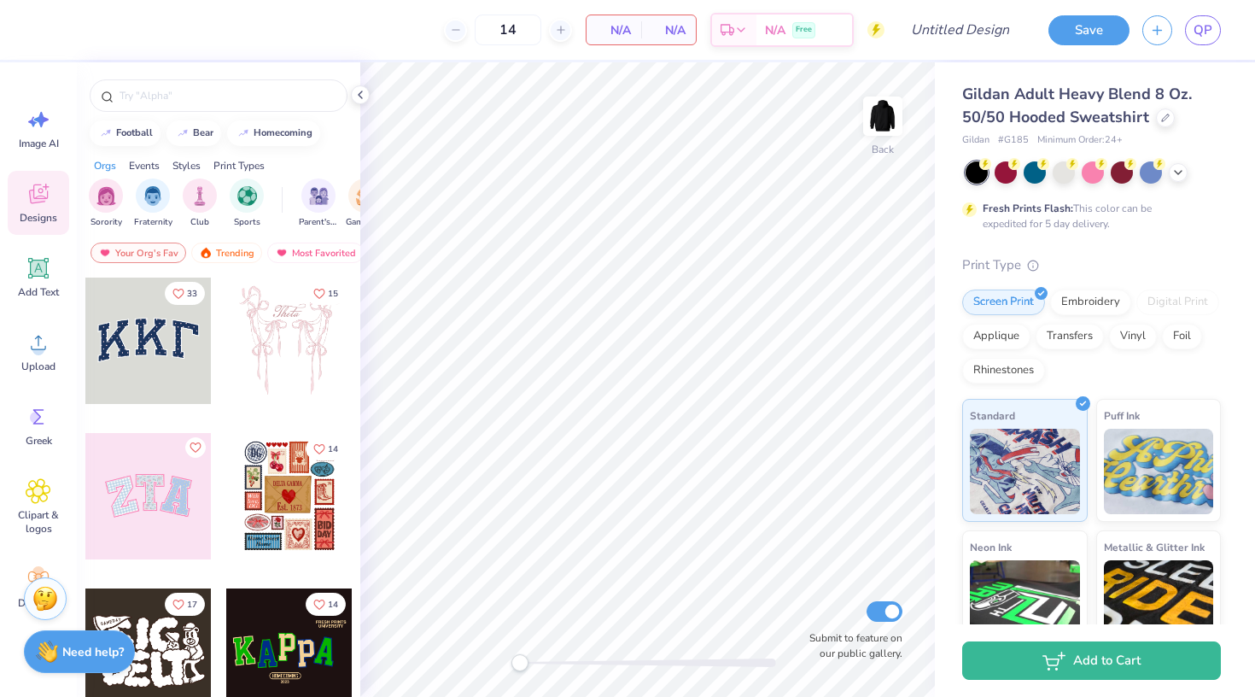
type input "14"
click at [1132, 269] on div "Print Type" at bounding box center [1091, 265] width 259 height 20
click at [1091, 297] on div "Embroidery" at bounding box center [1090, 300] width 81 height 26
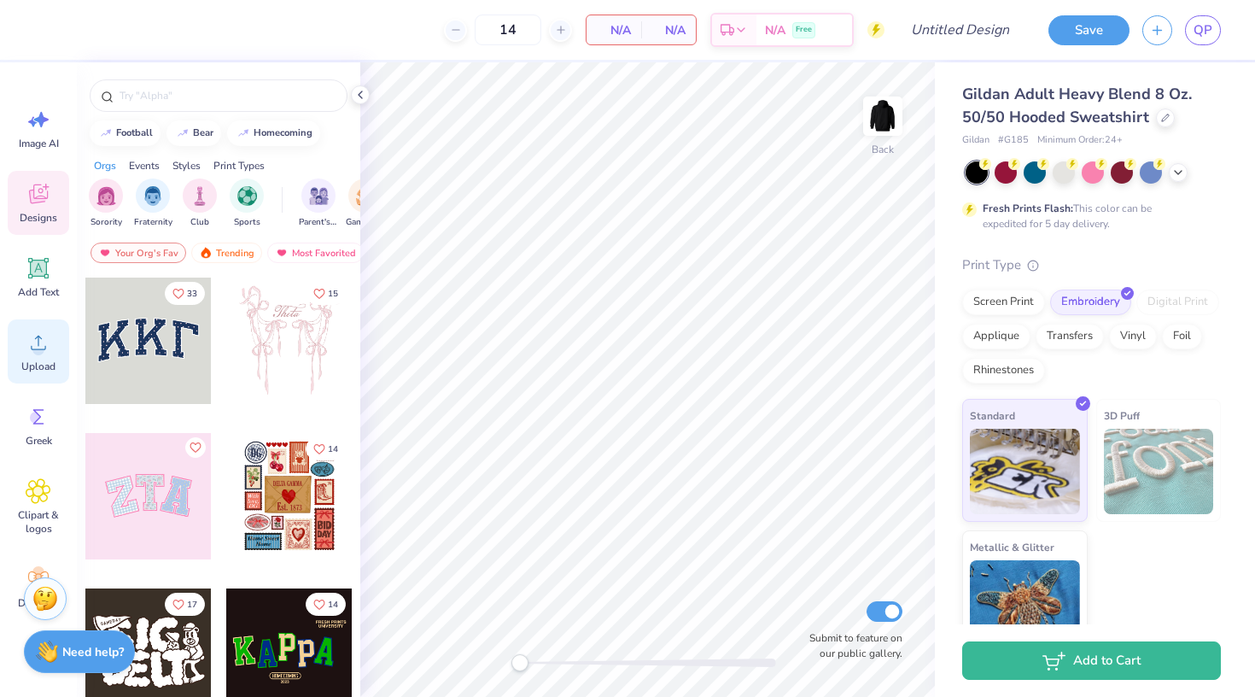
click at [36, 335] on icon at bounding box center [39, 343] width 26 height 26
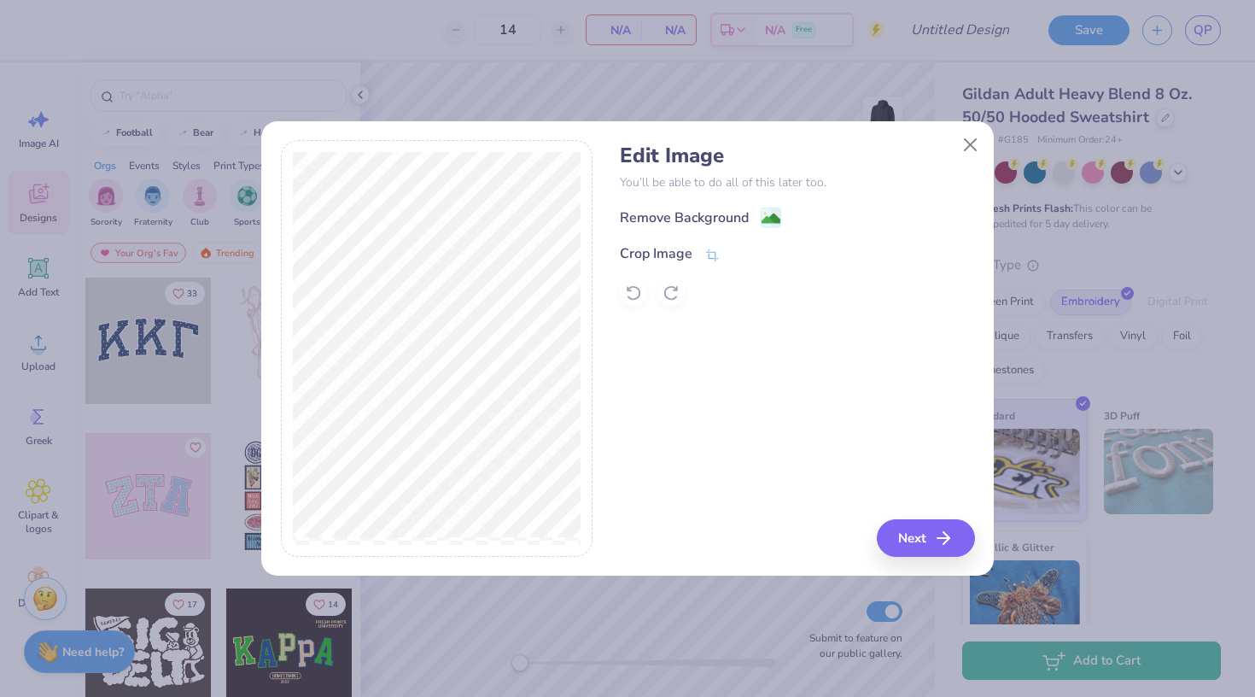
click at [769, 202] on div "Edit Image You’ll be able to do all of this later too. Remove Background Crop I…" at bounding box center [797, 224] width 354 height 163
click at [772, 212] on image at bounding box center [771, 220] width 19 height 19
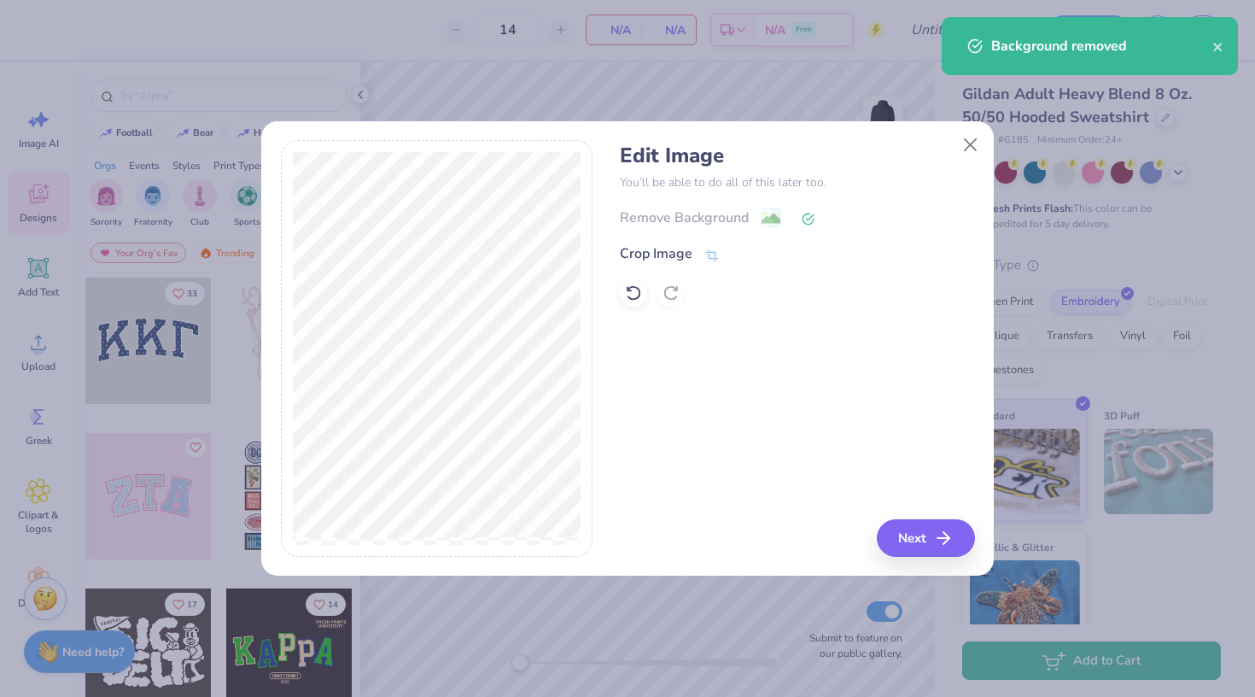
click at [943, 524] on button "Next" at bounding box center [926, 538] width 98 height 38
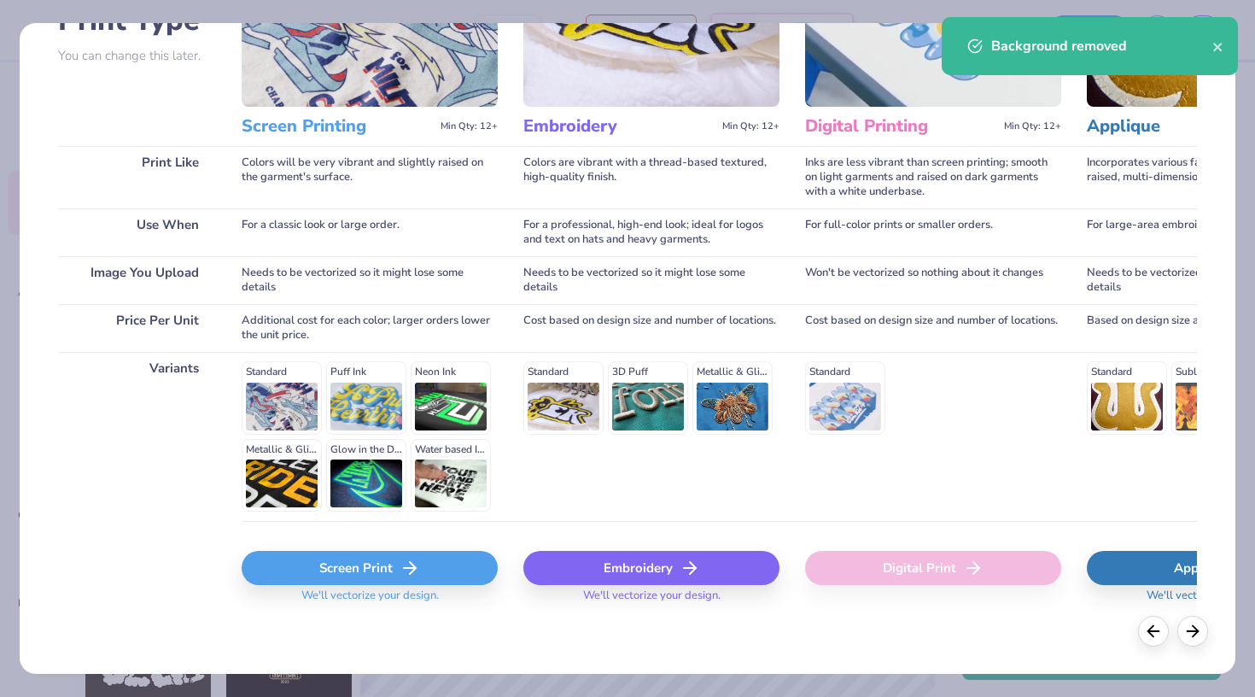
click at [655, 556] on div "Embroidery" at bounding box center [652, 568] width 256 height 34
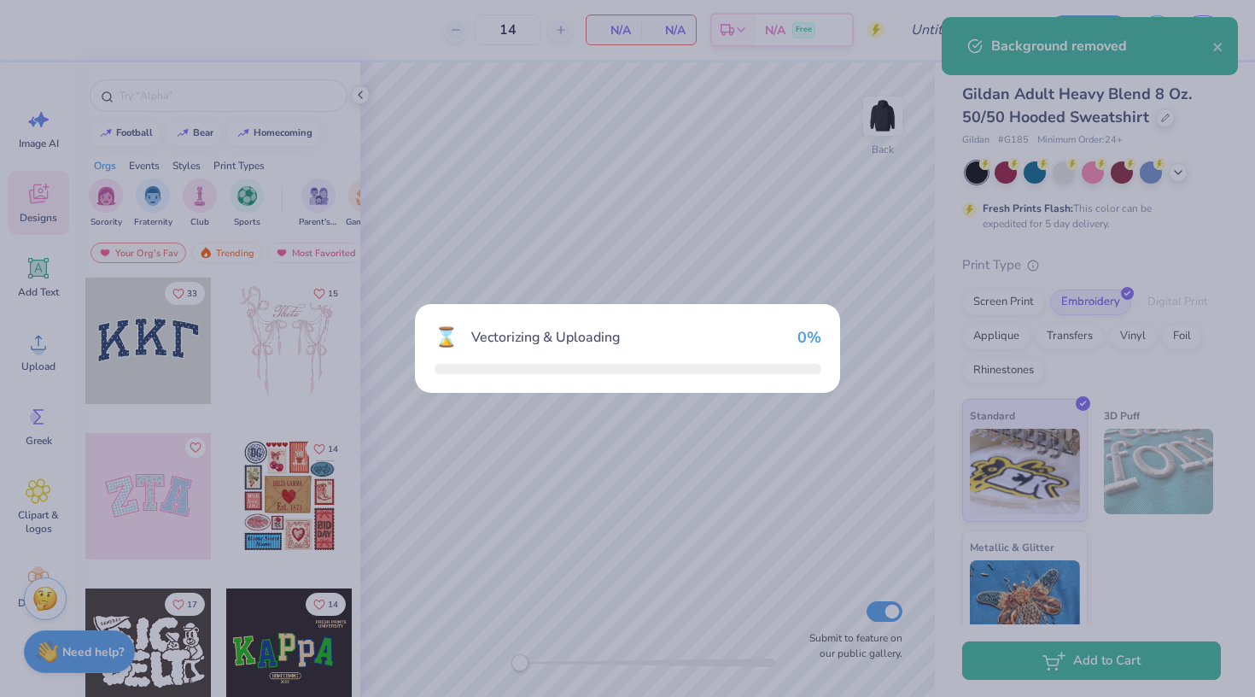
scroll to position [154, 0]
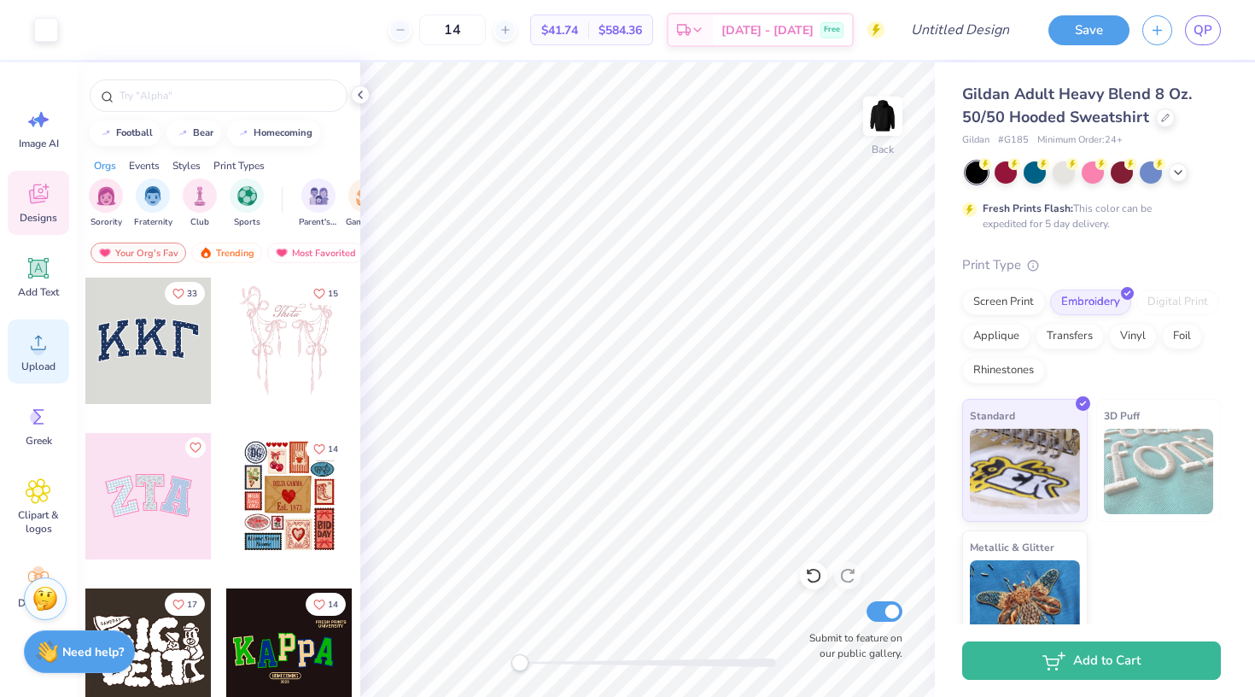
click at [33, 375] on div "Upload" at bounding box center [38, 351] width 61 height 64
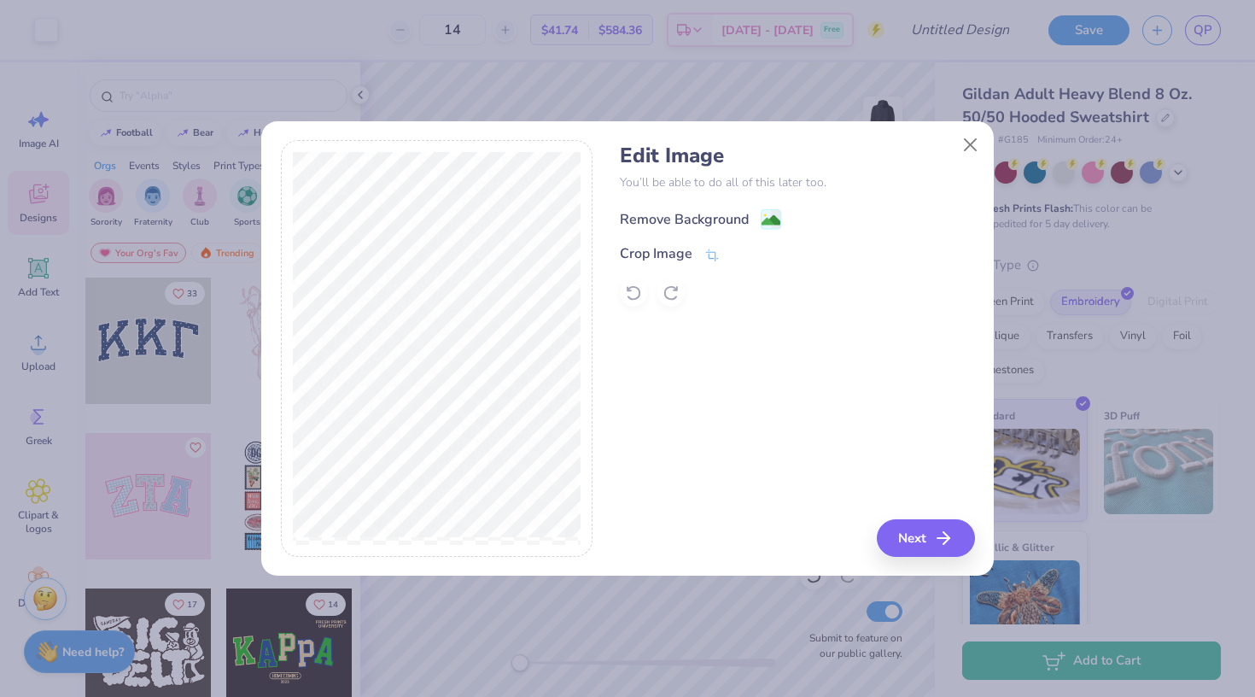
click at [751, 218] on div "Remove Background" at bounding box center [700, 218] width 161 height 21
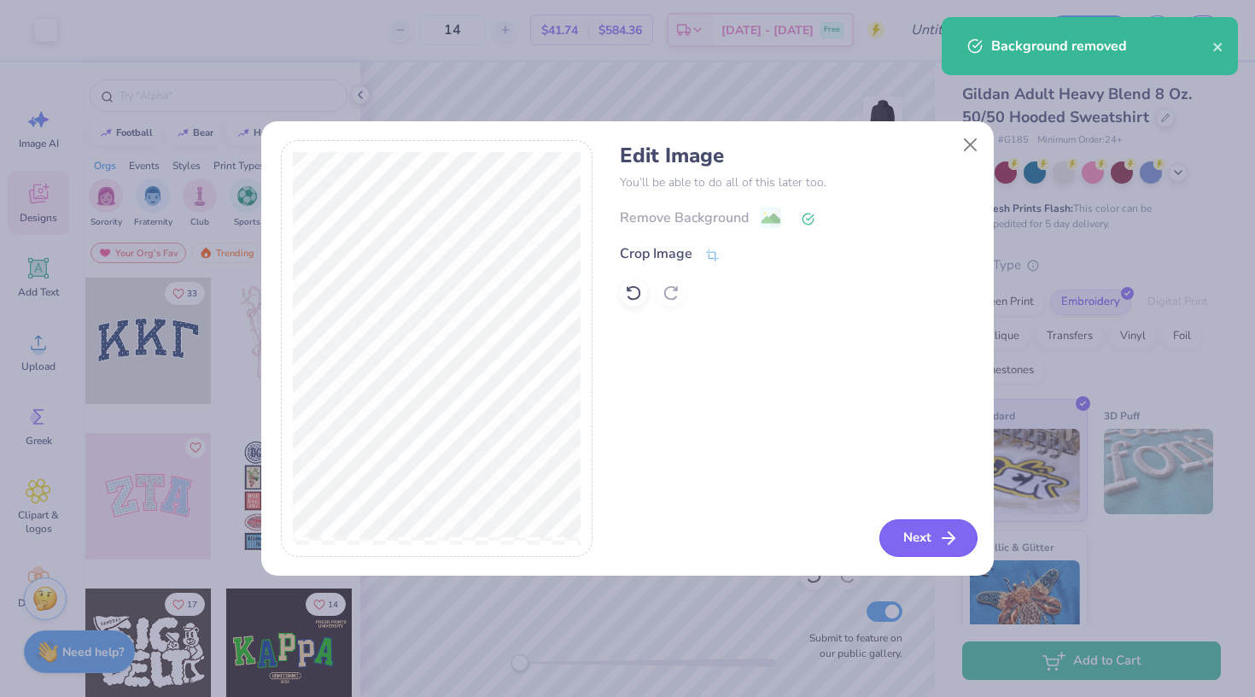
click at [925, 540] on button "Next" at bounding box center [929, 538] width 98 height 38
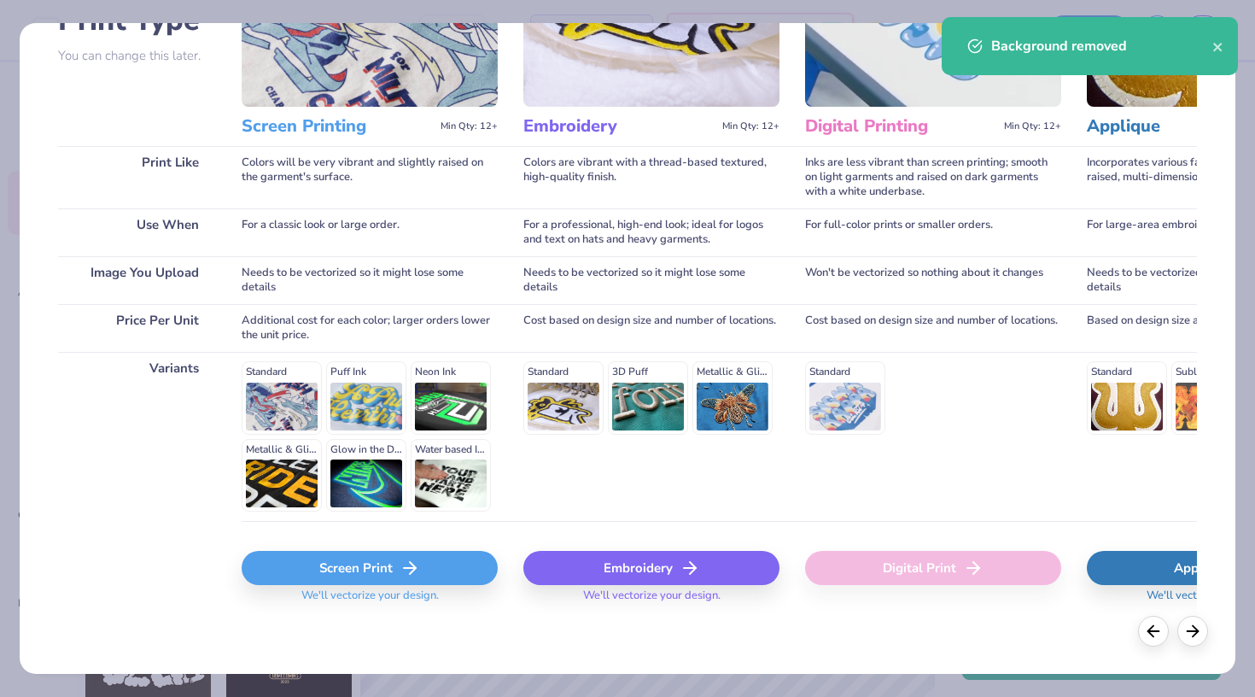
click at [679, 551] on div "Embroidery" at bounding box center [652, 568] width 256 height 34
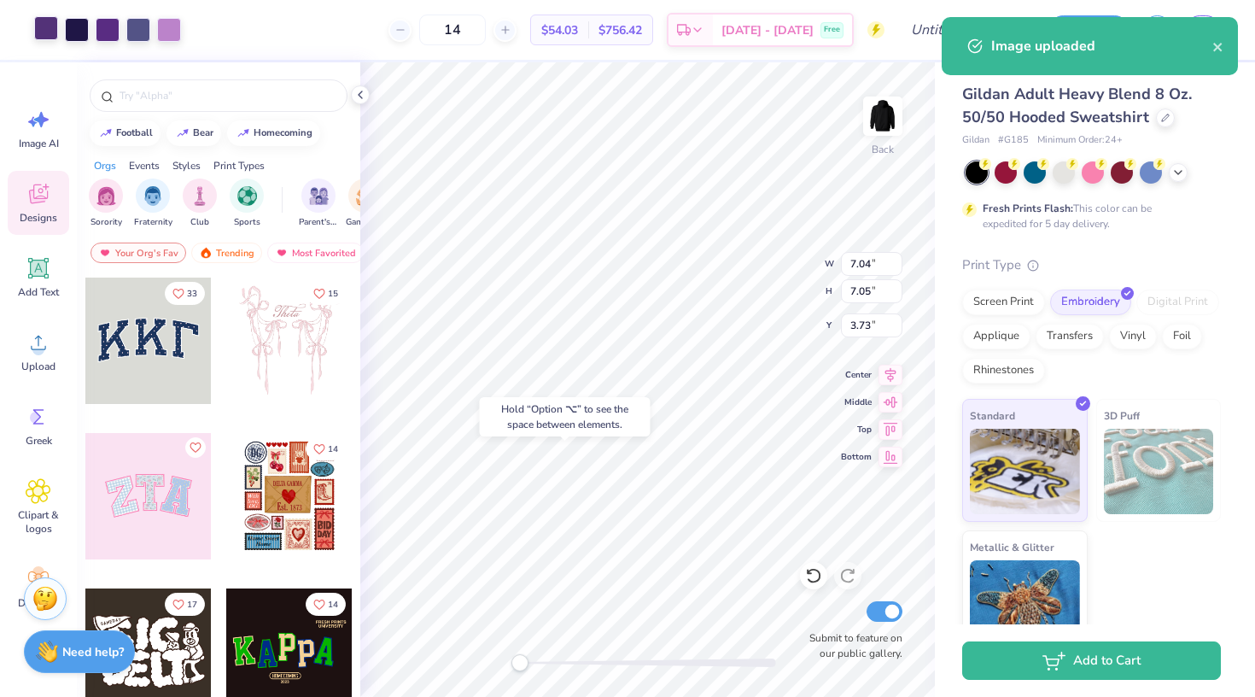
click at [47, 25] on div at bounding box center [46, 28] width 24 height 24
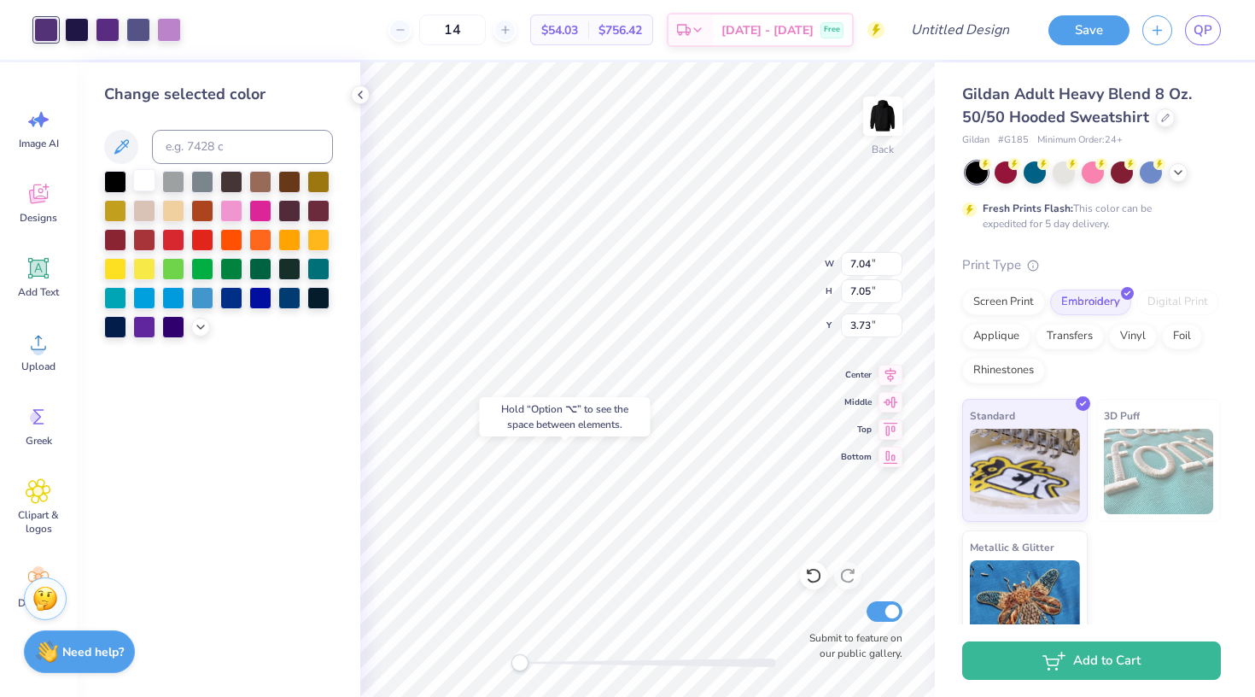
click at [139, 181] on div at bounding box center [144, 180] width 22 height 22
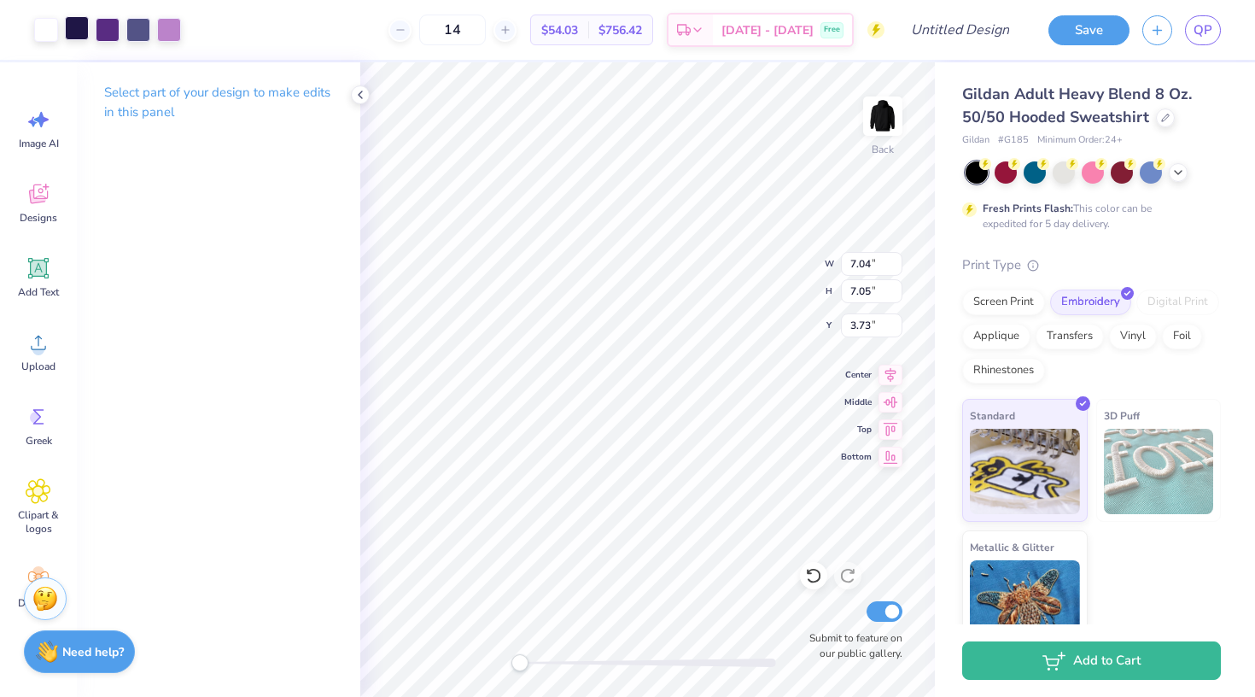
click at [85, 33] on div at bounding box center [77, 28] width 24 height 24
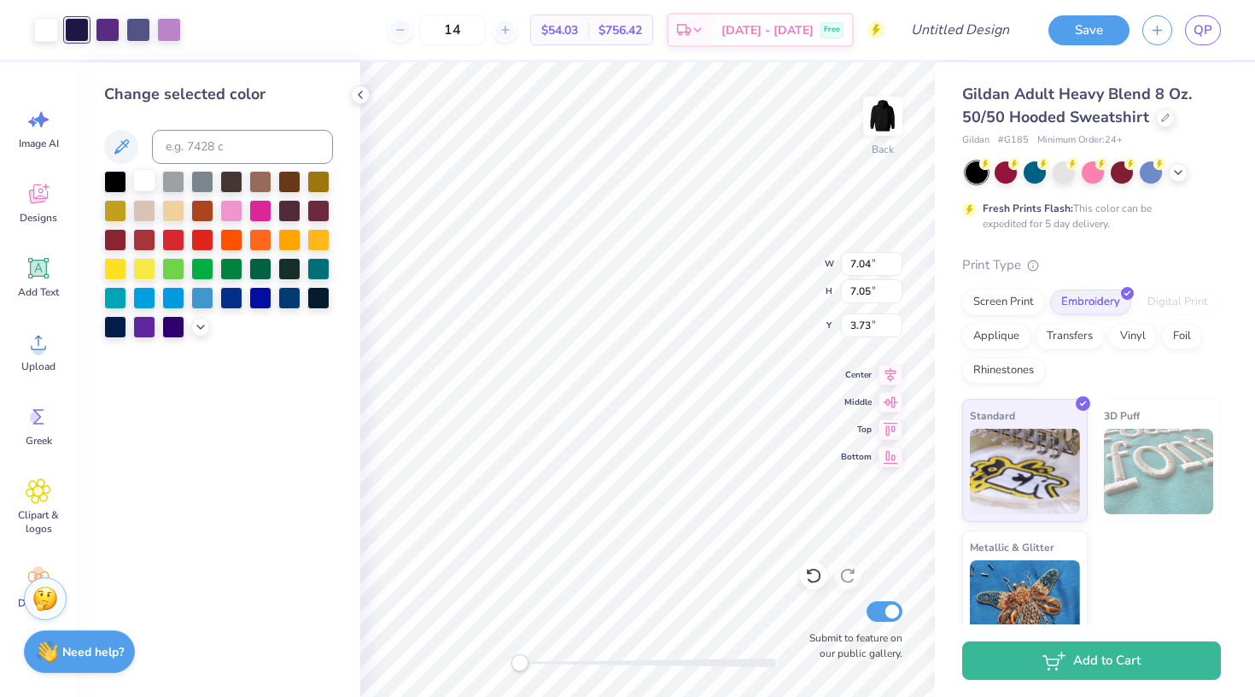
click at [143, 177] on div at bounding box center [144, 180] width 22 height 22
click at [84, 29] on div at bounding box center [77, 28] width 24 height 24
click at [144, 173] on div at bounding box center [144, 180] width 22 height 22
click at [73, 32] on div at bounding box center [77, 28] width 24 height 24
click at [146, 184] on div at bounding box center [144, 180] width 22 height 22
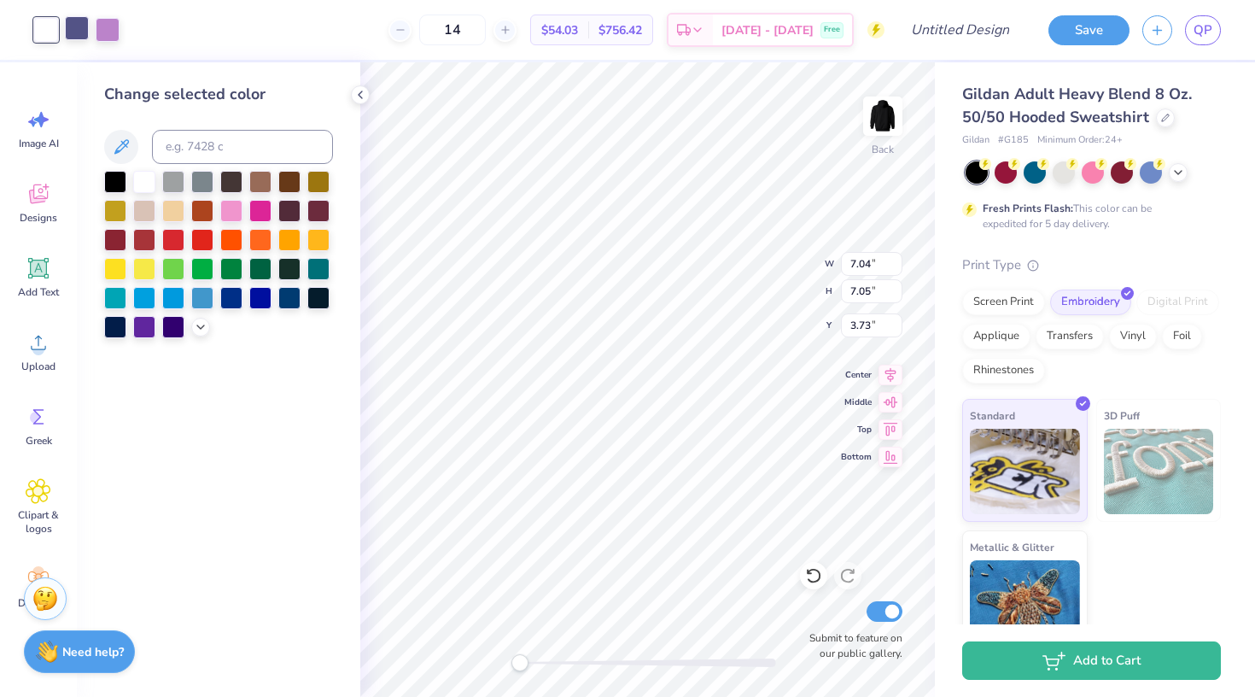
click at [66, 25] on div at bounding box center [77, 28] width 24 height 24
click at [140, 178] on div at bounding box center [144, 180] width 22 height 22
click at [86, 33] on div at bounding box center [77, 28] width 24 height 24
type input "2.36"
type input "2.37"
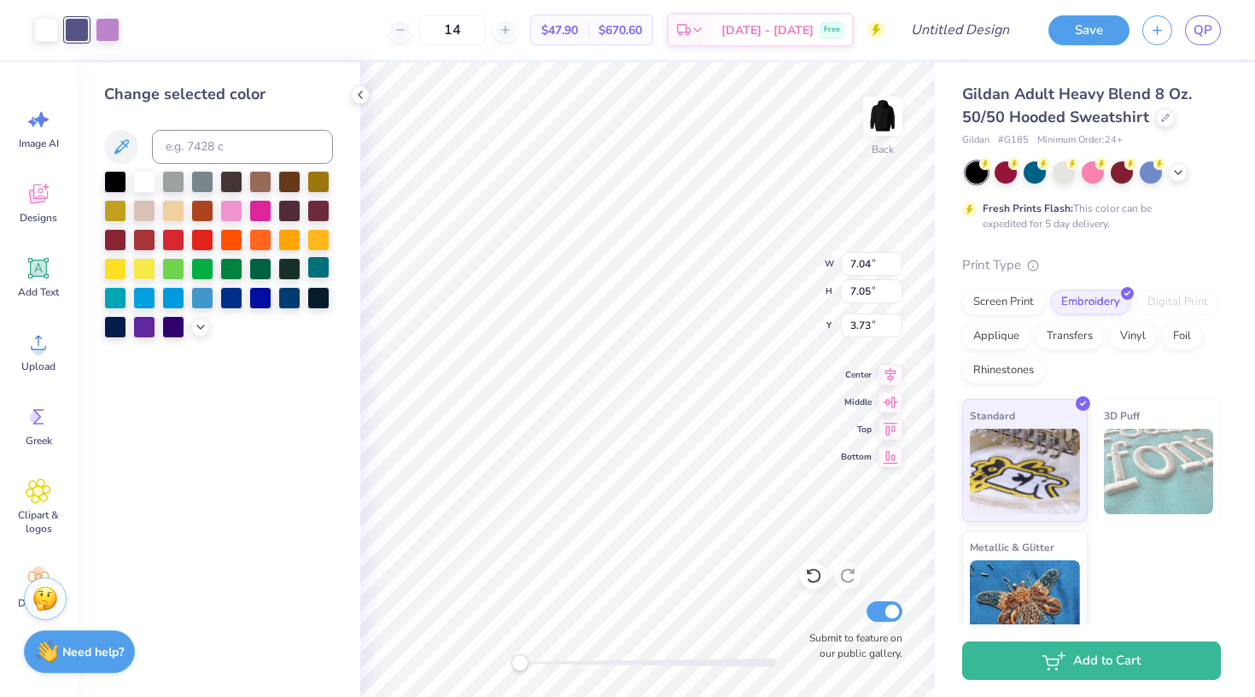
type input "8.41"
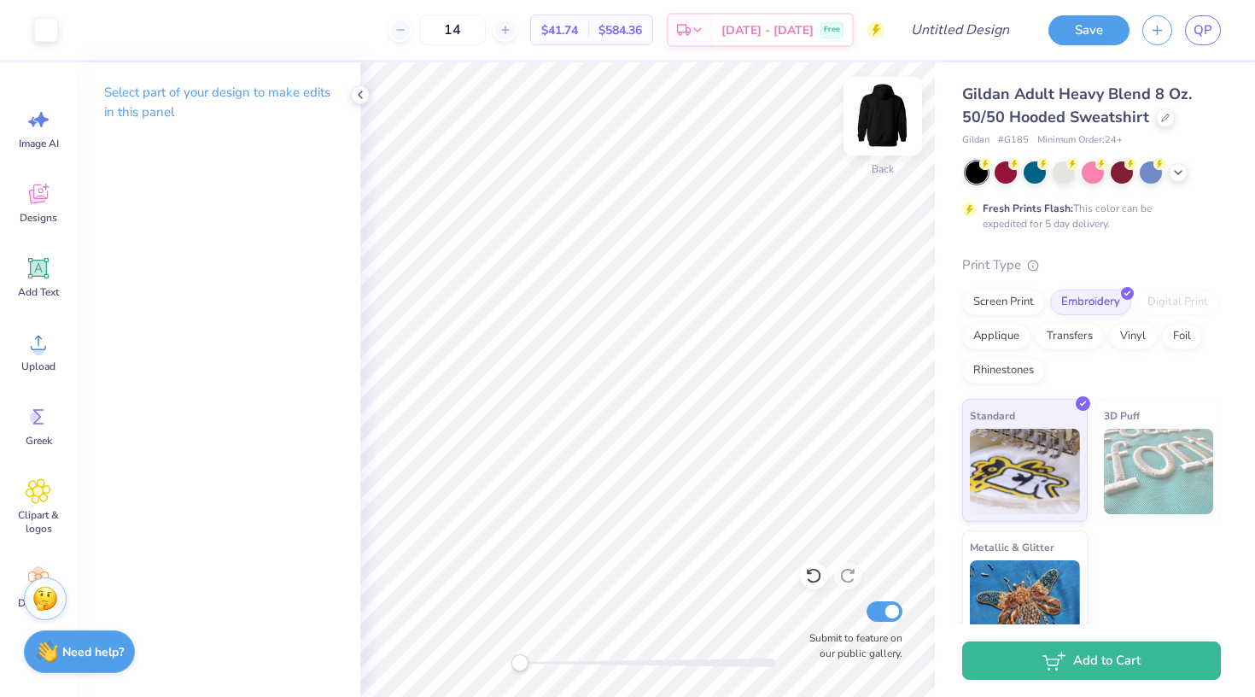
click at [883, 139] on img at bounding box center [883, 116] width 68 height 68
click at [48, 348] on icon at bounding box center [39, 343] width 26 height 26
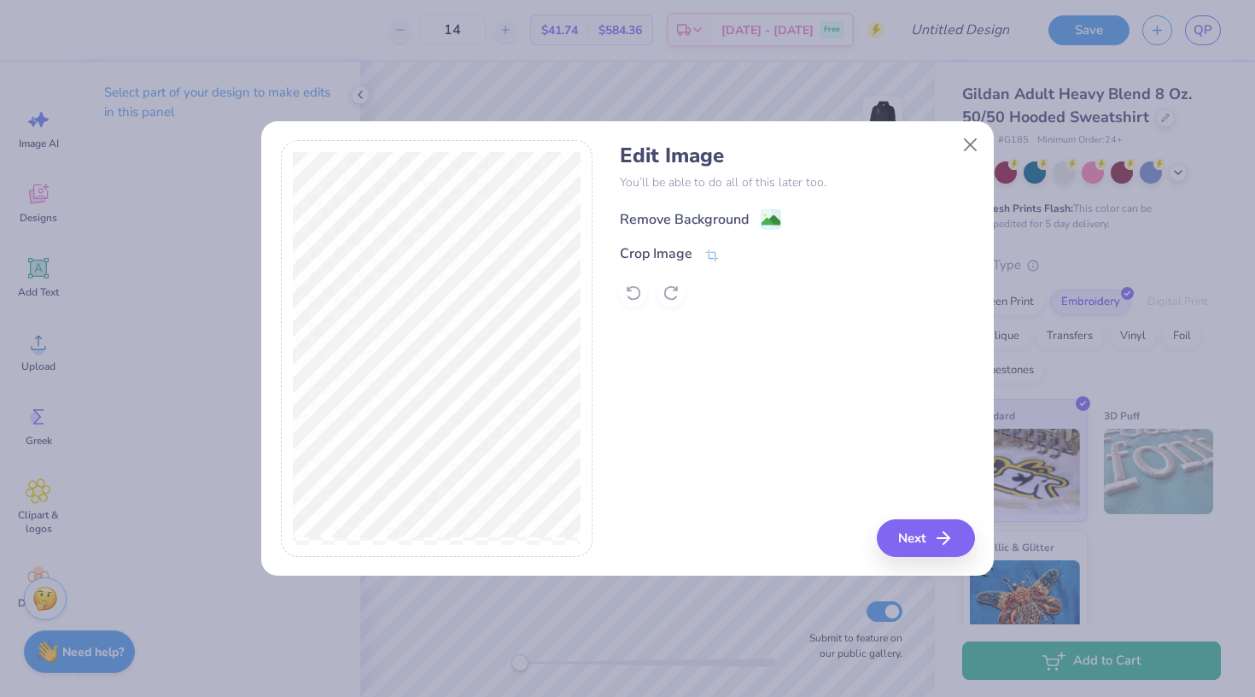
click at [681, 226] on div "Remove Background" at bounding box center [684, 219] width 129 height 20
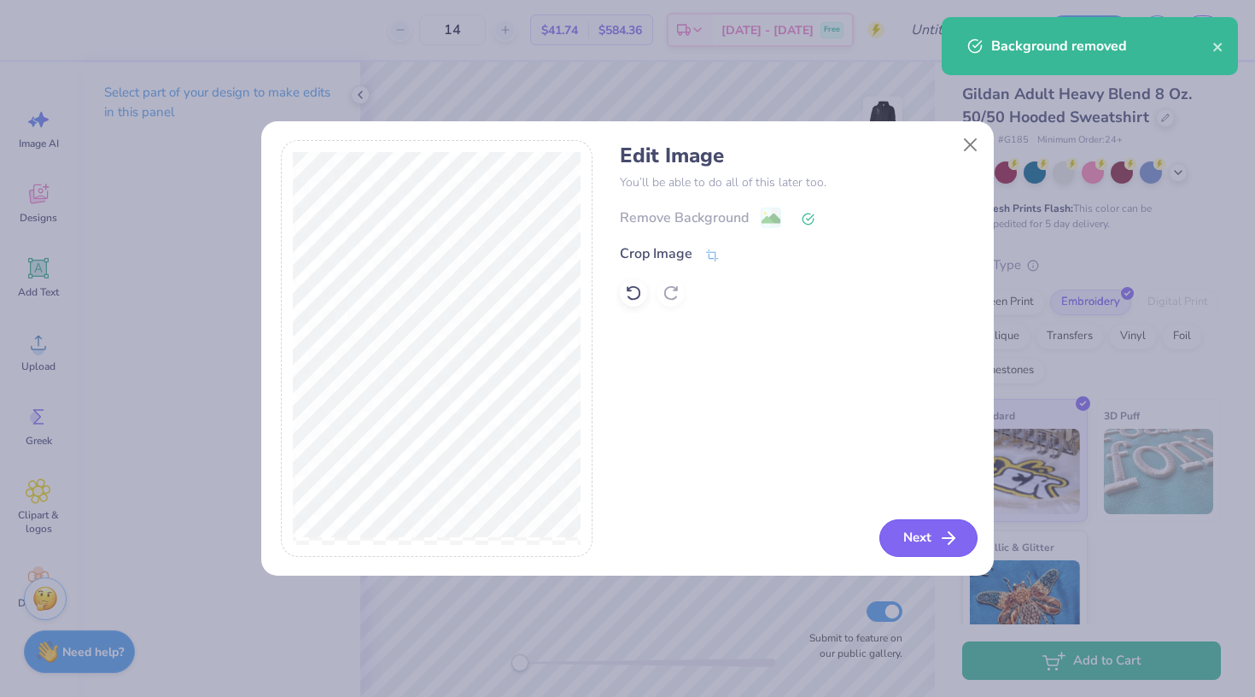
click at [945, 541] on icon "button" at bounding box center [949, 538] width 20 height 20
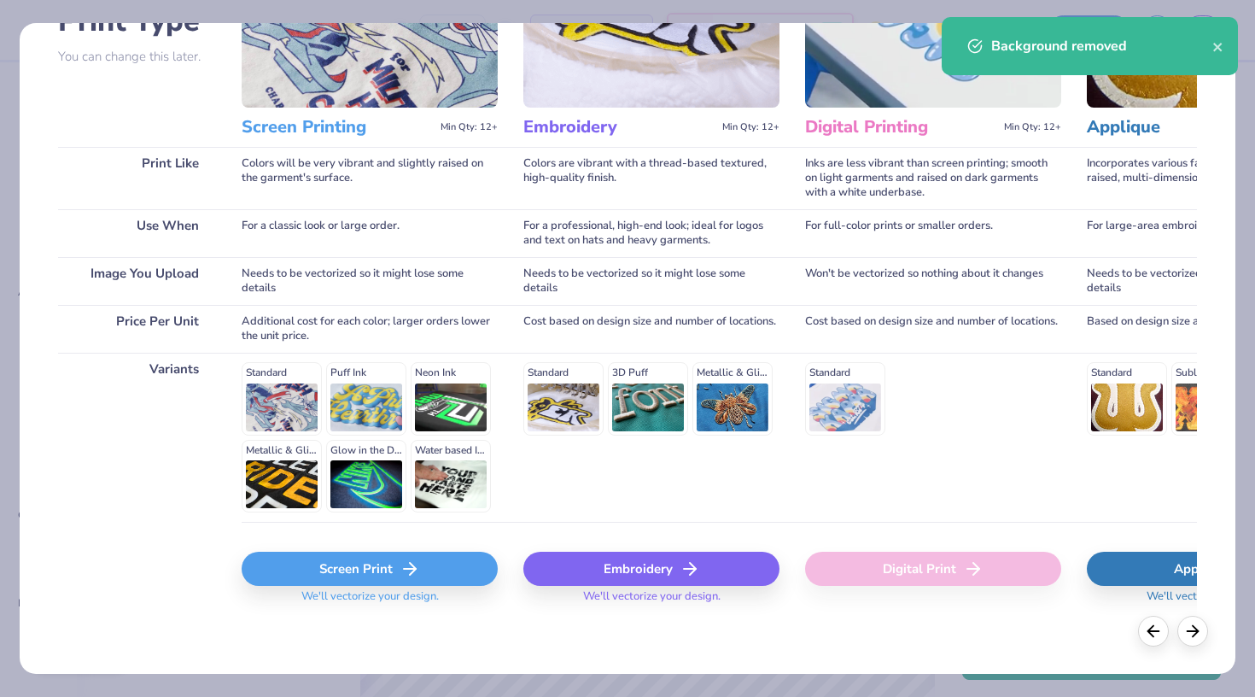
click at [646, 553] on div "Embroidery" at bounding box center [652, 569] width 256 height 34
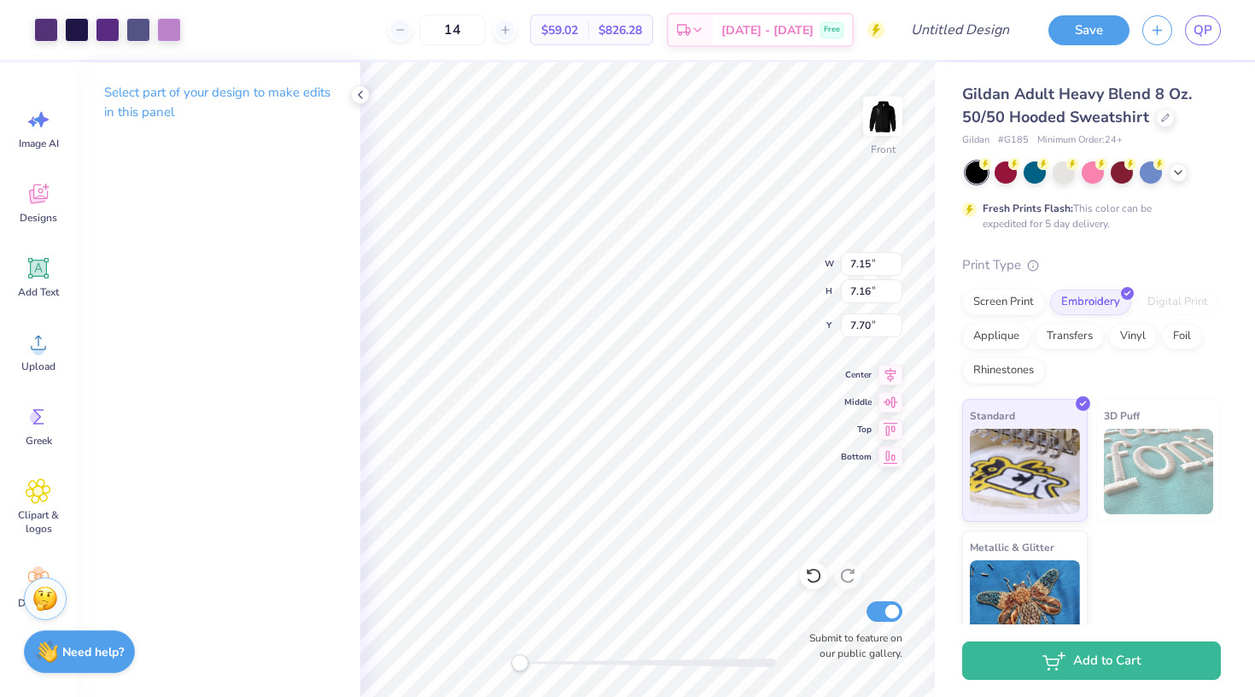
type input "6.84"
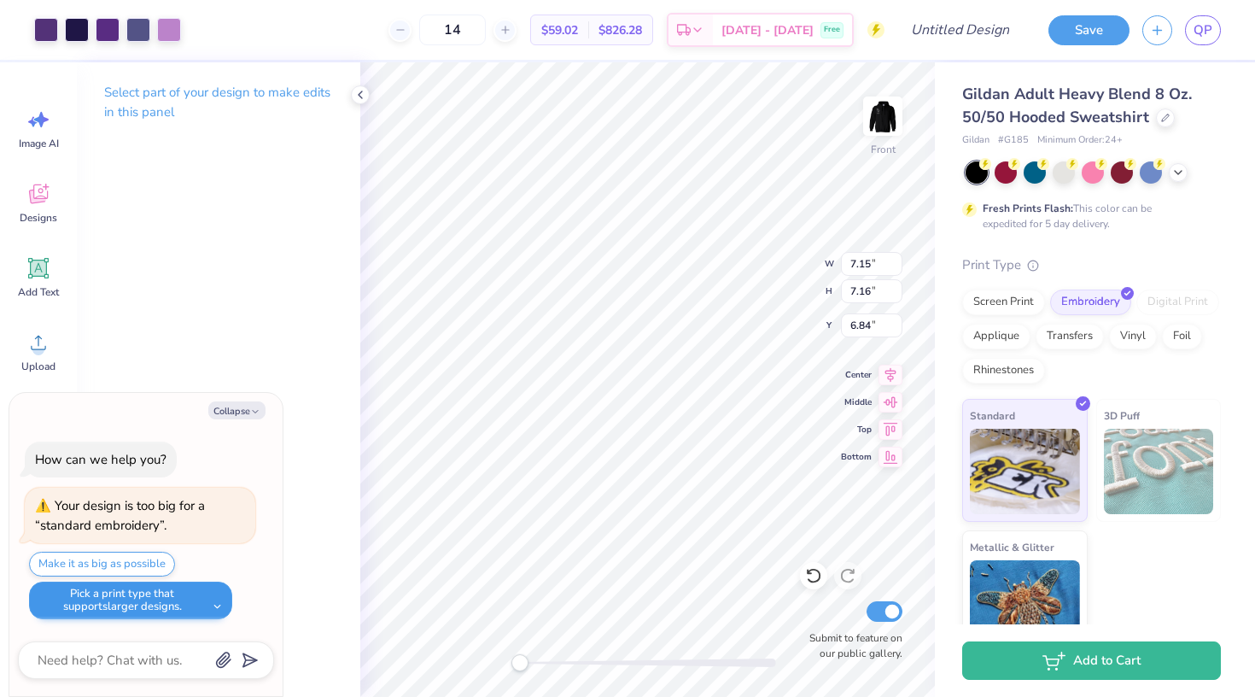
click at [167, 596] on button "Pick a print type that supports larger designs." at bounding box center [130, 601] width 203 height 38
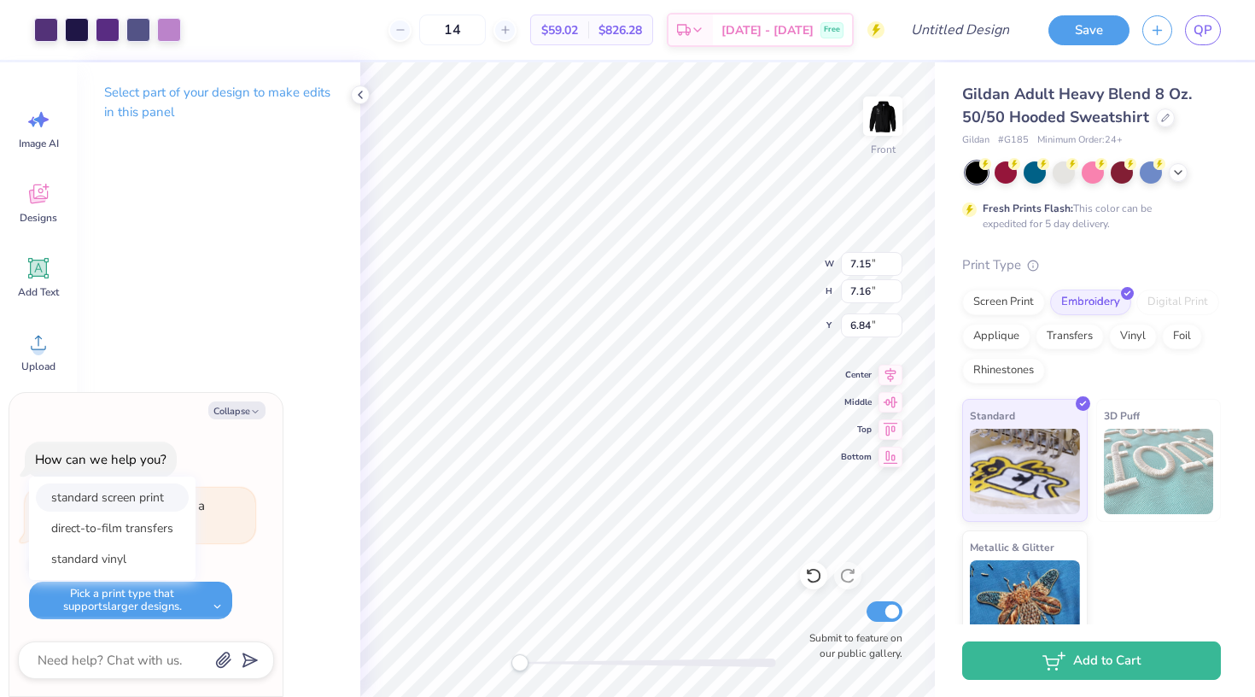
click at [173, 505] on button "standard screen print" at bounding box center [112, 497] width 153 height 28
type textarea "x"
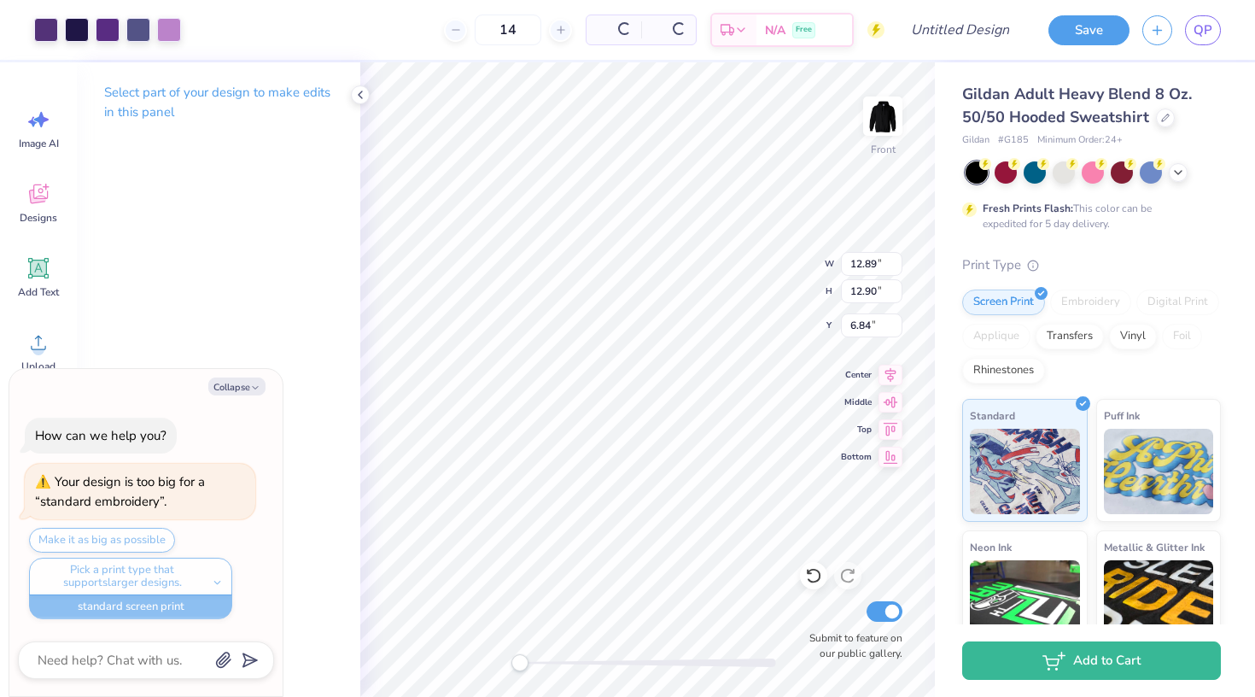
type input "12.89"
type input "12.90"
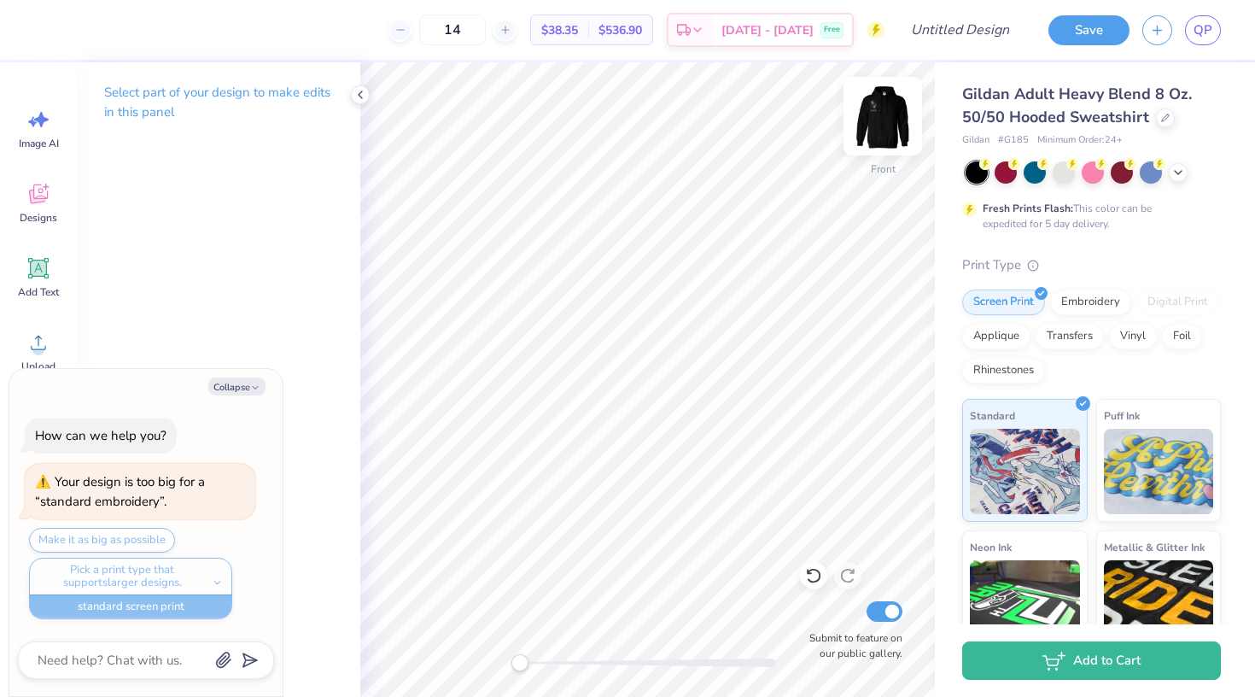
click at [869, 104] on img at bounding box center [883, 116] width 68 height 68
click at [1179, 169] on icon at bounding box center [1179, 171] width 14 height 14
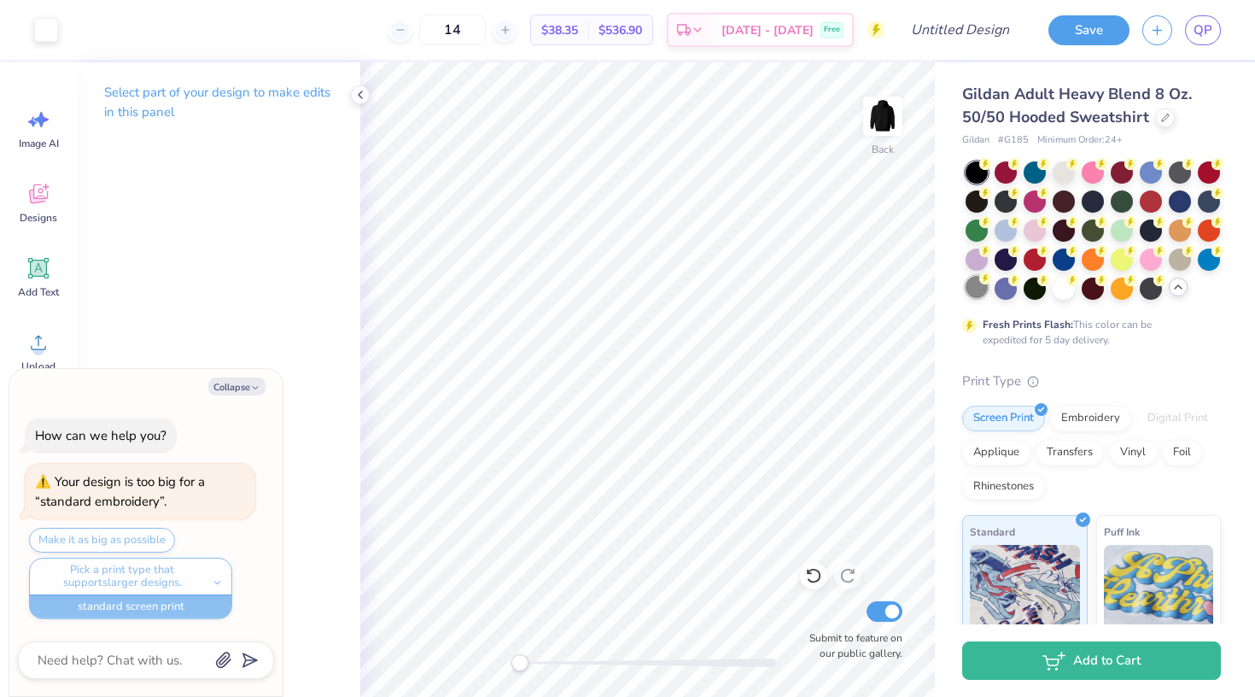
click at [976, 290] on div at bounding box center [977, 287] width 22 height 22
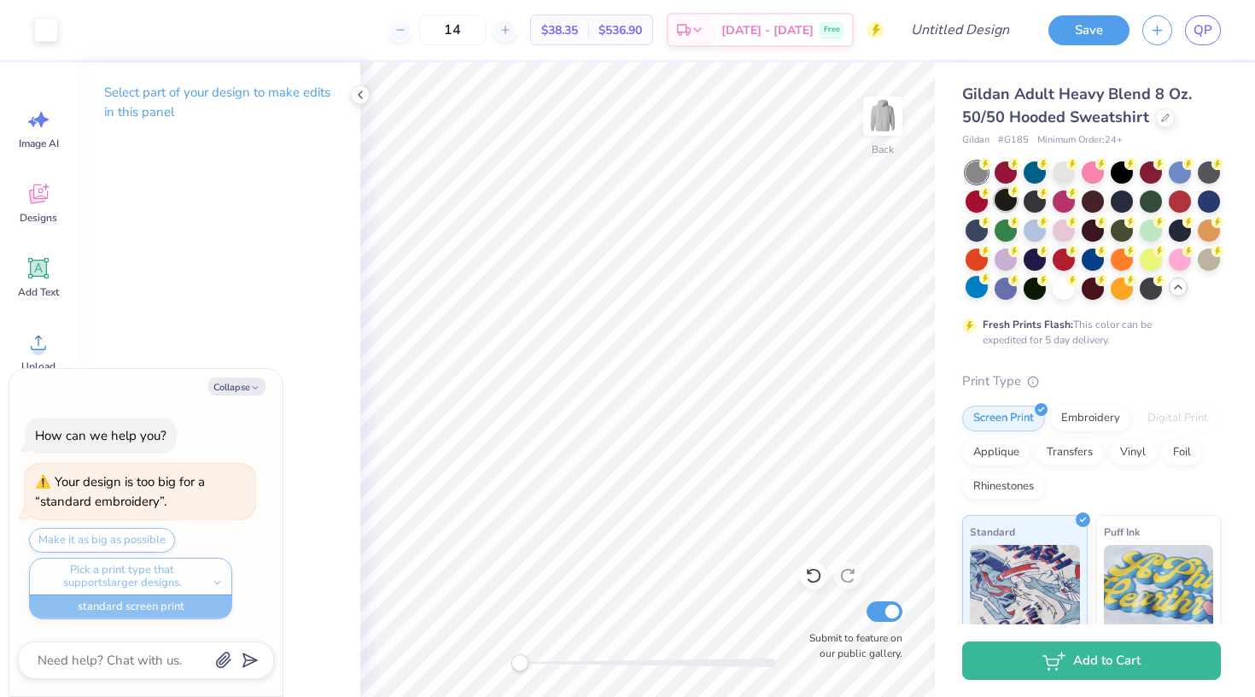
click at [1009, 195] on icon at bounding box center [1015, 191] width 12 height 12
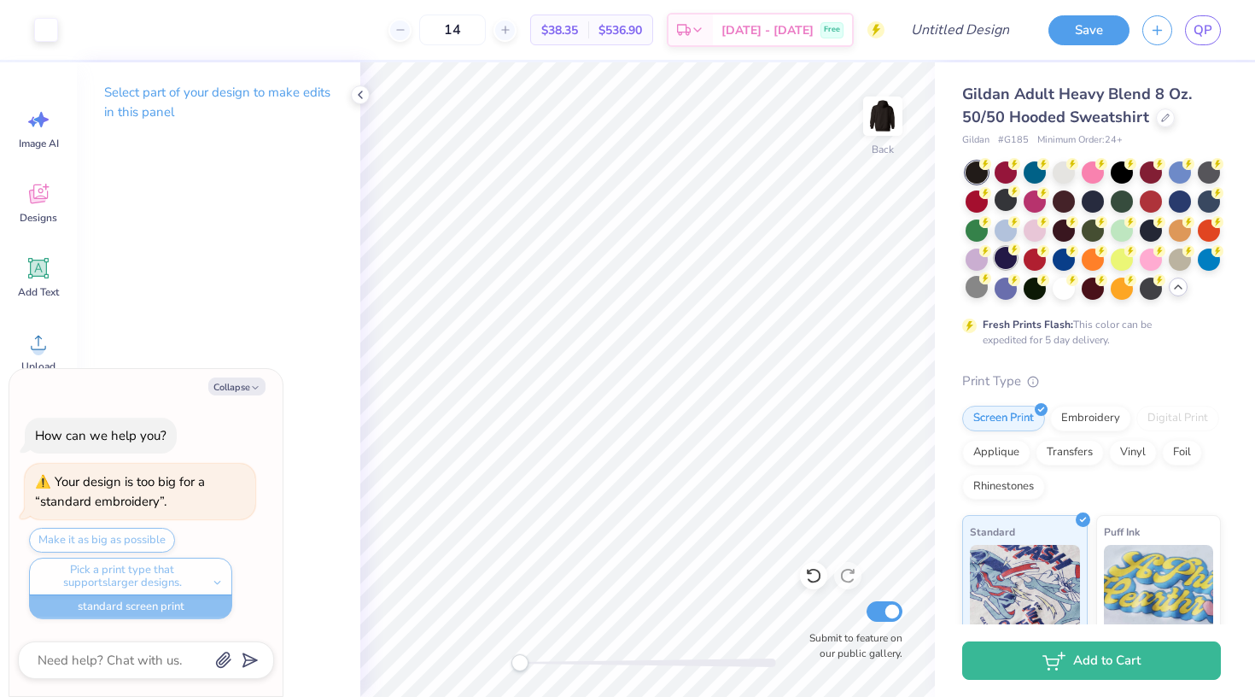
click at [1003, 261] on div at bounding box center [1006, 258] width 22 height 22
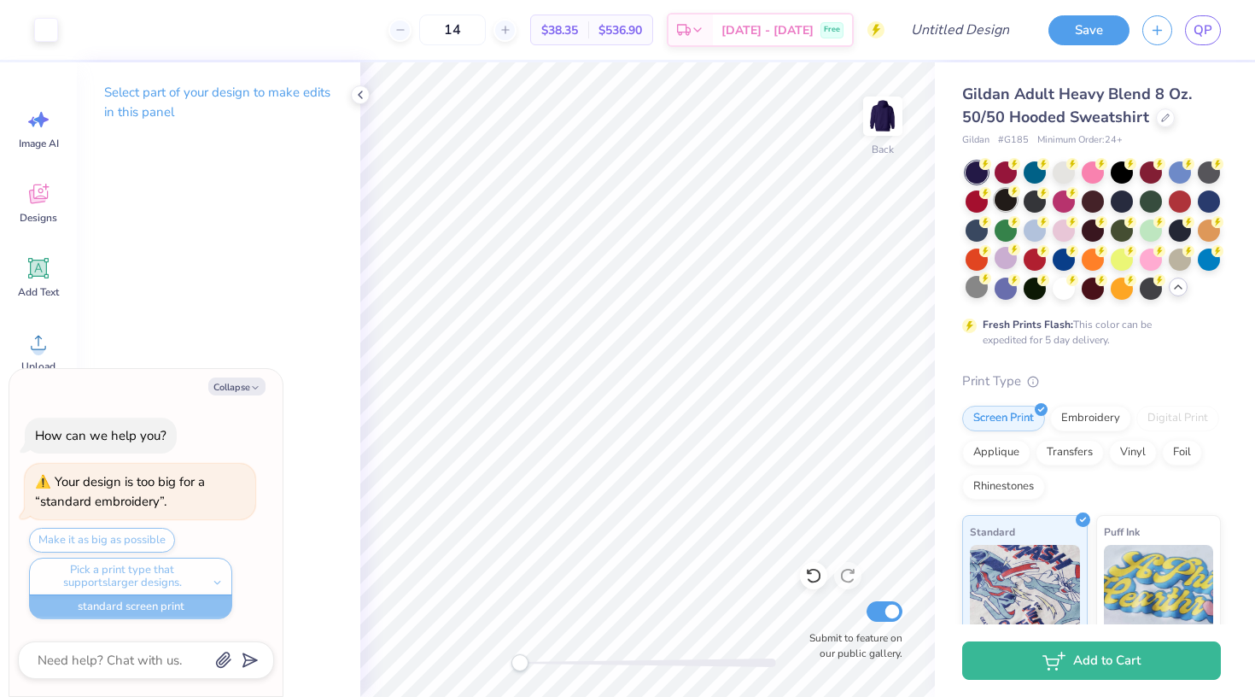
click at [1009, 192] on icon at bounding box center [1015, 191] width 12 height 12
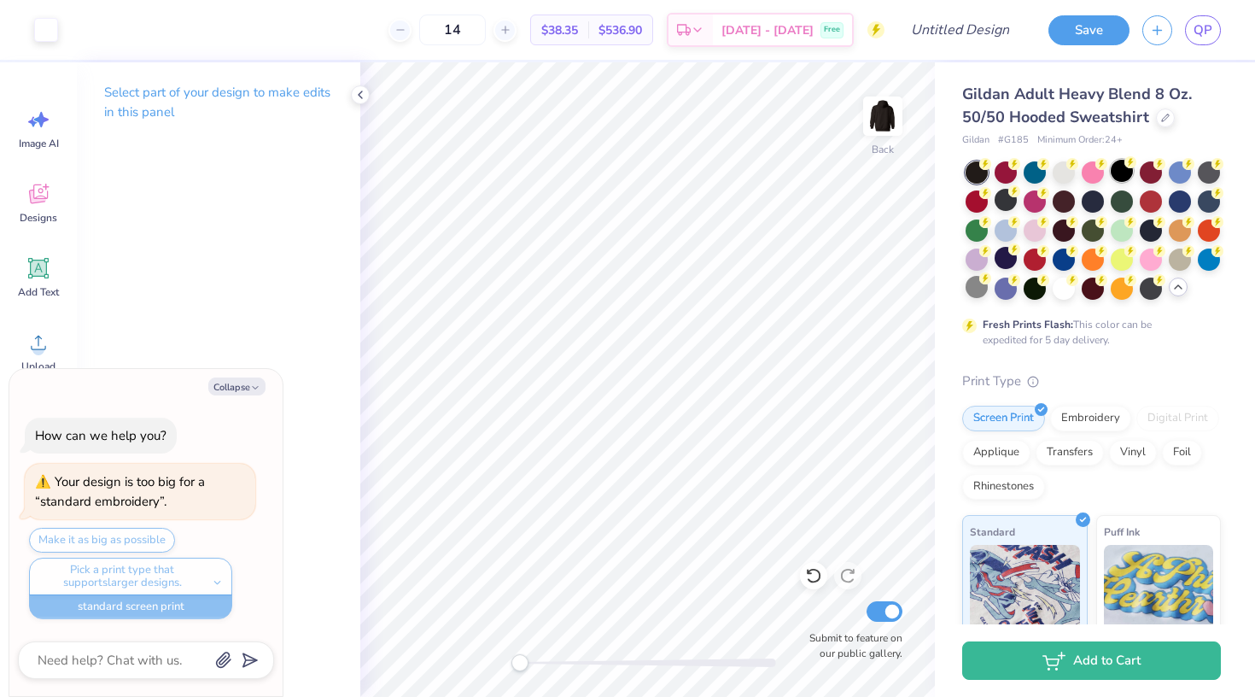
click at [1122, 166] on div at bounding box center [1122, 171] width 22 height 22
type textarea "x"
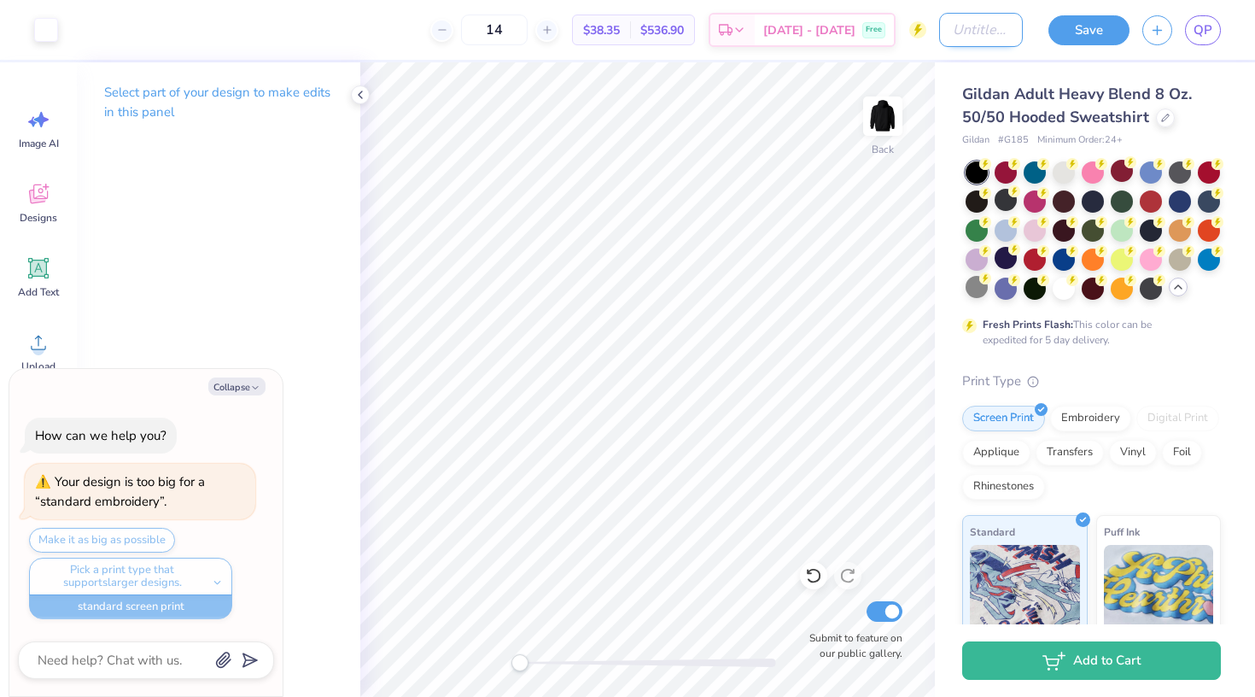
click at [984, 15] on input "Design Title" at bounding box center [981, 30] width 84 height 34
type input "F"
type textarea "x"
type input "FA"
type textarea "x"
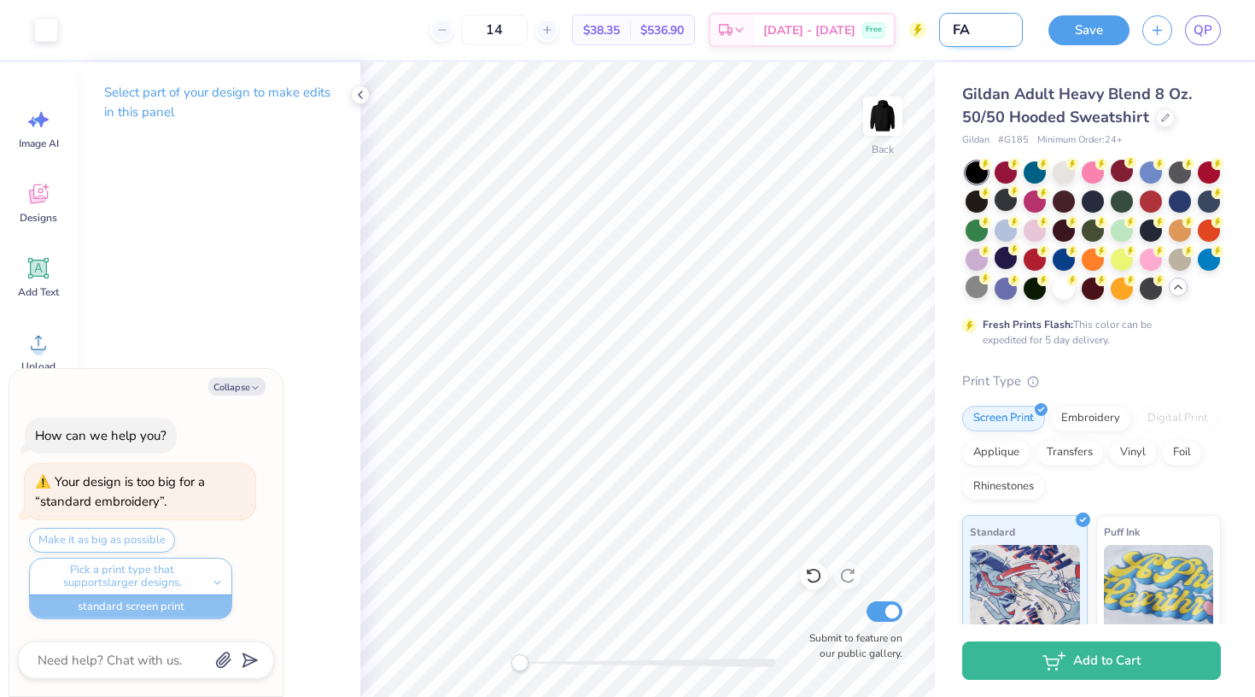
type input "FAM"
type textarea "x"
type input "FAME"
type textarea "x"
type input "FAME"
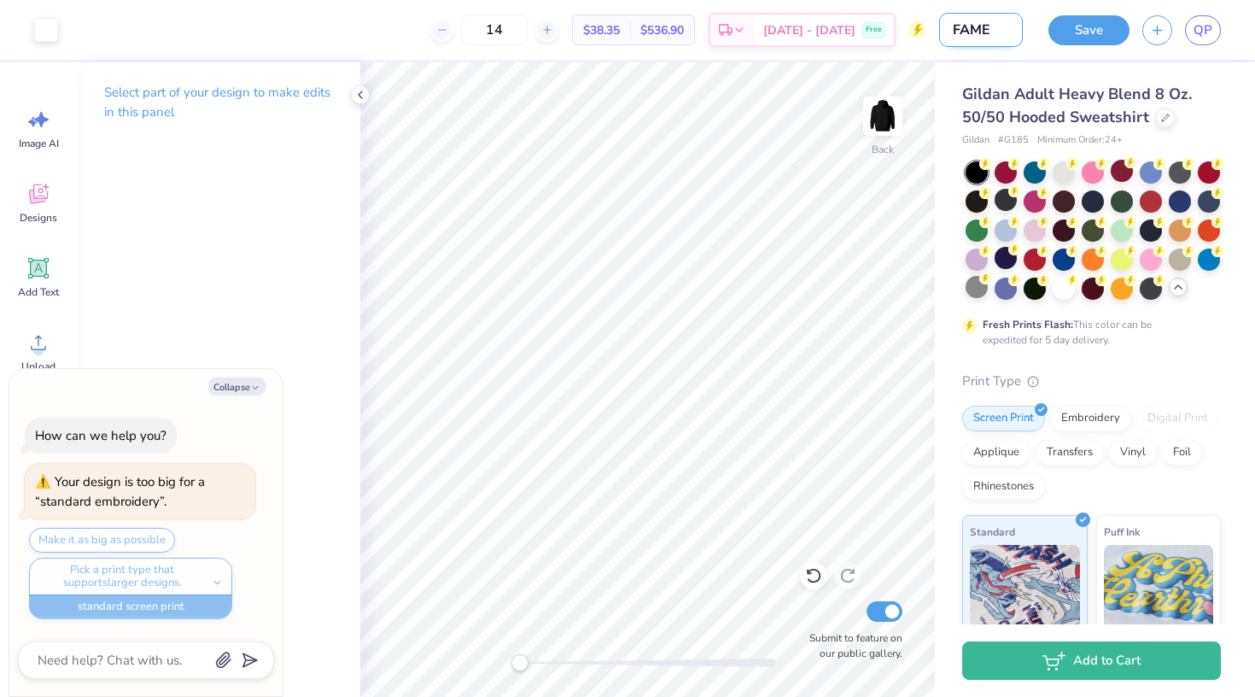
type textarea "x"
type input "FAME M"
type textarea "x"
type input "FAME Me"
type textarea "x"
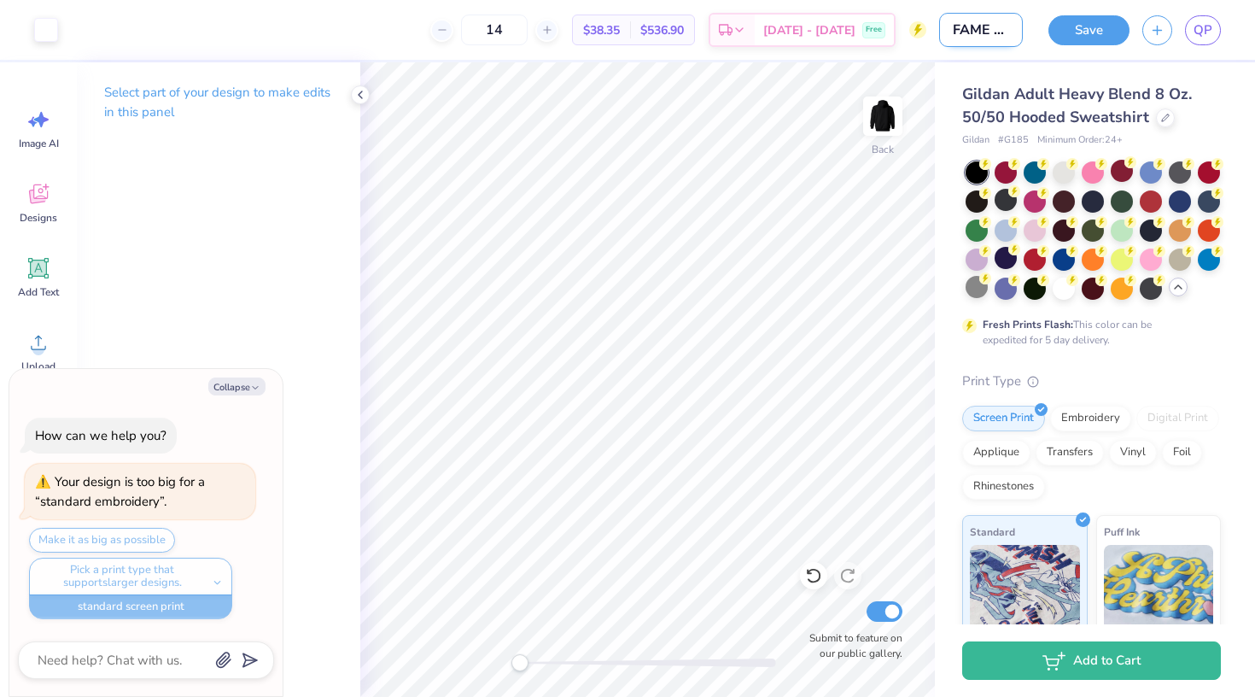
type input "FAME Mer"
type textarea "x"
type input "FAME Merc"
type textarea "x"
type input "FAME Merch"
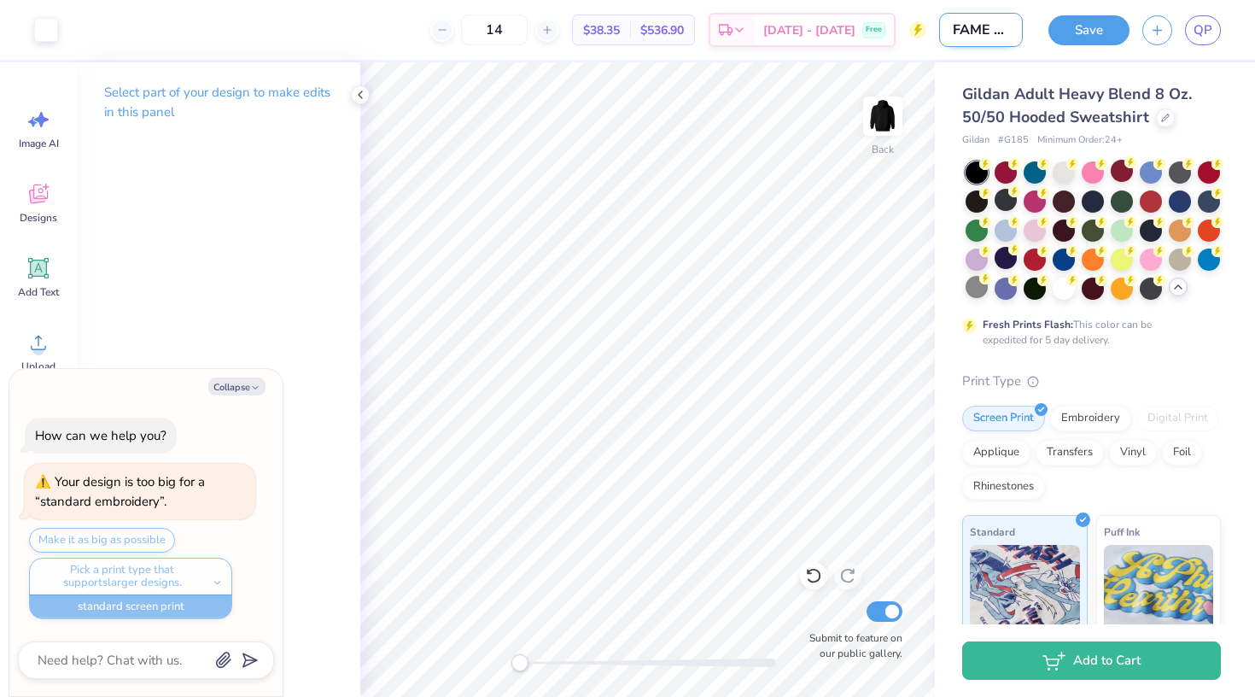
type textarea "x"
type input "FAME Merch"
type textarea "x"
type input "FAME Merch 3"
type textarea "x"
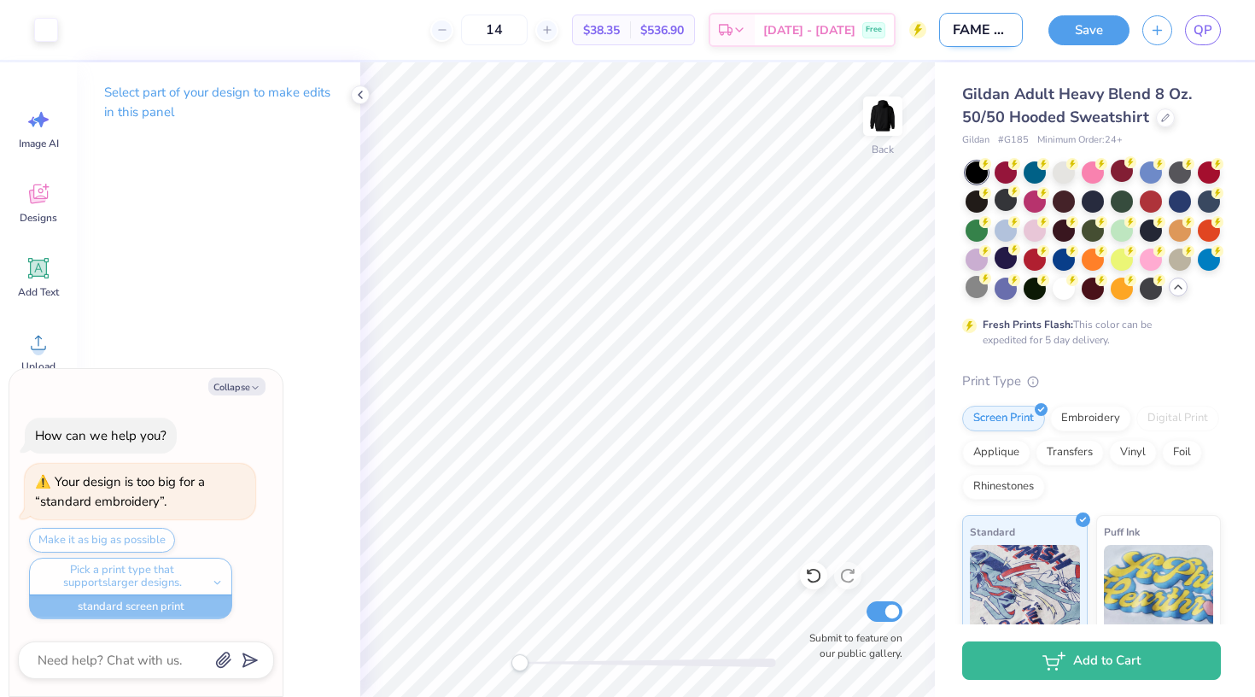
type input "FAME Merch 3"
click at [1078, 36] on button "Save" at bounding box center [1089, 28] width 81 height 30
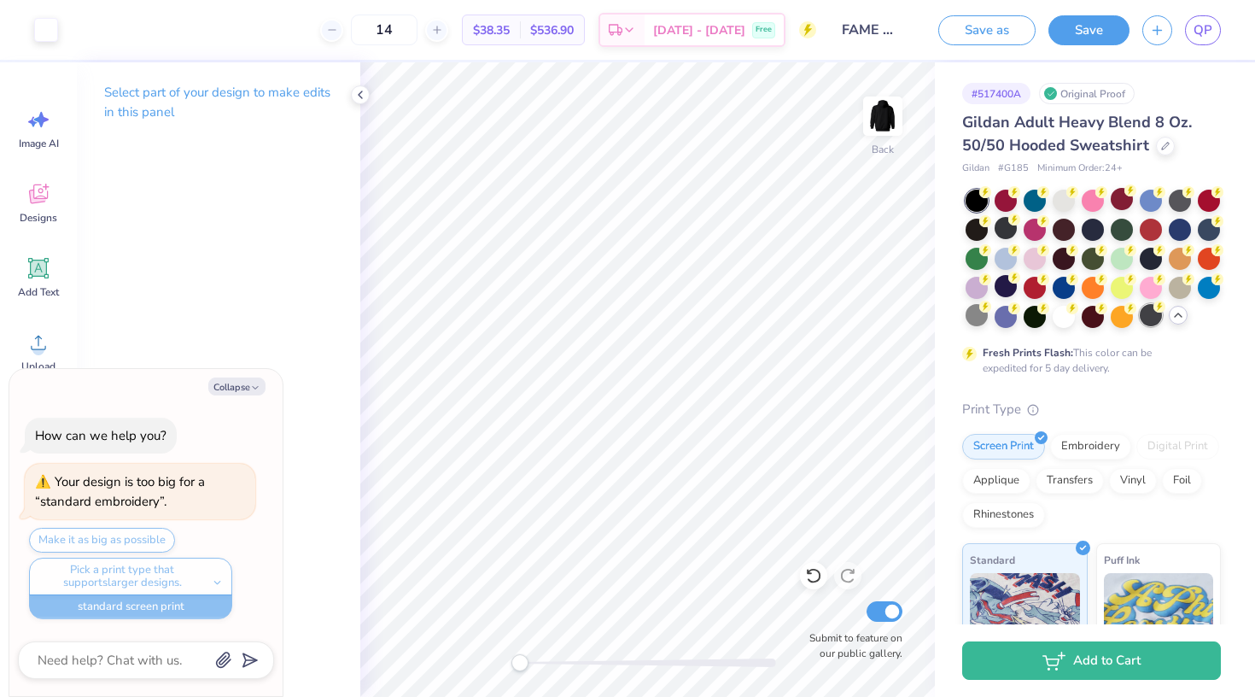
click at [1161, 317] on div at bounding box center [1151, 315] width 22 height 22
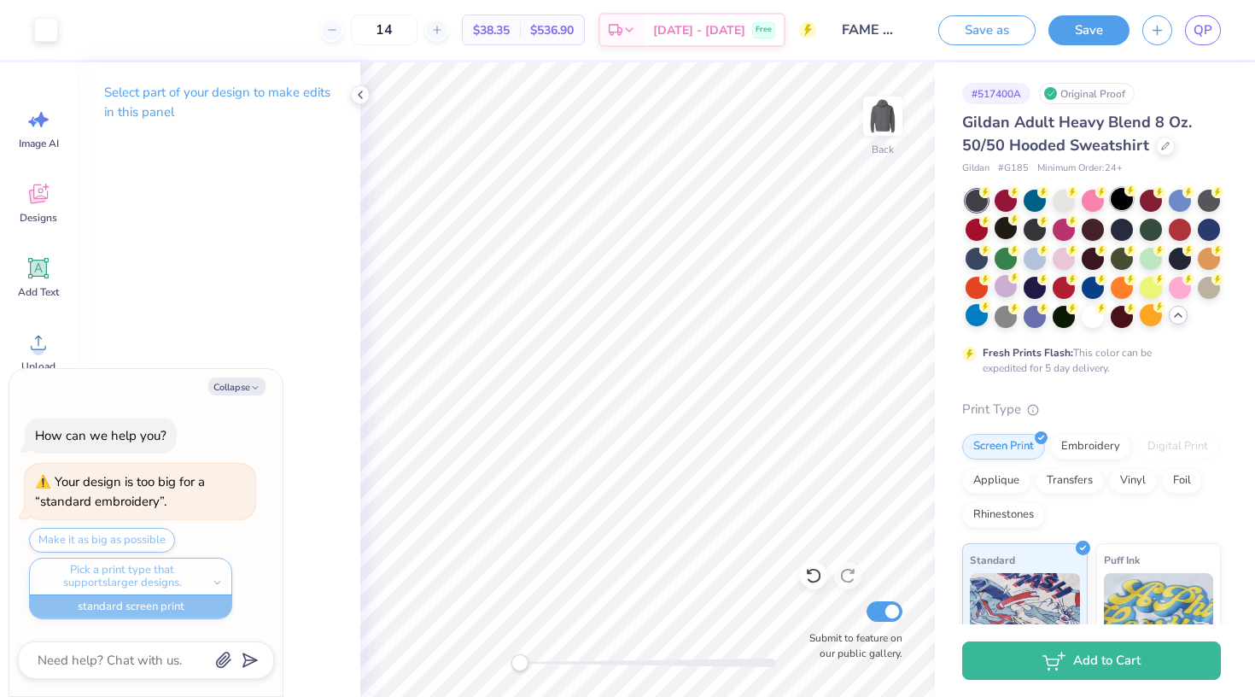
click at [1129, 190] on circle at bounding box center [1131, 190] width 12 height 12
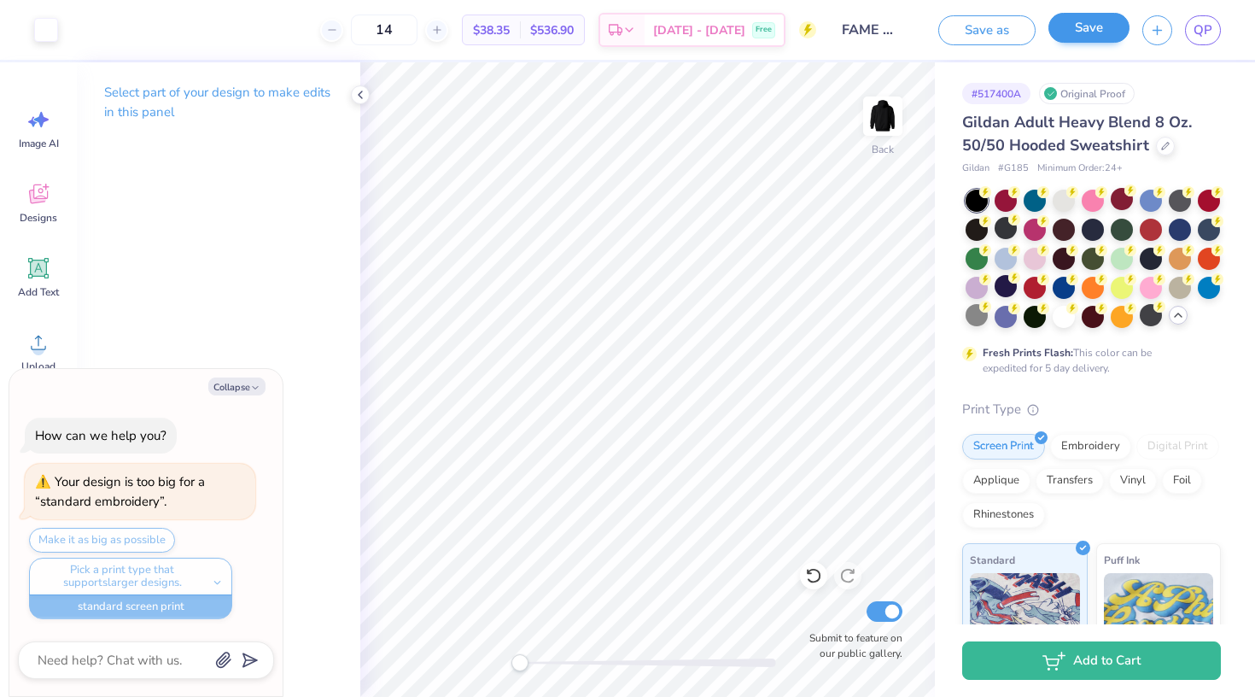
click at [1062, 28] on button "Save" at bounding box center [1089, 28] width 81 height 30
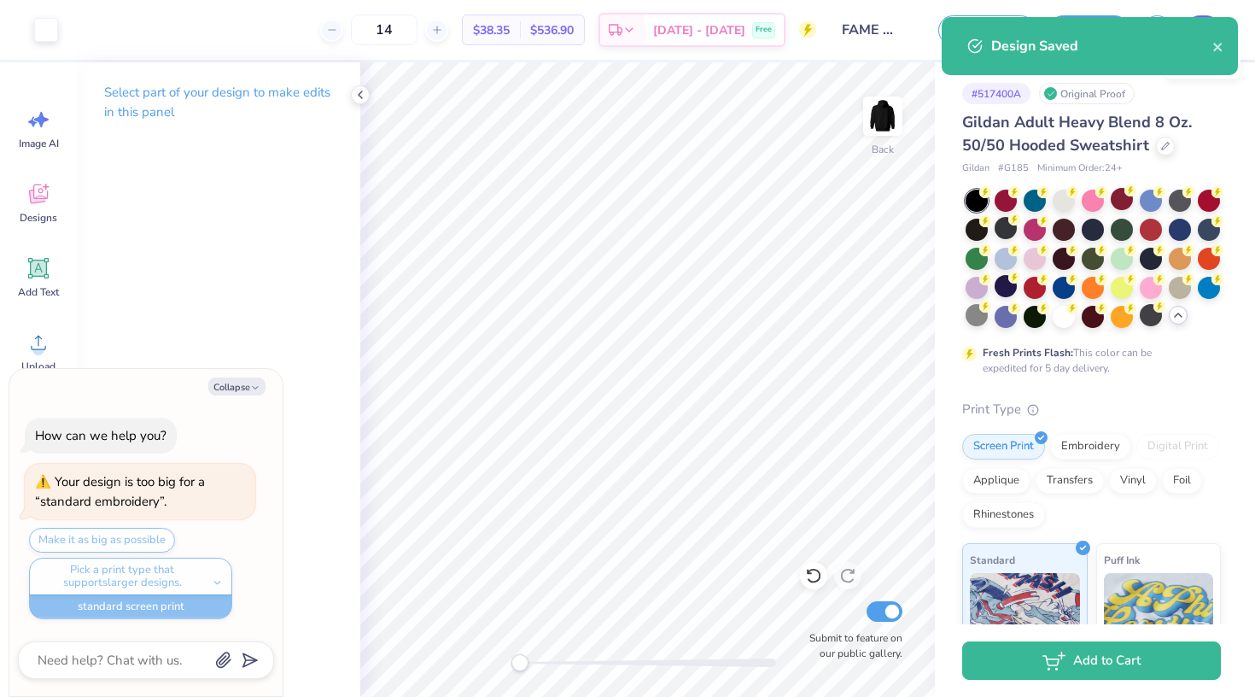
click at [1208, 28] on div "Design Saved" at bounding box center [1090, 46] width 296 height 58
type textarea "x"
click at [1217, 45] on icon "close" at bounding box center [1218, 47] width 9 height 9
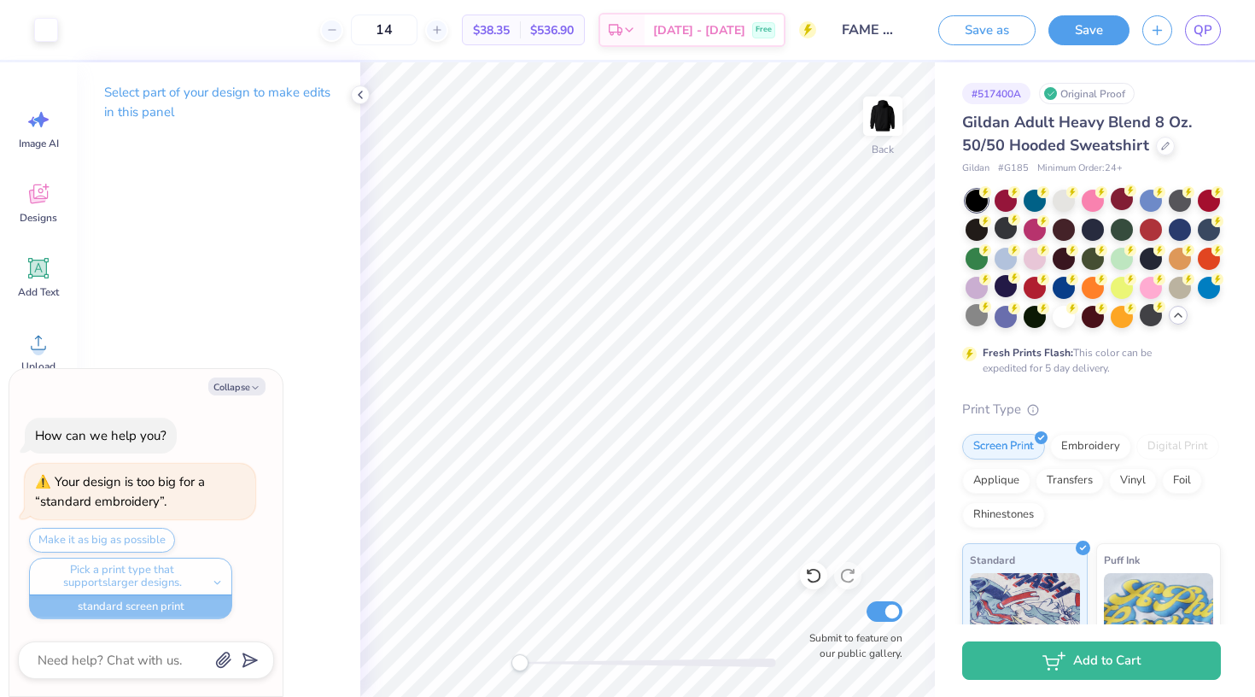
click at [1208, 36] on div "Design Saved" at bounding box center [1090, 53] width 303 height 78
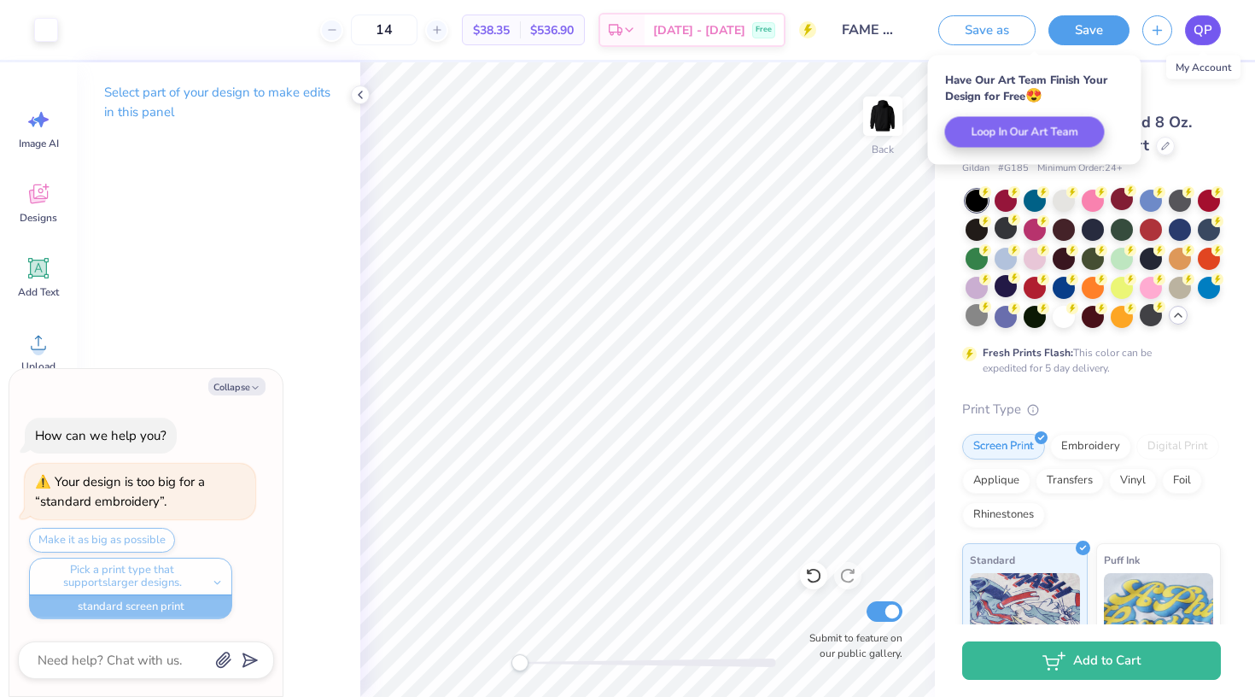
click at [1208, 38] on span "QP" at bounding box center [1203, 30] width 19 height 20
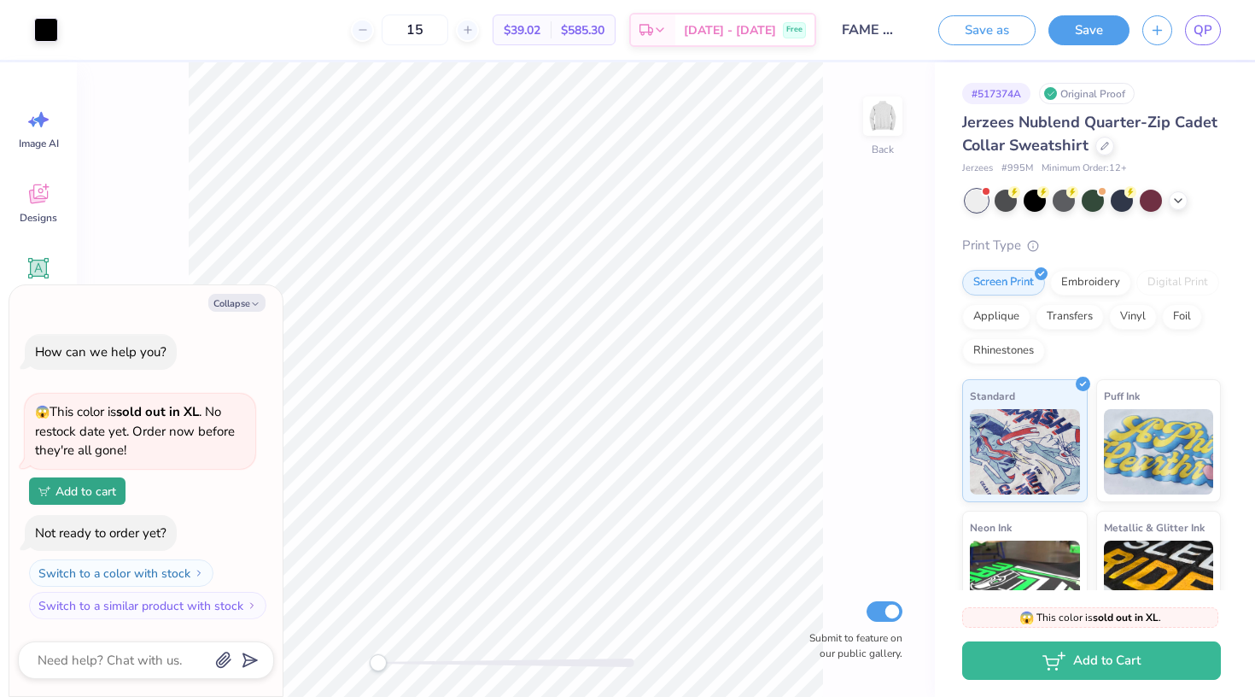
click at [870, 15] on input "FAME Mock Up #1" at bounding box center [871, 30] width 84 height 34
click at [892, 30] on input "FAME Mock Up #1" at bounding box center [871, 30] width 84 height 34
click at [887, 30] on input "FAME Mock Up #1" at bounding box center [871, 30] width 84 height 34
type textarea "x"
click at [1191, 18] on link "QP" at bounding box center [1203, 30] width 36 height 30
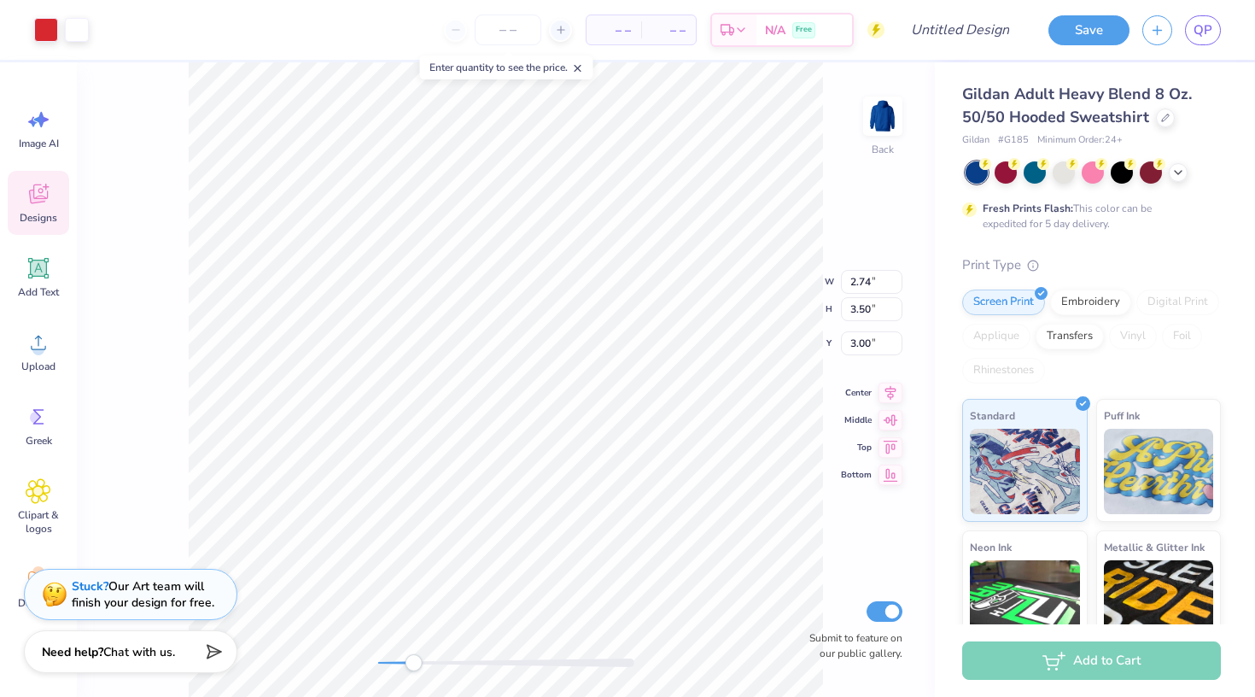
drag, startPoint x: 435, startPoint y: 666, endPoint x: 412, endPoint y: 656, distance: 24.5
click at [412, 658] on div at bounding box center [506, 662] width 256 height 9
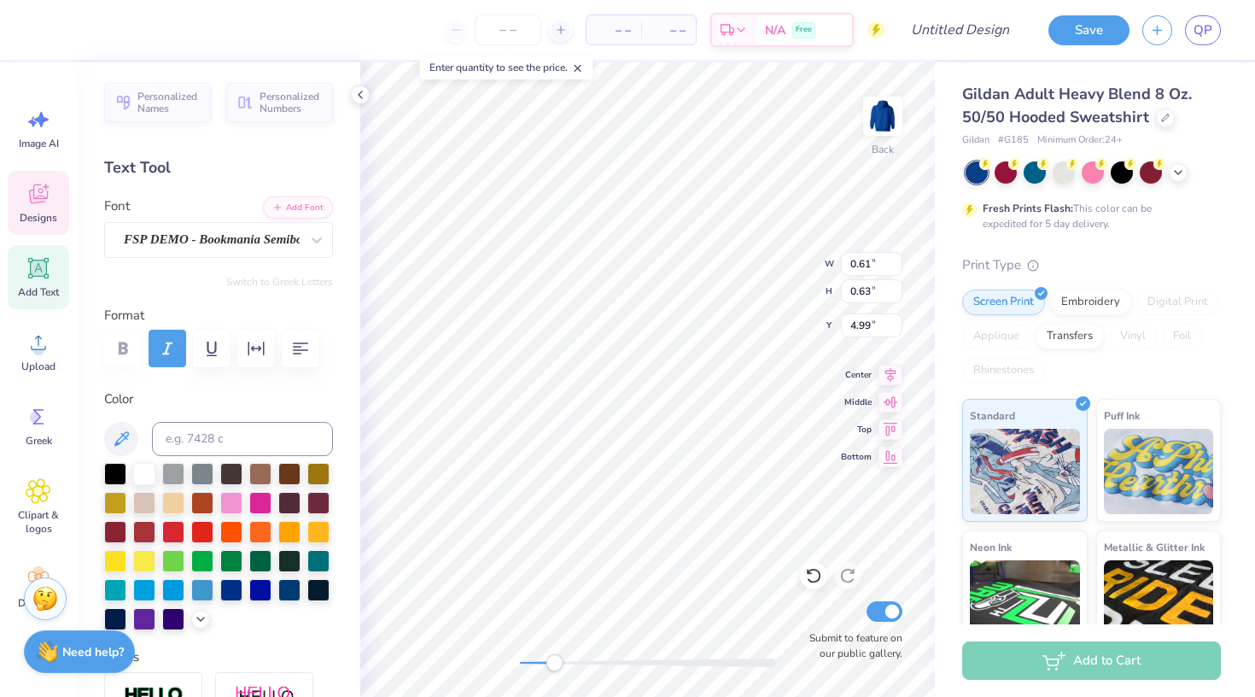
type input "5.09"
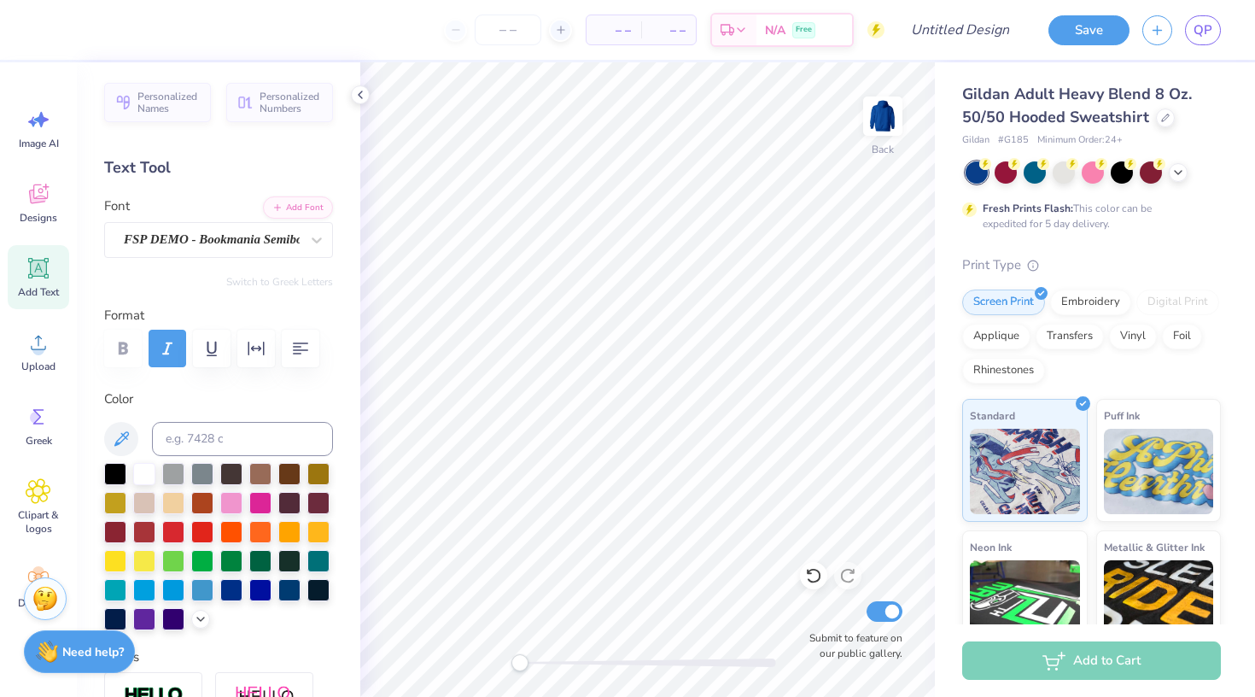
click at [507, 666] on div "Back Submit to feature on our public gallery." at bounding box center [647, 379] width 575 height 635
click at [1171, 181] on div at bounding box center [1093, 172] width 255 height 22
click at [517, 34] on input "number" at bounding box center [508, 30] width 67 height 31
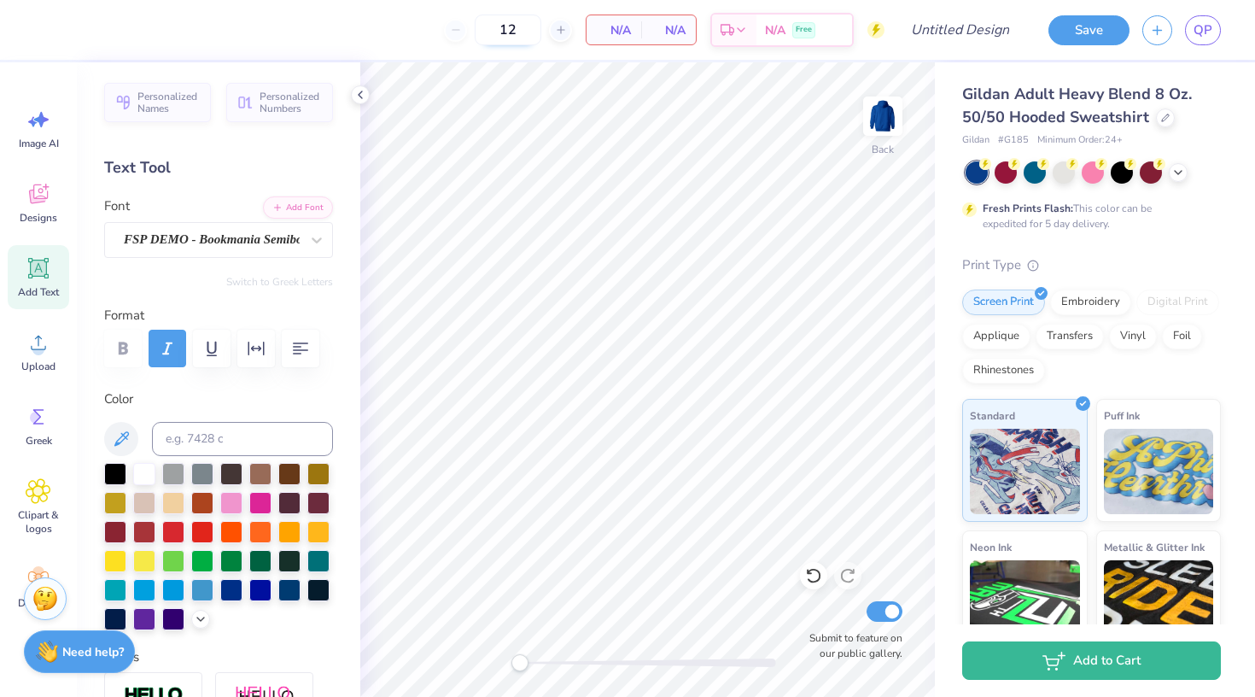
click at [516, 26] on input "12" at bounding box center [508, 30] width 67 height 31
type input "14"
click at [1162, 172] on div at bounding box center [1151, 171] width 22 height 22
click at [1178, 172] on icon at bounding box center [1179, 171] width 14 height 14
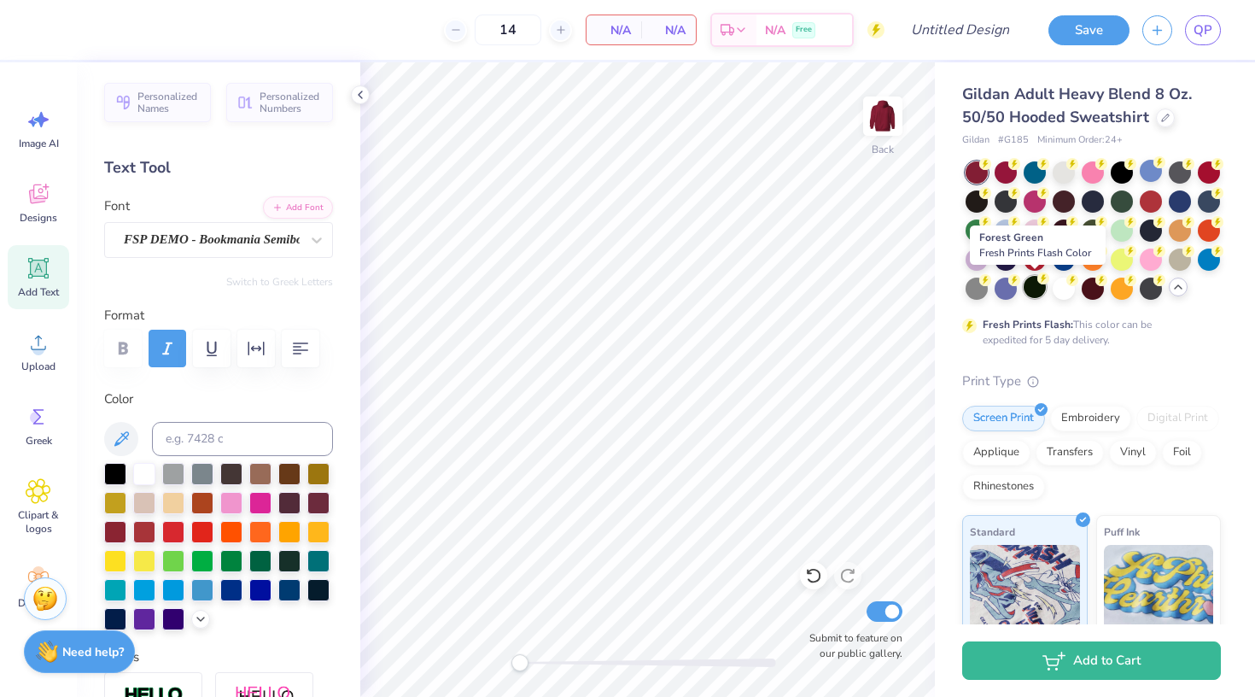
click at [1029, 285] on div at bounding box center [1035, 287] width 22 height 22
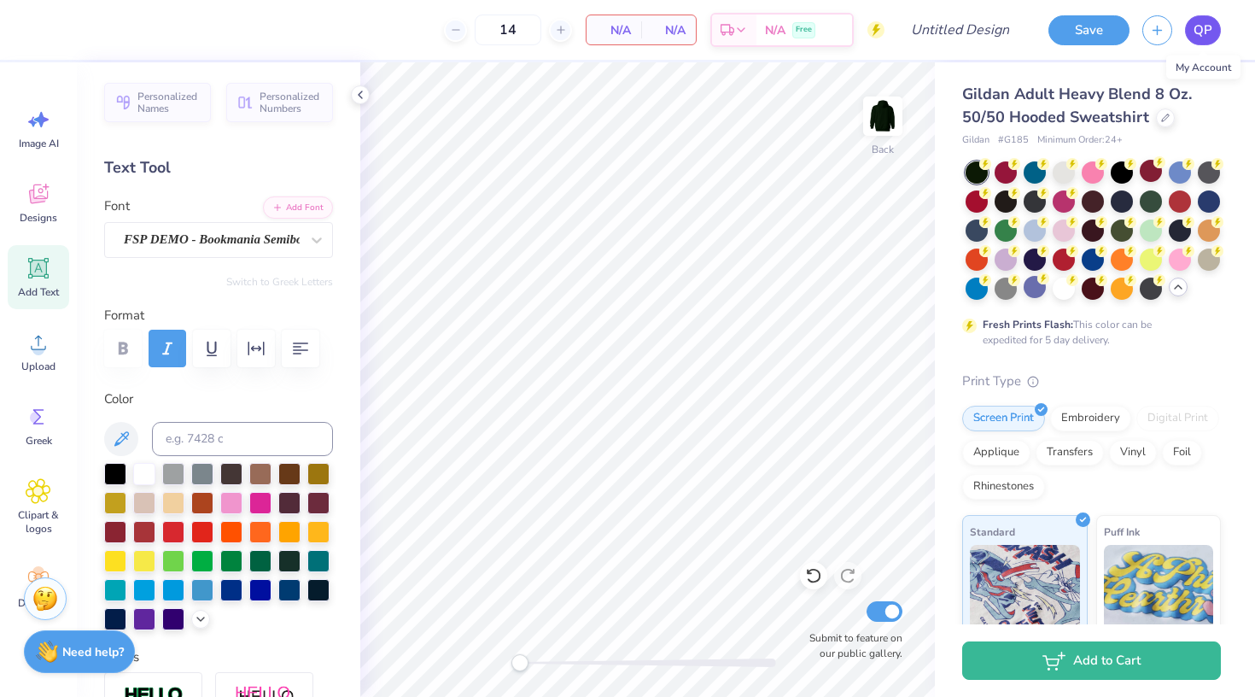
click at [1214, 32] on link "QP" at bounding box center [1203, 30] width 36 height 30
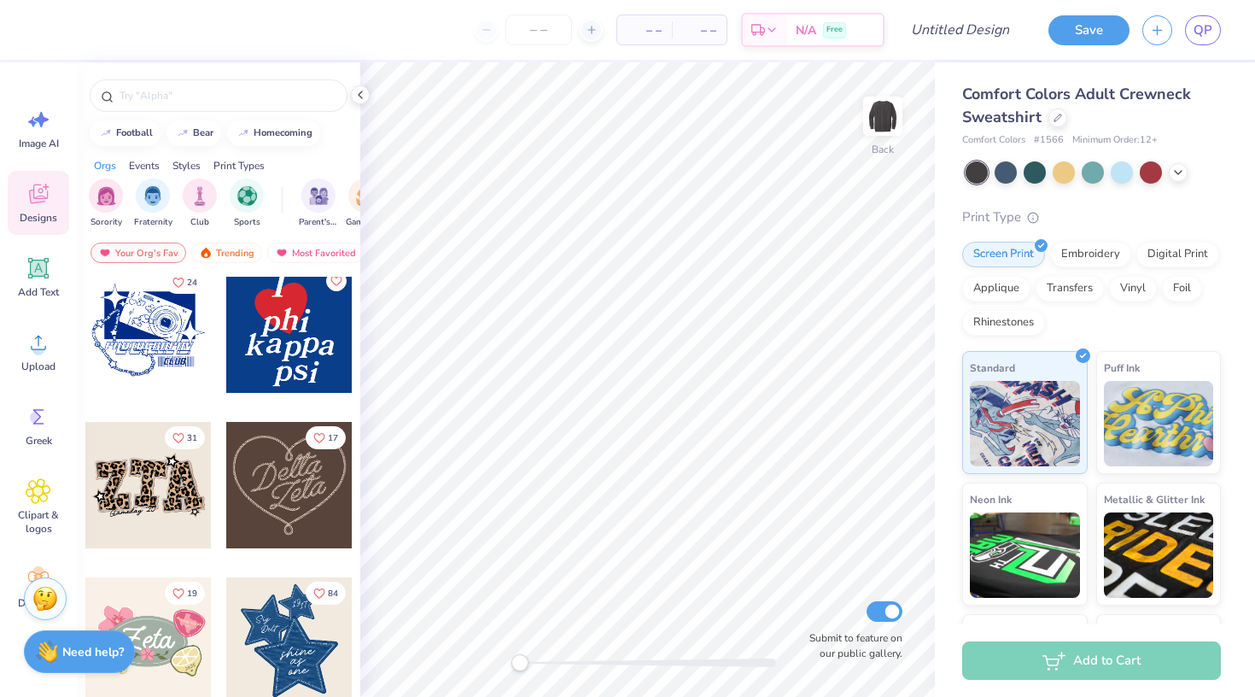
scroll to position [963, 0]
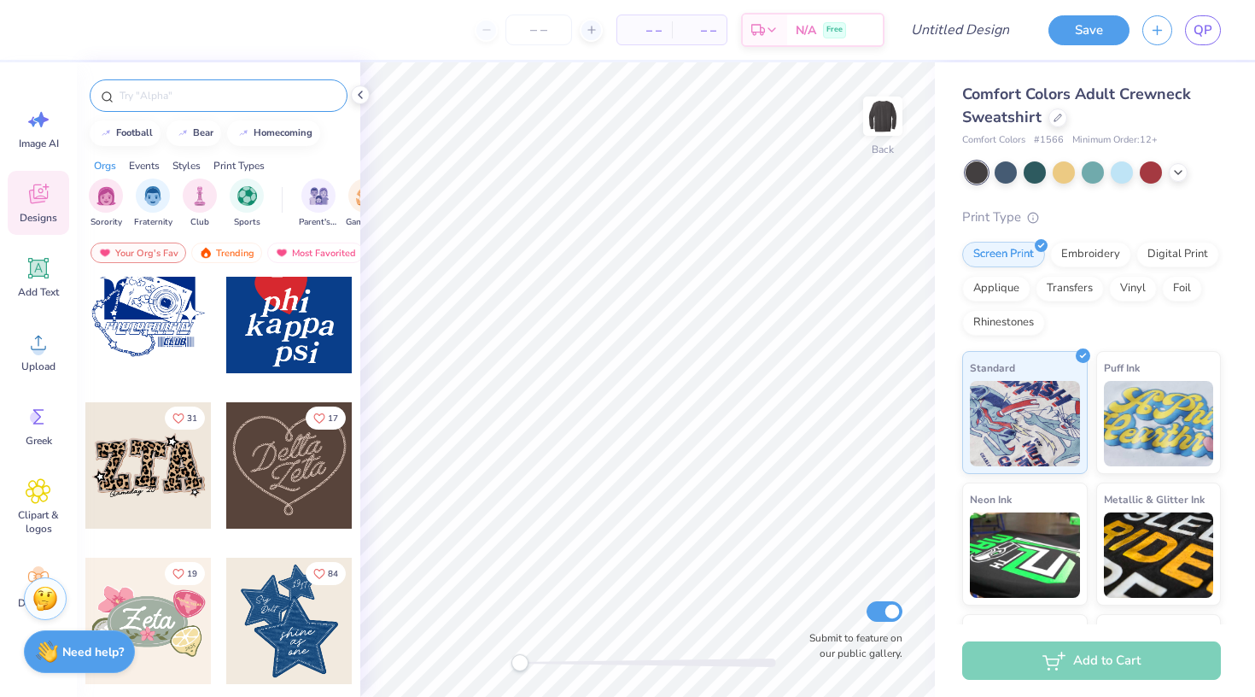
click at [237, 104] on div at bounding box center [219, 95] width 258 height 32
click at [211, 97] on input "text" at bounding box center [227, 95] width 219 height 17
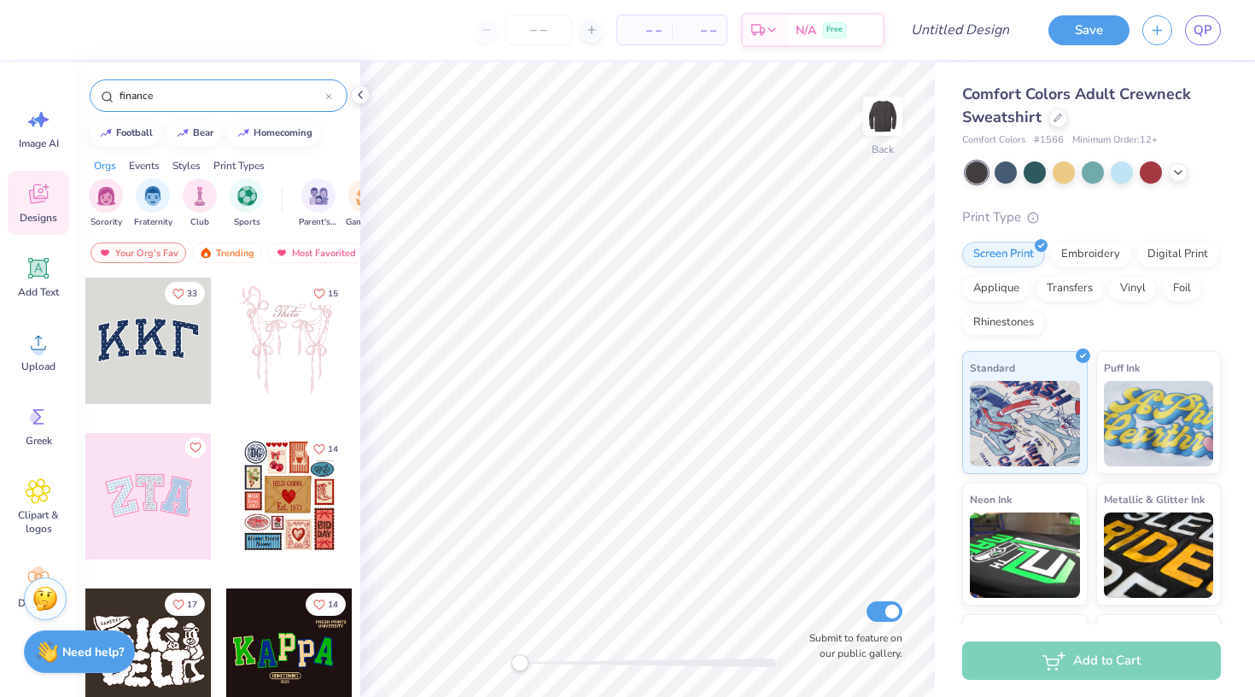
type input "finance"
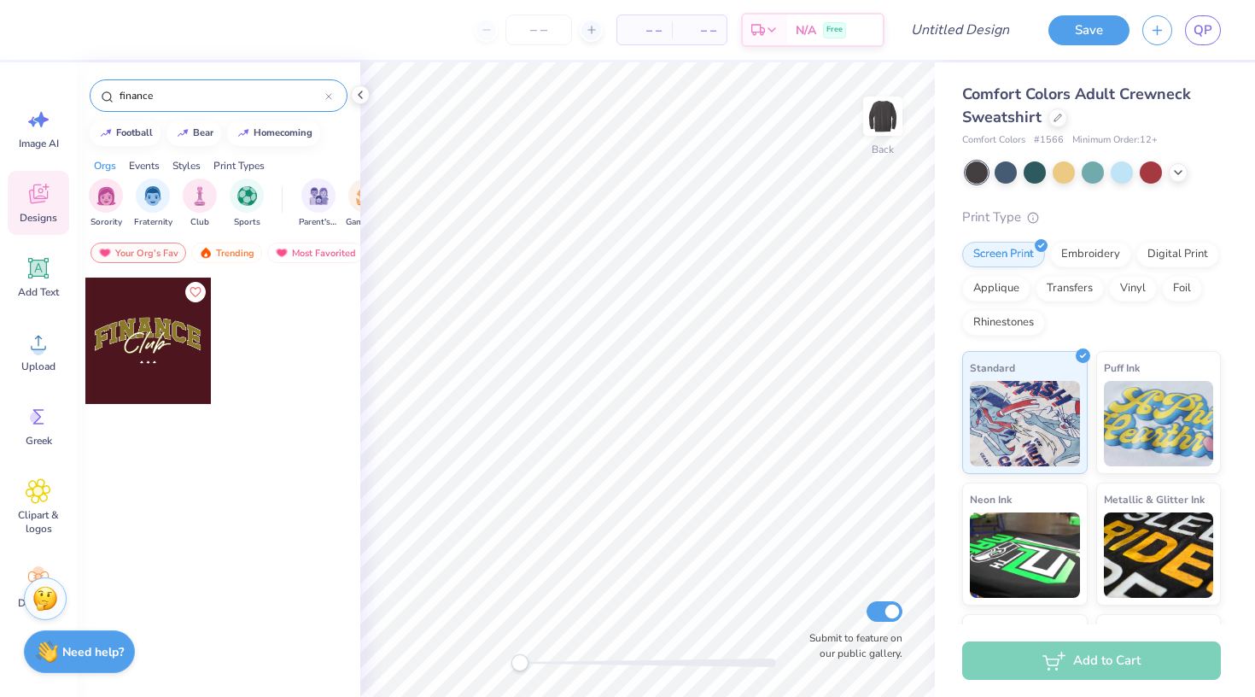
click at [162, 367] on div at bounding box center [148, 341] width 126 height 126
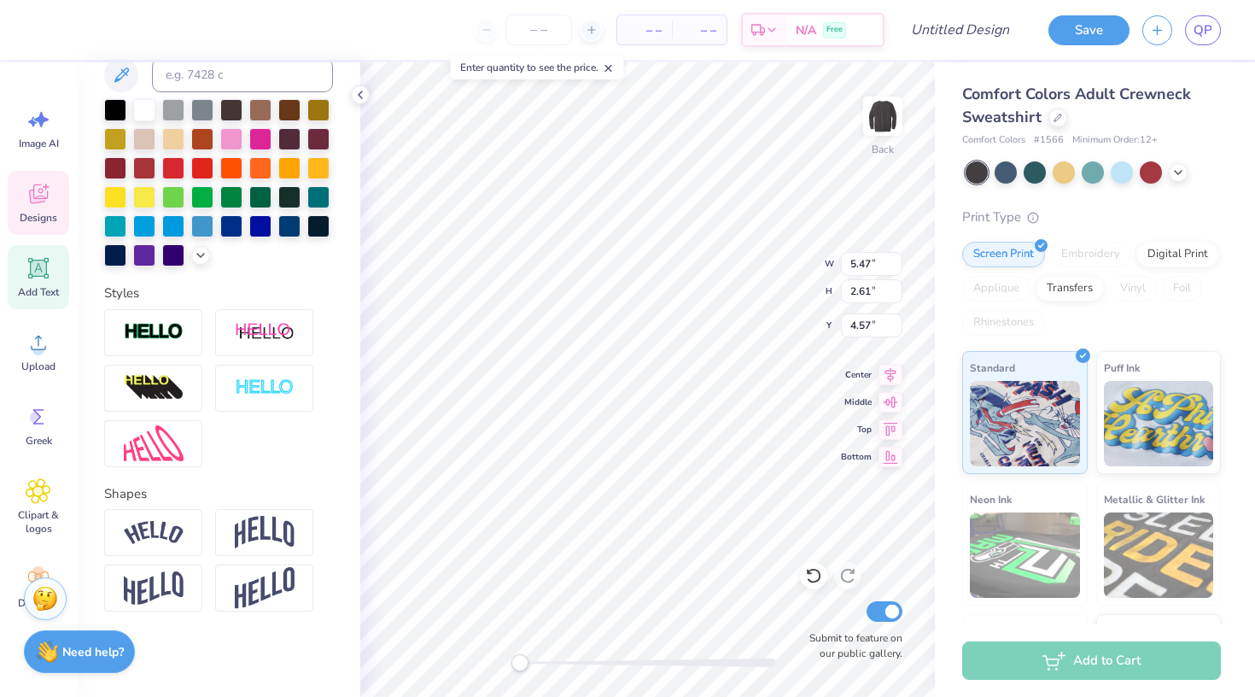
scroll to position [430, 0]
type textarea "C"
type textarea "SFSU"
type input "12.32"
type input "3.87"
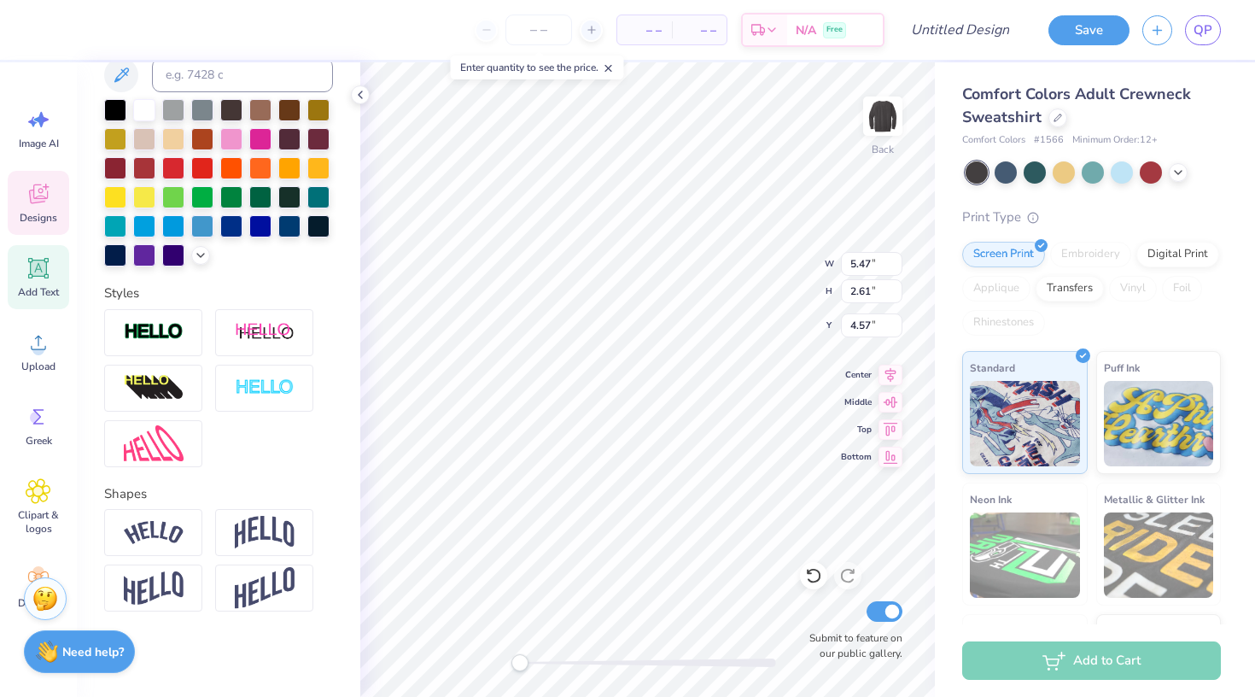
type input "3.00"
type textarea "FAME"
type input "8.56"
type input "3.15"
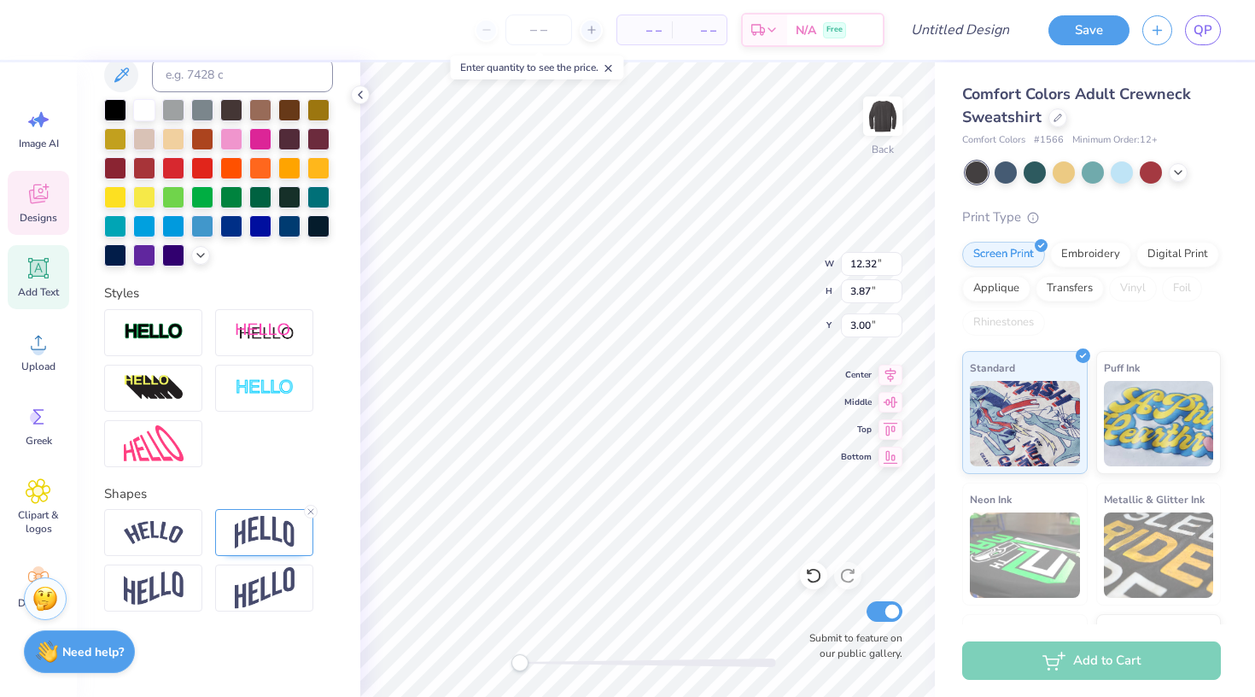
type input "4.30"
type input "12.70"
type input "7.33"
type input "2.67"
type input "11.57"
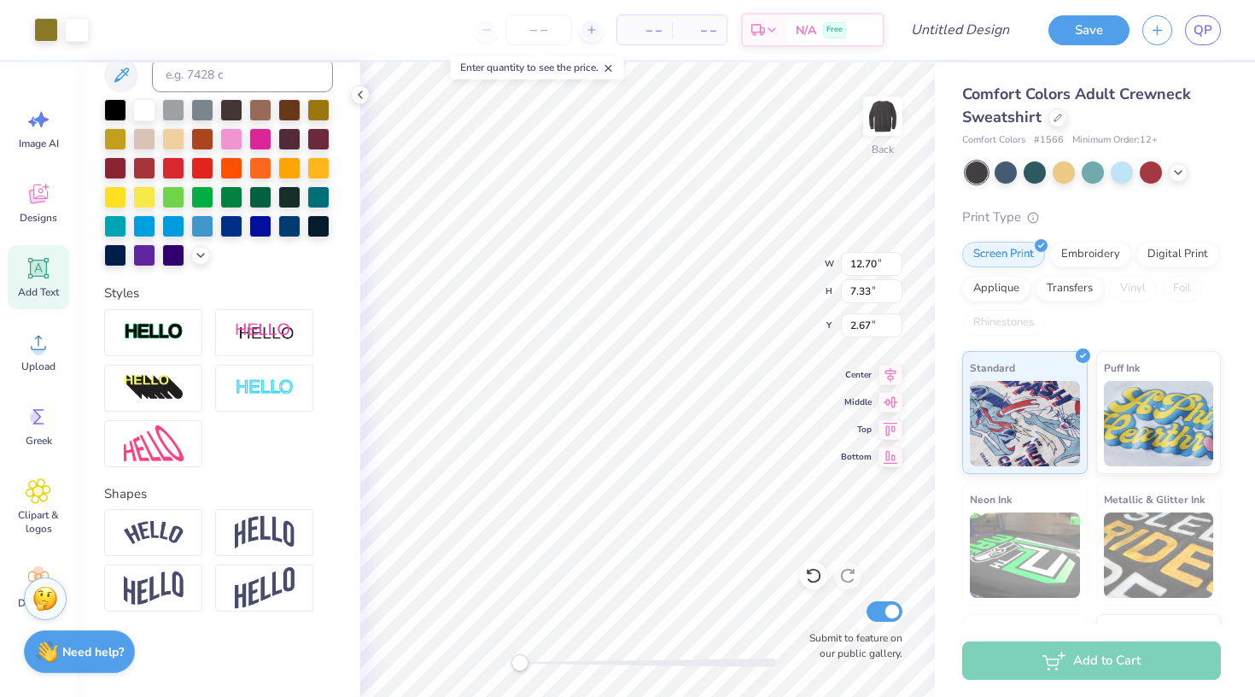
type input "6.86"
type input "2.79"
click at [547, 24] on input "number" at bounding box center [539, 30] width 67 height 31
type input "12"
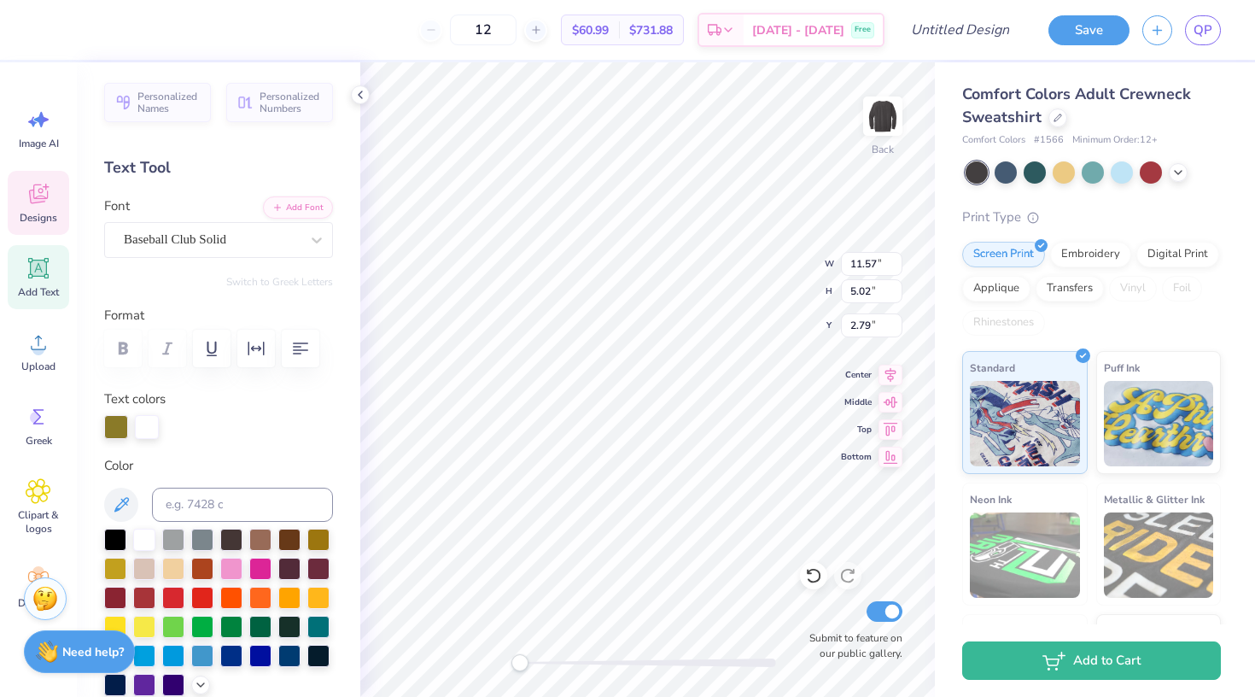
scroll to position [0, 0]
click at [121, 419] on div at bounding box center [116, 427] width 24 height 24
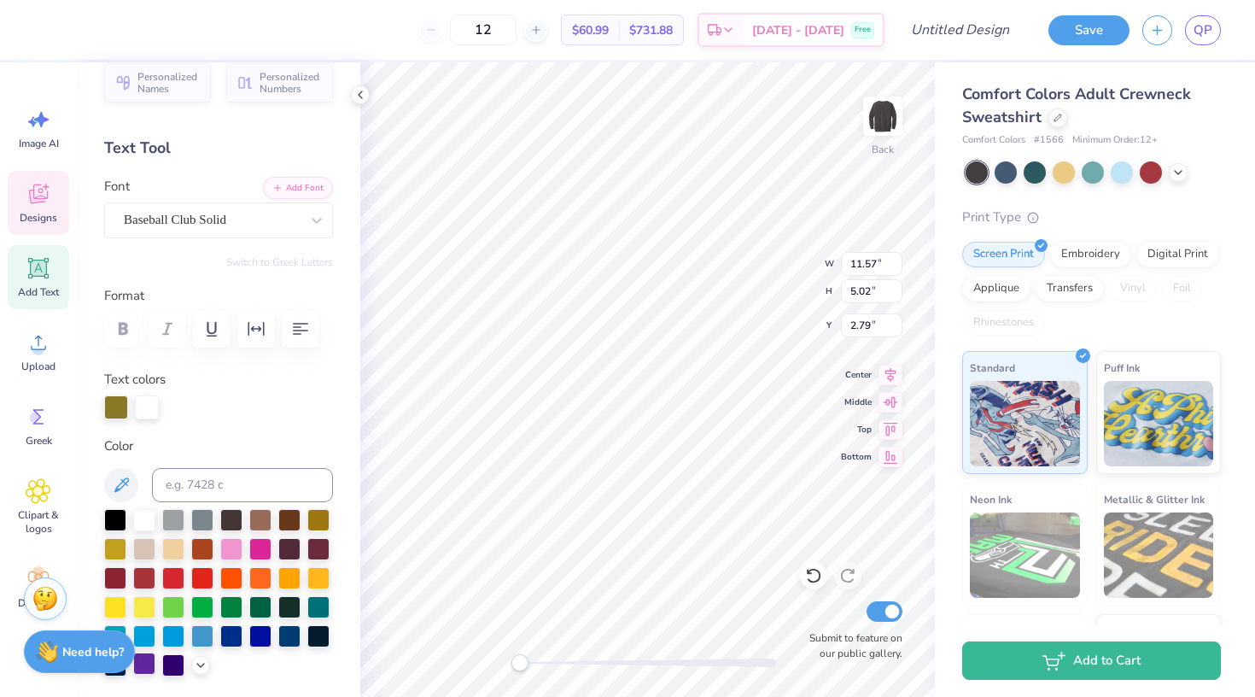
click at [151, 659] on div at bounding box center [144, 663] width 22 height 22
click at [180, 661] on div at bounding box center [173, 663] width 22 height 22
click at [181, 661] on div at bounding box center [173, 663] width 22 height 22
click at [150, 412] on div at bounding box center [147, 407] width 24 height 24
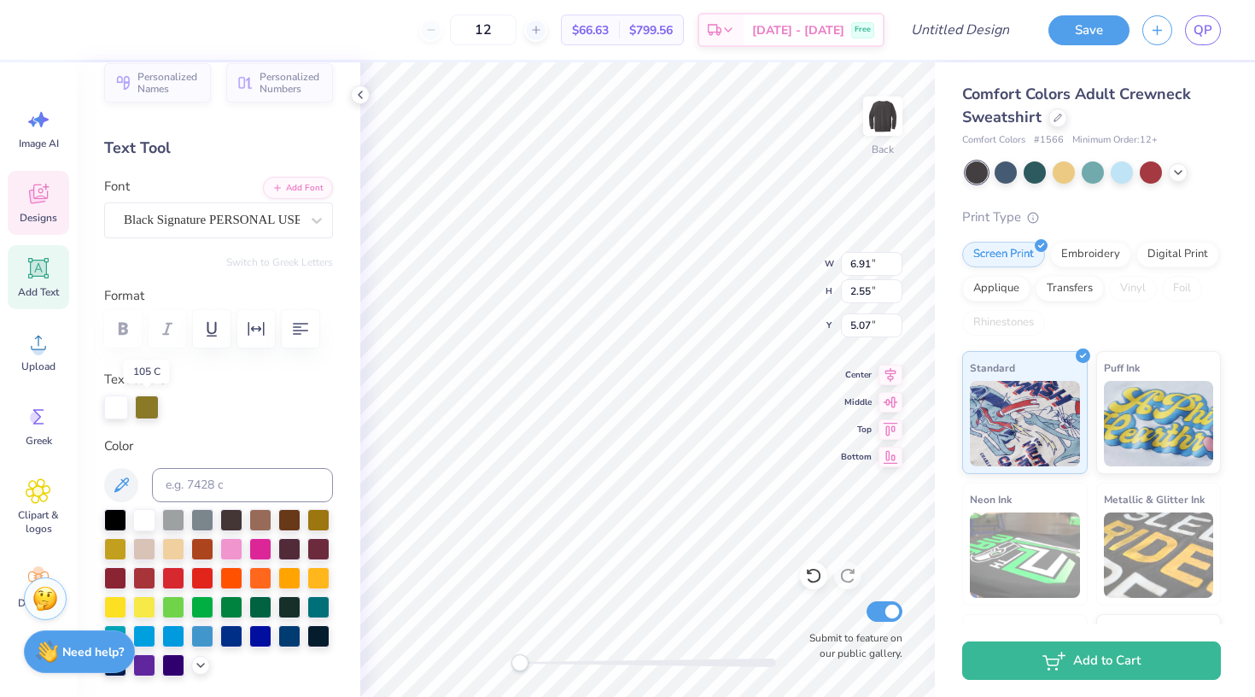
click at [155, 408] on div at bounding box center [147, 407] width 24 height 24
click at [107, 545] on div at bounding box center [115, 547] width 22 height 22
type input "2.91"
type input "2.75"
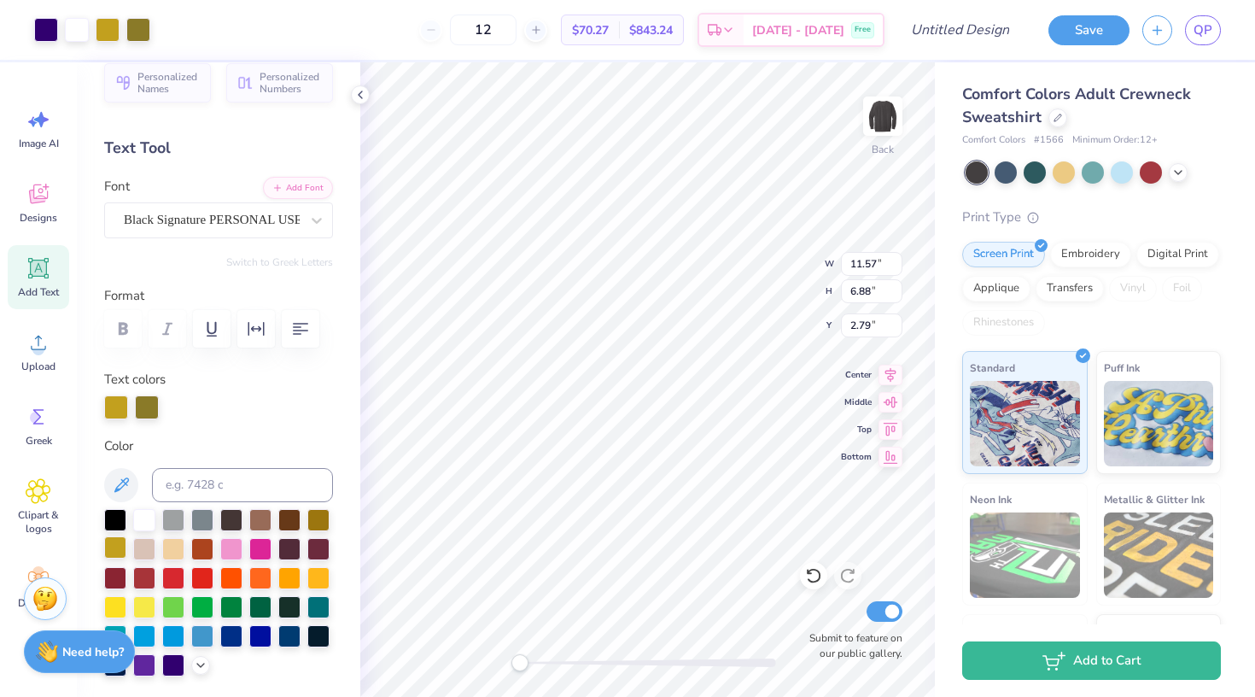
type input "3.41"
type input "7.88"
type input "5.27"
type input "2.75"
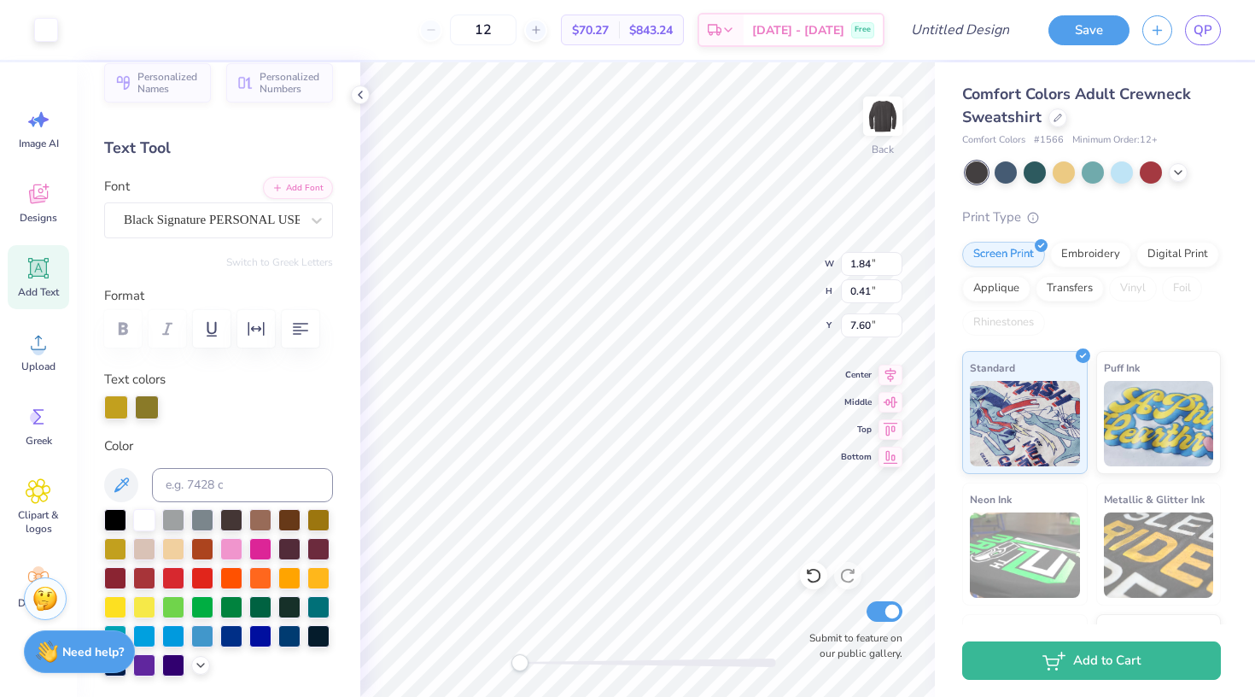
type input "6.54"
type input "5.40"
type input "3.21"
type input "2.99"
type input "6.63"
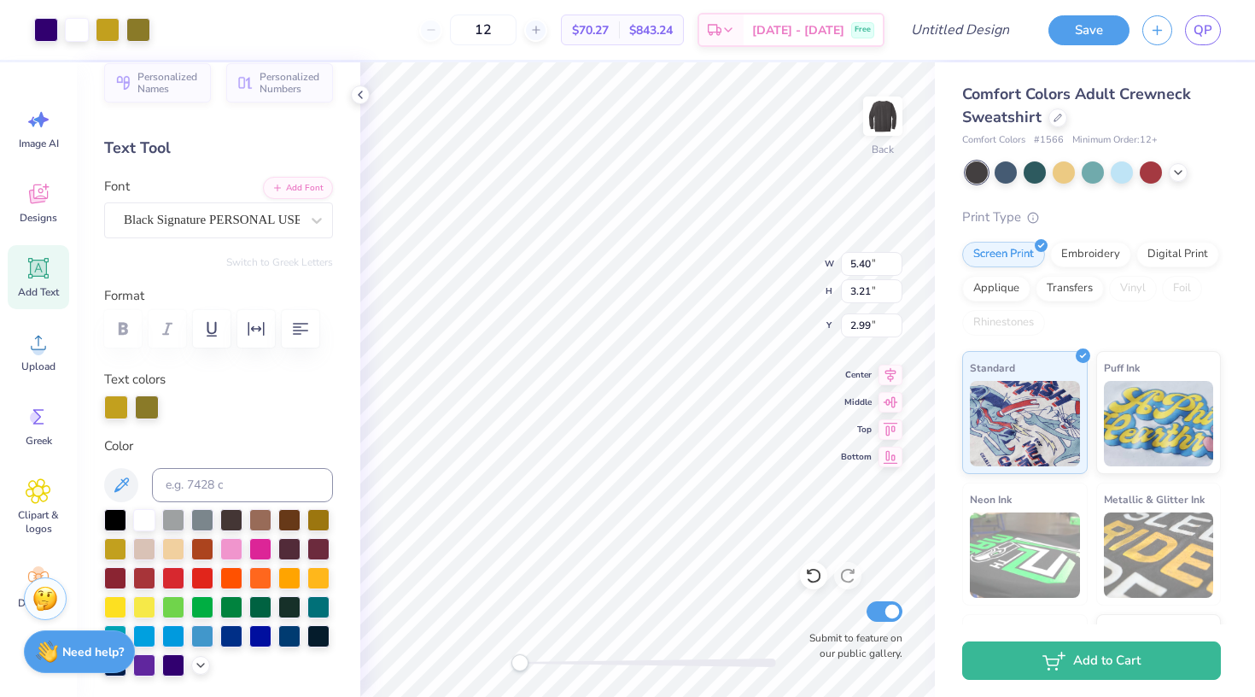
type input "3.71"
type input "6.63"
type input "8.01"
type input "3.69"
type input "6.71"
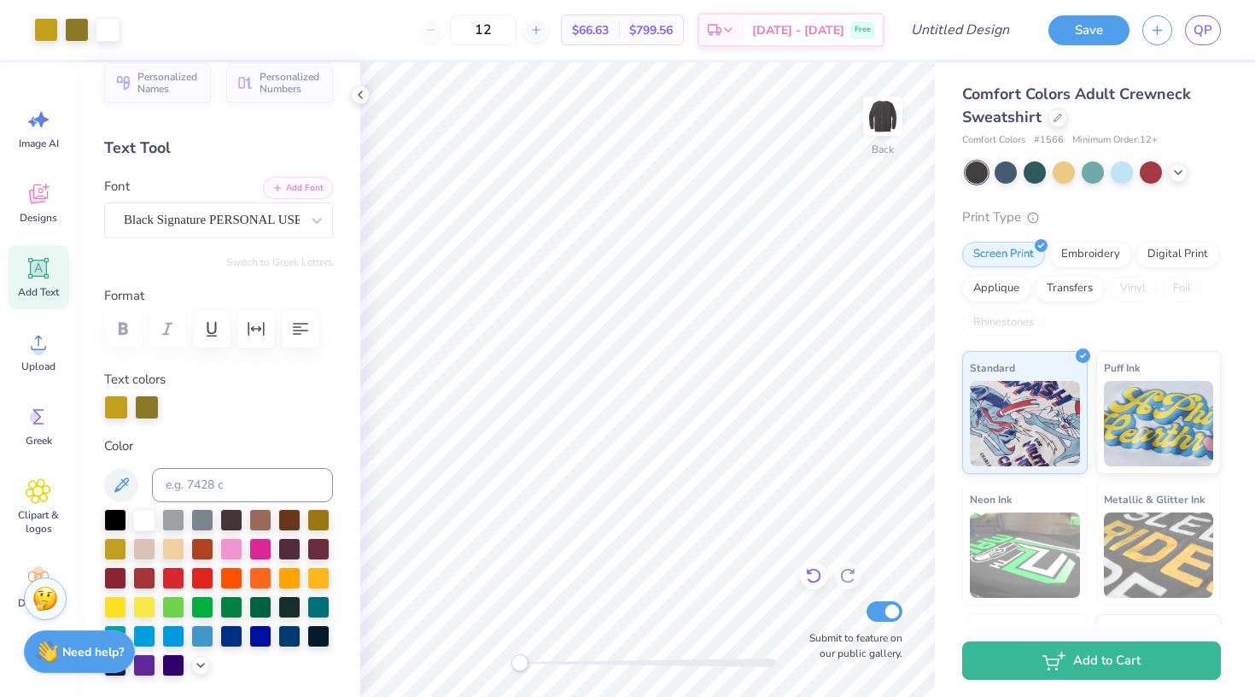
click at [826, 578] on div at bounding box center [813, 575] width 27 height 27
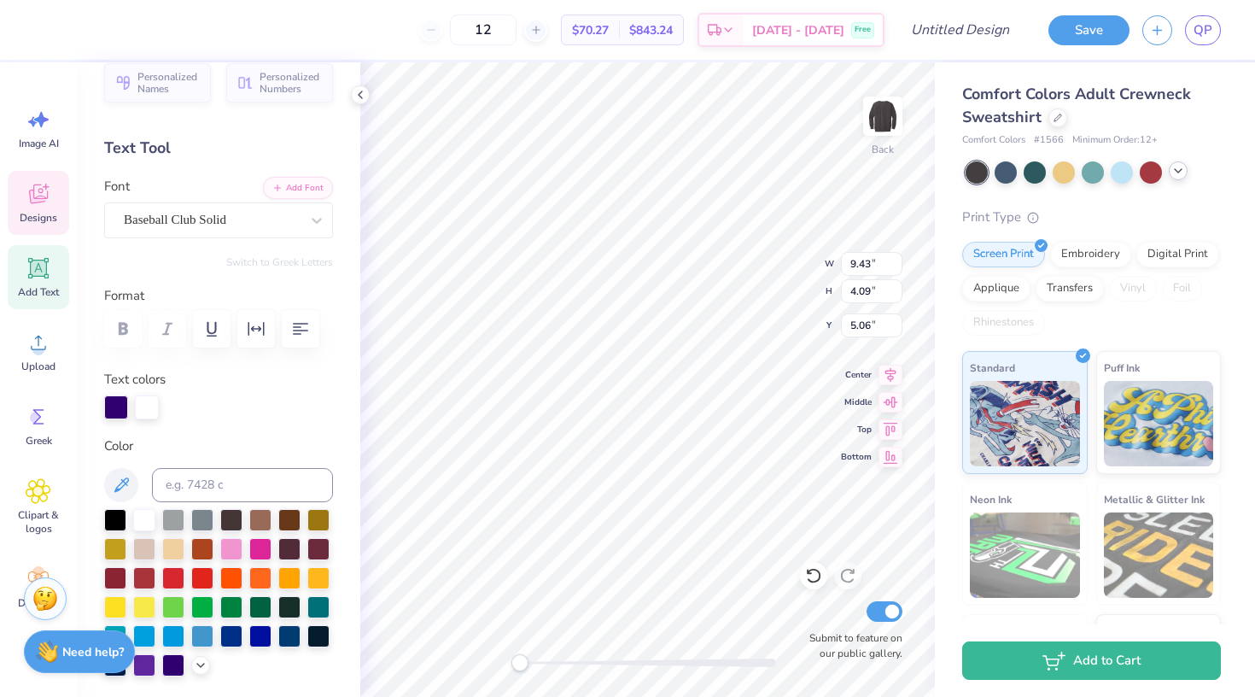
click at [1171, 169] on div at bounding box center [1178, 170] width 19 height 19
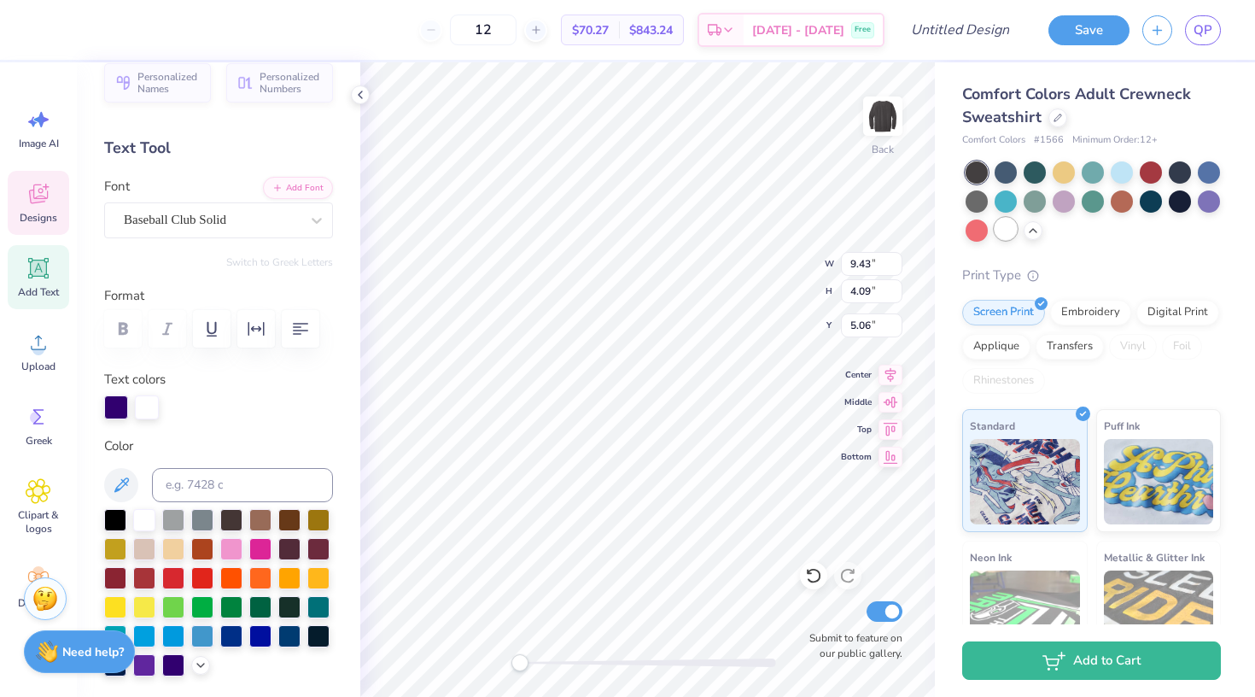
click at [1006, 218] on div at bounding box center [1006, 229] width 22 height 22
click at [1008, 178] on div at bounding box center [1006, 171] width 22 height 22
click at [986, 200] on div at bounding box center [977, 200] width 22 height 22
click at [1181, 170] on div at bounding box center [1180, 171] width 22 height 22
click at [1054, 112] on icon at bounding box center [1058, 116] width 9 height 9
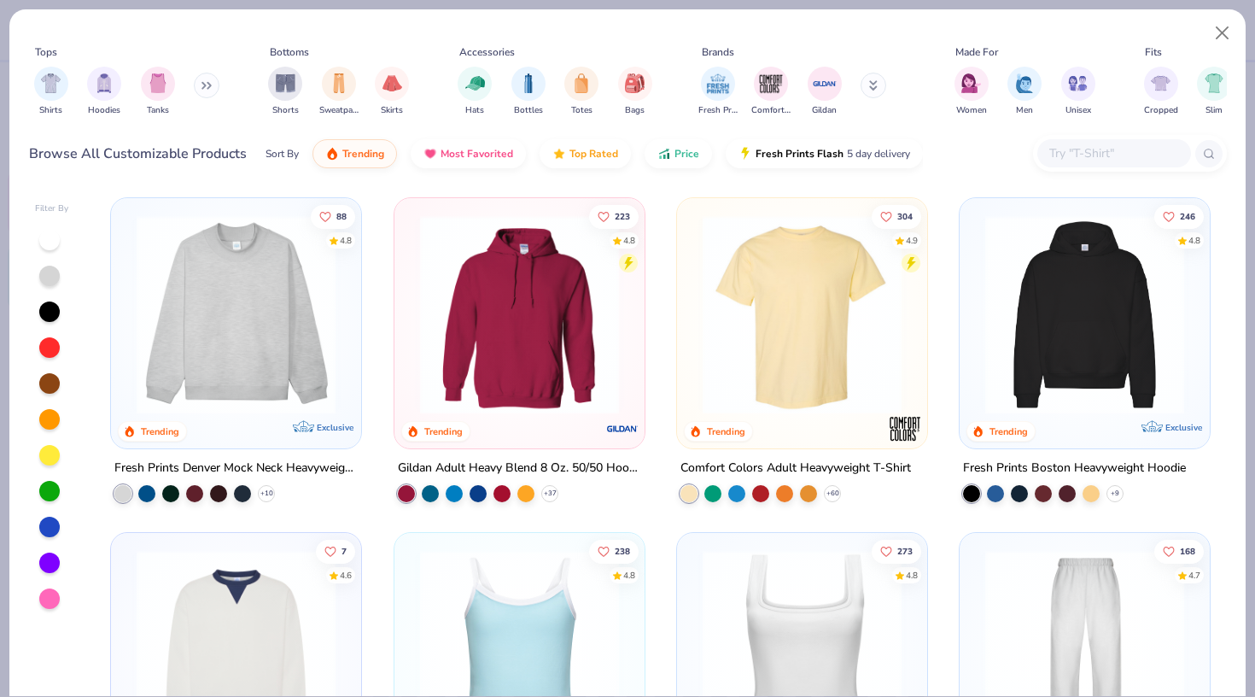
drag, startPoint x: 1228, startPoint y: 32, endPoint x: 873, endPoint y: 82, distance: 358.7
click at [875, 82] on div "Tops Shirts Hoodies Tanks Bottoms Shorts Sweatpants Skirts Accessories Hats Bot…" at bounding box center [627, 96] width 1237 height 175
click at [676, 153] on span "Price" at bounding box center [687, 150] width 25 height 14
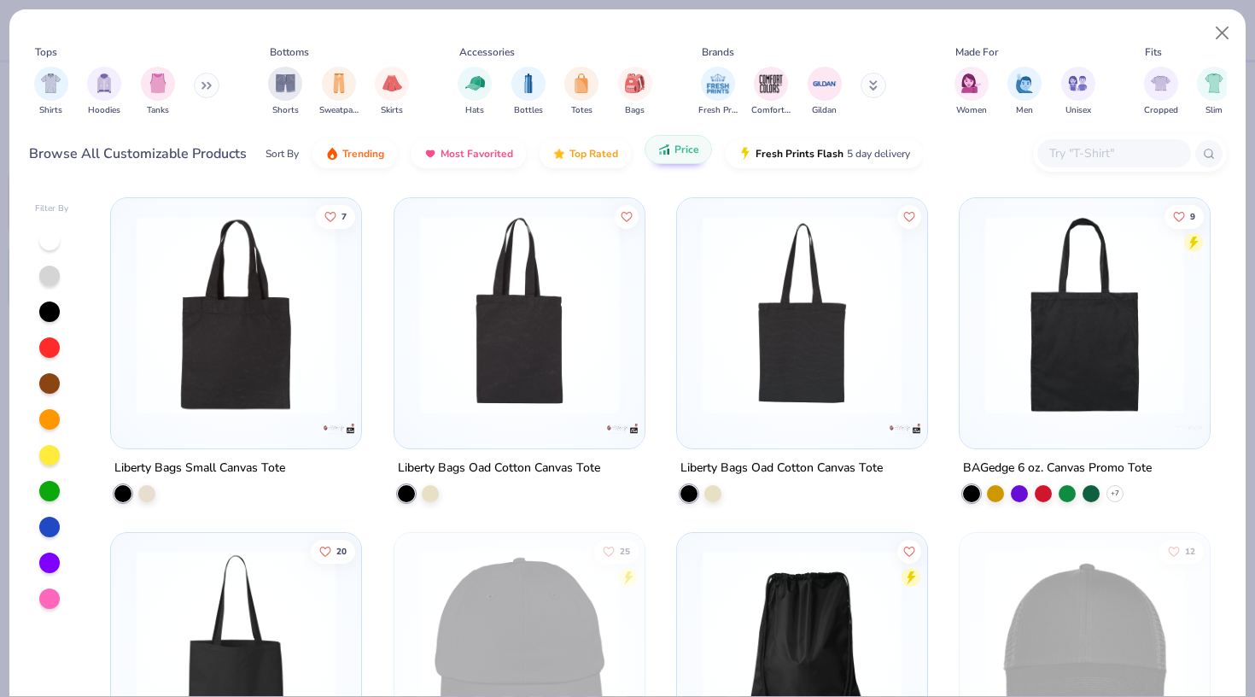
click at [676, 153] on span "Price" at bounding box center [687, 150] width 25 height 14
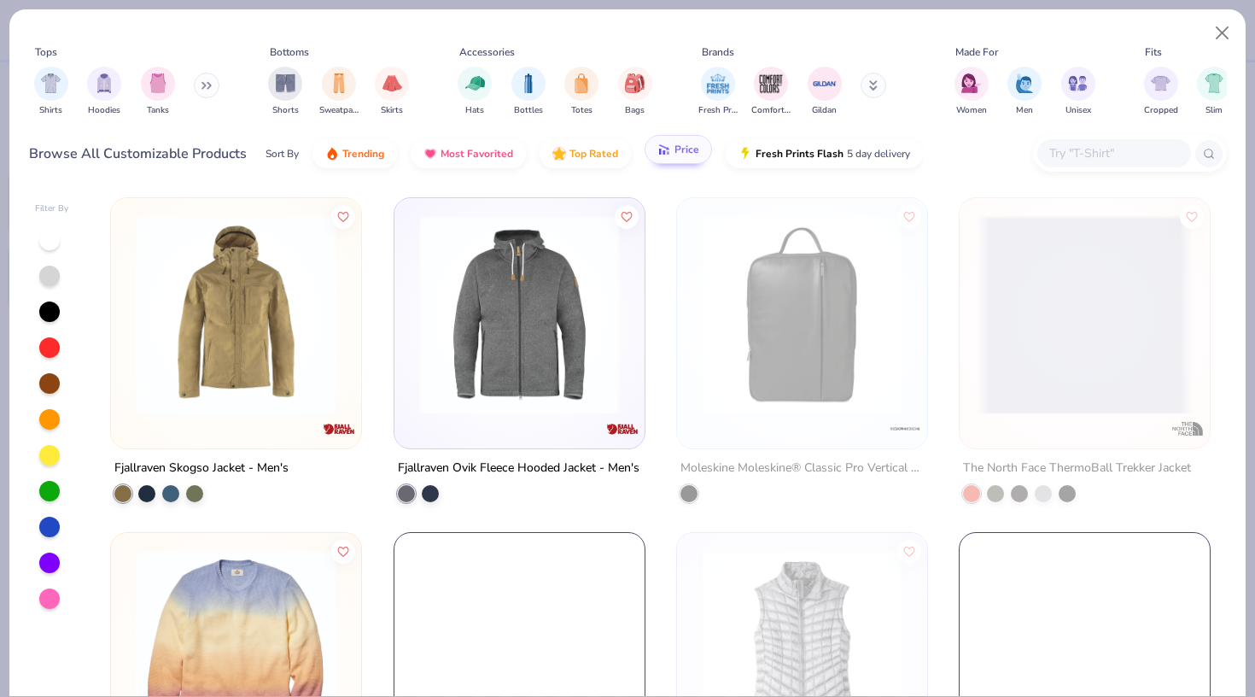
click at [676, 153] on span "Price" at bounding box center [687, 150] width 25 height 14
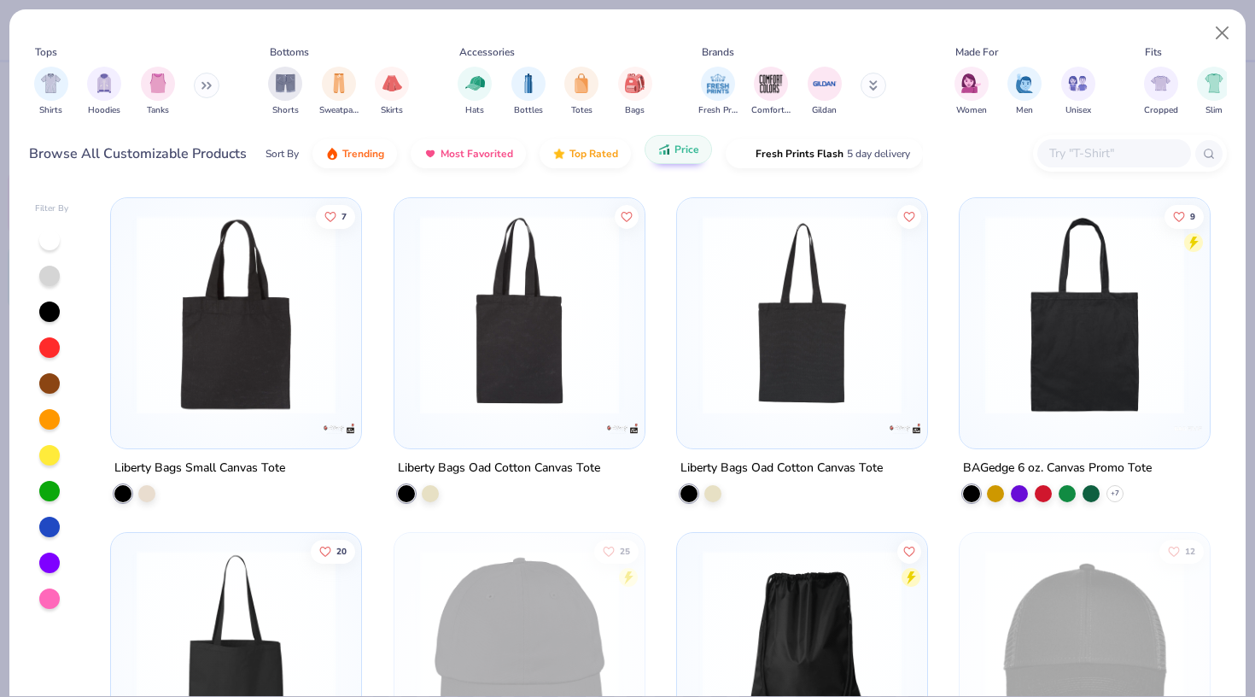
click at [680, 147] on span "Price" at bounding box center [687, 150] width 25 height 14
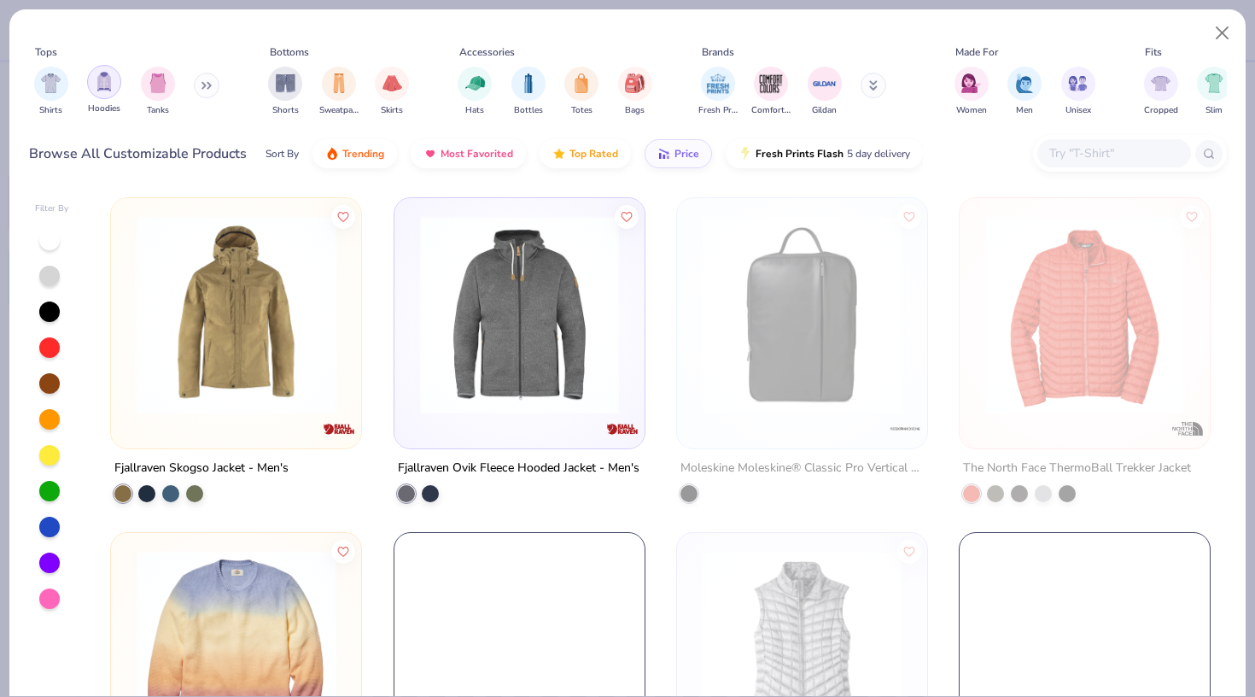
click at [106, 93] on div "filter for Hoodies" at bounding box center [104, 82] width 34 height 34
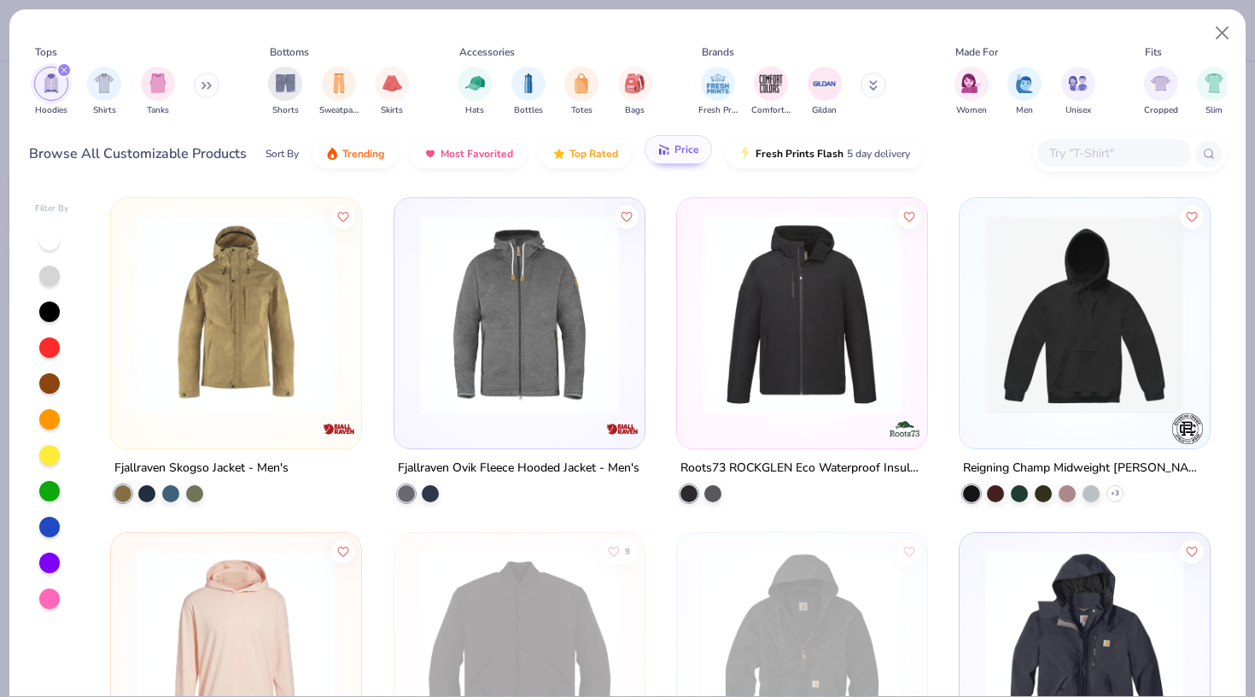
click at [668, 155] on icon "button" at bounding box center [665, 149] width 14 height 15
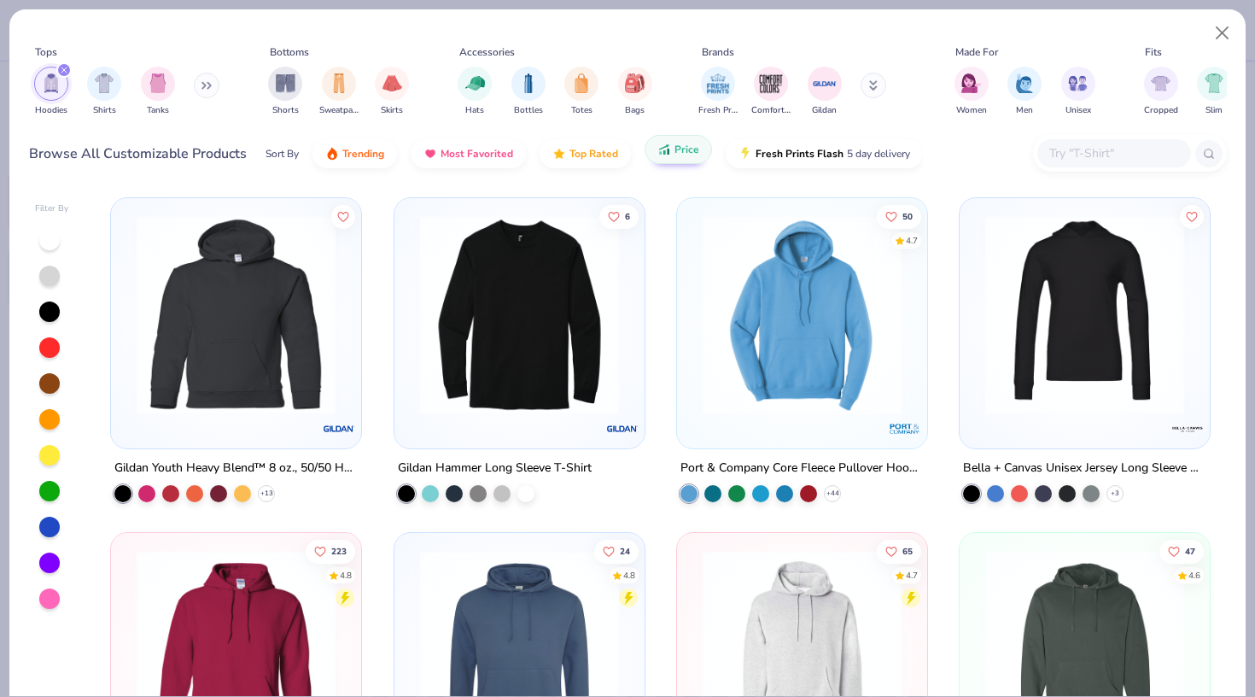
click at [308, 355] on img at bounding box center [236, 314] width 216 height 199
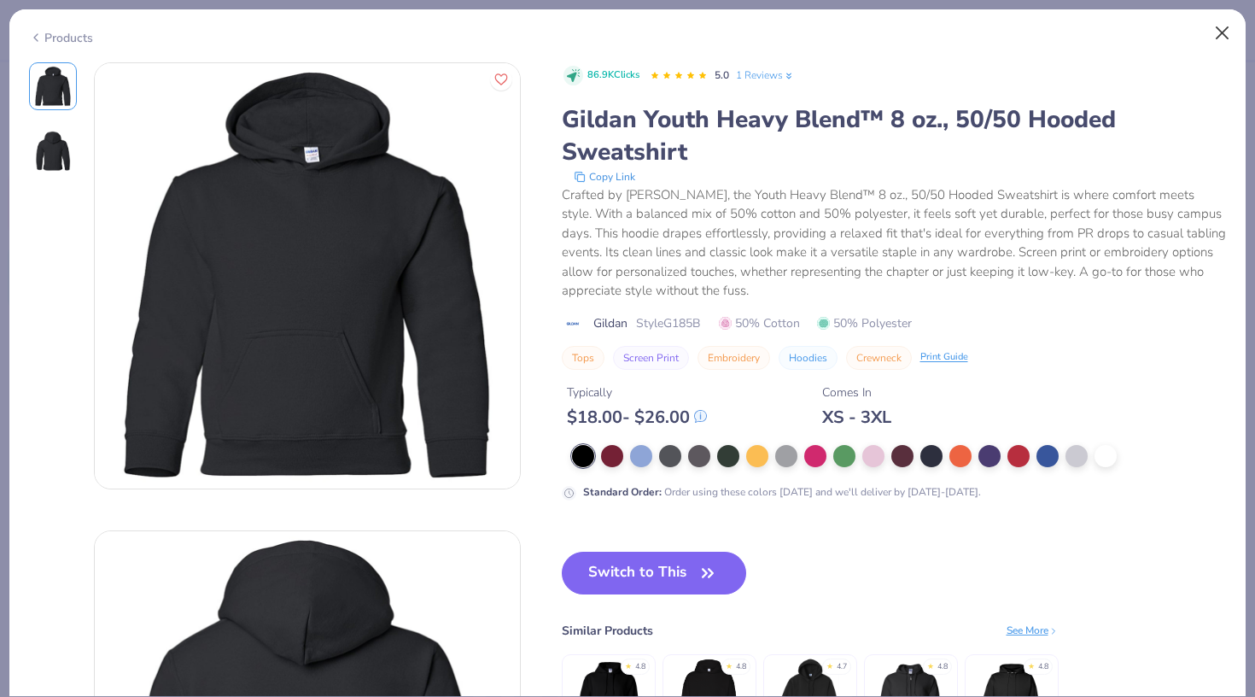
click at [1231, 31] on button "Close" at bounding box center [1223, 33] width 32 height 32
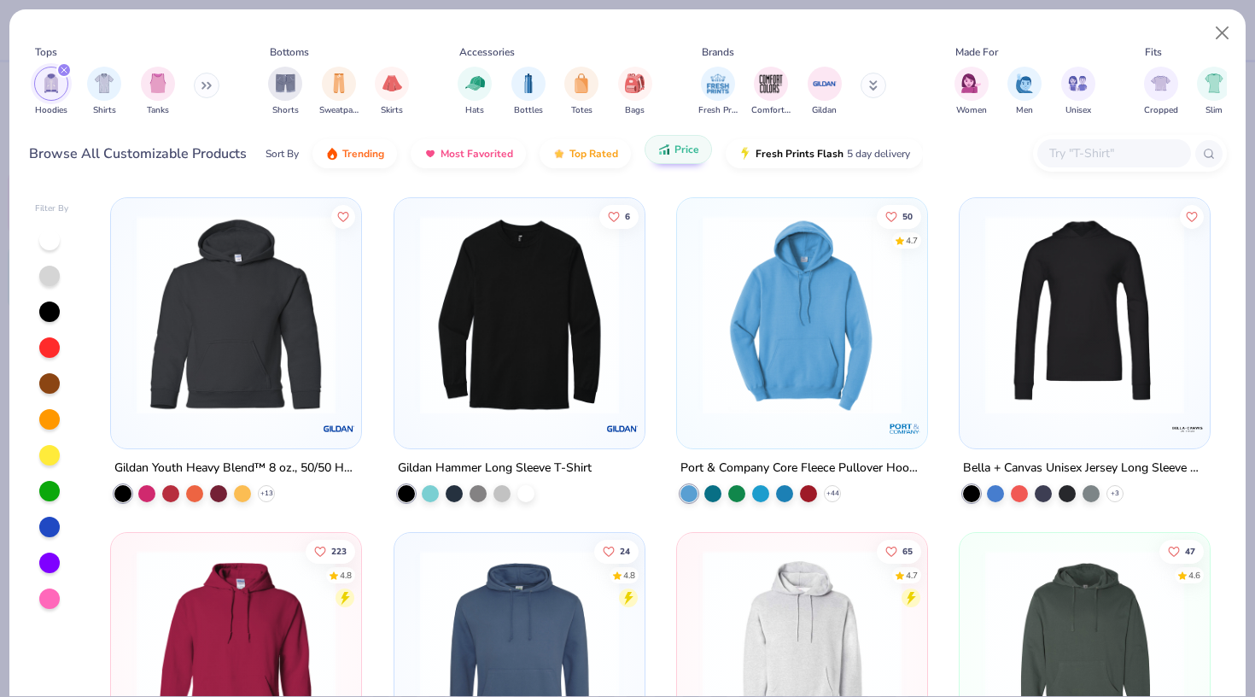
scroll to position [578, 0]
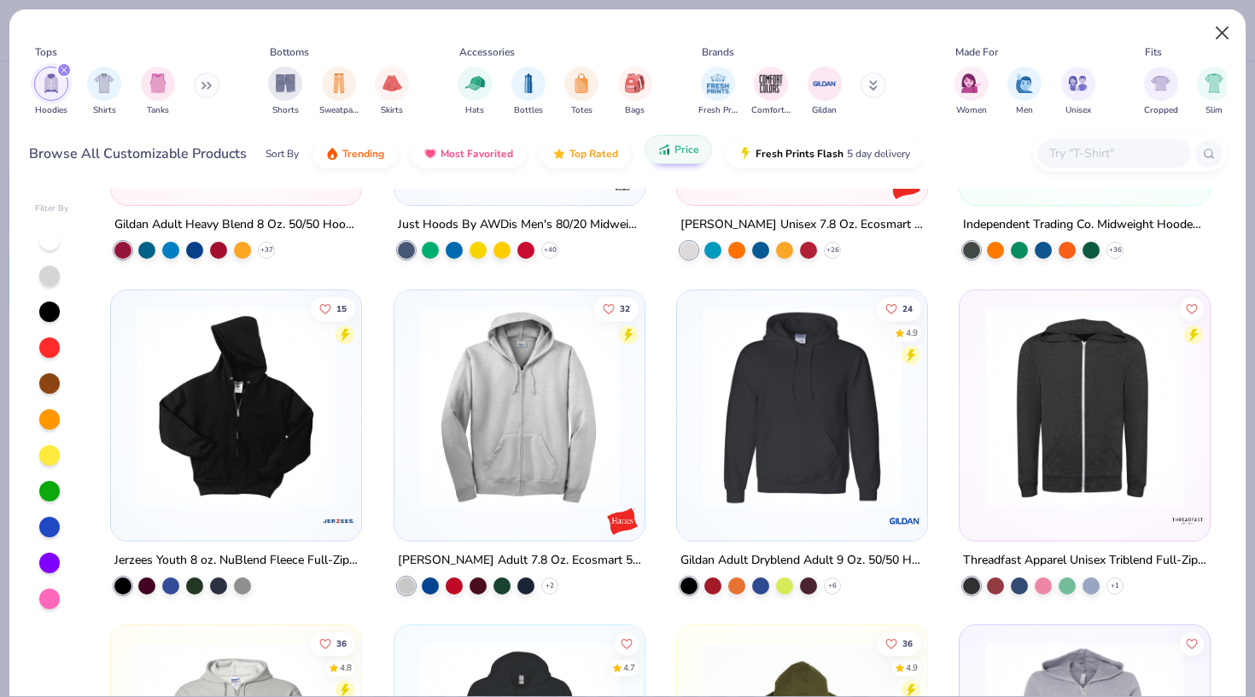
click at [1230, 43] on button "Close" at bounding box center [1223, 33] width 32 height 32
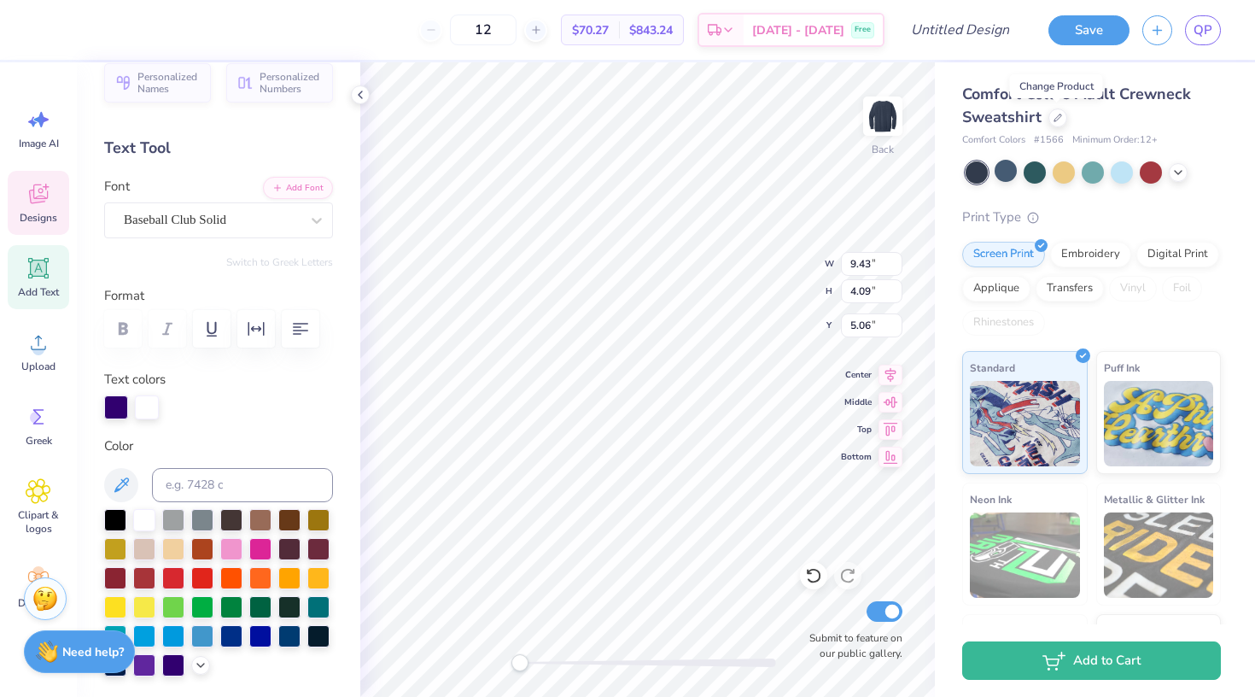
click at [1054, 225] on div "Print Type" at bounding box center [1091, 218] width 259 height 20
type input "5.63"
type input "2.07"
type input "7.19"
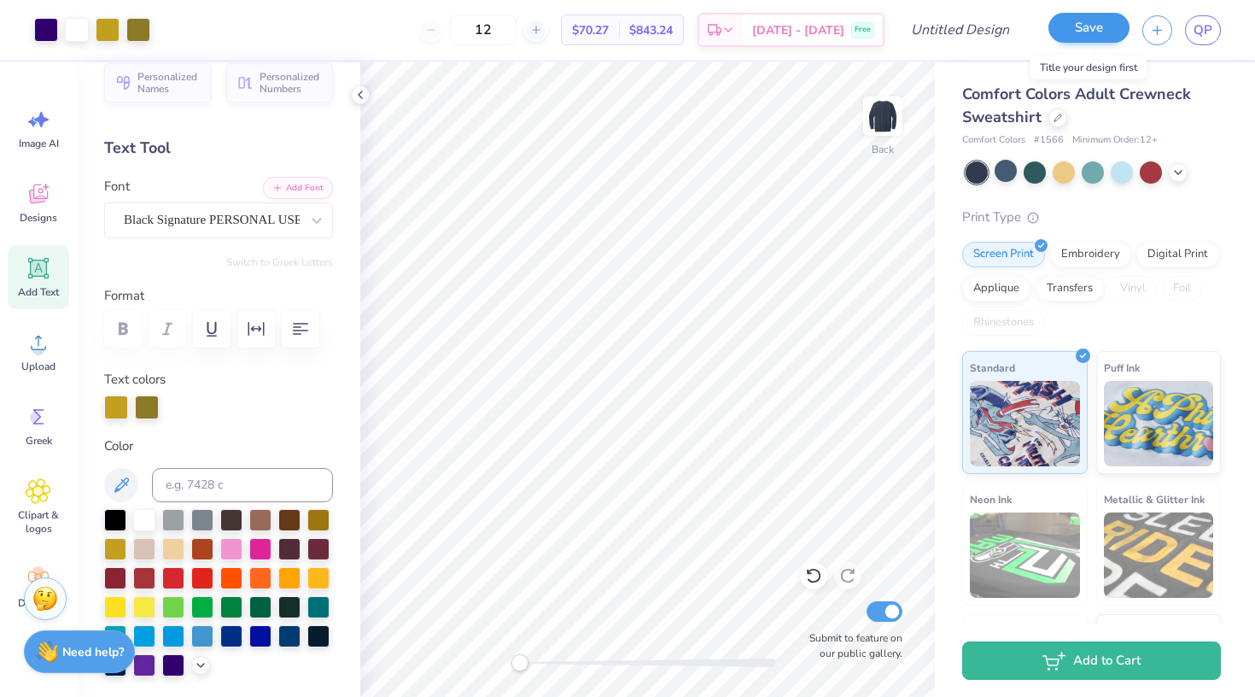
click at [1095, 30] on button "Save" at bounding box center [1089, 28] width 81 height 30
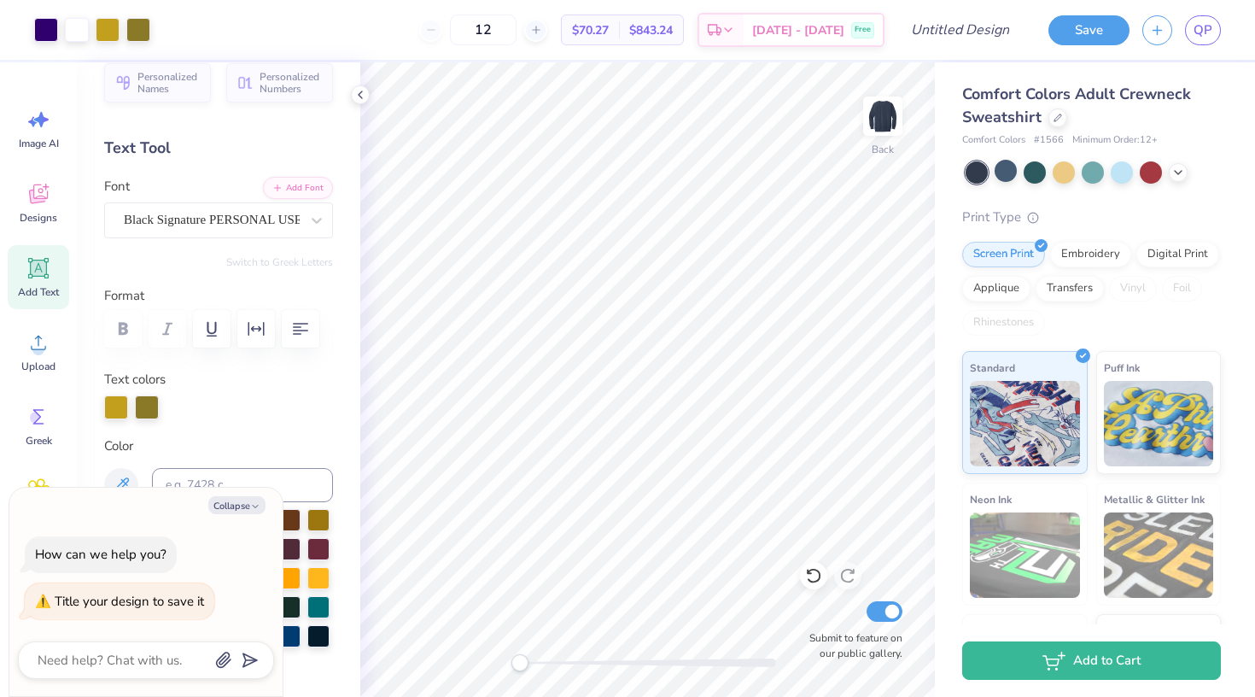
type textarea "x"
